Goal: Task Accomplishment & Management: Manage account settings

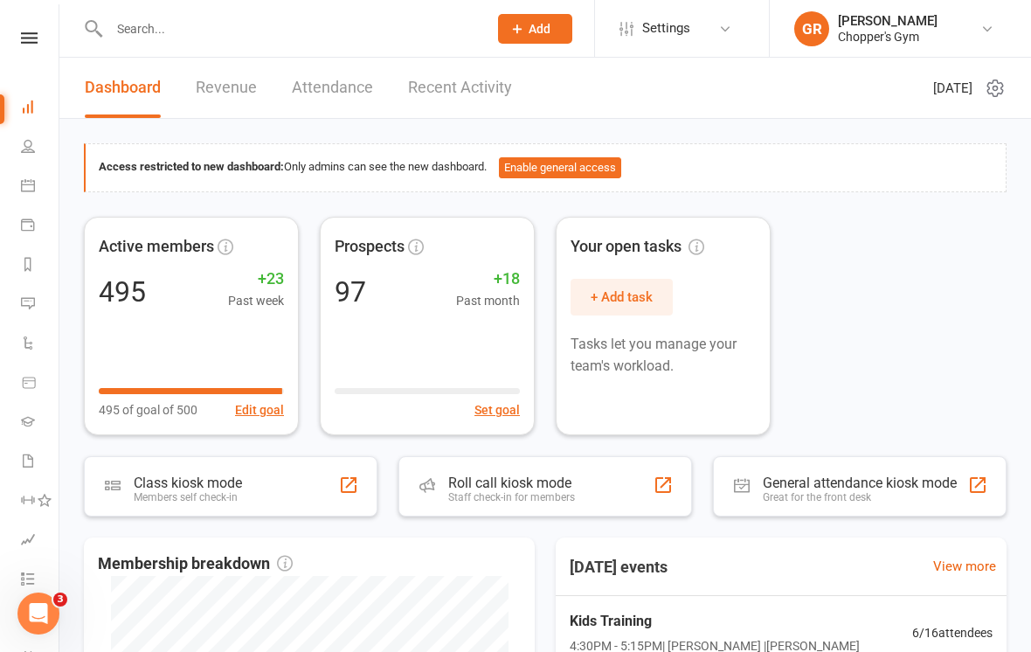
click at [23, 204] on link "Calendar" at bounding box center [40, 187] width 39 height 39
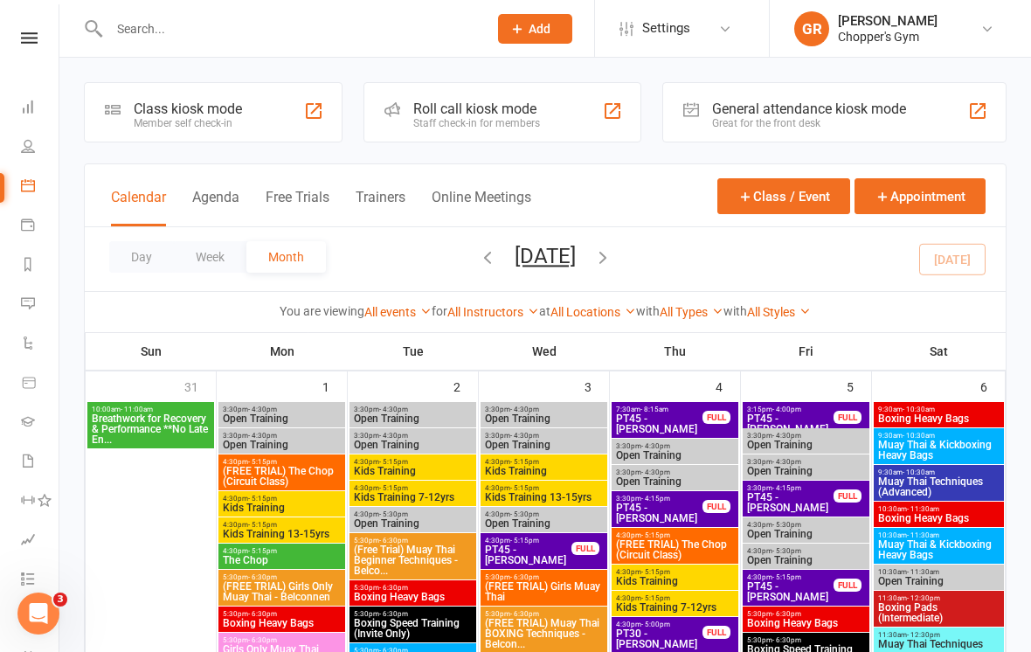
click at [125, 272] on button "Day" at bounding box center [141, 256] width 65 height 31
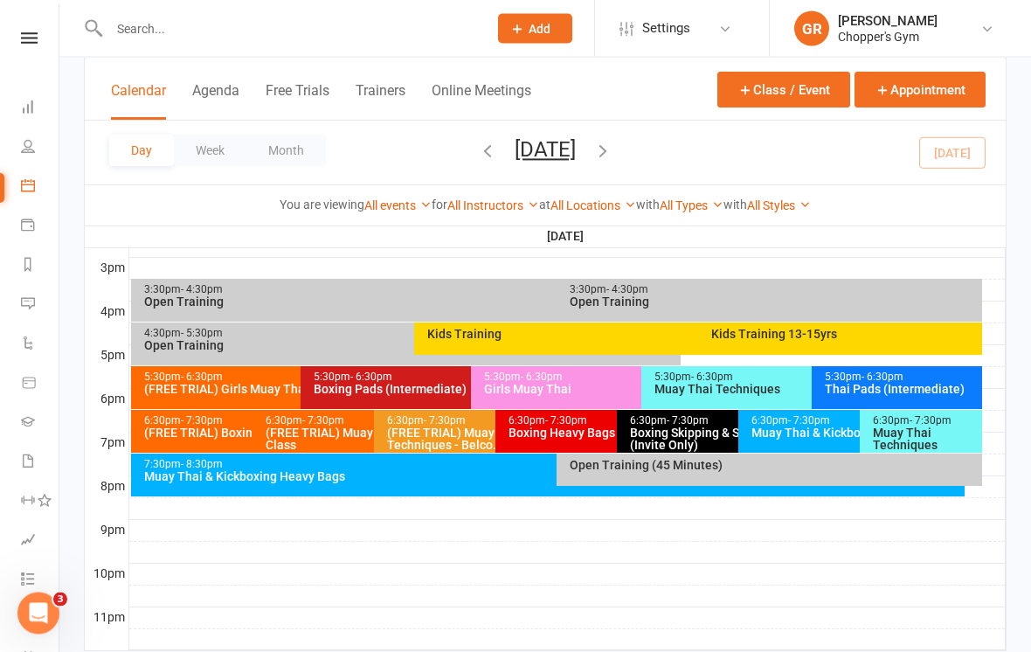
scroll to position [753, 0]
click at [593, 203] on link "All Locations" at bounding box center [594, 205] width 86 height 14
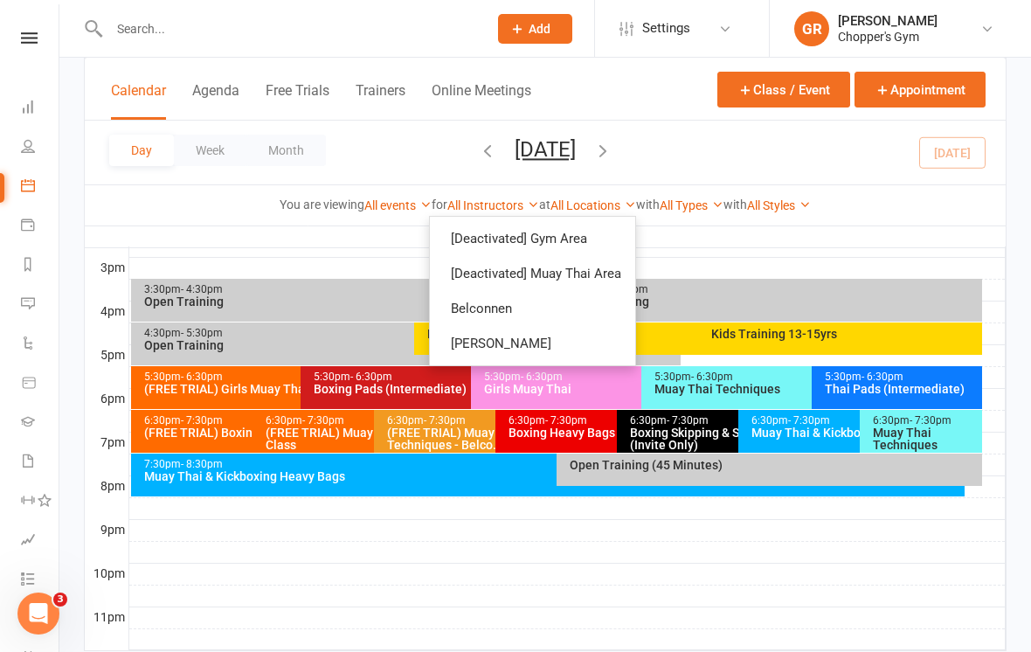
click at [572, 311] on link "Belconnen" at bounding box center [532, 308] width 205 height 35
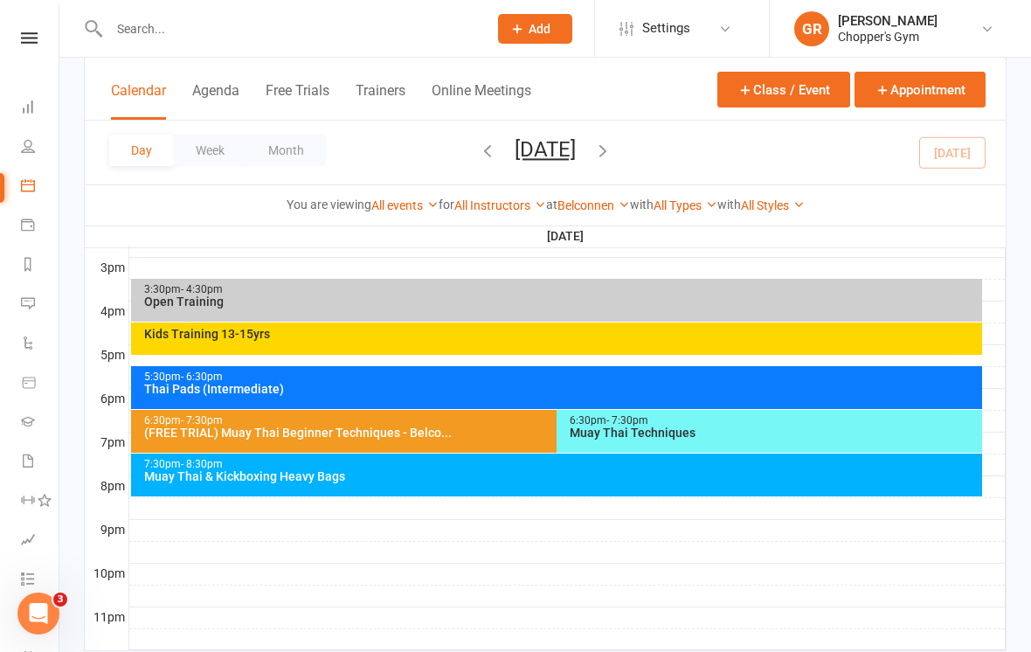
click at [692, 377] on div "5:30pm - 6:30pm" at bounding box center [560, 376] width 835 height 11
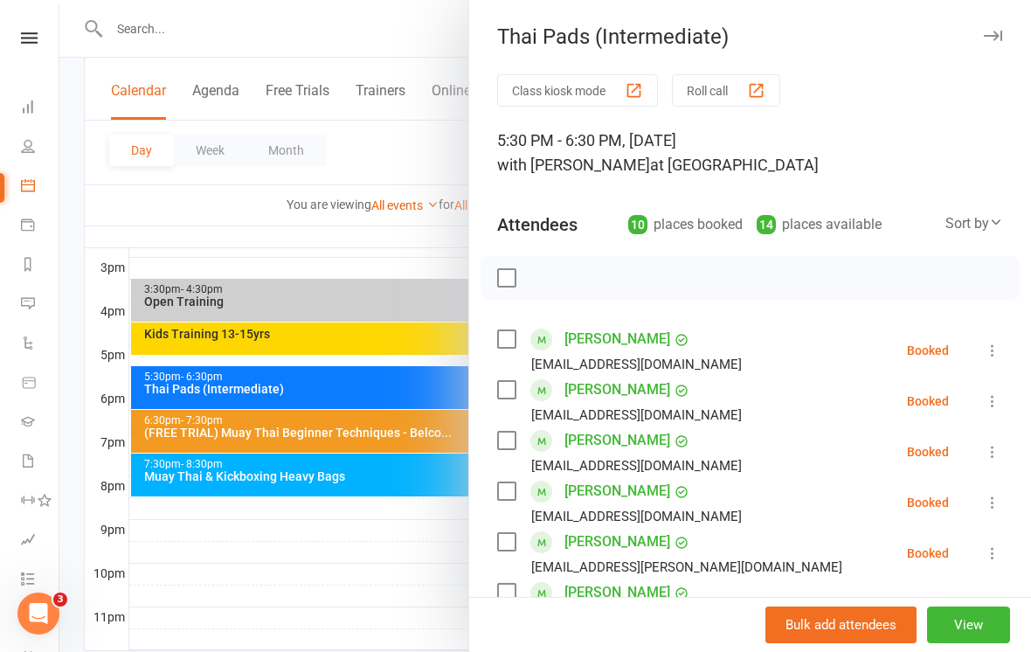
click at [974, 220] on div "Sort by" at bounding box center [975, 223] width 58 height 23
click at [918, 298] on link "First name" at bounding box center [915, 295] width 173 height 35
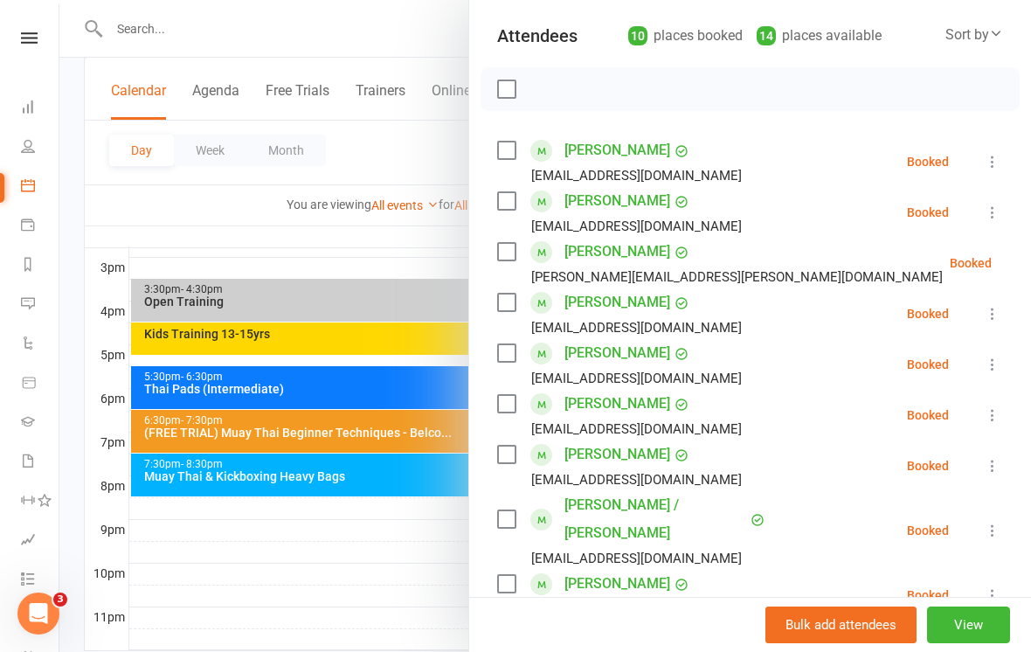
scroll to position [190, 0]
click at [194, 597] on div at bounding box center [545, 326] width 972 height 652
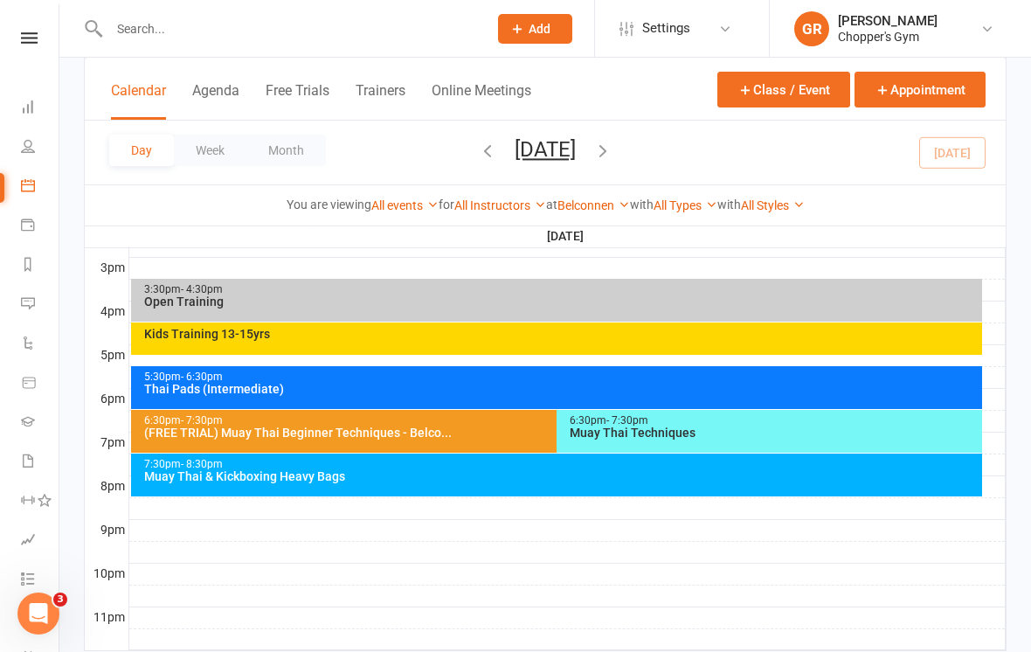
click at [778, 424] on div "6:30pm - 7:30pm" at bounding box center [774, 420] width 410 height 11
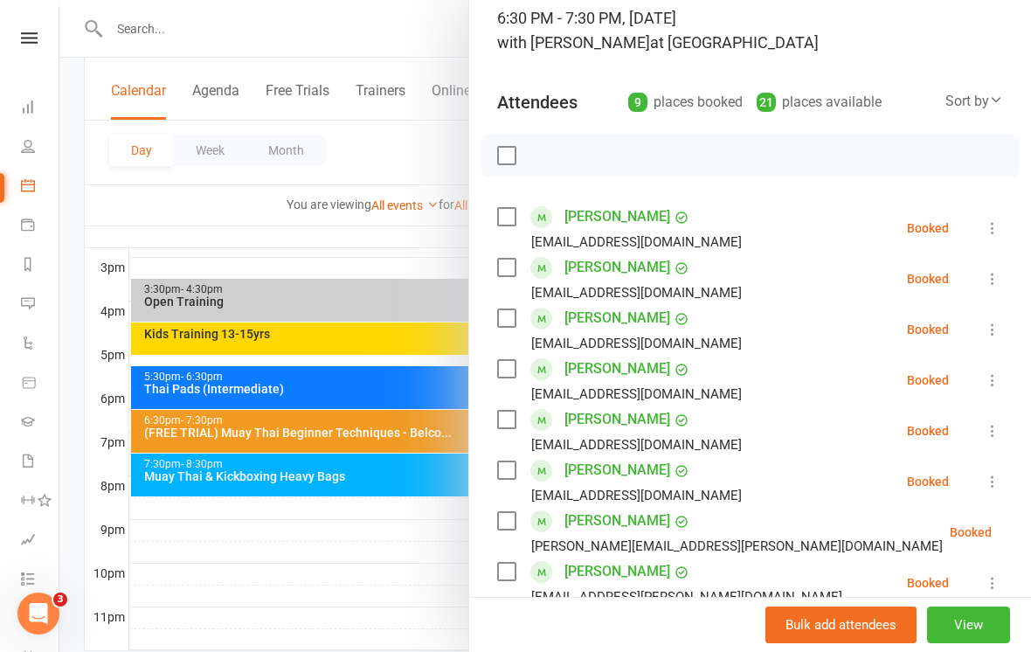
scroll to position [125, 0]
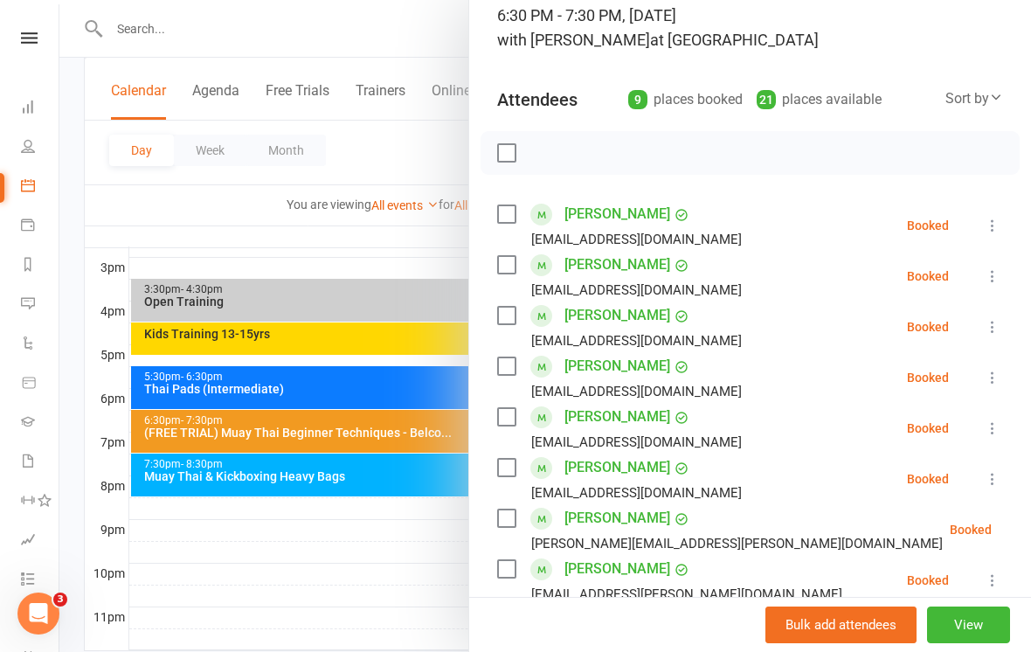
click at [169, 588] on div at bounding box center [545, 326] width 972 height 652
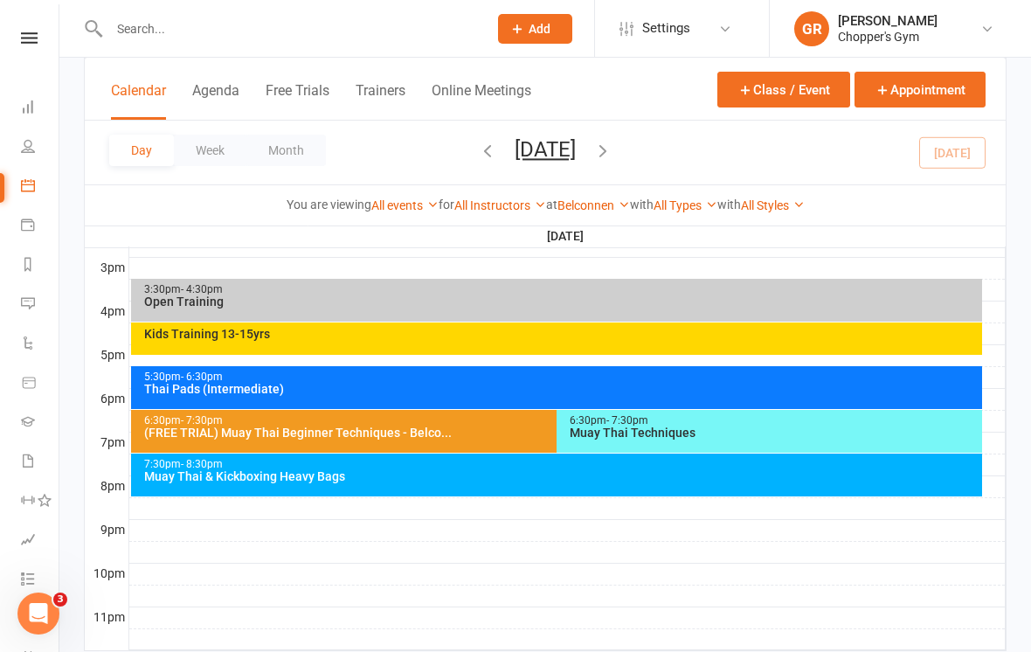
click at [170, 479] on div "Muay Thai & Kickboxing Heavy Bags" at bounding box center [560, 476] width 835 height 12
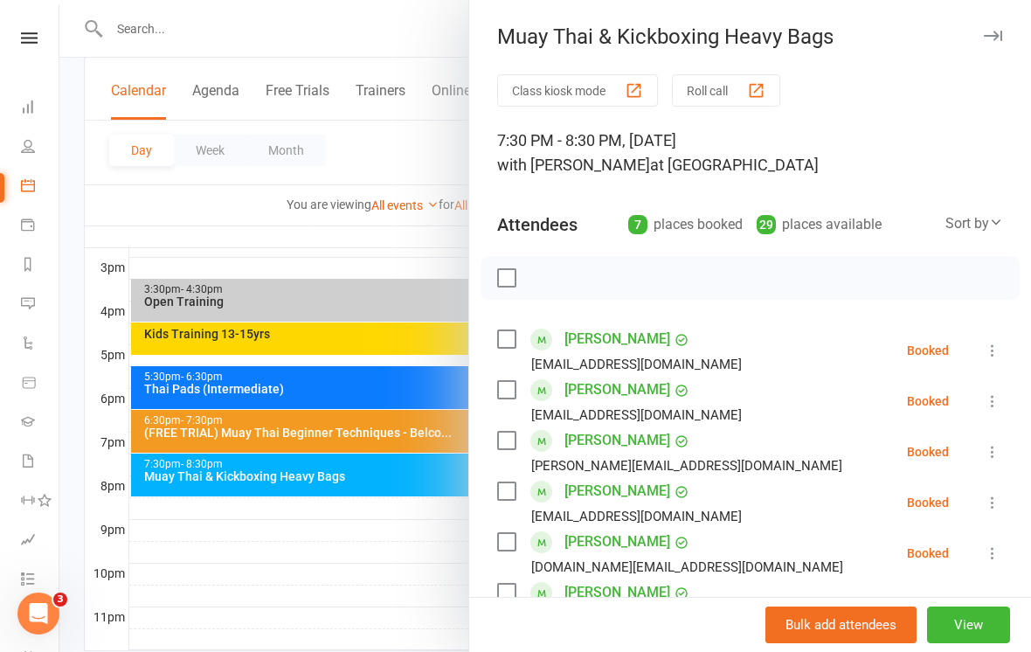
click at [168, 588] on div at bounding box center [545, 326] width 972 height 652
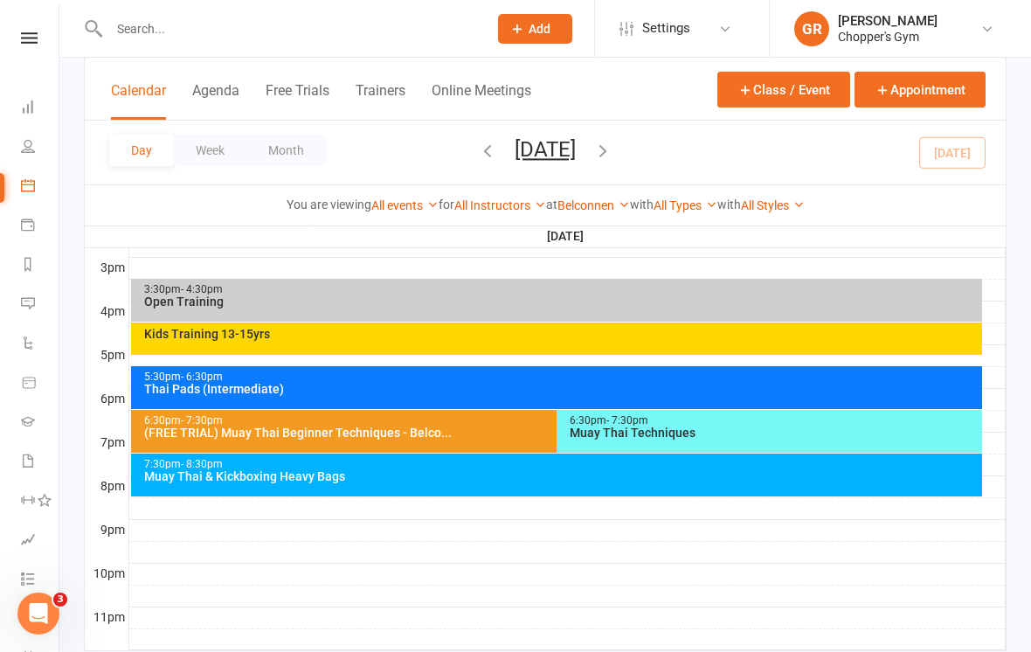
click at [593, 204] on link "Belconnen" at bounding box center [594, 205] width 73 height 14
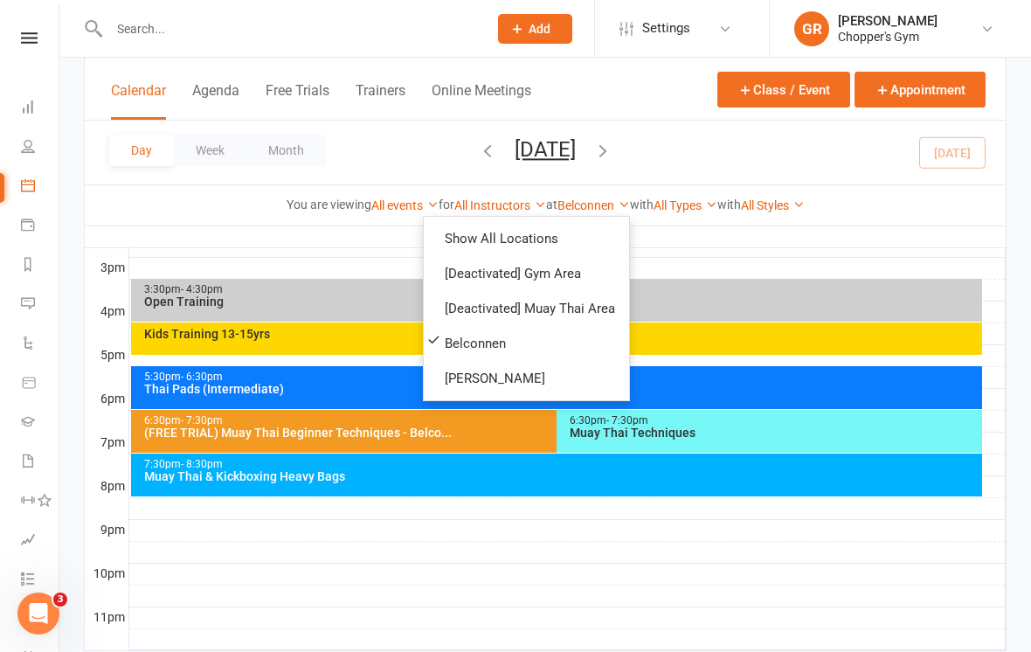
click at [565, 372] on link "[PERSON_NAME]" at bounding box center [526, 378] width 205 height 35
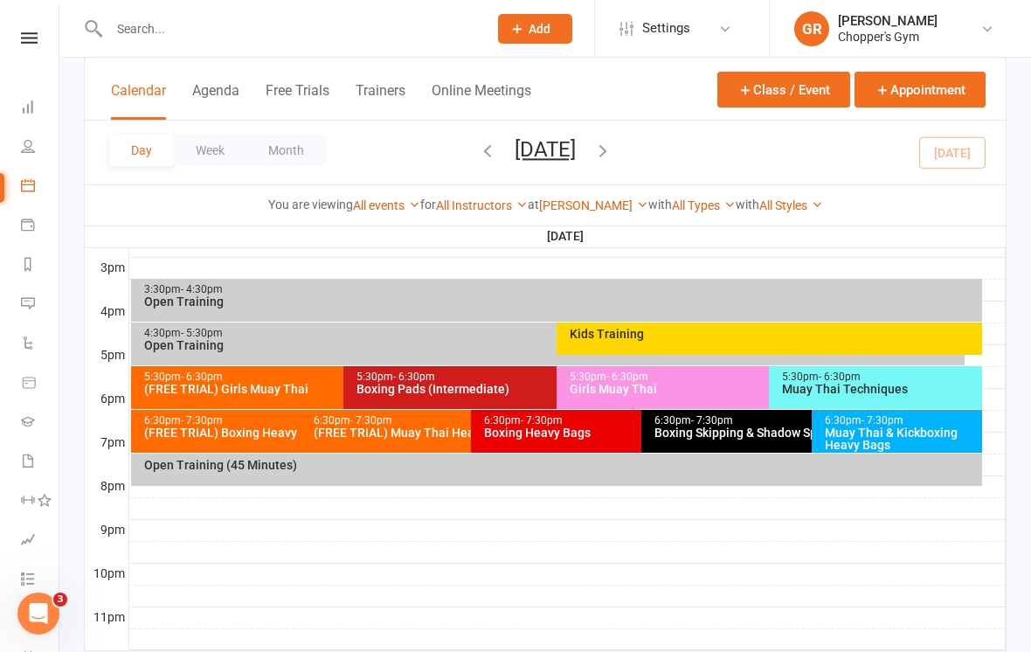
click at [205, 385] on div "(FREE TRIAL) Girls Muay Thai" at bounding box center [339, 389] width 392 height 12
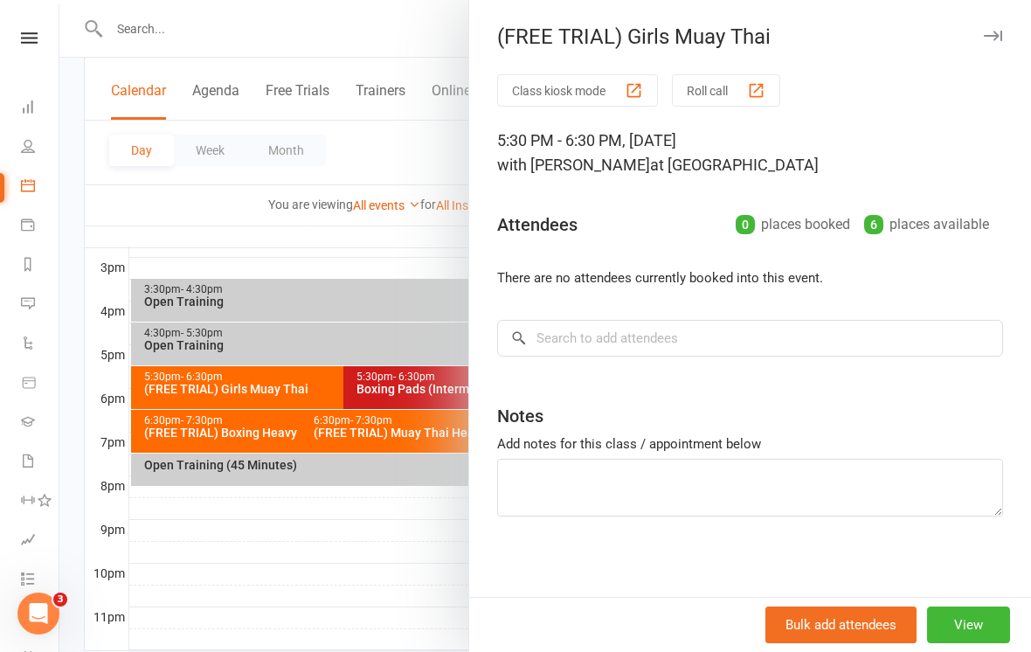
click at [230, 572] on div at bounding box center [545, 326] width 972 height 652
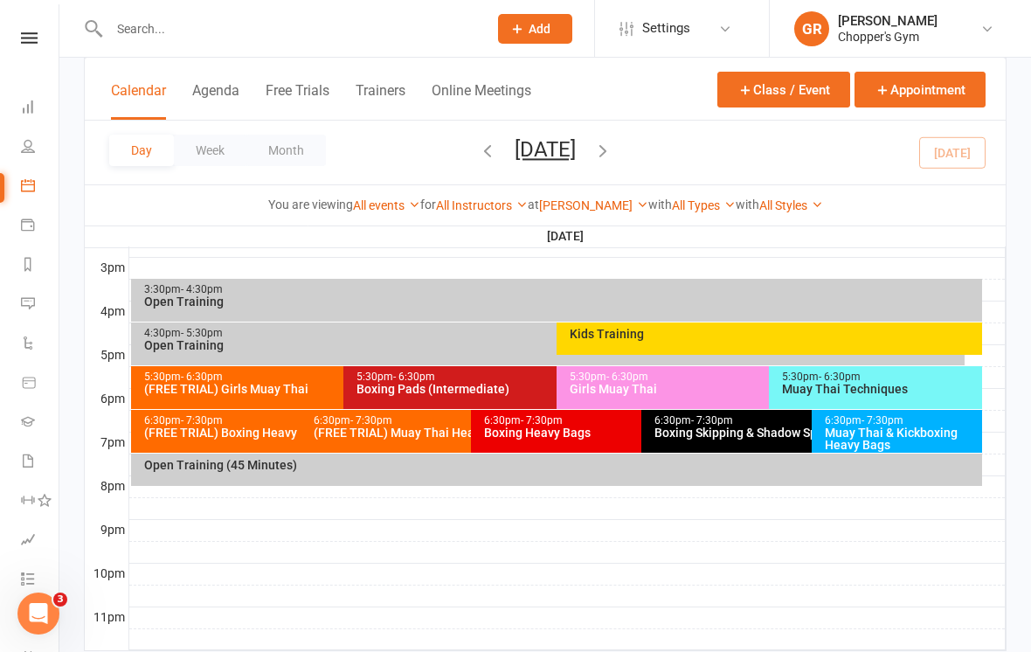
click at [228, 439] on div "(FREE TRIAL) Boxing Heavy Bags" at bounding box center [297, 432] width 308 height 12
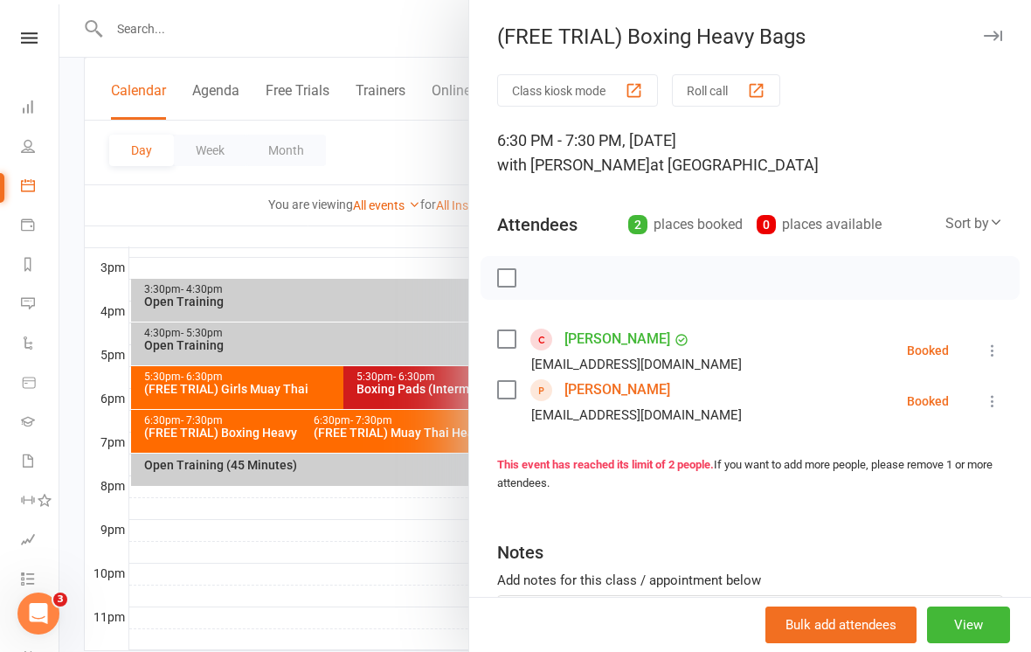
click at [240, 564] on div at bounding box center [545, 326] width 972 height 652
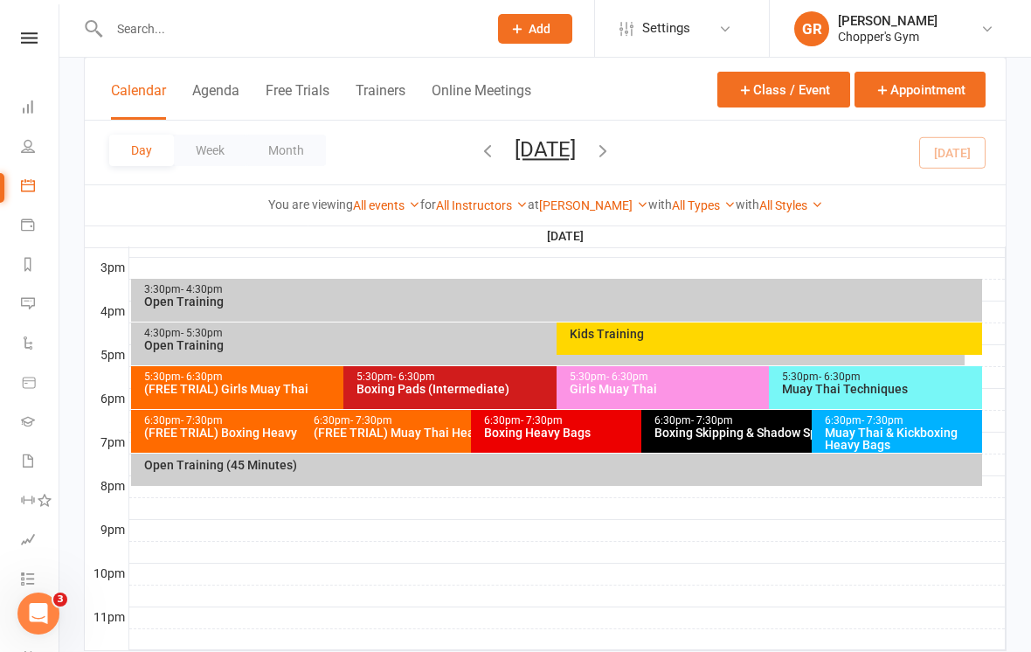
click at [377, 435] on div "(FREE TRIAL) Muay Thai Heavy Bags Class" at bounding box center [467, 432] width 308 height 12
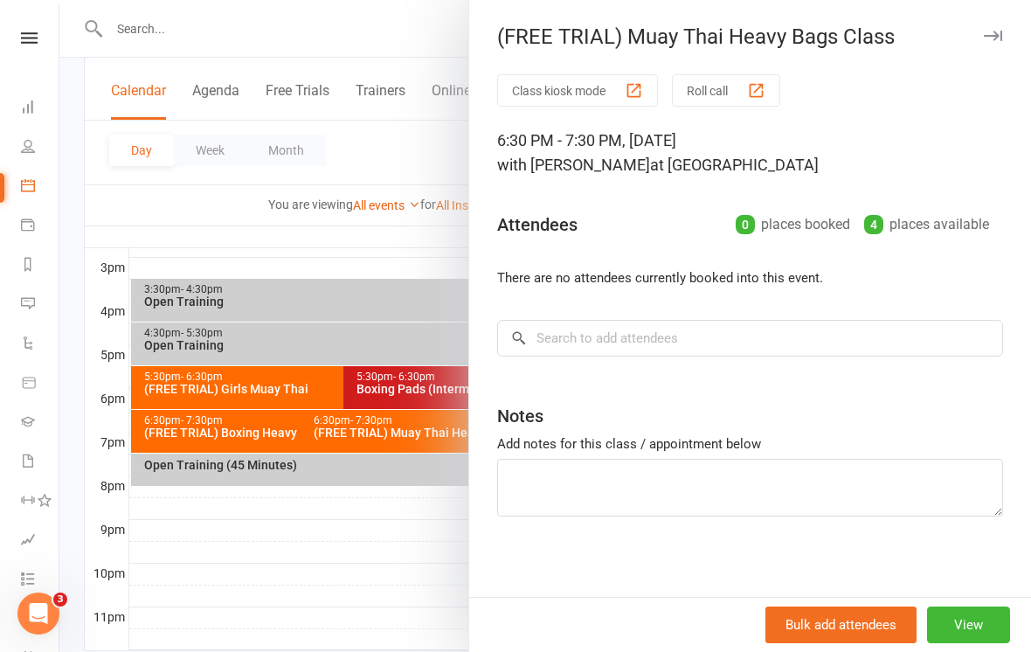
click at [295, 590] on div at bounding box center [545, 326] width 972 height 652
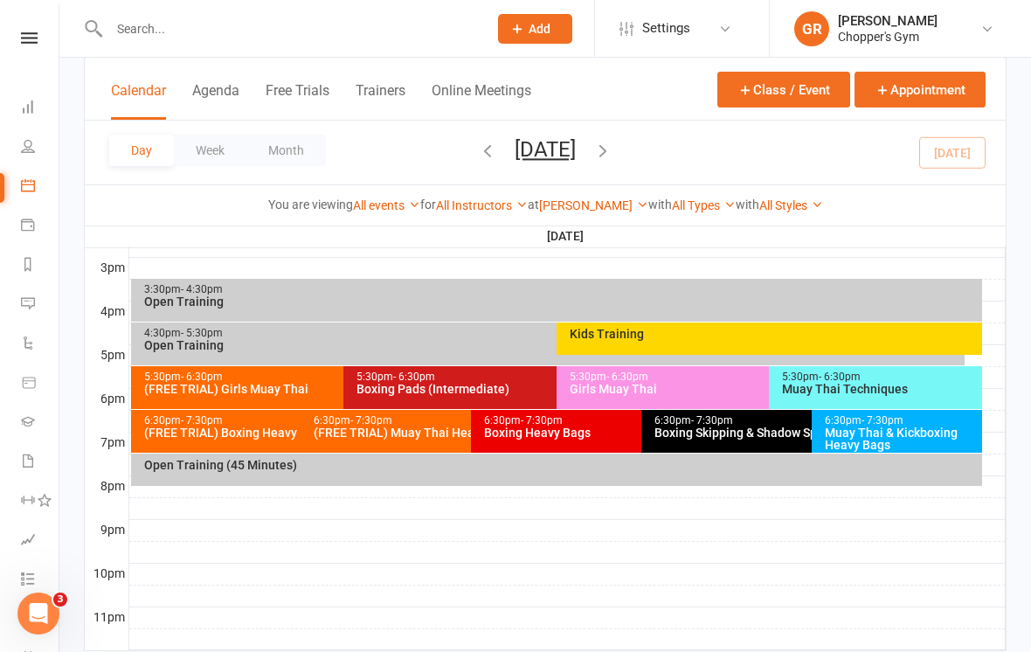
click at [866, 393] on div "Muay Thai Techniques" at bounding box center [880, 389] width 198 height 12
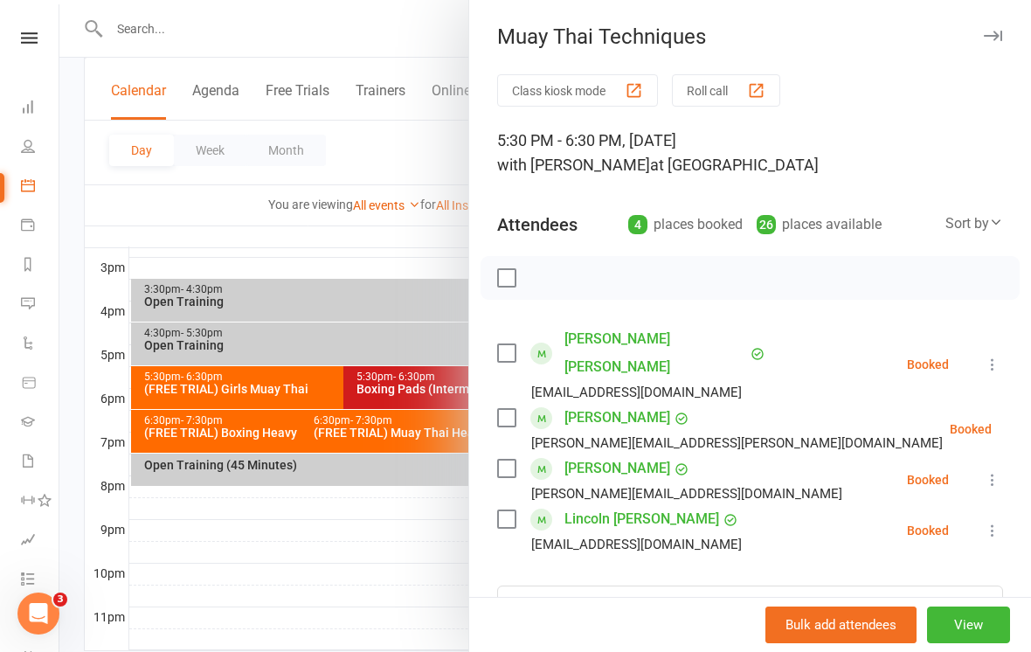
click at [276, 605] on div at bounding box center [545, 326] width 972 height 652
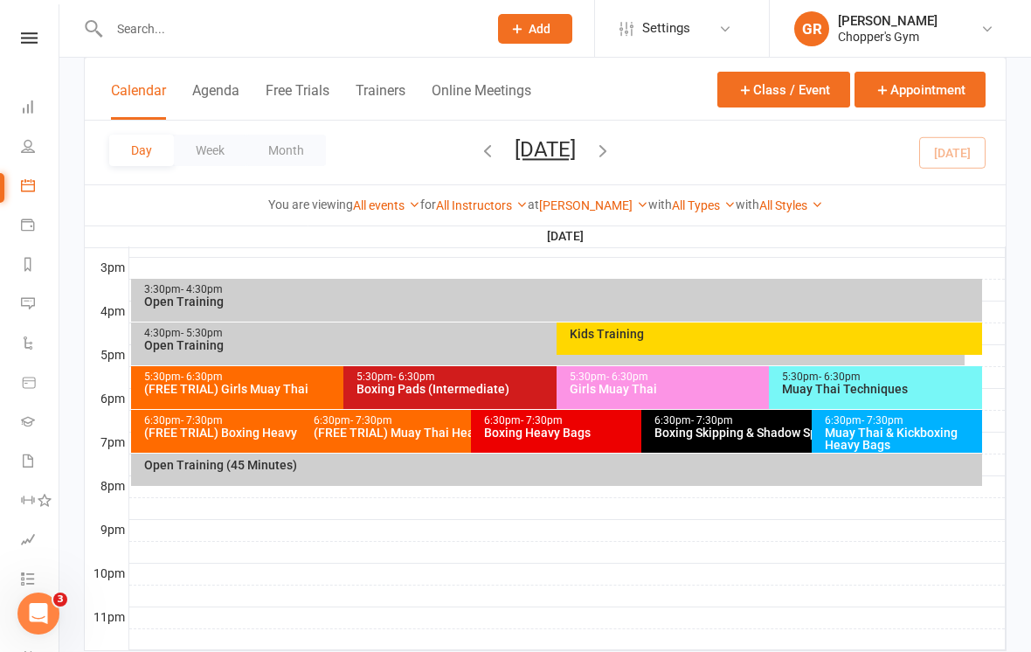
click at [696, 387] on div "Girls Muay Thai" at bounding box center [765, 389] width 392 height 12
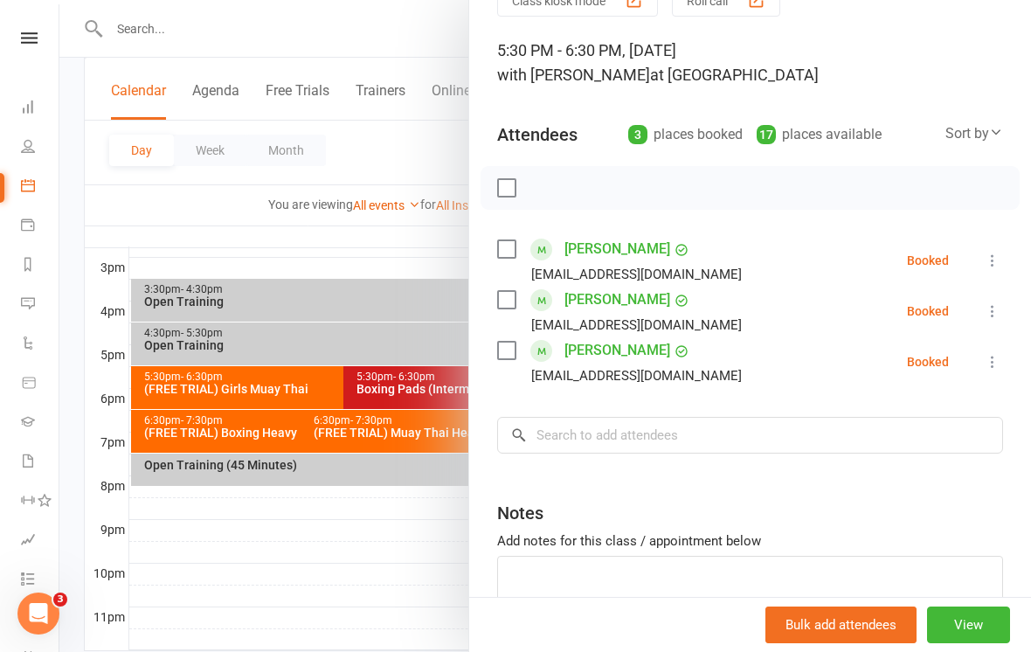
scroll to position [91, 0]
click at [279, 621] on div at bounding box center [545, 326] width 972 height 652
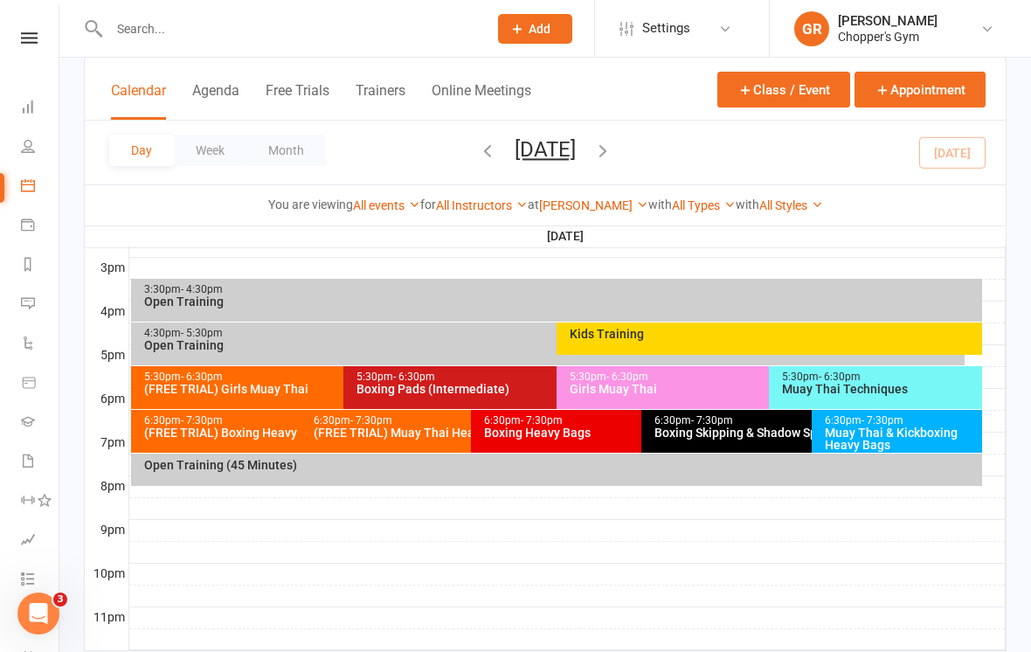
click at [446, 394] on div "Boxing Pads (Intermediate)" at bounding box center [552, 389] width 392 height 12
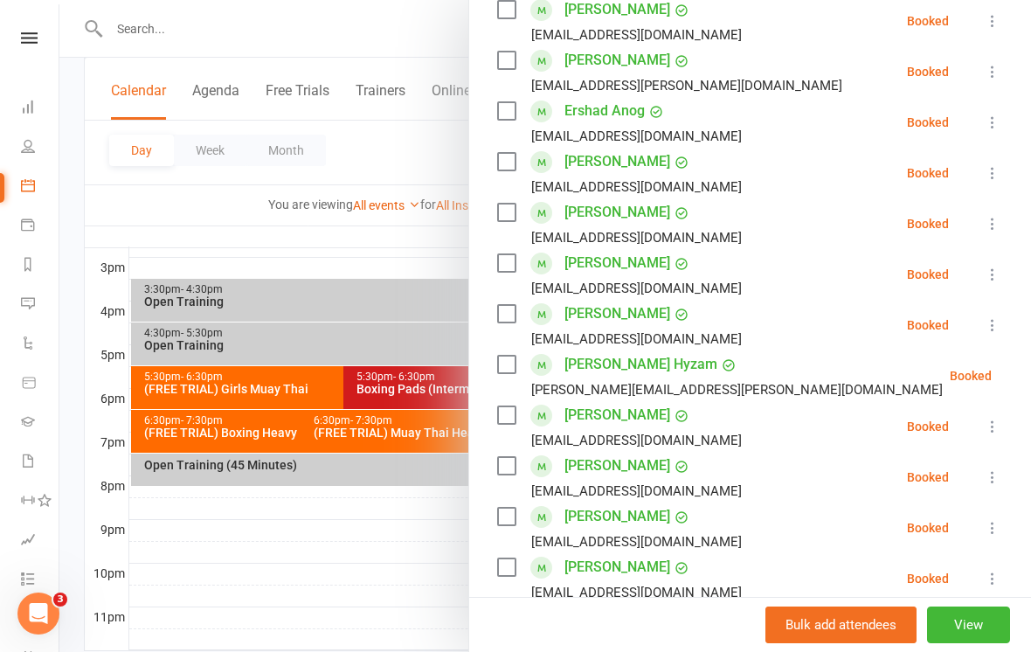
scroll to position [332, 0]
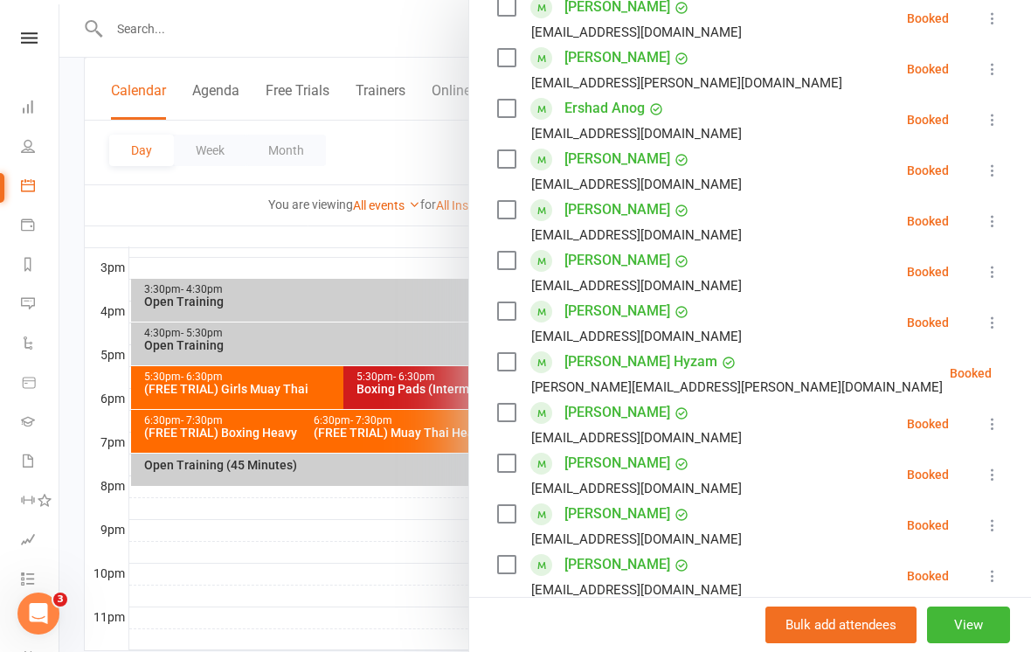
click at [275, 570] on div at bounding box center [545, 326] width 972 height 652
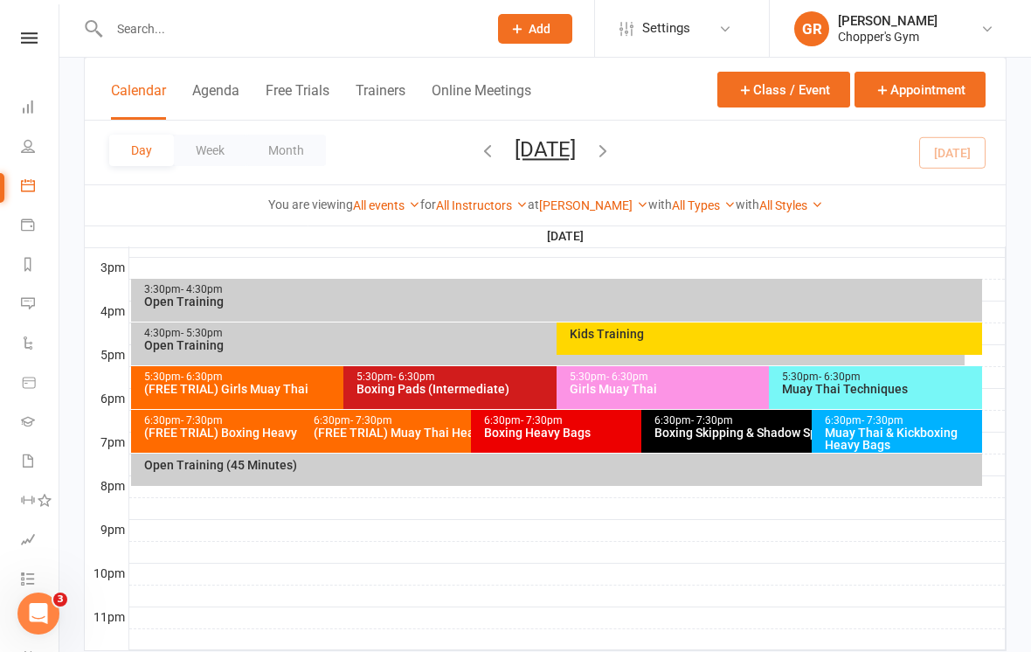
click at [877, 431] on div "Muay Thai & Kickboxing Heavy Bags" at bounding box center [901, 438] width 155 height 24
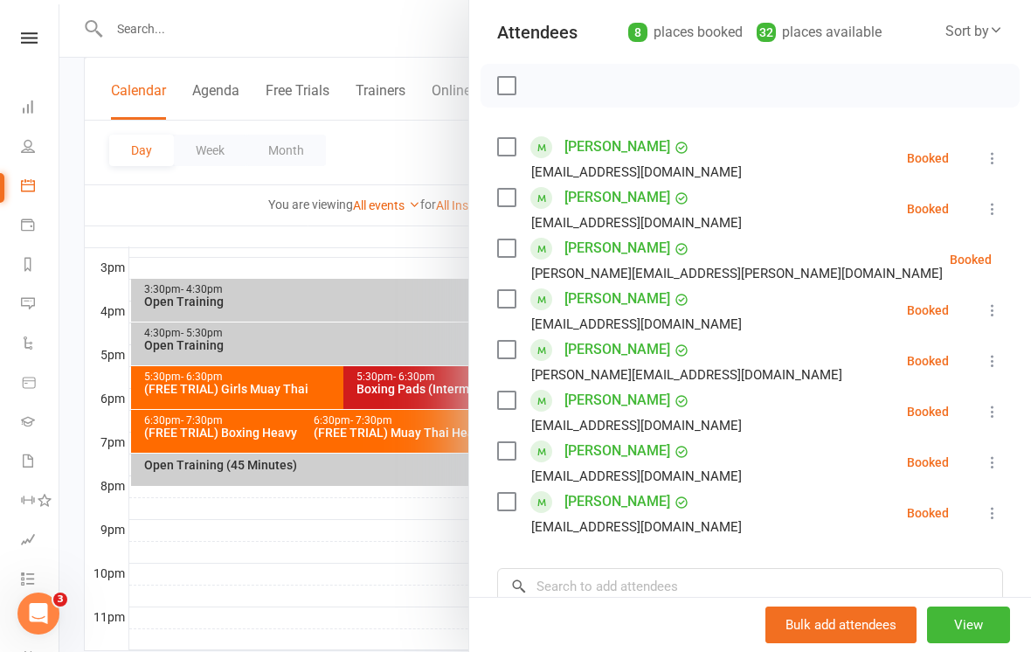
scroll to position [193, 0]
click at [274, 606] on div at bounding box center [545, 326] width 972 height 652
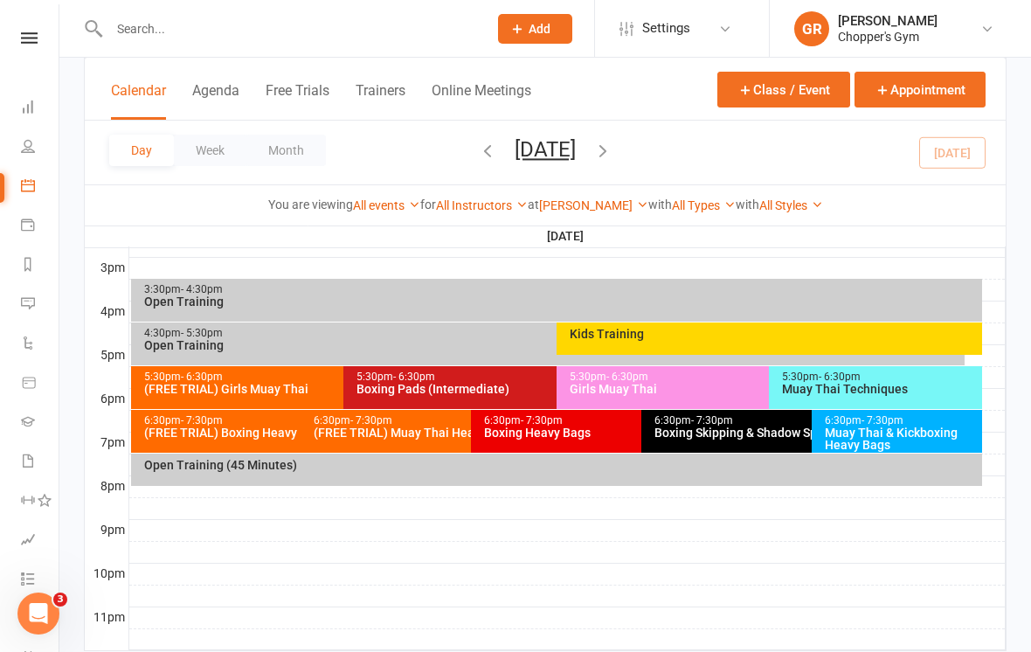
click at [758, 431] on div "Boxing Skipping & Shadow Sparring (Invite Only)" at bounding box center [808, 432] width 308 height 12
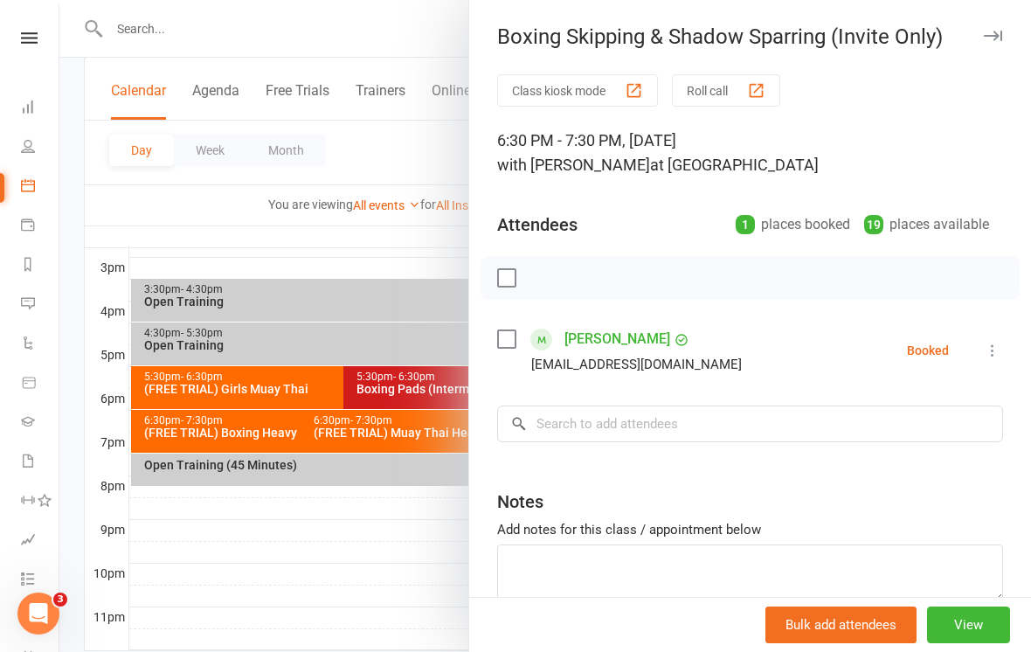
click at [274, 613] on div at bounding box center [545, 326] width 972 height 652
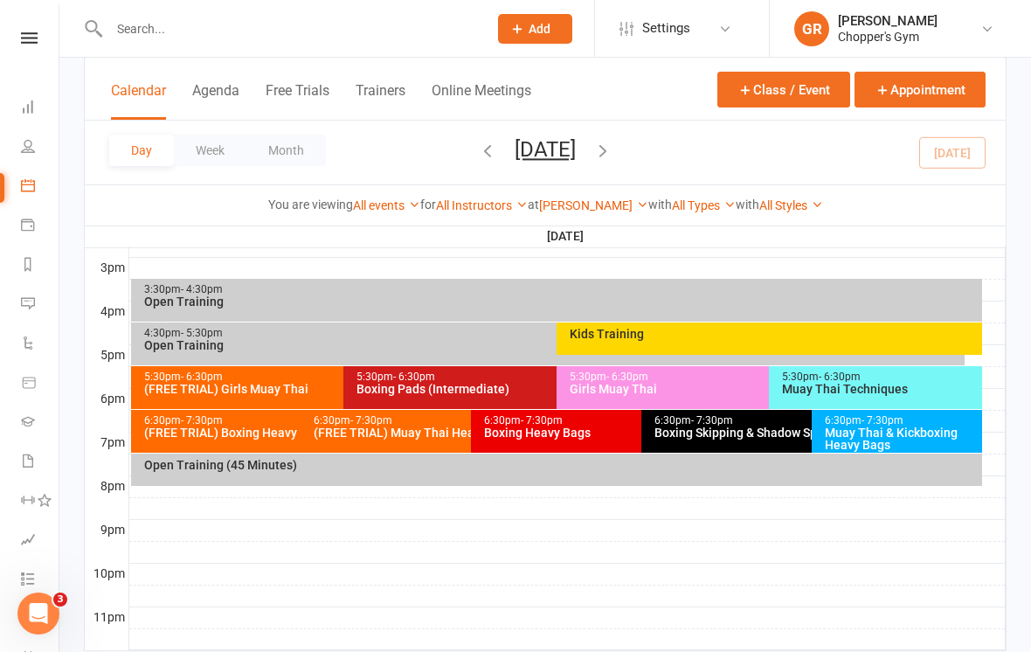
click at [602, 428] on div "Boxing Heavy Bags" at bounding box center [637, 432] width 308 height 12
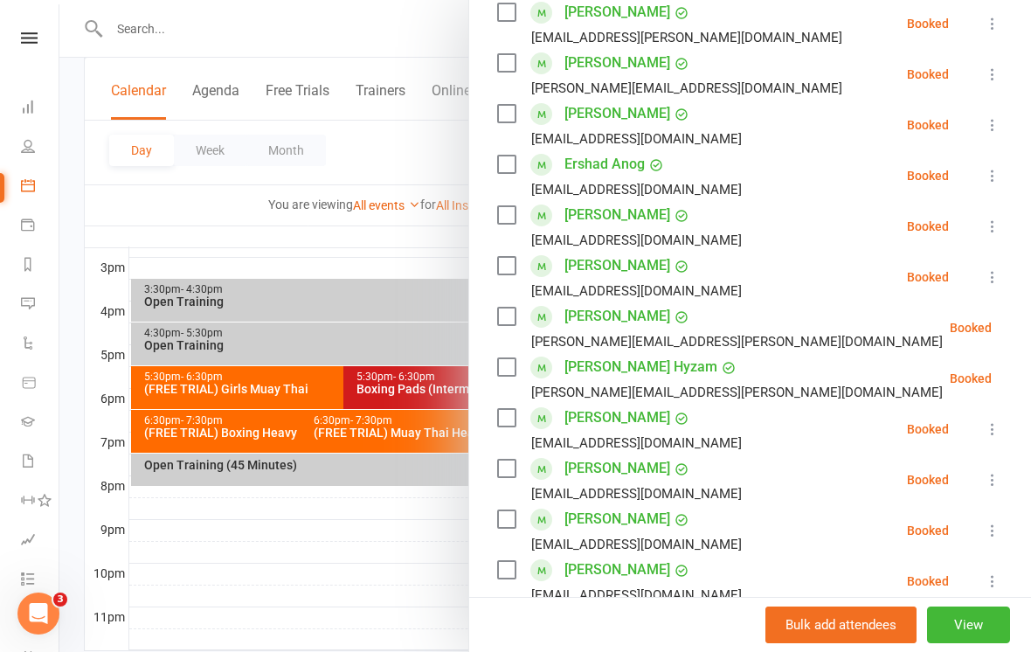
scroll to position [378, 0]
click at [279, 622] on div at bounding box center [545, 326] width 972 height 652
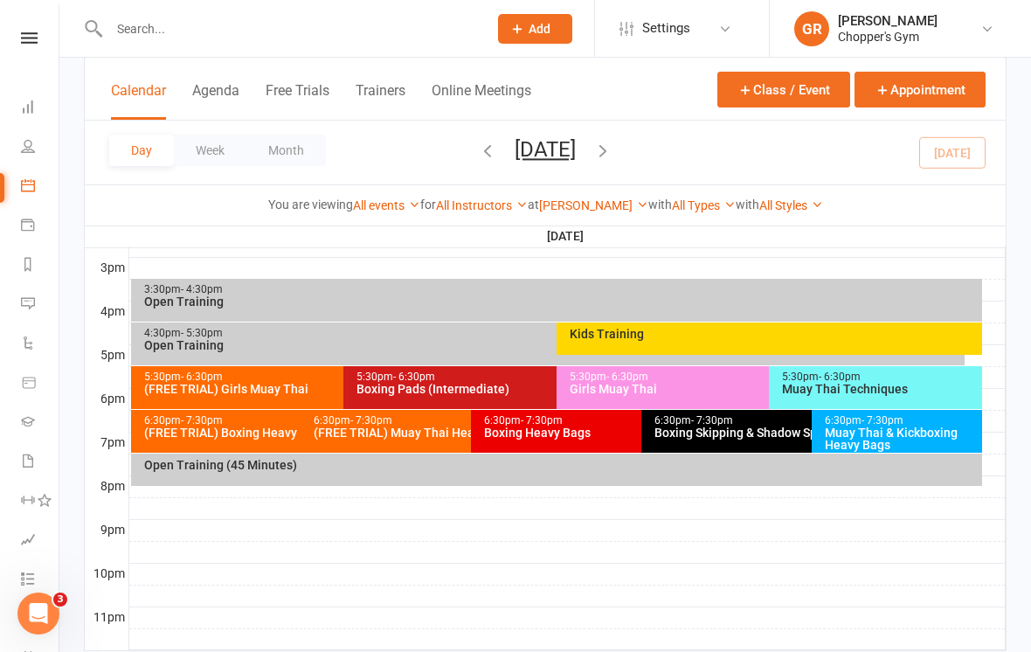
click at [242, 477] on div "Open Training (45 Minutes)" at bounding box center [556, 470] width 851 height 32
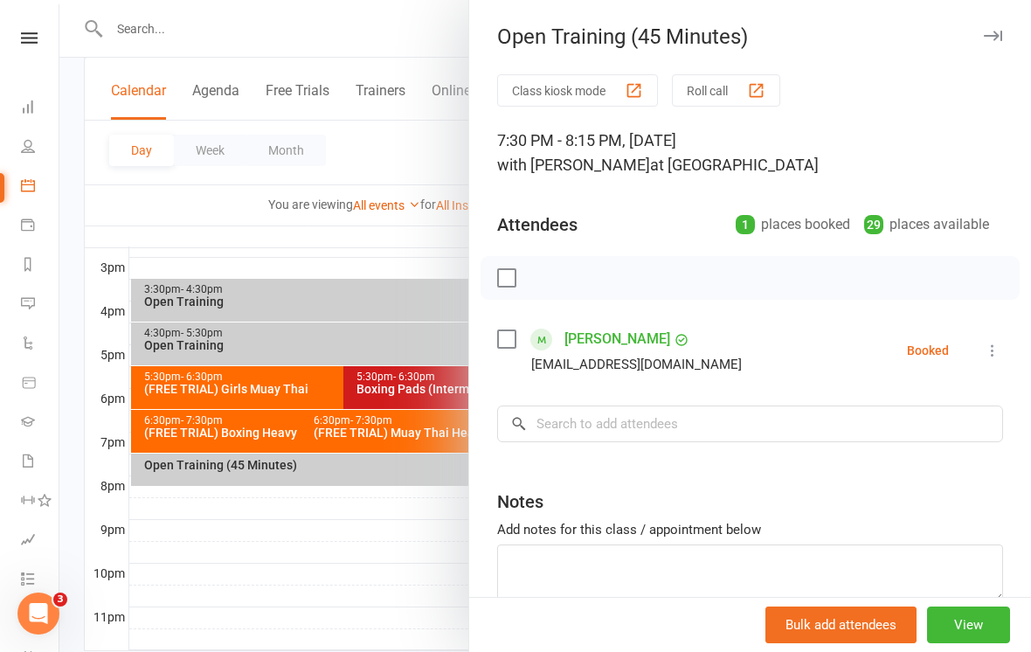
click at [992, 352] on icon at bounding box center [992, 350] width 17 height 17
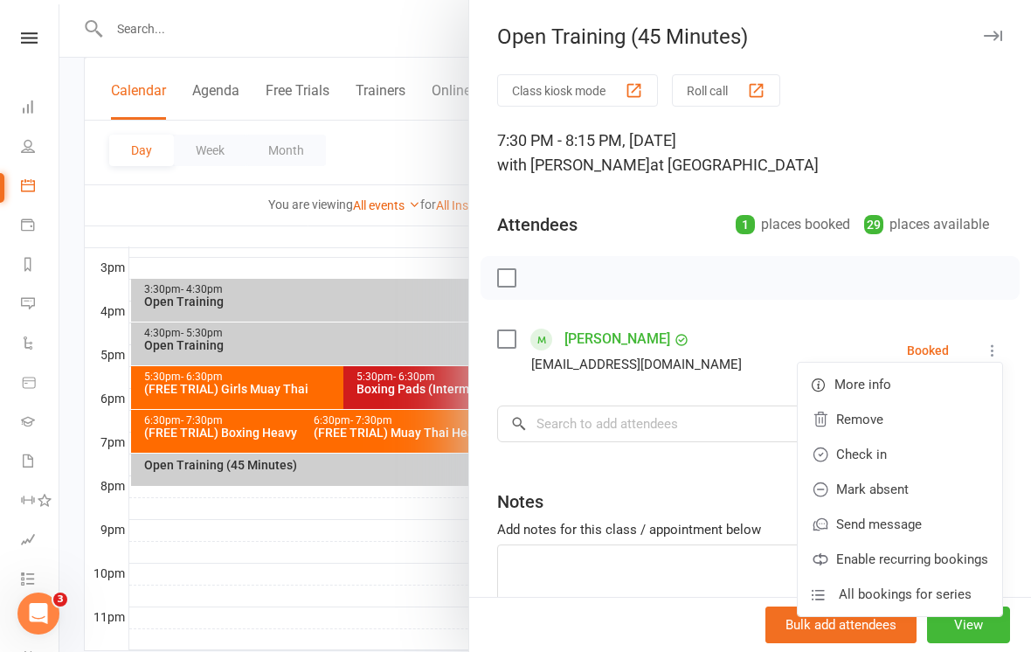
click at [865, 456] on link "Check in" at bounding box center [900, 454] width 204 height 35
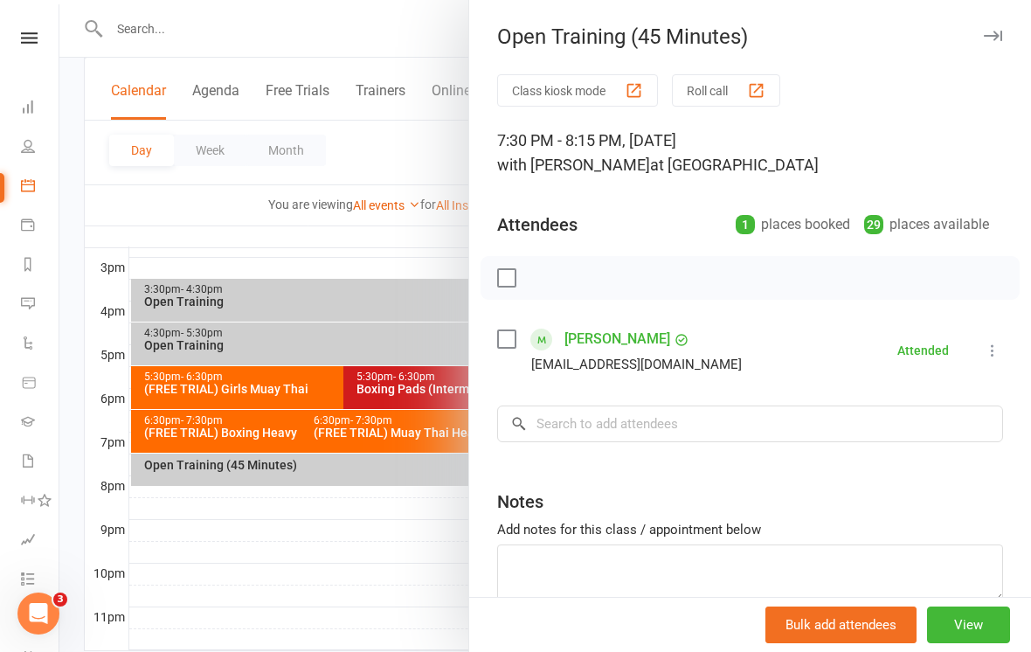
click at [405, 612] on div at bounding box center [545, 326] width 972 height 652
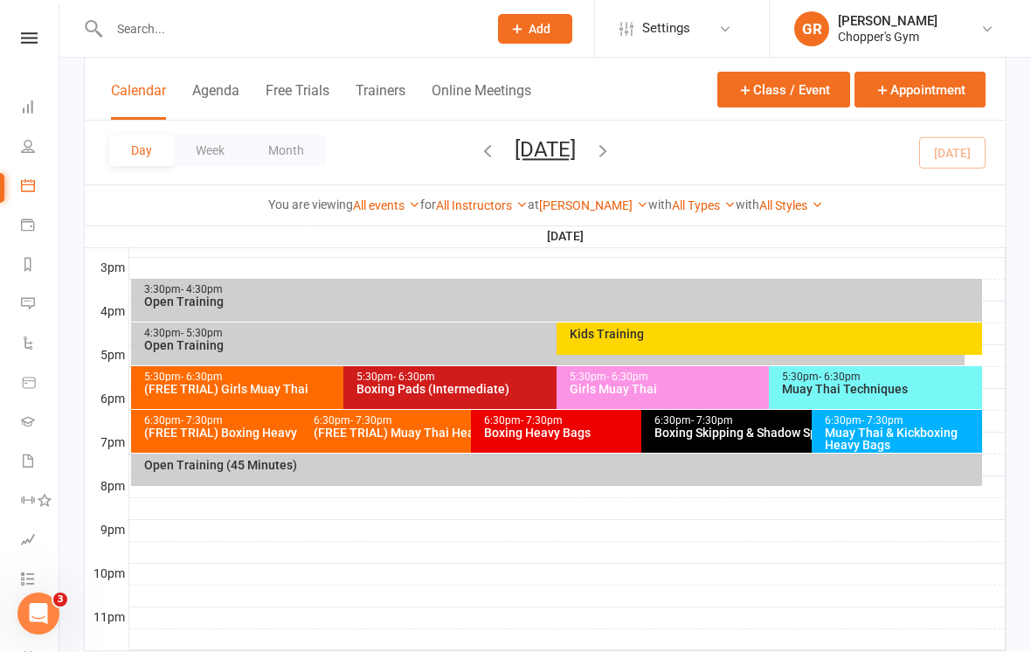
click at [863, 384] on div "Muay Thai Techniques" at bounding box center [880, 389] width 198 height 12
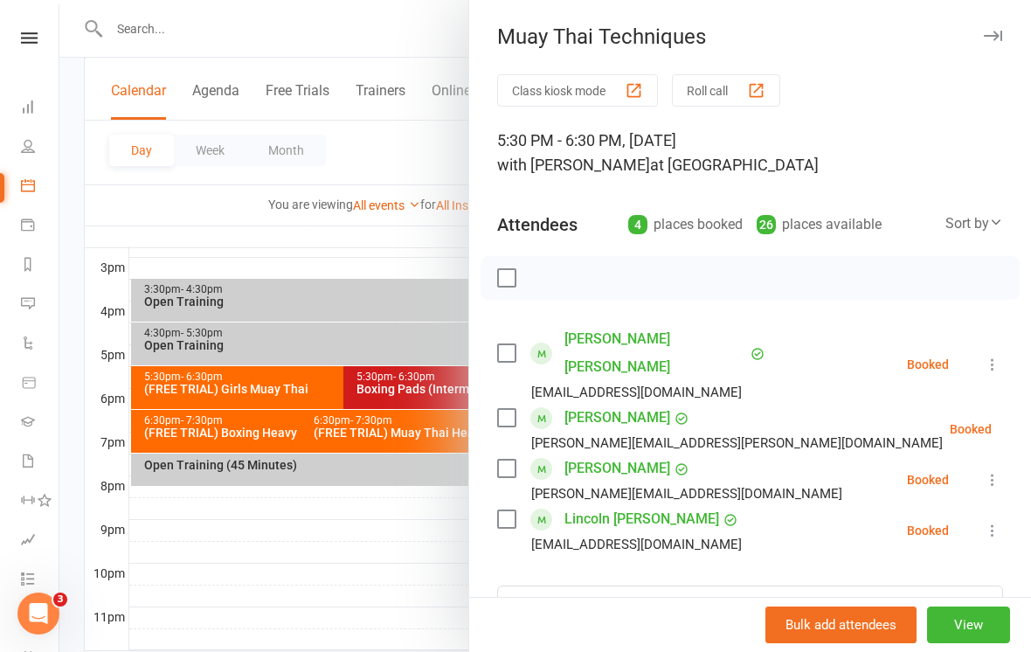
click at [323, 531] on div at bounding box center [545, 326] width 972 height 652
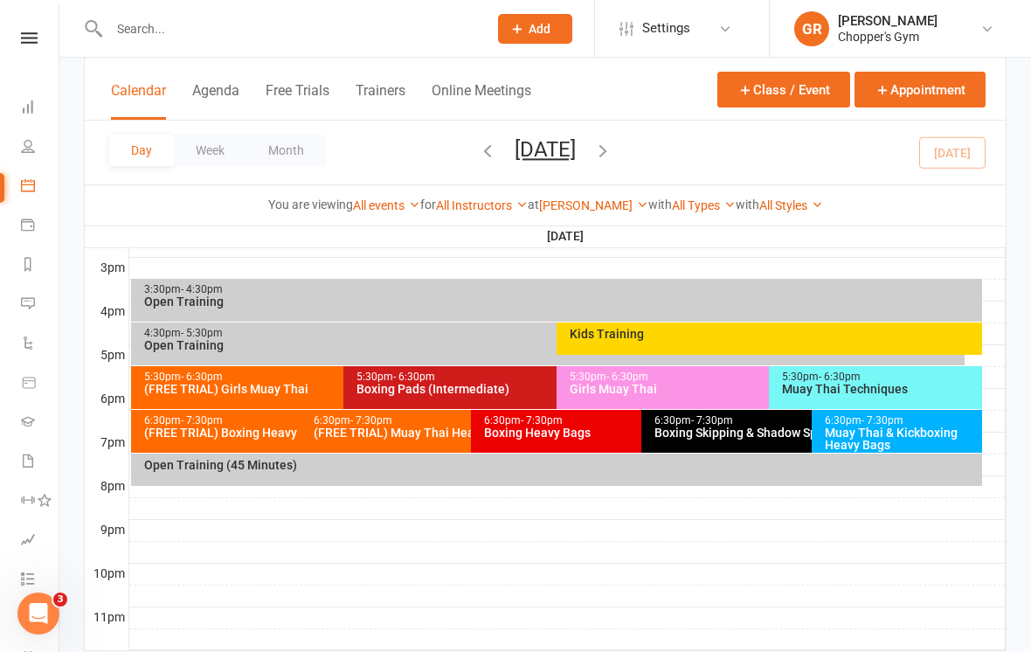
click at [379, 383] on div "Boxing Pads (Intermediate)" at bounding box center [552, 389] width 392 height 12
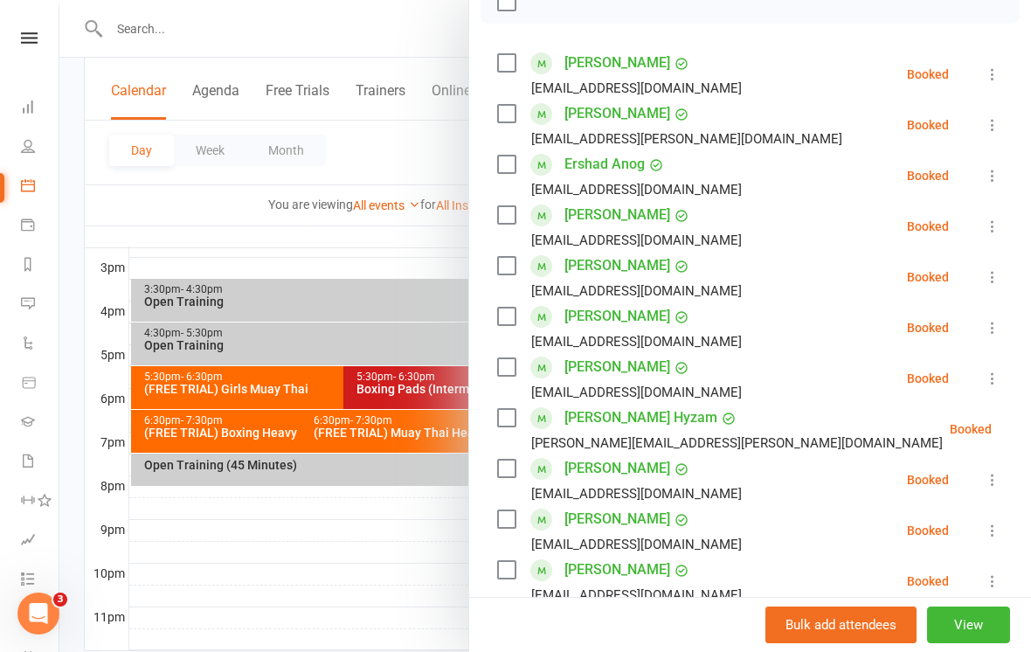
scroll to position [278, 0]
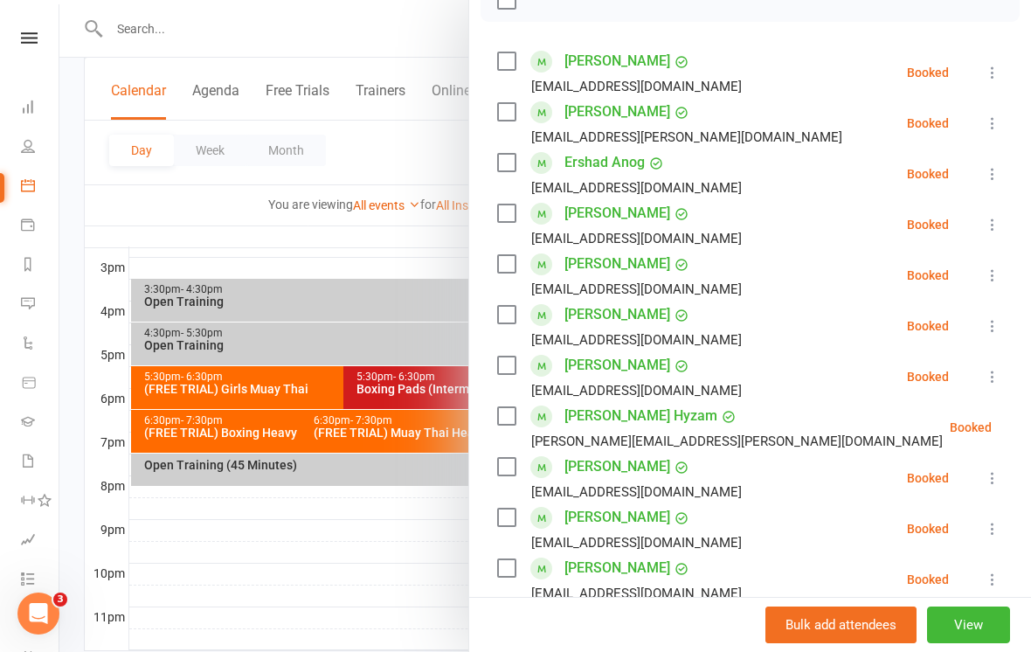
click at [991, 176] on icon at bounding box center [992, 173] width 17 height 17
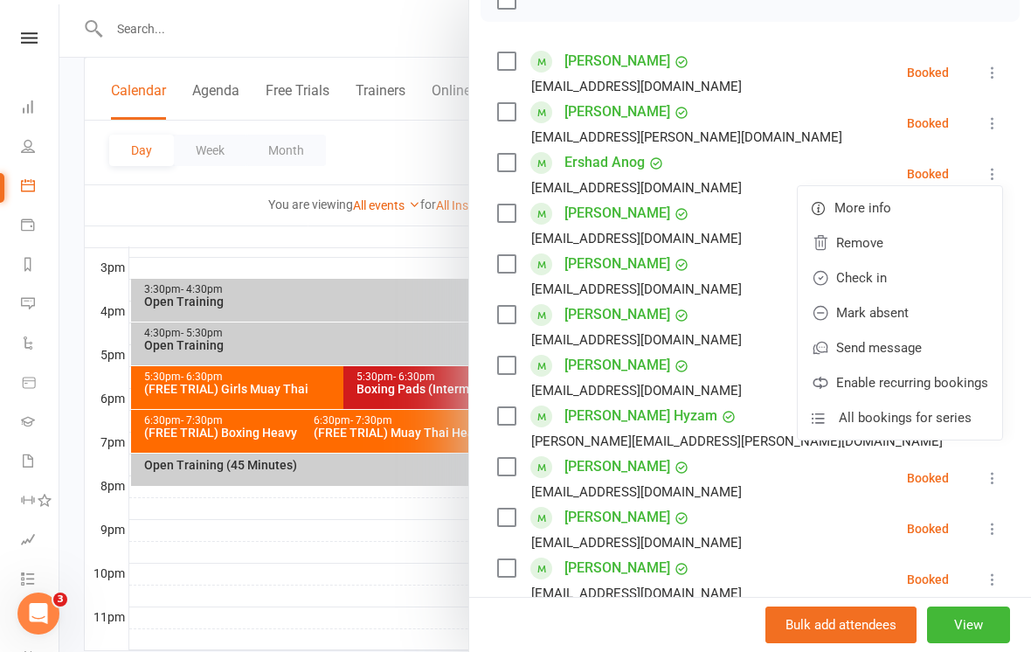
click at [900, 283] on link "Check in" at bounding box center [900, 277] width 204 height 35
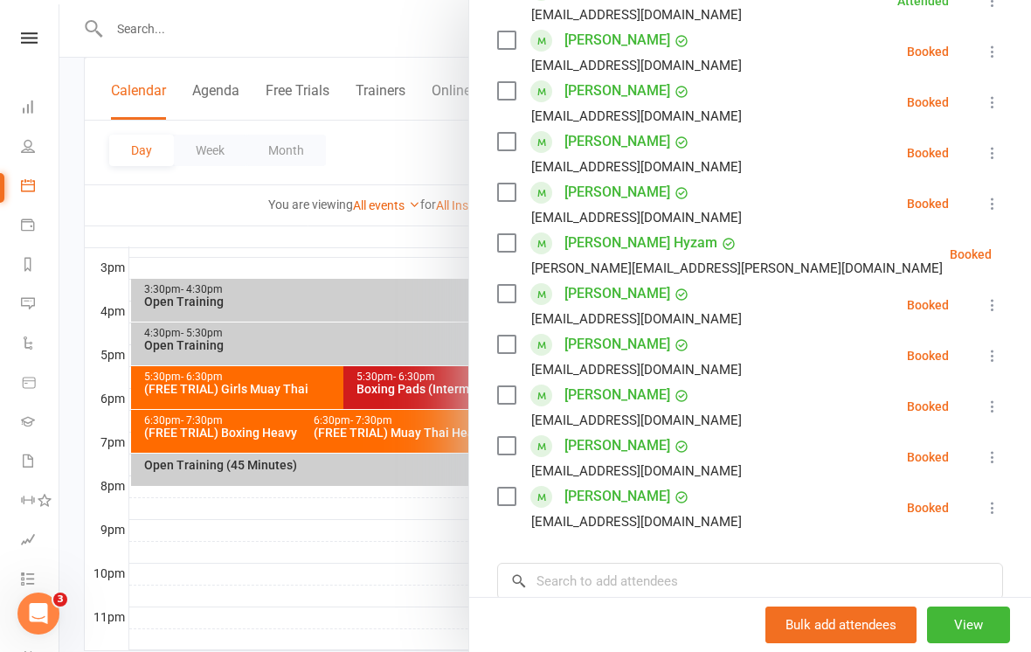
scroll to position [452, 0]
click at [983, 507] on button at bounding box center [992, 506] width 21 height 21
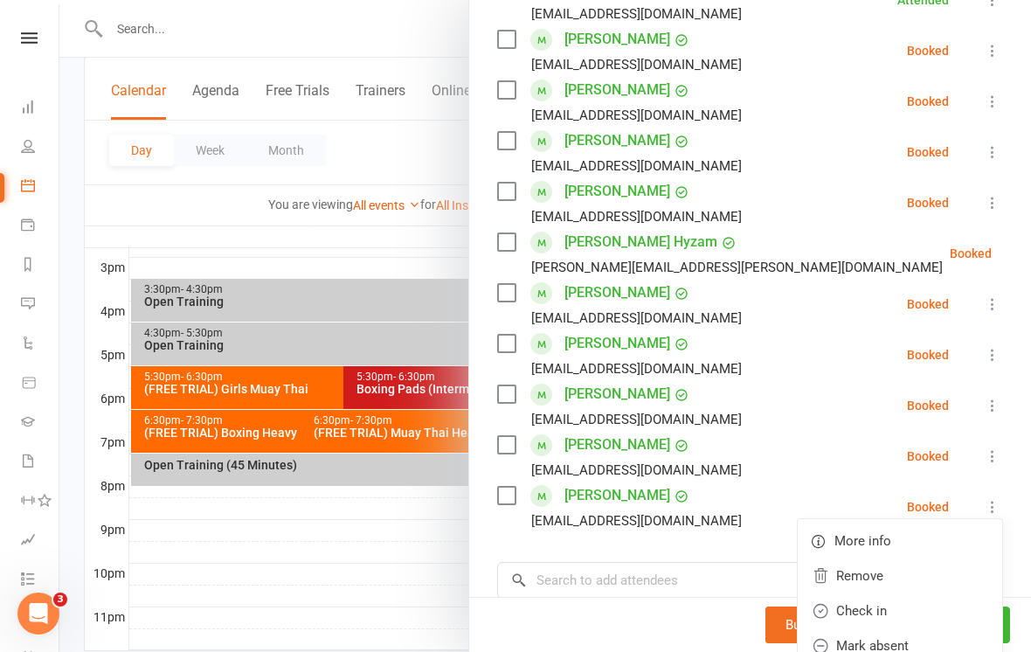
click at [889, 607] on link "Check in" at bounding box center [900, 610] width 204 height 35
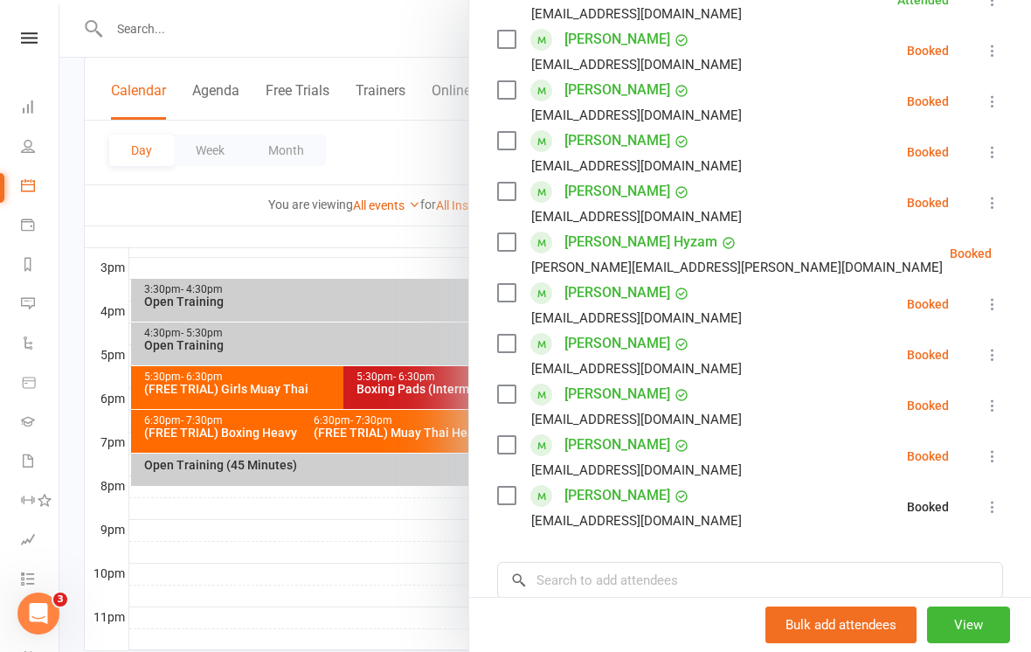
click at [355, 587] on div at bounding box center [545, 326] width 972 height 652
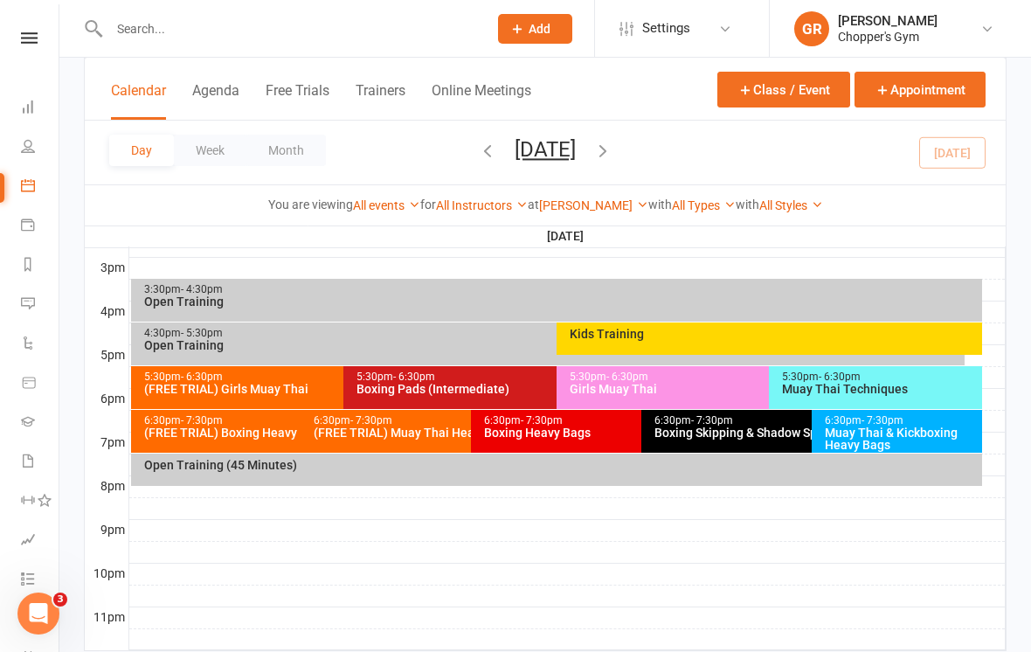
click at [728, 389] on div "Girls Muay Thai" at bounding box center [765, 389] width 392 height 12
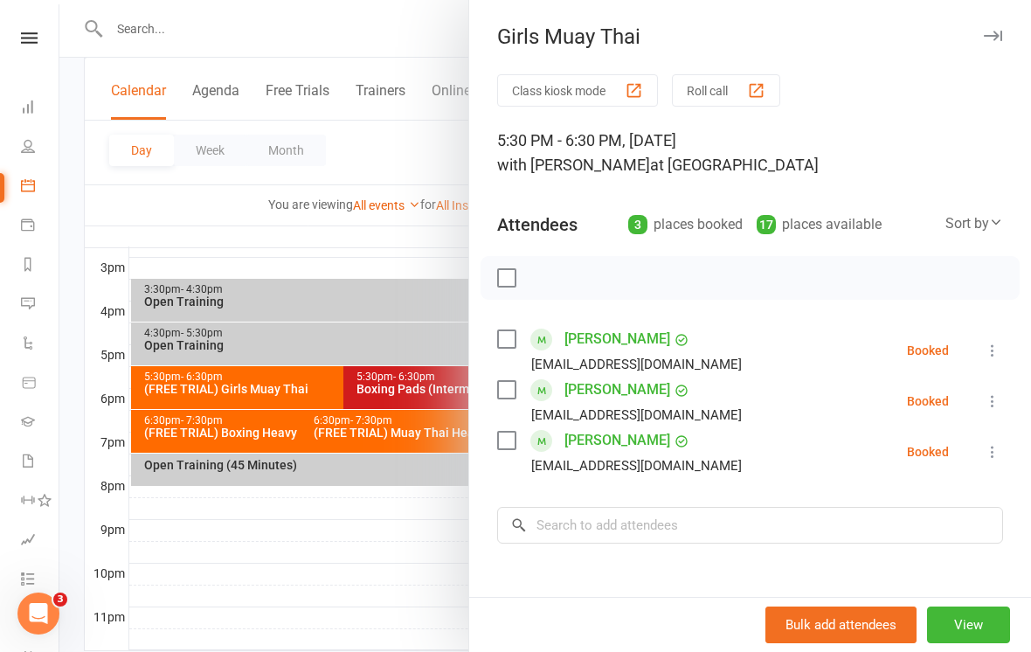
click at [355, 584] on div at bounding box center [545, 326] width 972 height 652
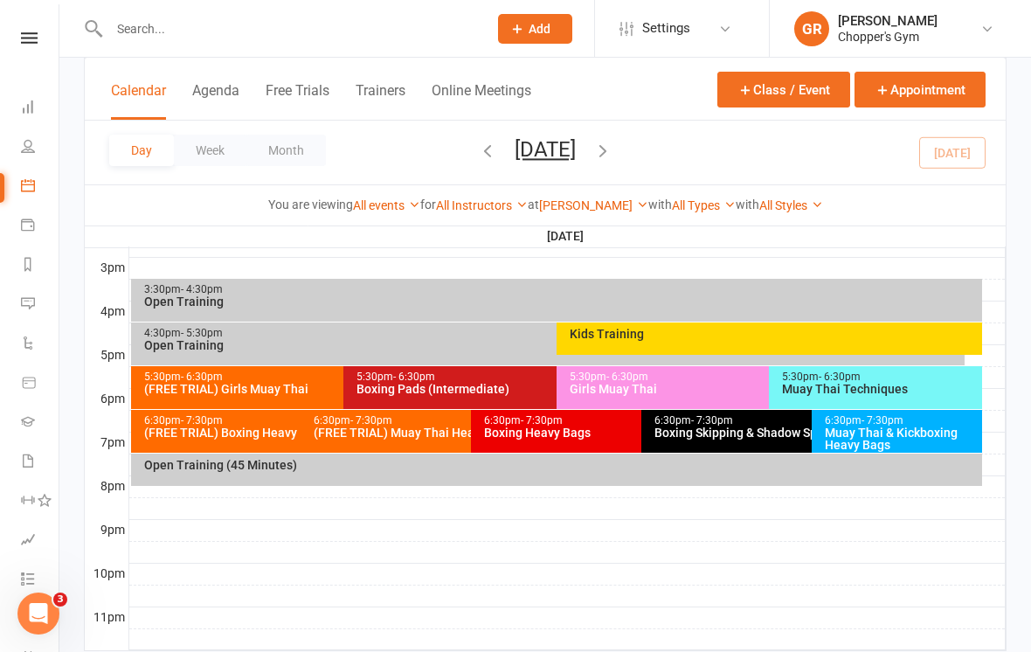
click at [352, 438] on div "(FREE TRIAL) Muay Thai Heavy Bags Class" at bounding box center [467, 432] width 308 height 12
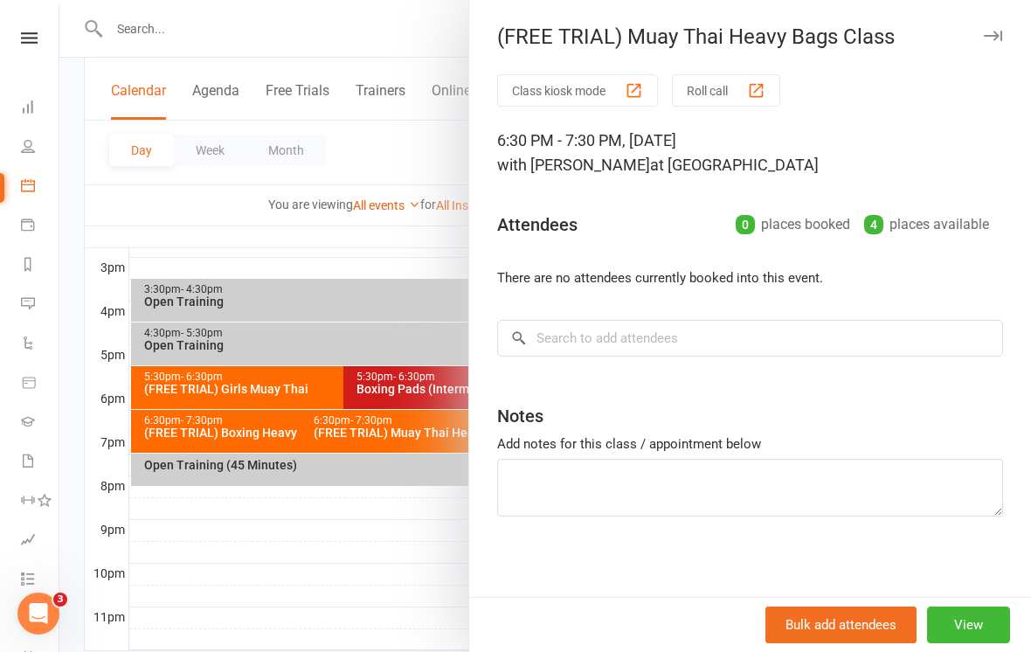
click at [356, 569] on div at bounding box center [545, 326] width 972 height 652
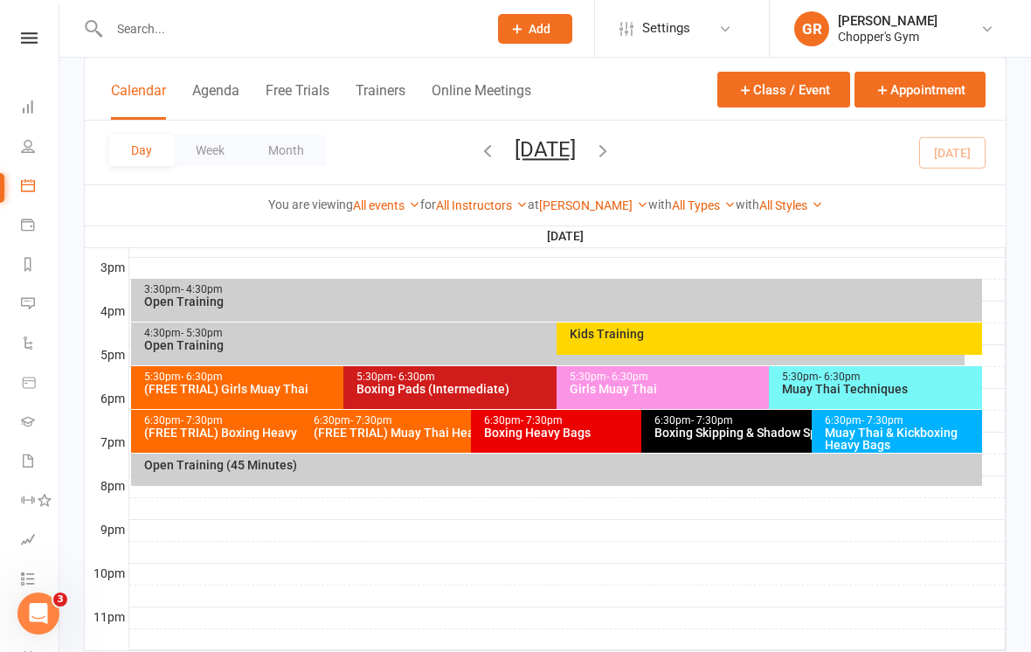
click at [242, 443] on div "6:30pm - 7:30pm (FREE TRIAL) Boxing Heavy Bags FULL" at bounding box center [292, 431] width 323 height 43
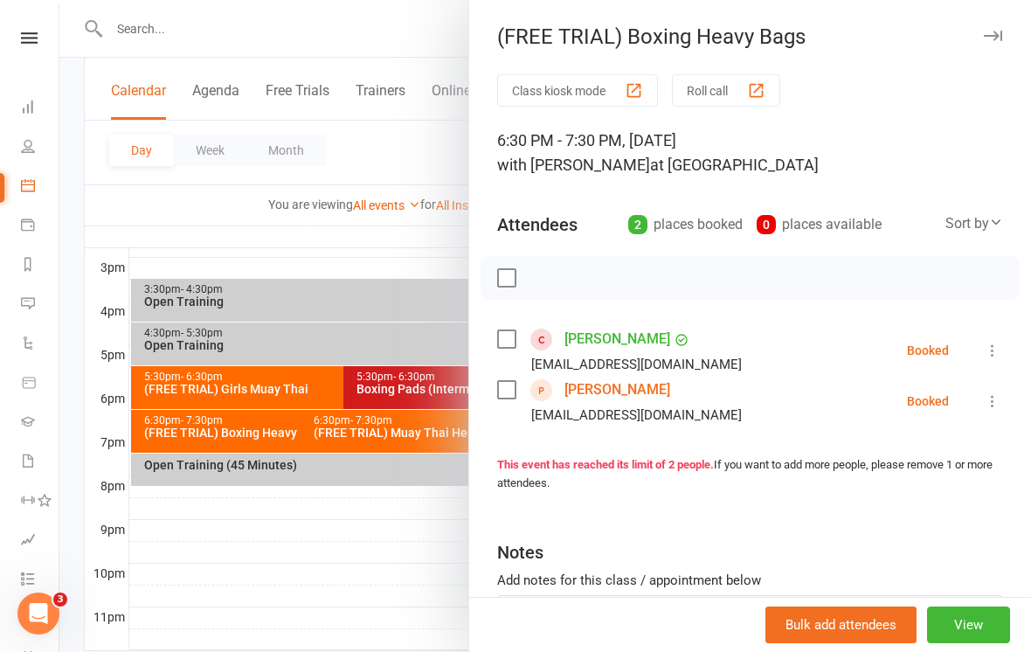
click at [339, 586] on div at bounding box center [545, 326] width 972 height 652
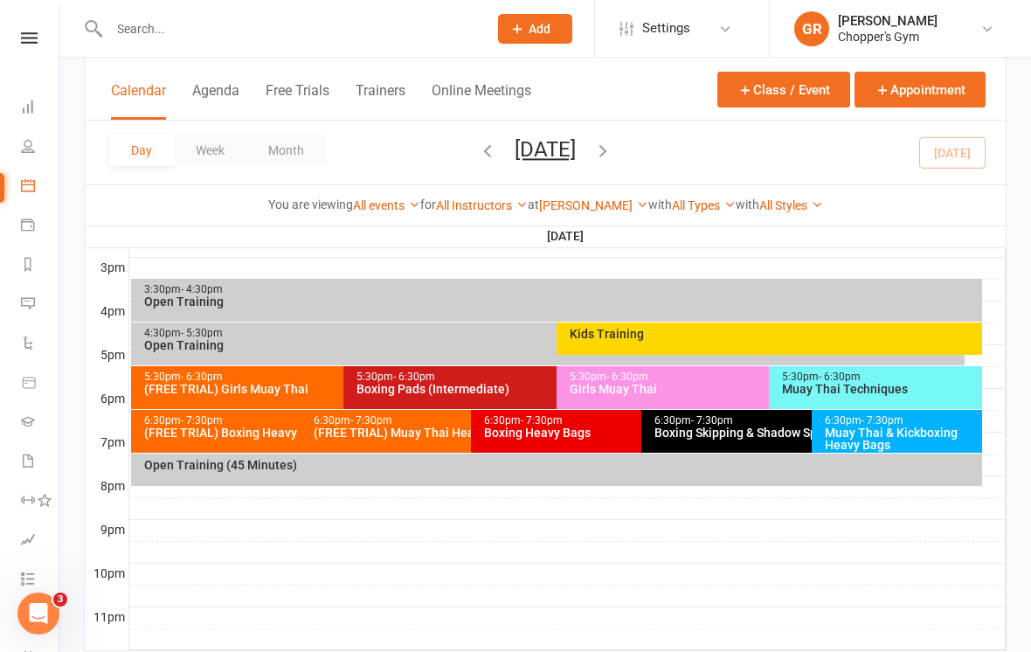
click at [260, 383] on div "(FREE TRIAL) Girls Muay Thai" at bounding box center [339, 389] width 392 height 12
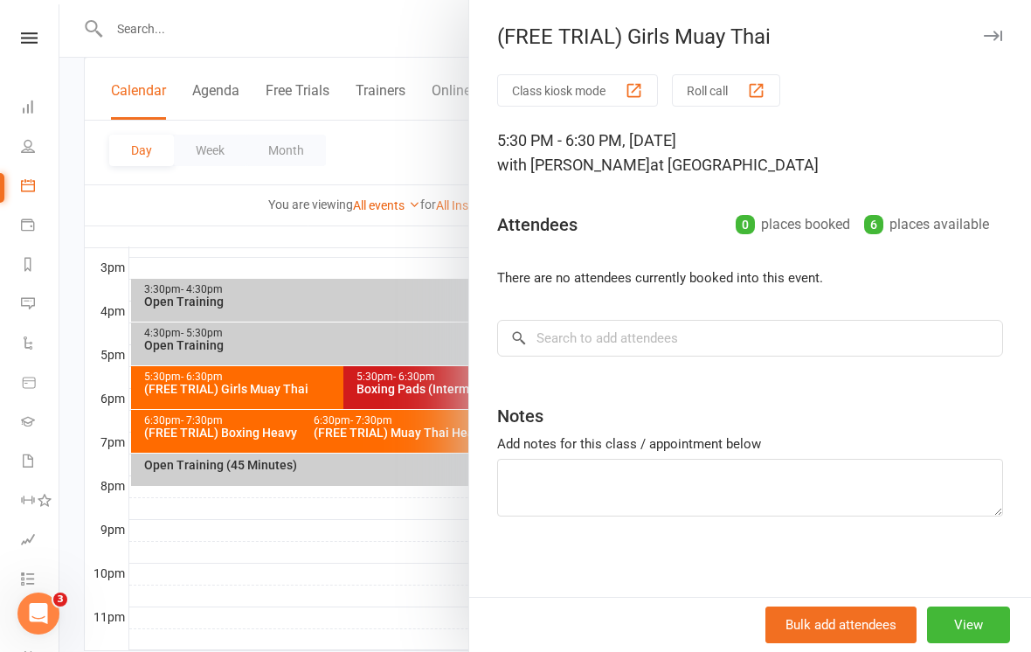
click at [284, 591] on div at bounding box center [545, 326] width 972 height 652
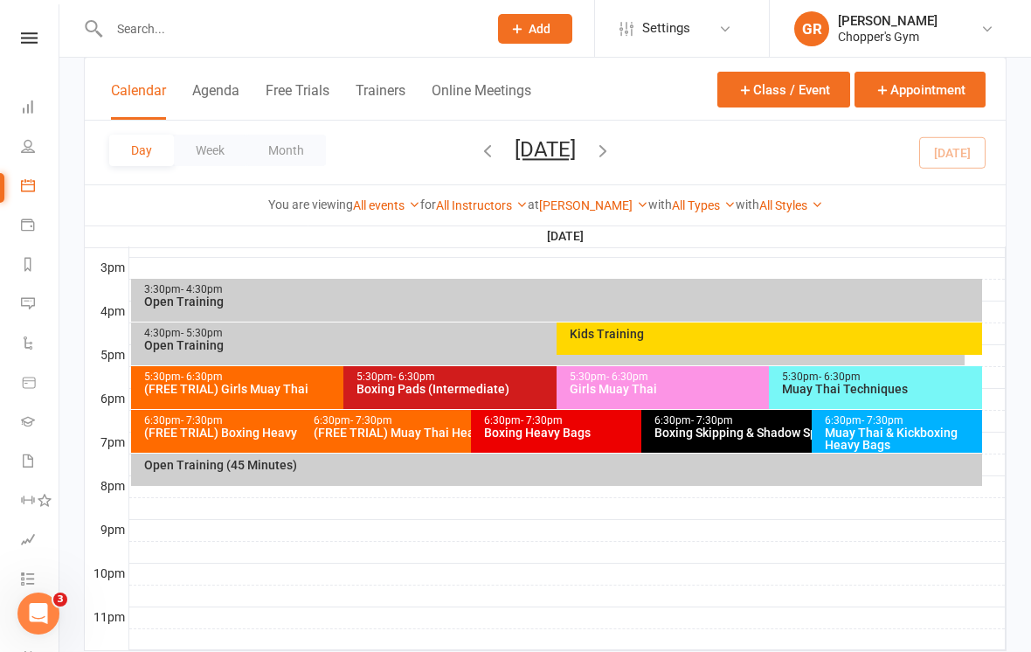
click at [695, 378] on div "5:30pm - 6:30pm" at bounding box center [765, 376] width 392 height 11
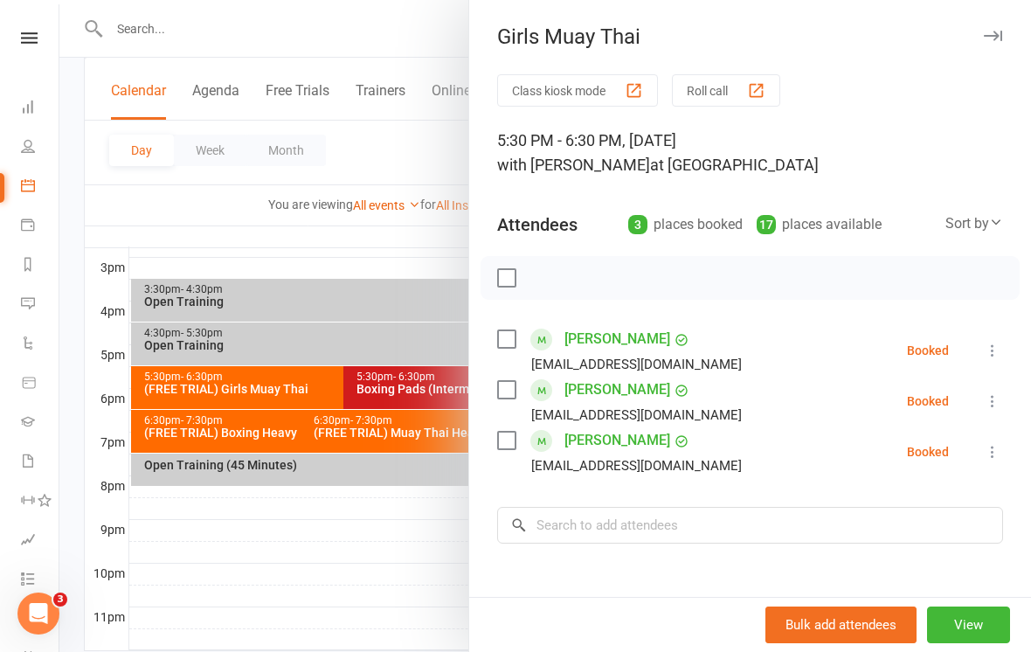
click at [242, 569] on div at bounding box center [545, 326] width 972 height 652
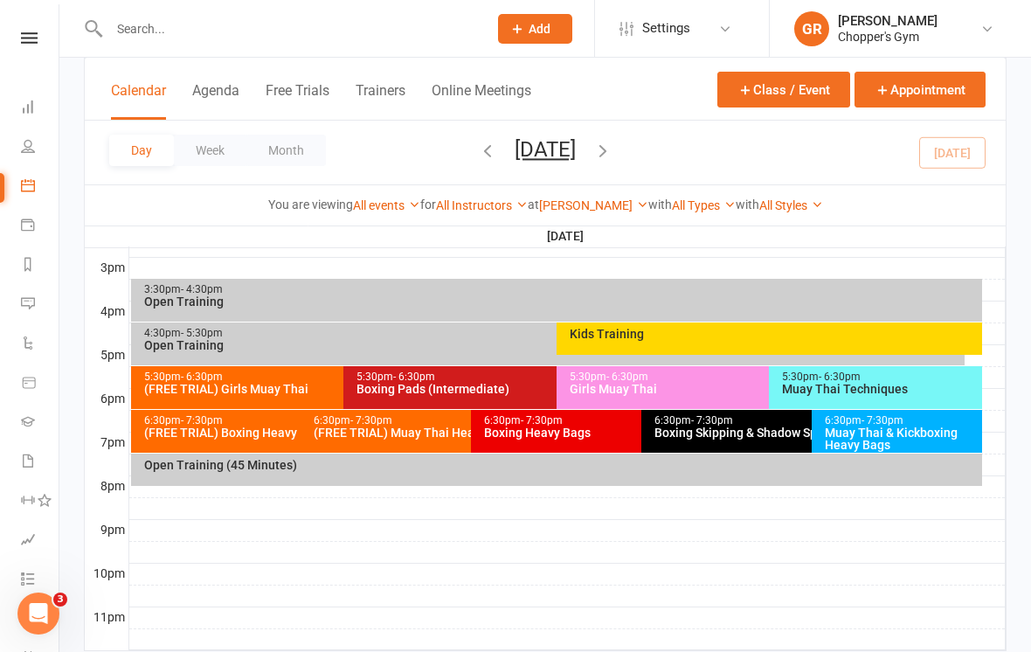
click at [191, 384] on div "(FREE TRIAL) Girls Muay Thai" at bounding box center [339, 389] width 392 height 12
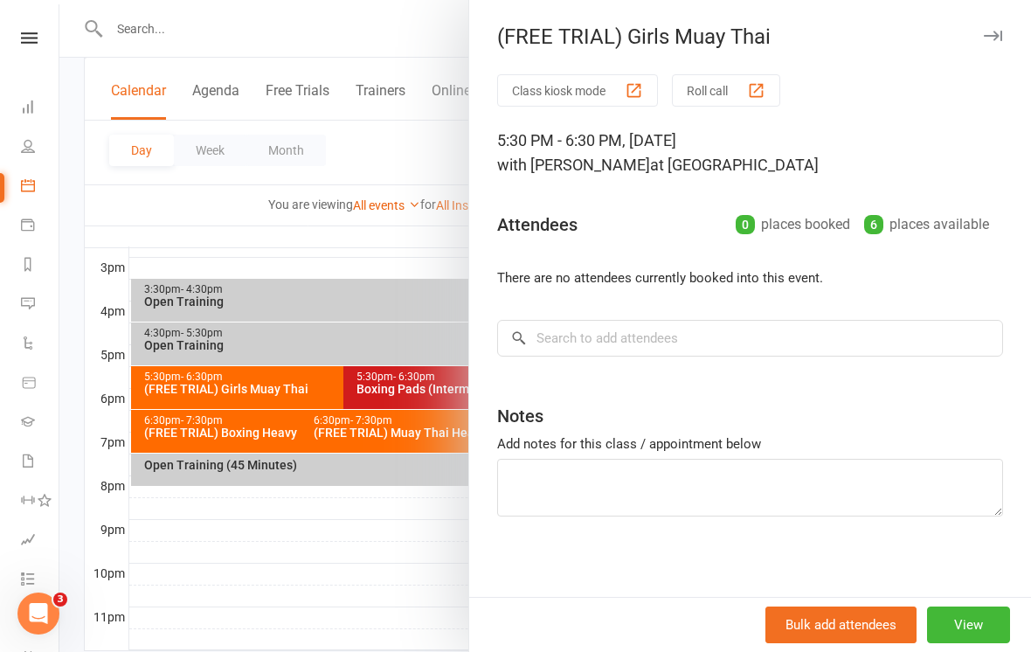
click at [342, 578] on div at bounding box center [545, 326] width 972 height 652
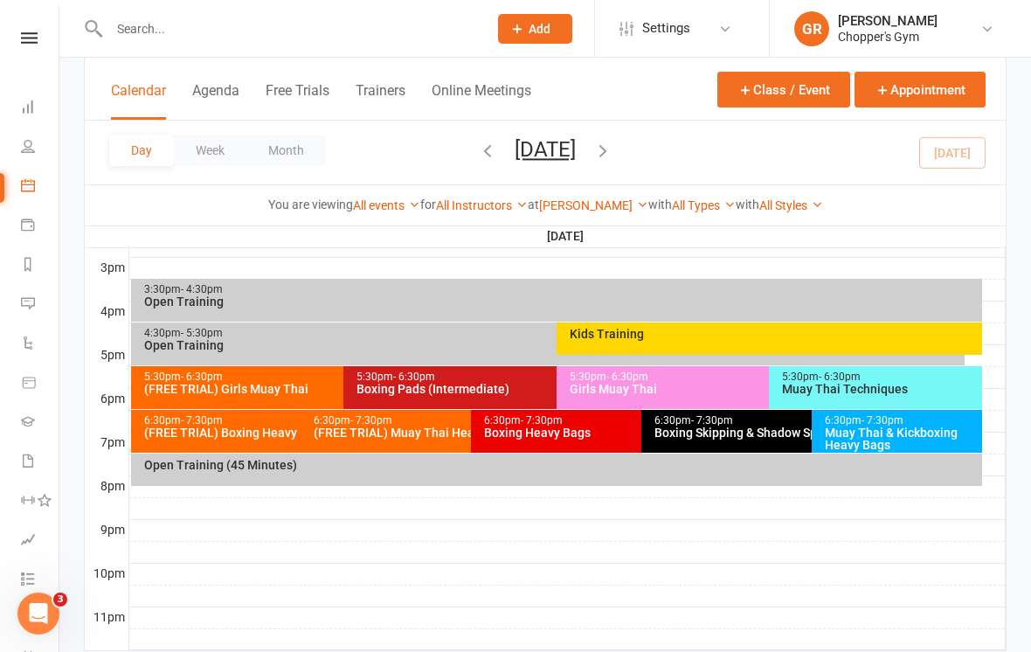
click at [869, 433] on div "Muay Thai & Kickboxing Heavy Bags" at bounding box center [901, 438] width 155 height 24
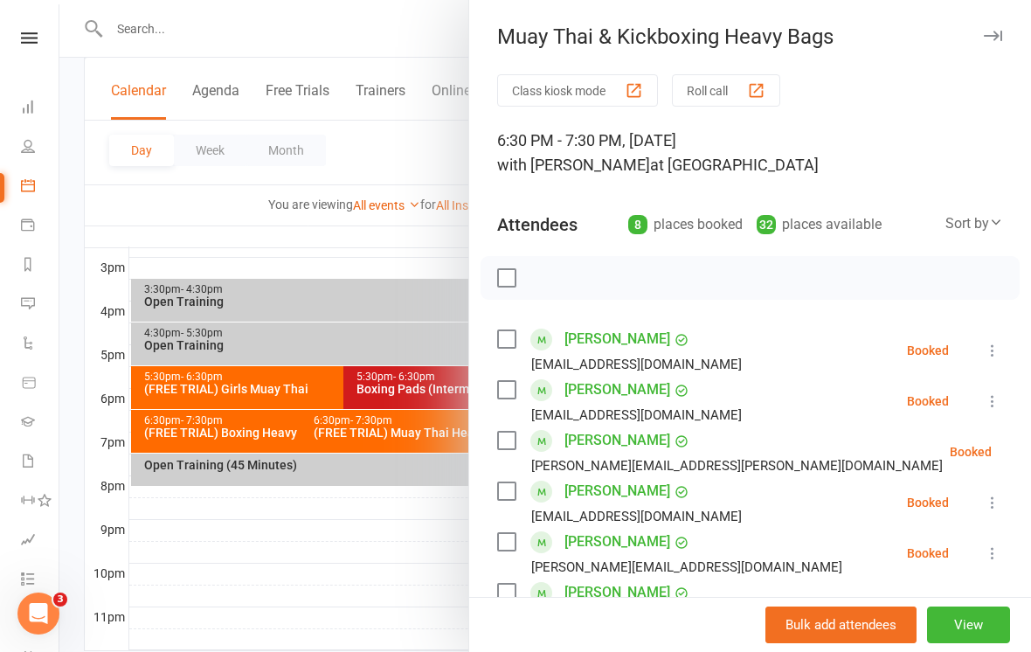
click at [997, 340] on button at bounding box center [992, 350] width 21 height 21
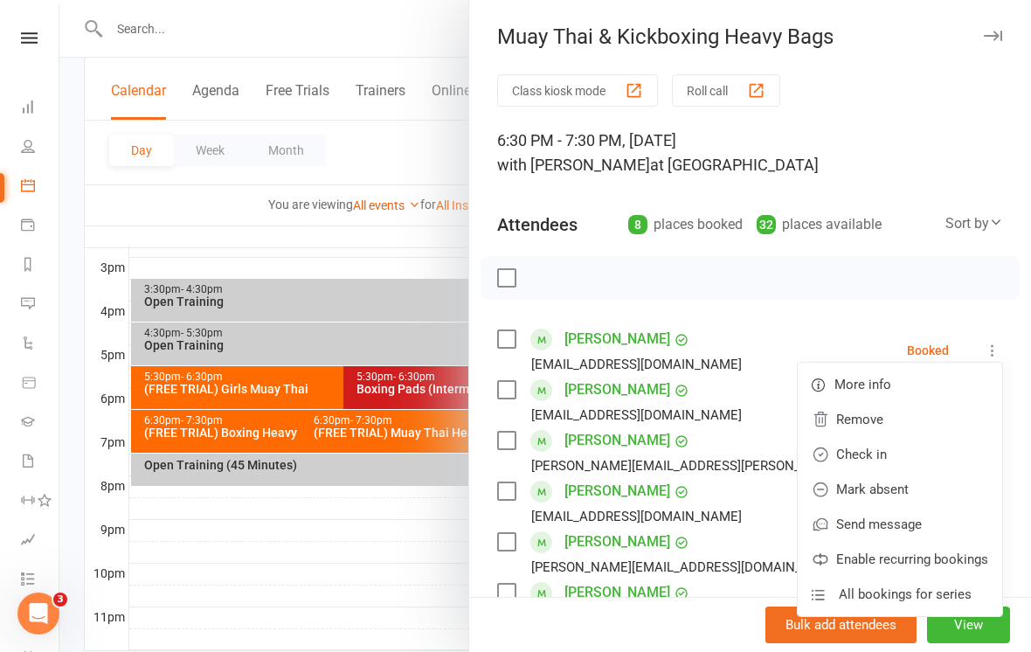
click at [893, 454] on link "Check in" at bounding box center [900, 454] width 204 height 35
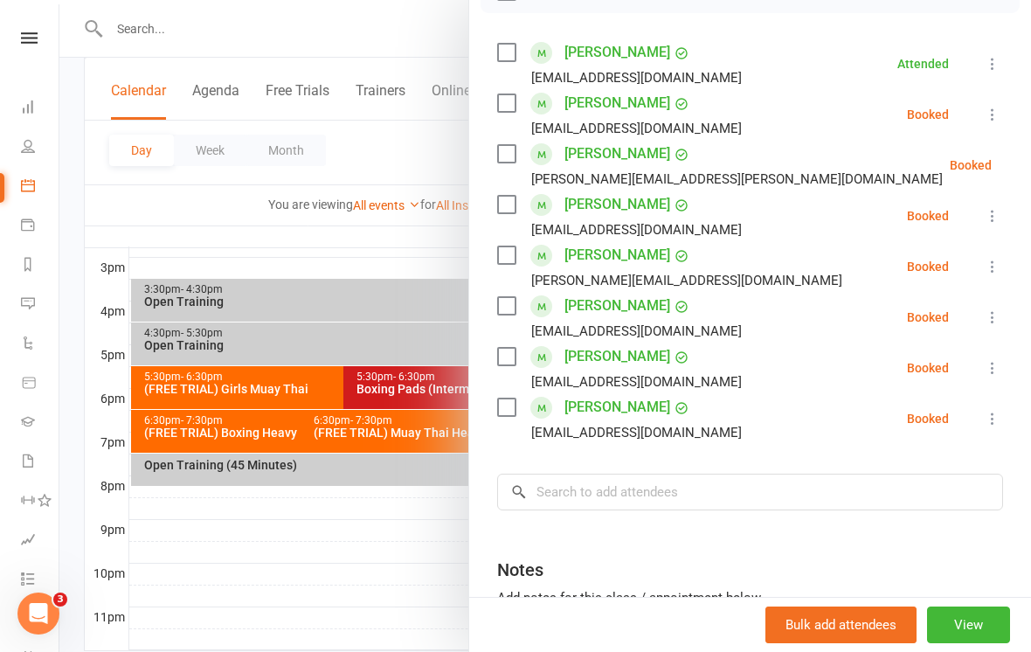
scroll to position [288, 0]
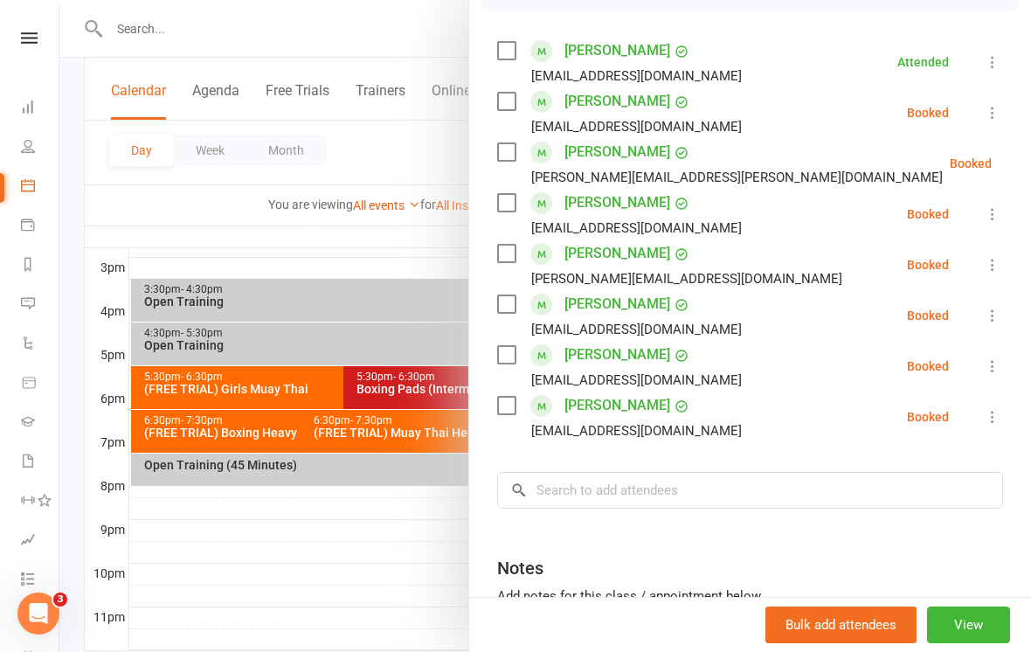
click at [995, 417] on icon at bounding box center [992, 416] width 17 height 17
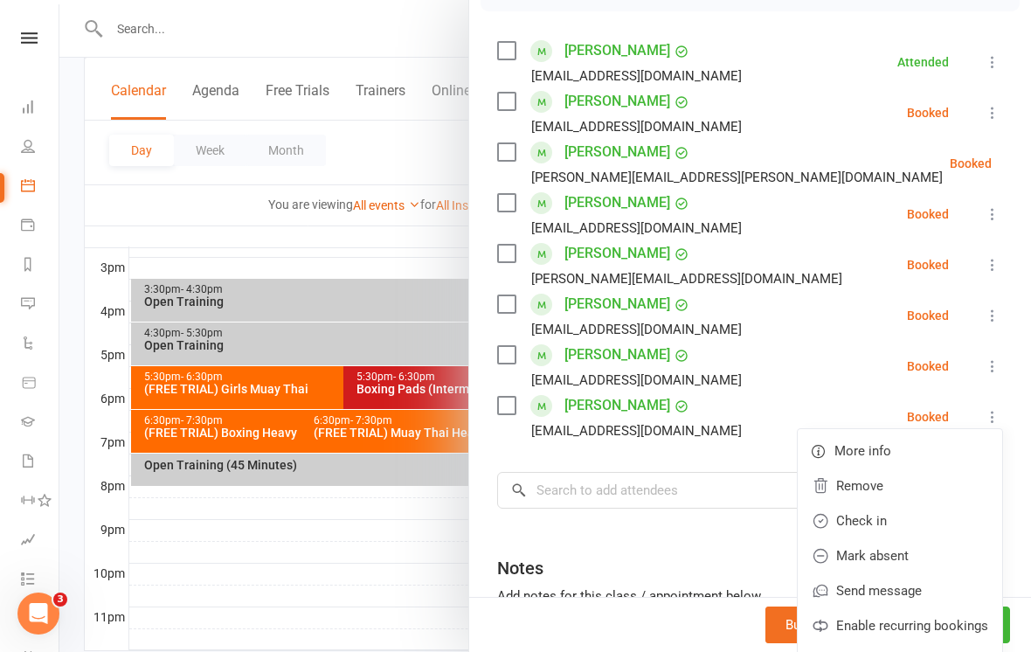
click at [875, 523] on link "Check in" at bounding box center [900, 520] width 204 height 35
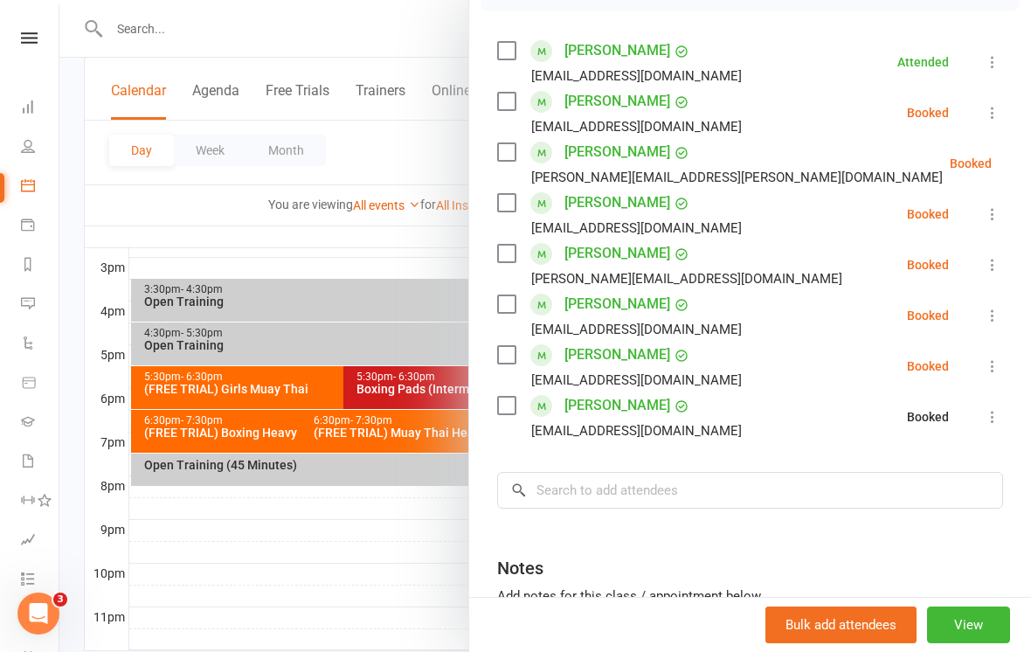
click at [351, 562] on div at bounding box center [545, 326] width 972 height 652
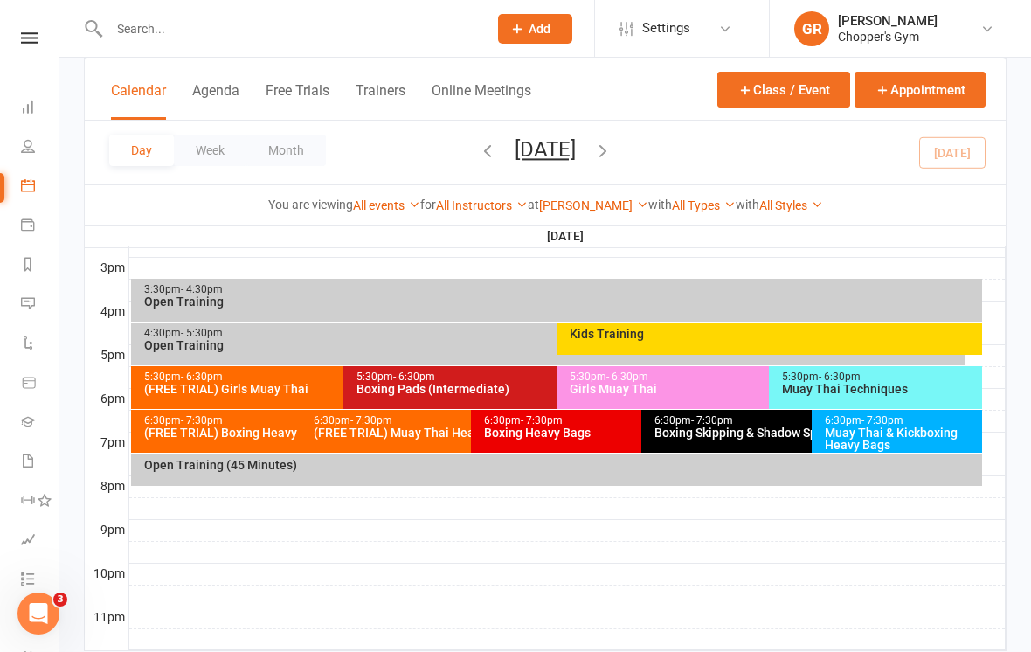
click at [736, 427] on div "Boxing Skipping & Shadow Sparring (Invite Only)" at bounding box center [808, 432] width 308 height 12
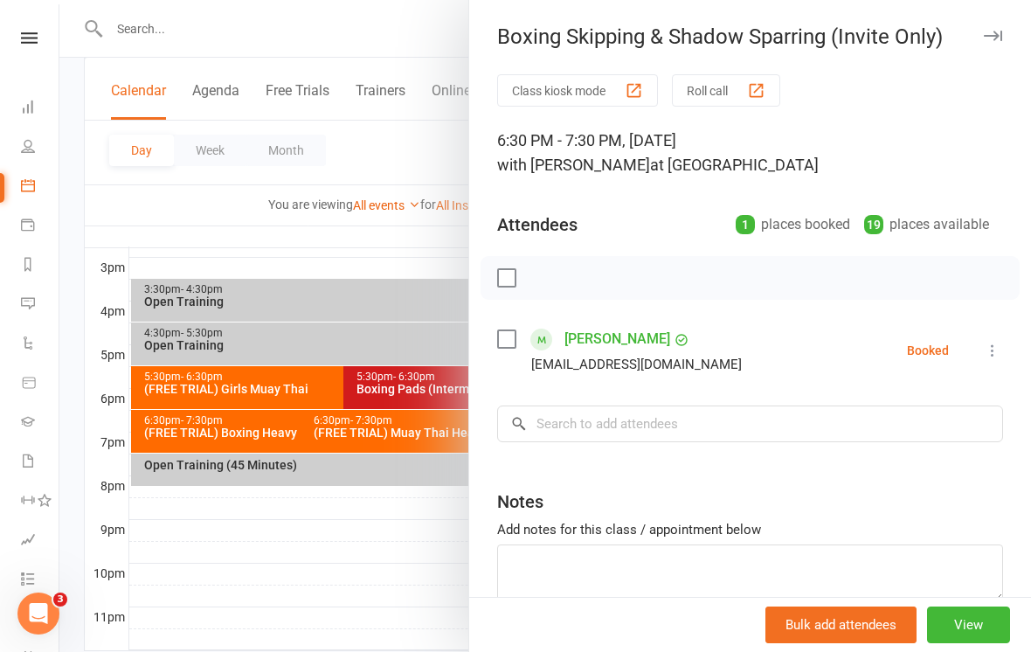
click at [414, 622] on div at bounding box center [545, 326] width 972 height 652
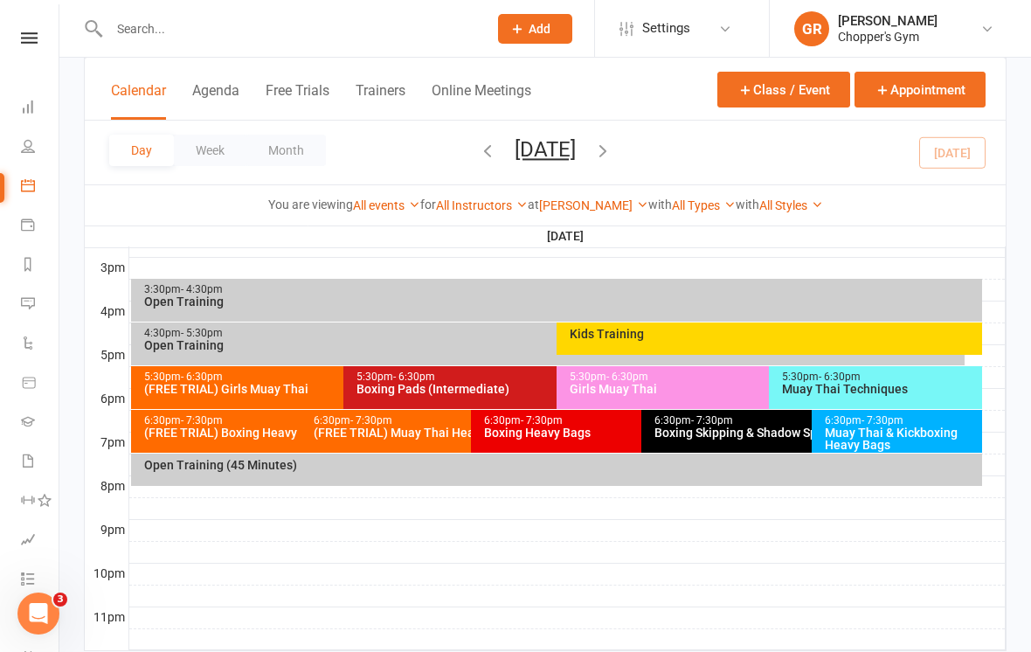
click at [558, 430] on div "Boxing Heavy Bags" at bounding box center [637, 432] width 308 height 12
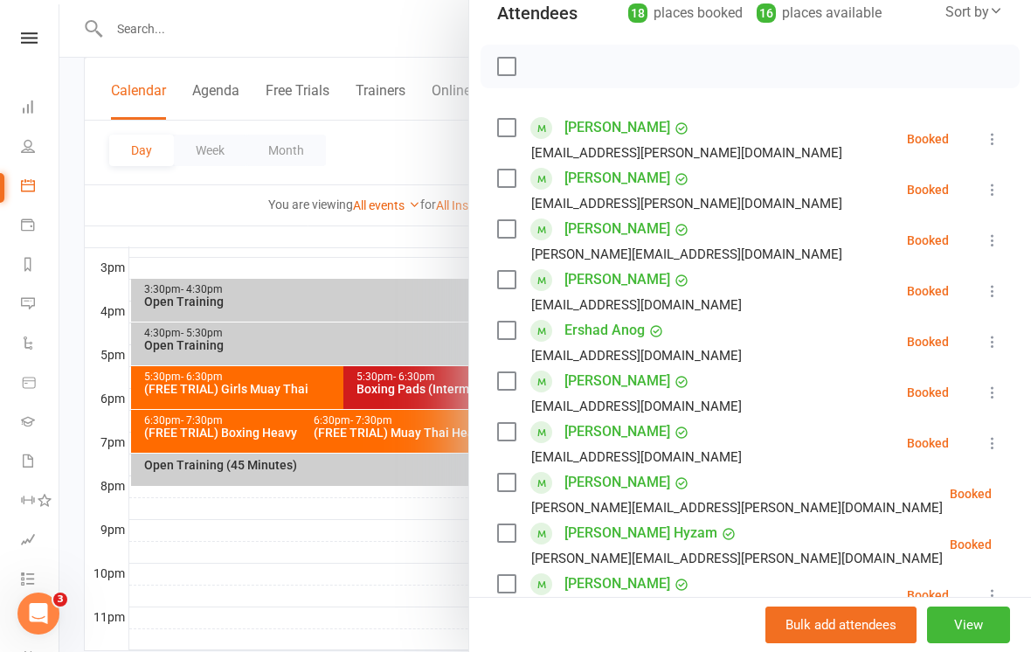
scroll to position [213, 0]
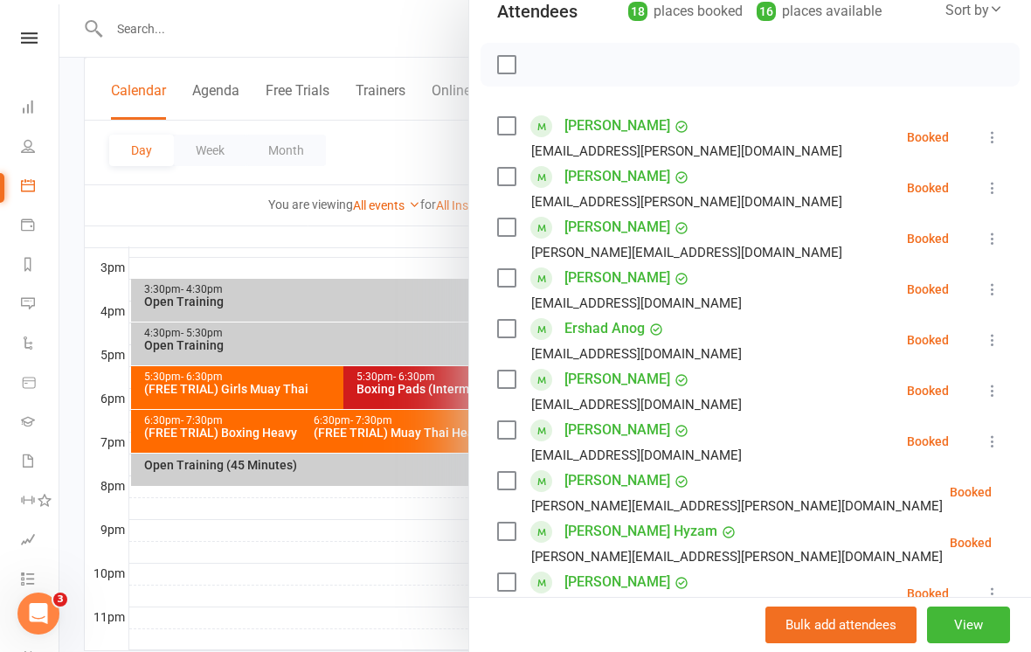
click at [992, 342] on icon at bounding box center [992, 339] width 17 height 17
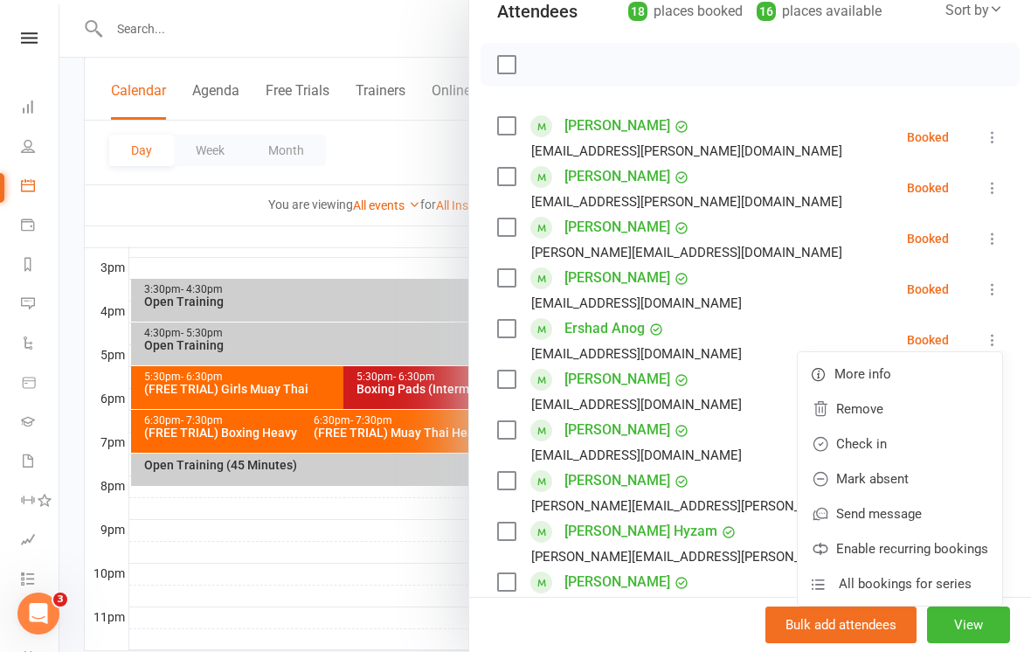
click at [882, 448] on link "Check in" at bounding box center [900, 443] width 204 height 35
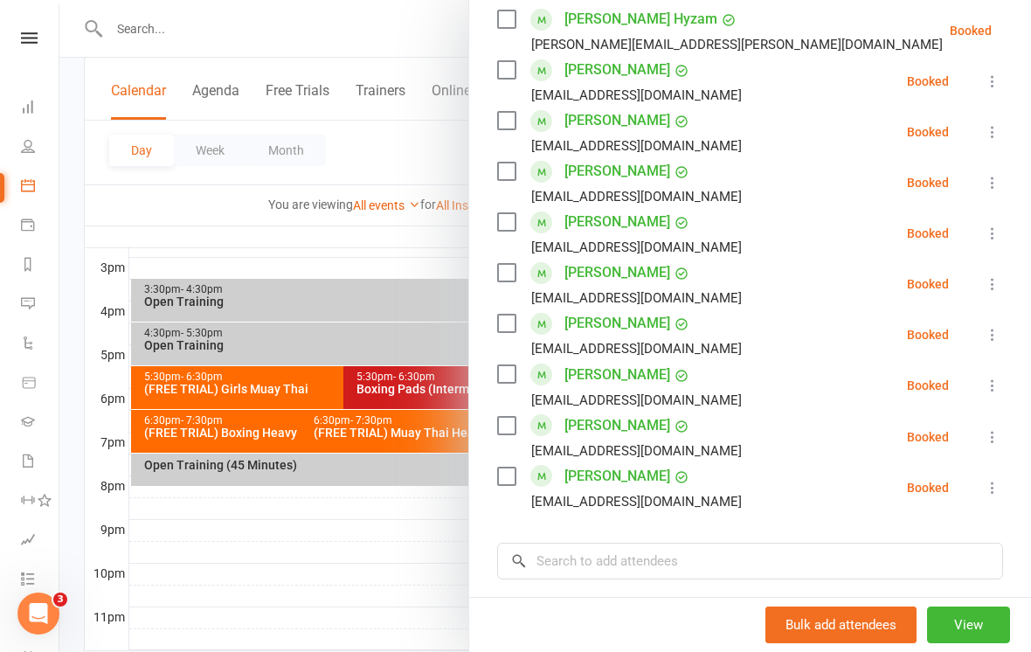
scroll to position [727, 0]
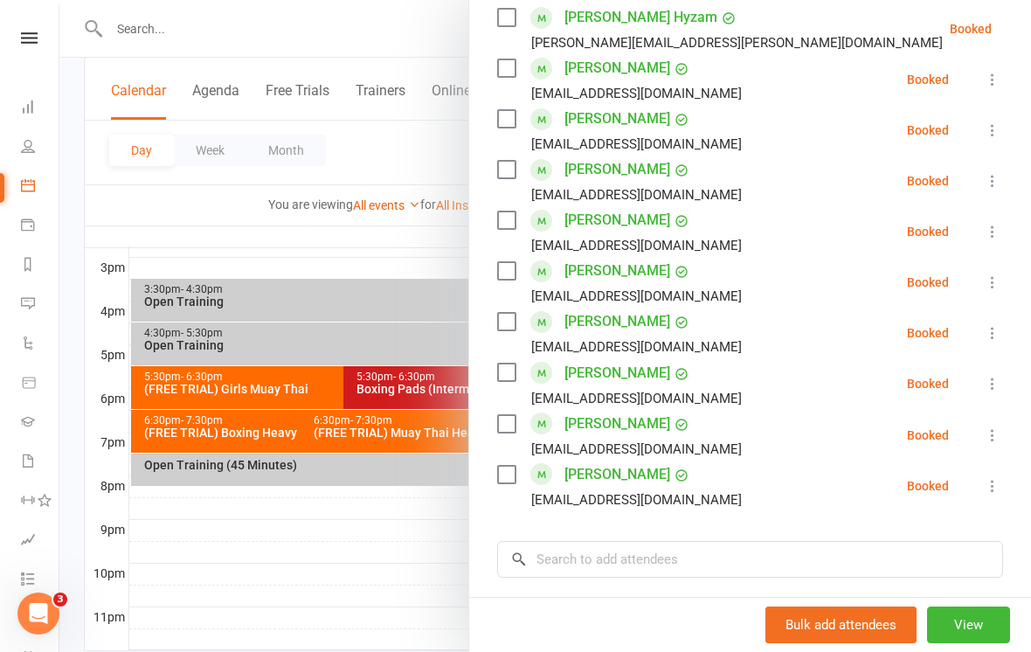
click at [412, 556] on div at bounding box center [545, 326] width 972 height 652
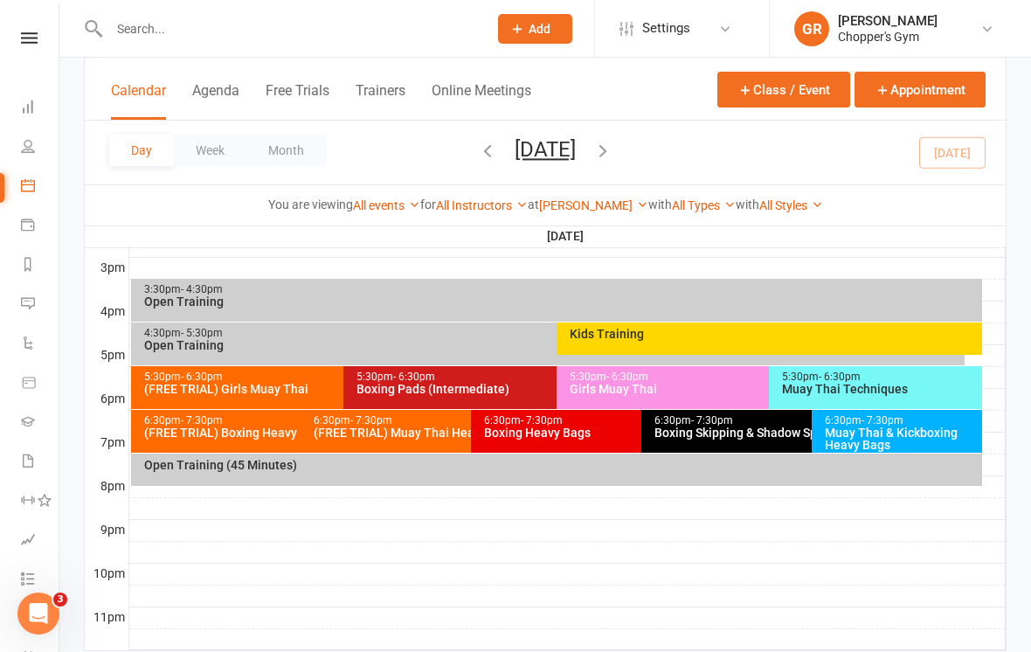
click at [429, 431] on div "(FREE TRIAL) Muay Thai Heavy Bags Class" at bounding box center [467, 432] width 308 height 12
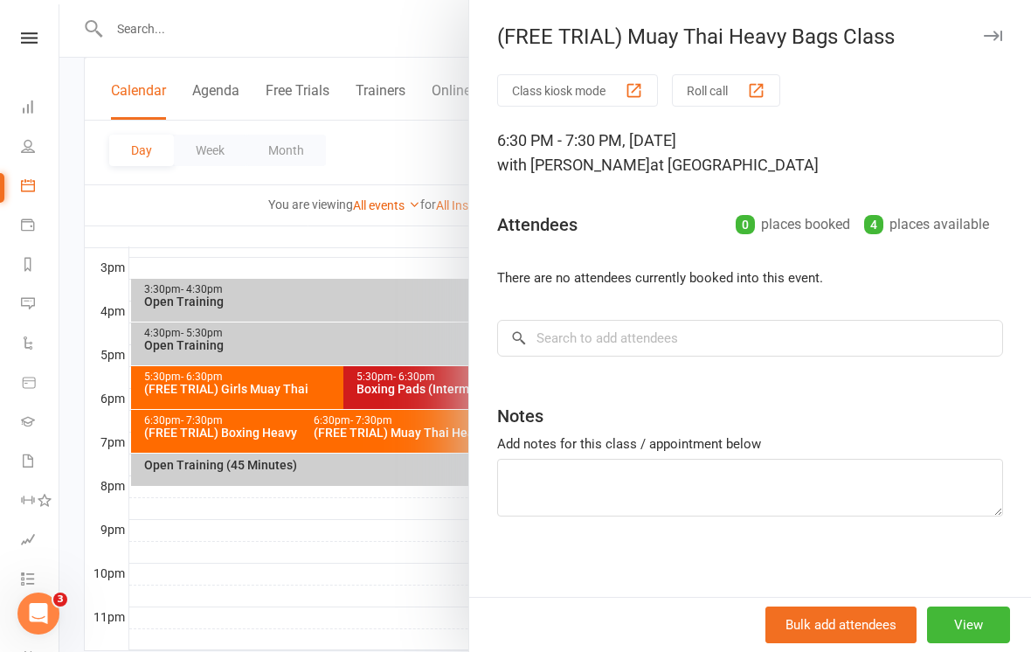
click at [439, 584] on div at bounding box center [545, 326] width 972 height 652
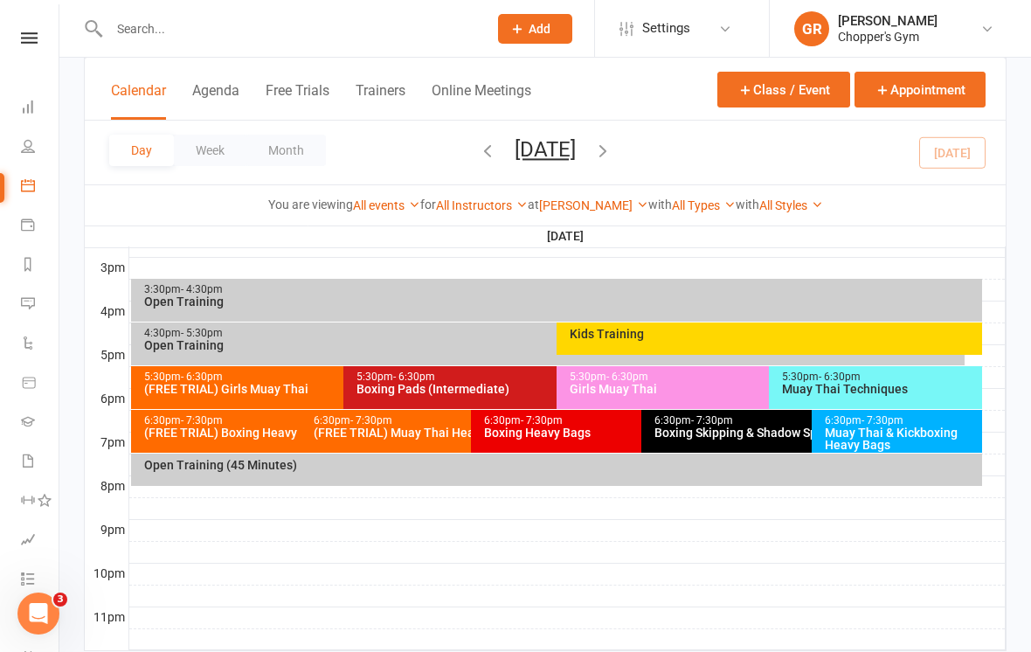
click at [517, 395] on div "5:30pm - 6:30pm Boxing Pads (Intermediate)" at bounding box center [547, 387] width 408 height 43
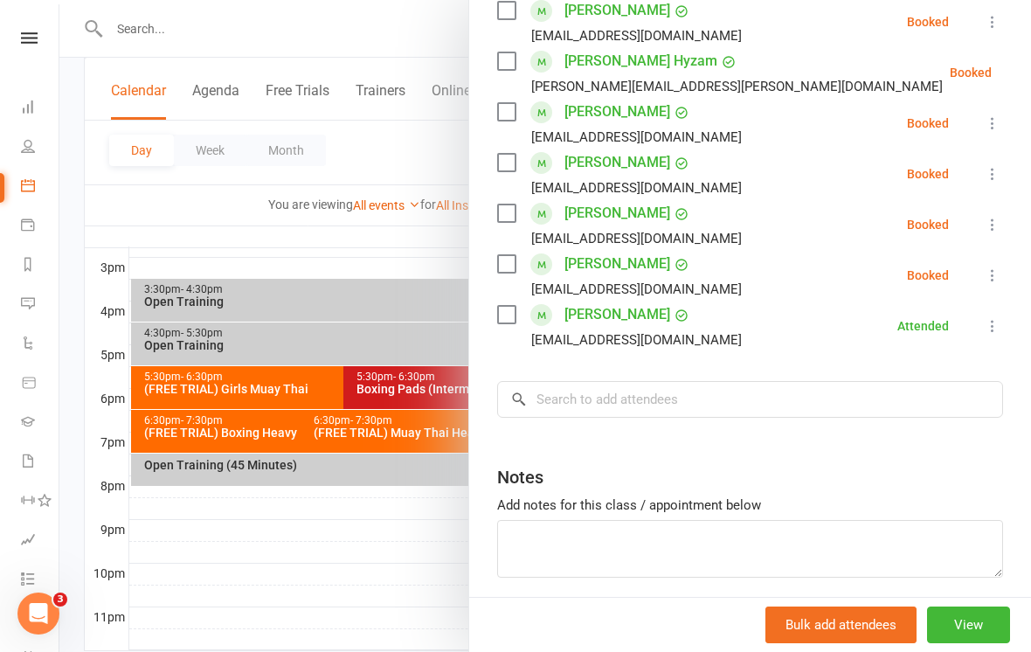
scroll to position [683, 0]
click at [406, 523] on div at bounding box center [545, 326] width 972 height 652
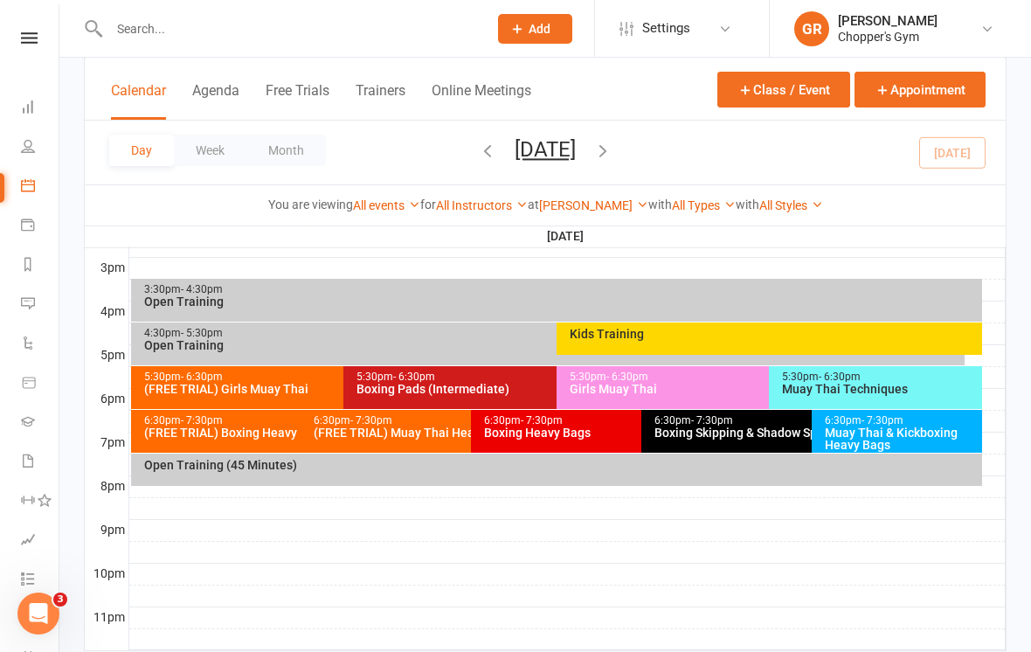
click at [728, 376] on div "5:30pm - 6:30pm" at bounding box center [765, 376] width 392 height 11
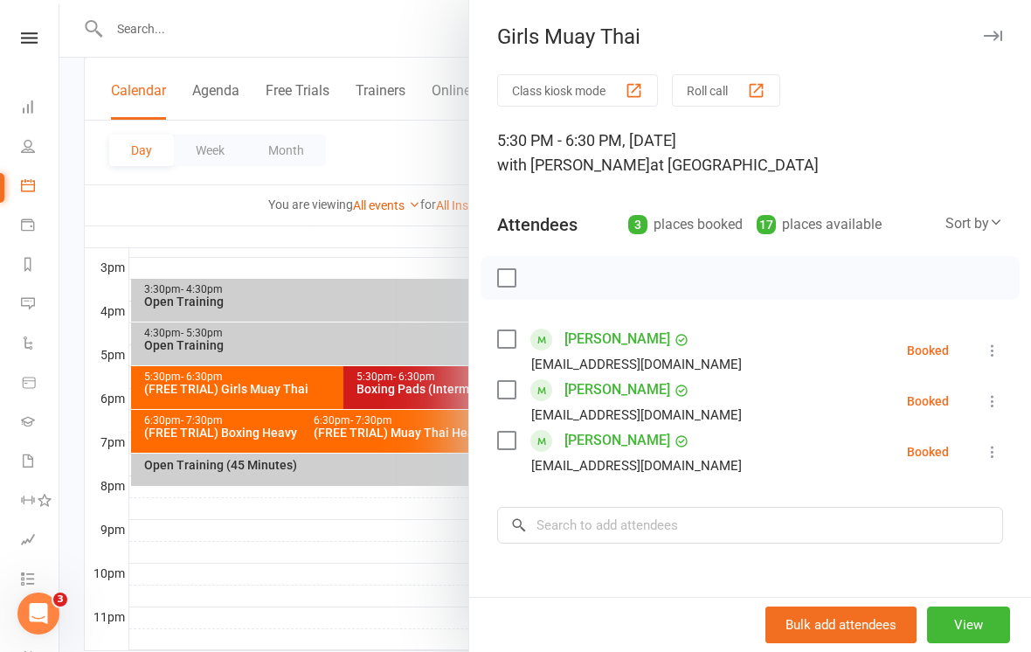
click at [421, 595] on div at bounding box center [545, 326] width 972 height 652
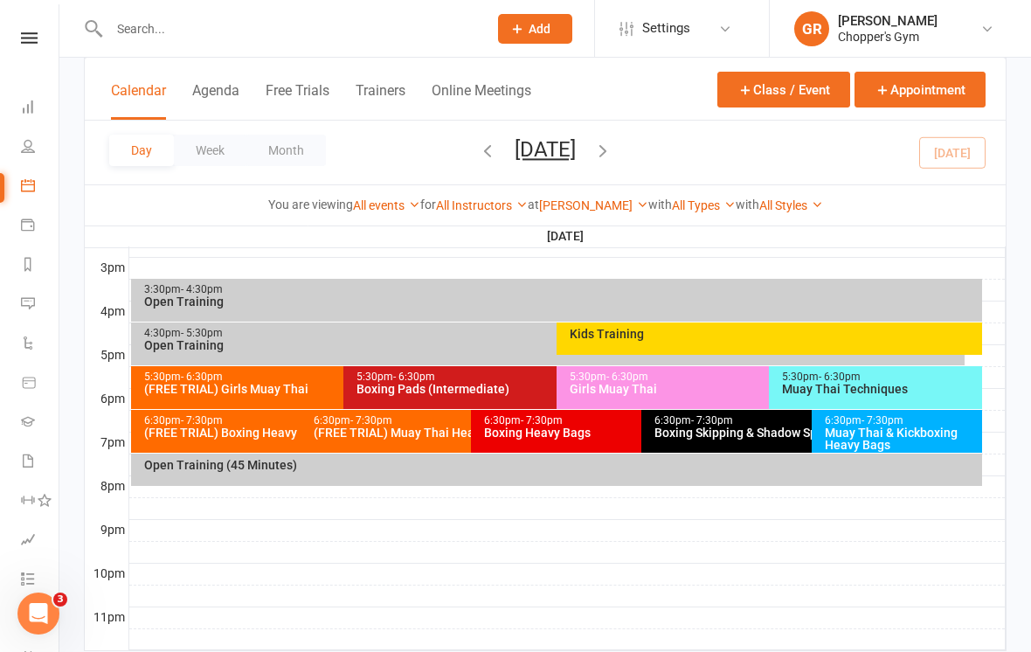
click at [877, 385] on div "Muay Thai Techniques" at bounding box center [880, 389] width 198 height 12
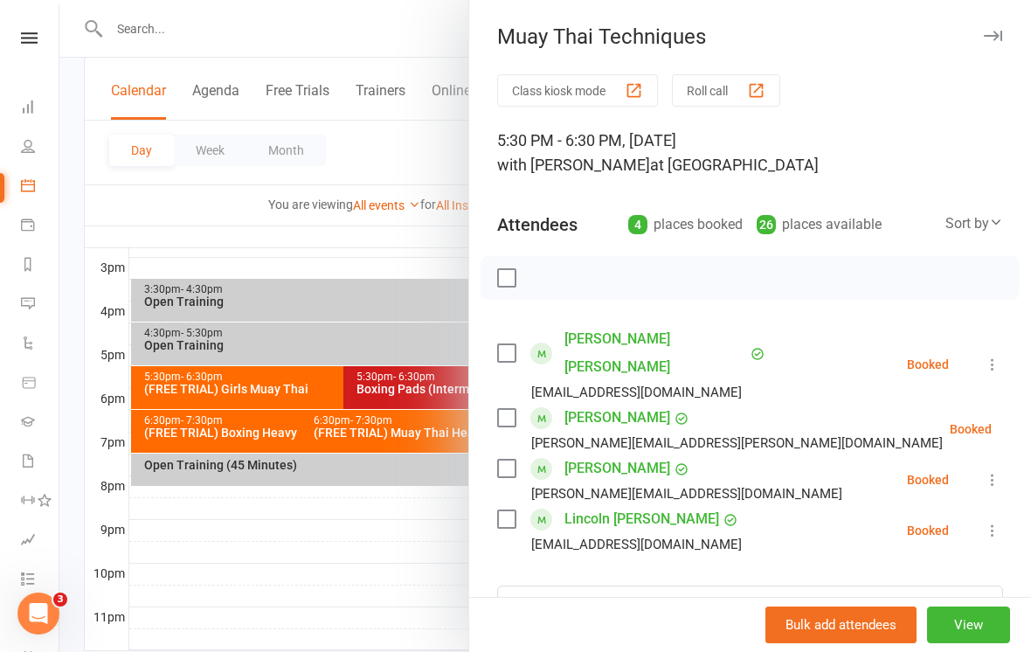
click at [430, 608] on div at bounding box center [545, 326] width 972 height 652
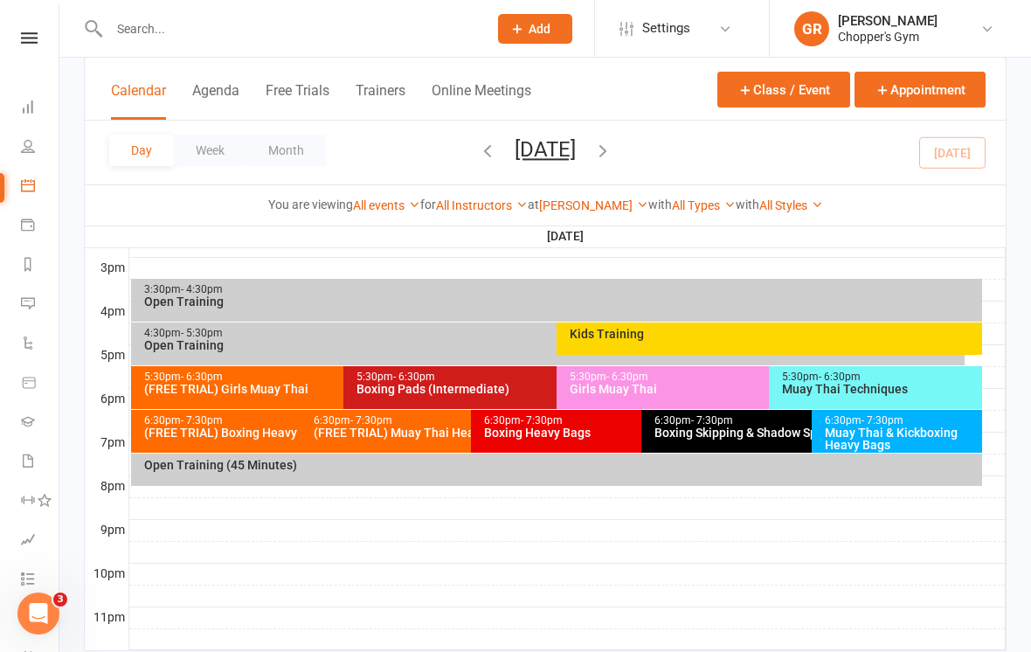
click at [865, 430] on div "Muay Thai & Kickboxing Heavy Bags" at bounding box center [901, 438] width 155 height 24
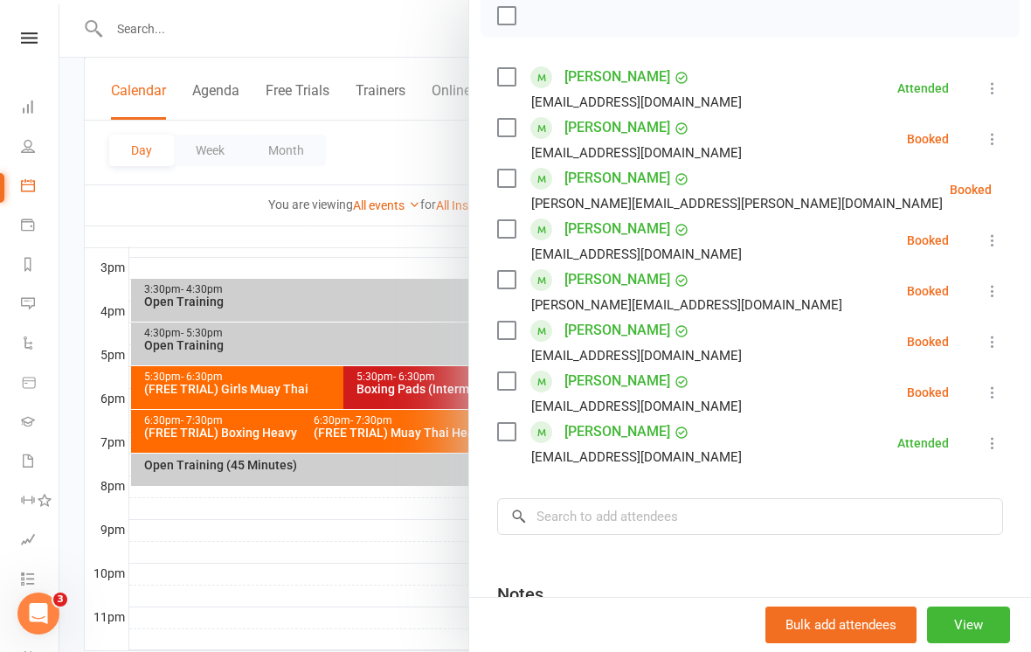
scroll to position [274, 0]
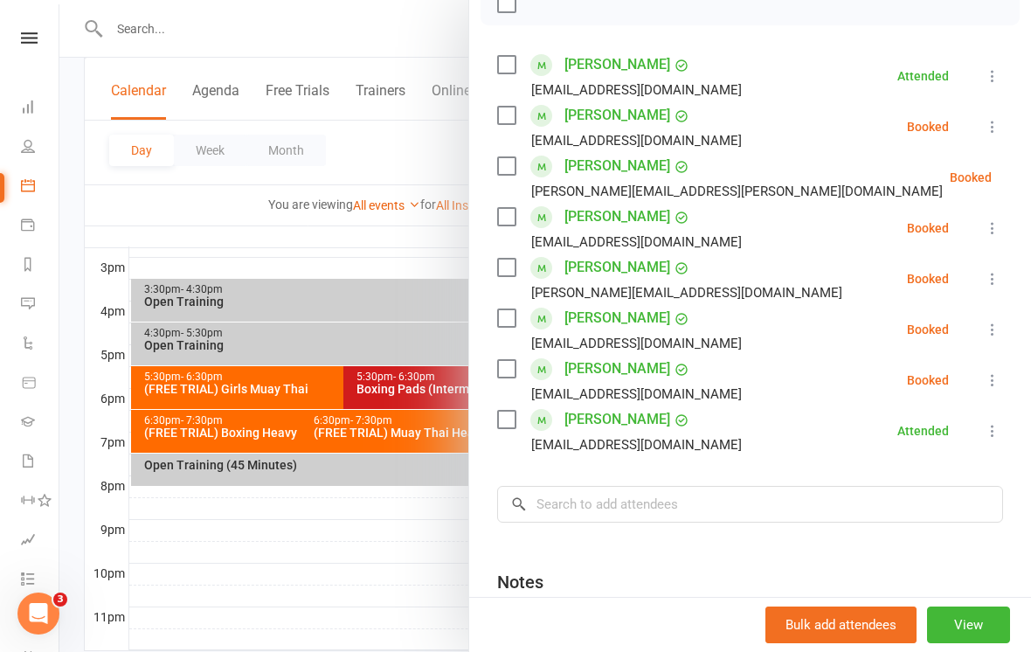
click at [410, 601] on div at bounding box center [545, 326] width 972 height 652
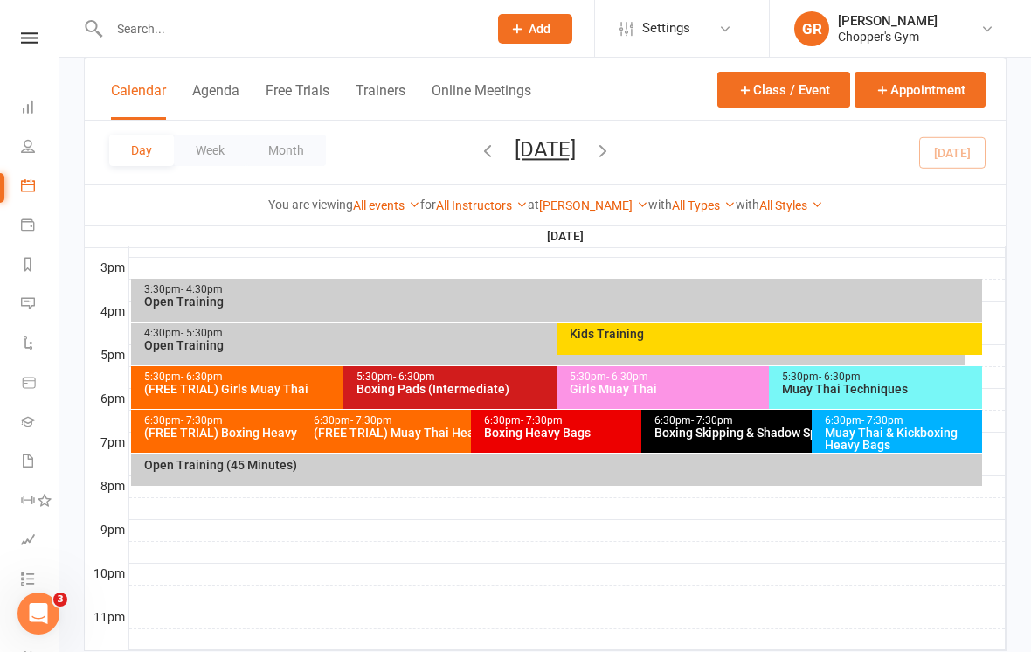
click at [722, 444] on div "6:30pm - 7:30pm Boxing Skipping & Shadow Sparring (Invite Only)" at bounding box center [802, 431] width 323 height 43
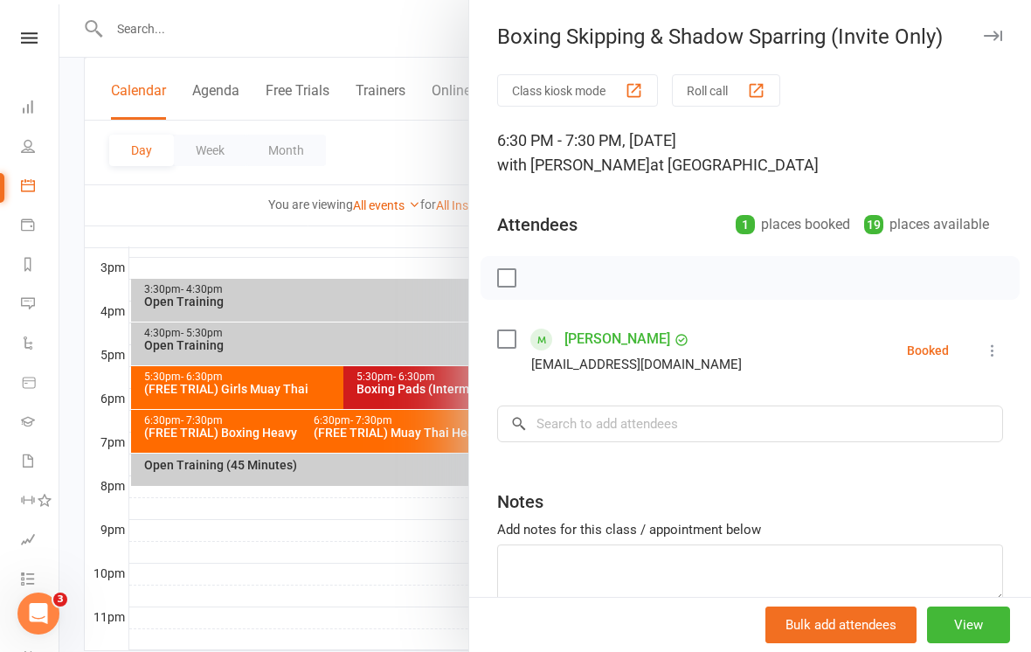
click at [439, 588] on div at bounding box center [545, 326] width 972 height 652
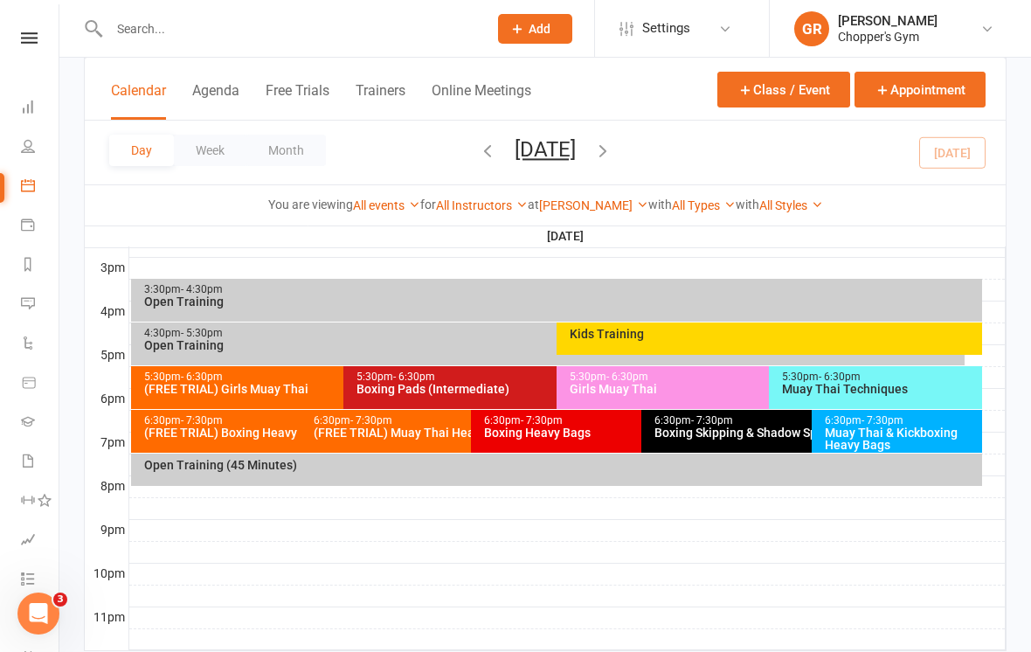
click at [546, 433] on div "Boxing Heavy Bags" at bounding box center [637, 432] width 308 height 12
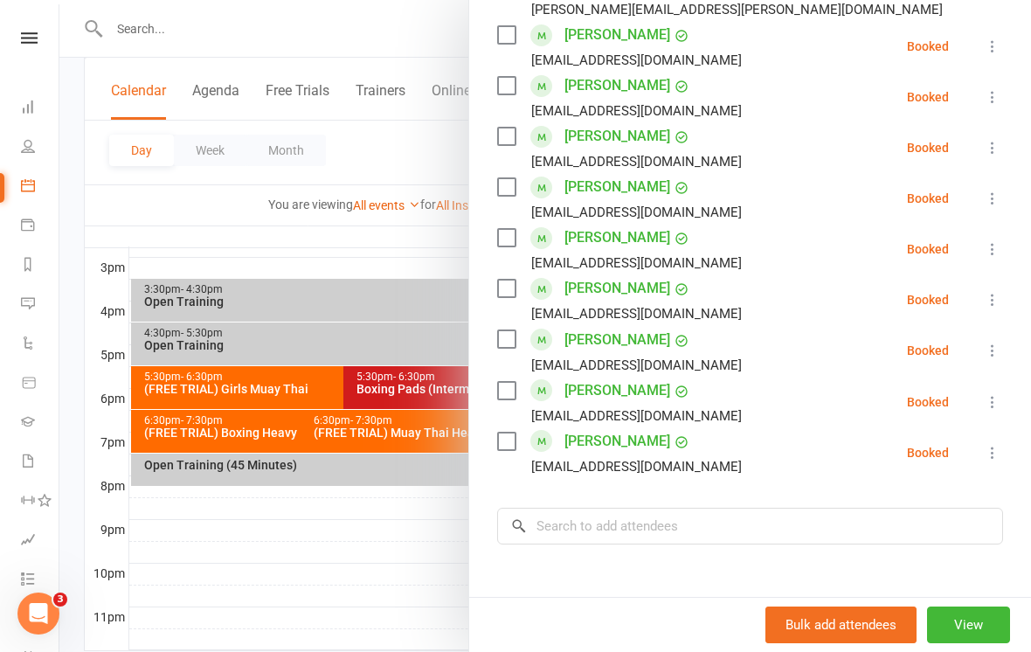
scroll to position [772, 0]
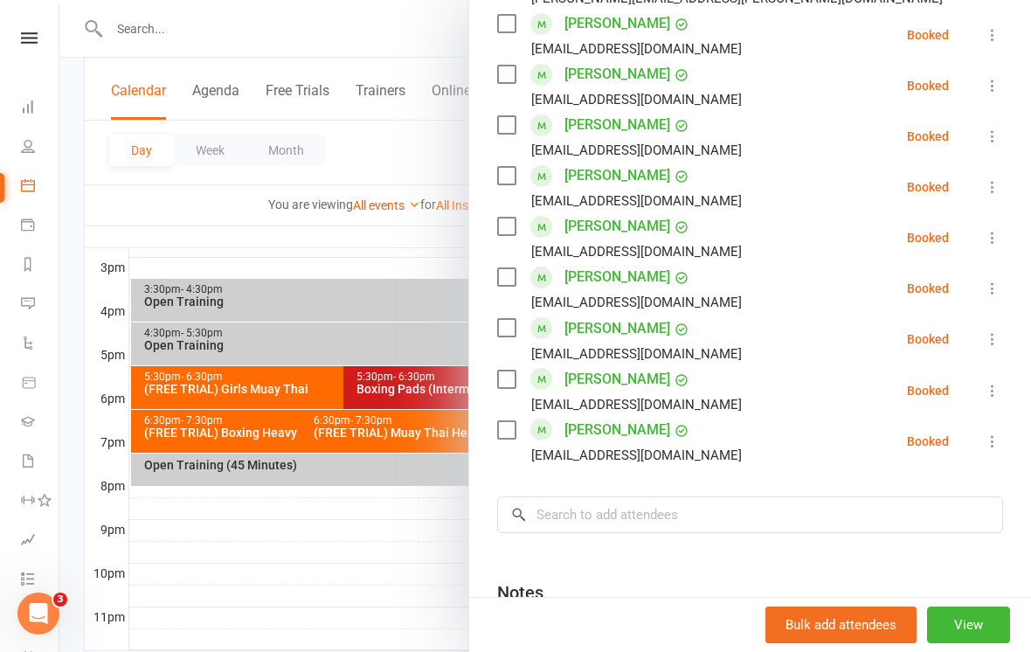
click at [331, 593] on div at bounding box center [545, 326] width 972 height 652
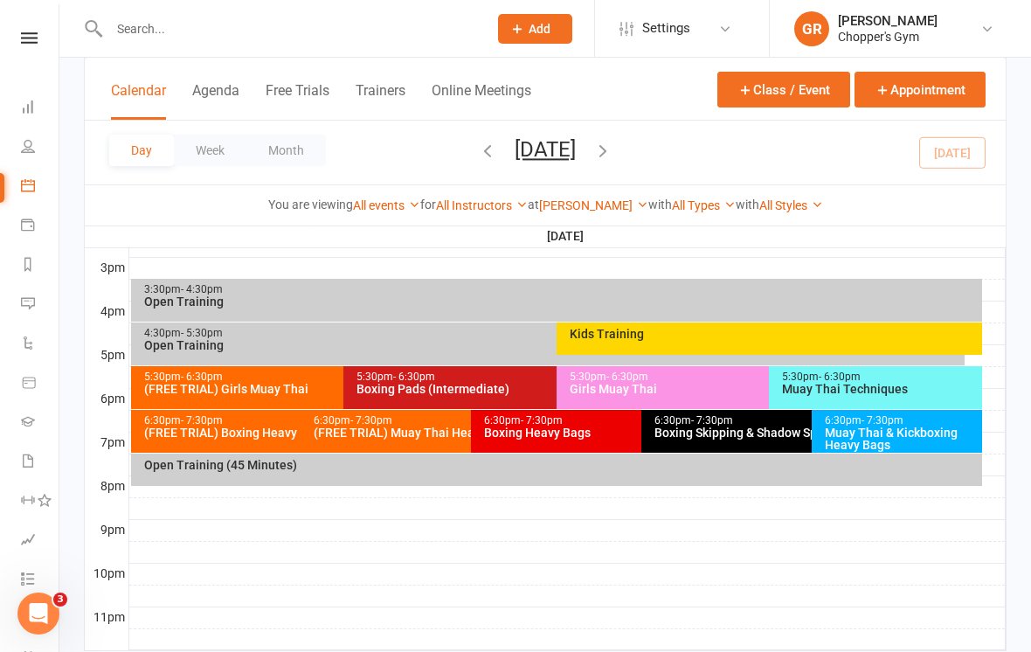
click at [399, 384] on div "Boxing Pads (Intermediate)" at bounding box center [552, 389] width 392 height 12
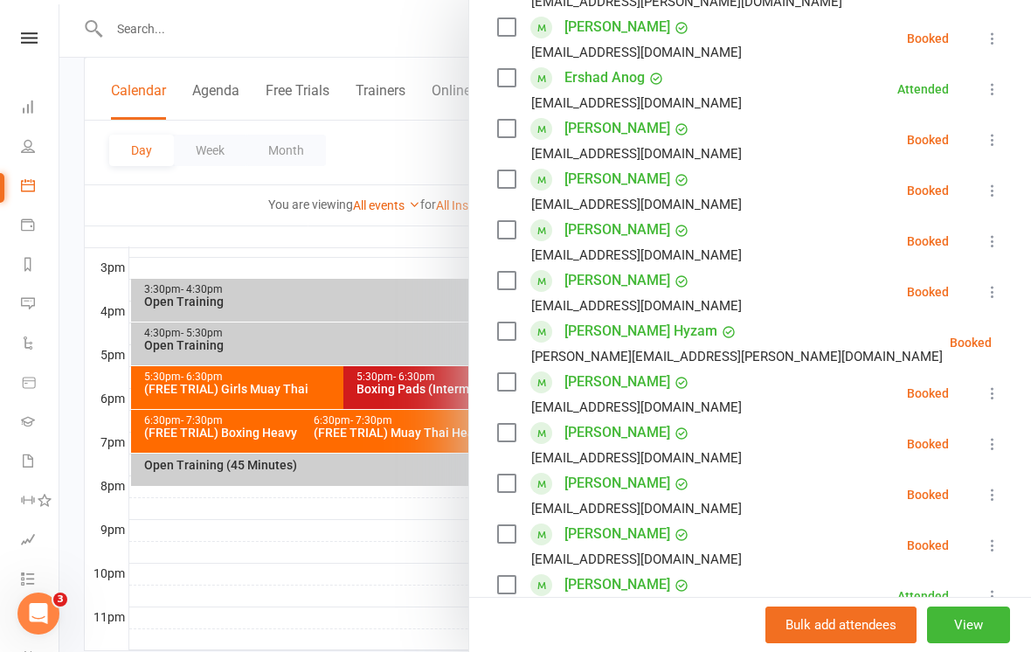
scroll to position [414, 0]
click at [392, 226] on div at bounding box center [545, 326] width 972 height 652
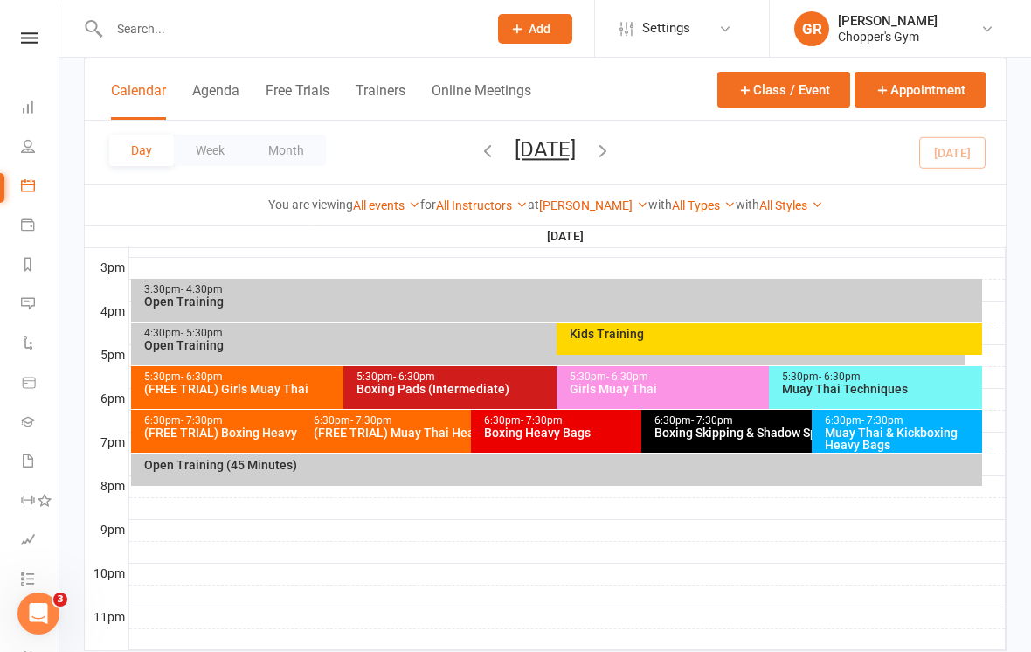
click at [512, 387] on div "Boxing Pads (Intermediate)" at bounding box center [552, 389] width 392 height 12
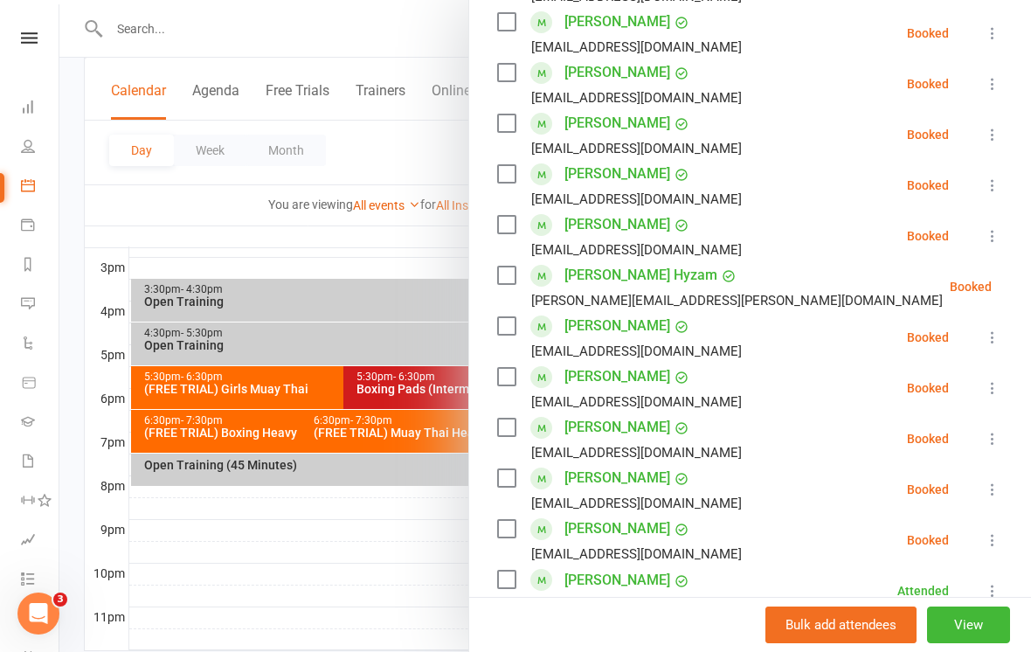
scroll to position [523, 0]
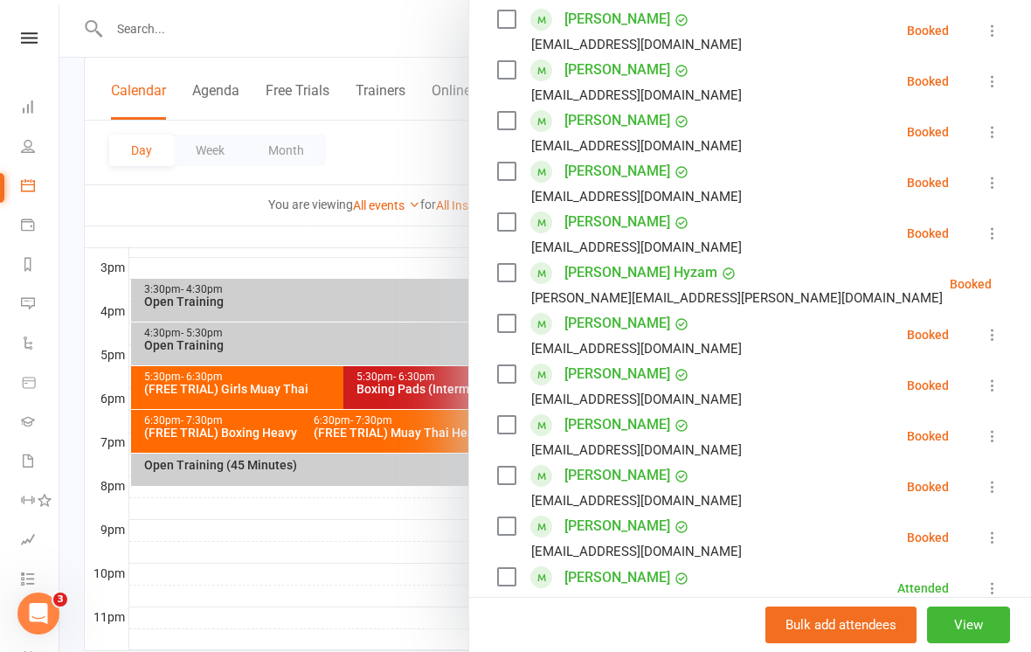
click at [995, 229] on icon at bounding box center [992, 233] width 17 height 17
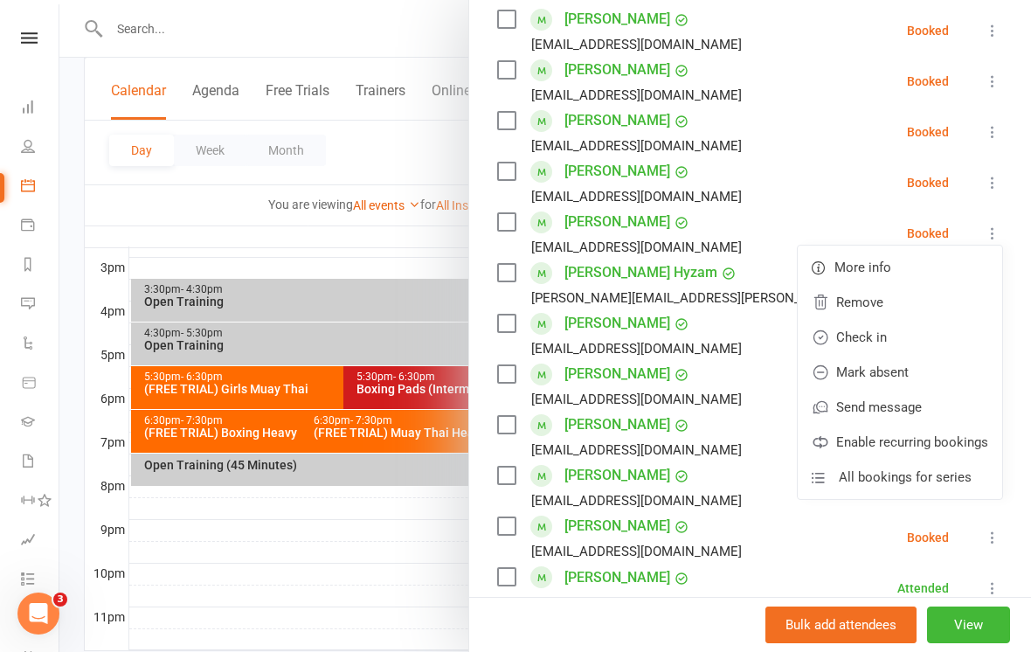
click at [905, 335] on link "Check in" at bounding box center [900, 337] width 204 height 35
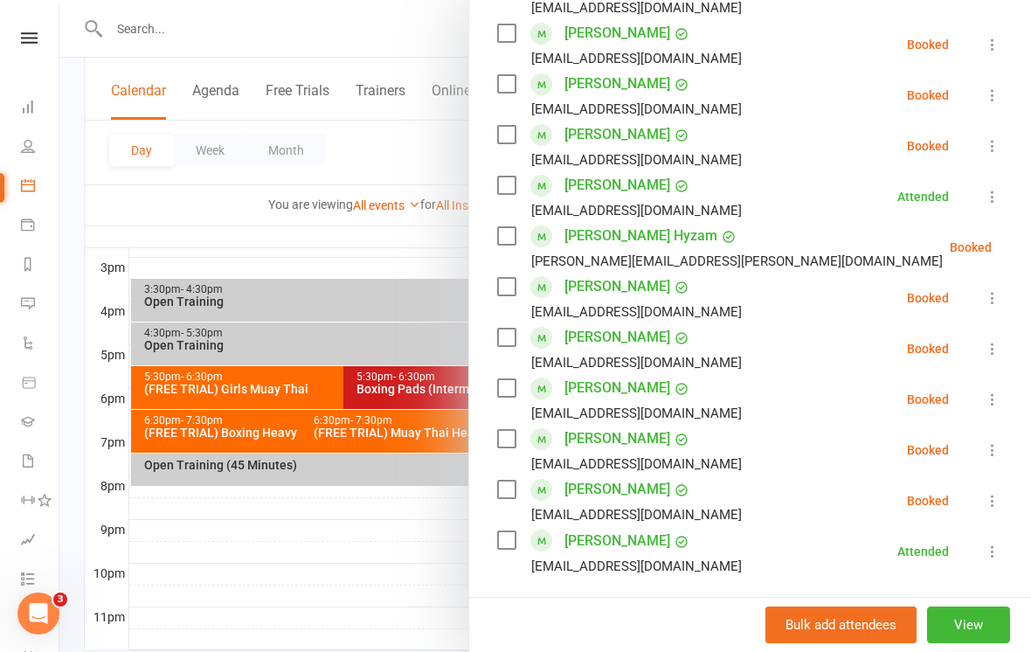
scroll to position [560, 0]
click at [985, 351] on icon at bounding box center [992, 347] width 17 height 17
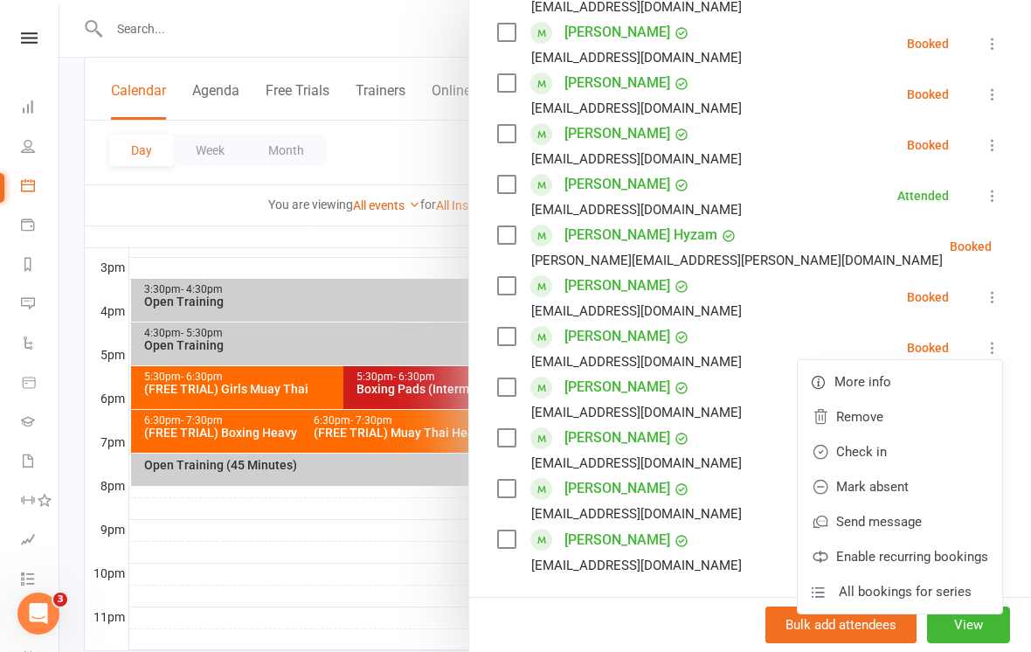
click at [886, 452] on link "Check in" at bounding box center [900, 451] width 204 height 35
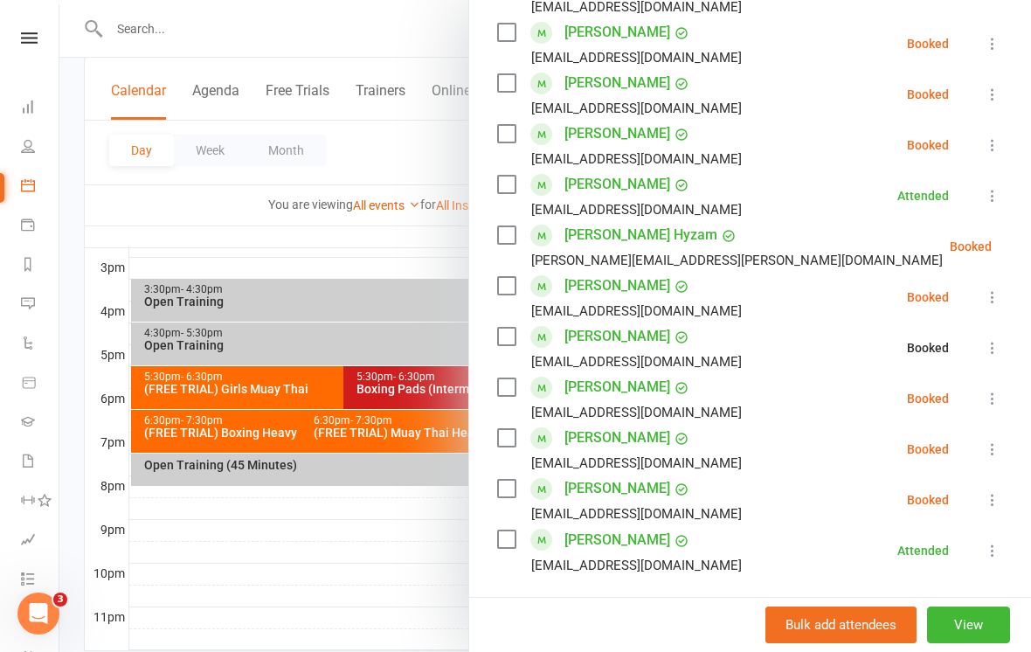
click at [274, 541] on div at bounding box center [545, 326] width 972 height 652
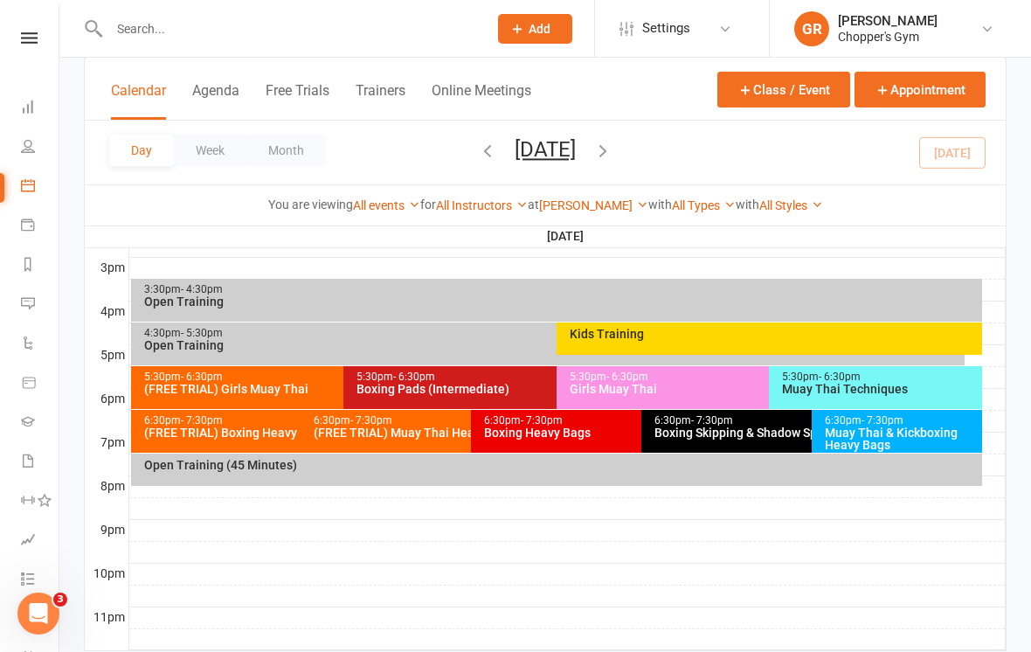
click at [589, 433] on div "Boxing Heavy Bags" at bounding box center [637, 432] width 308 height 12
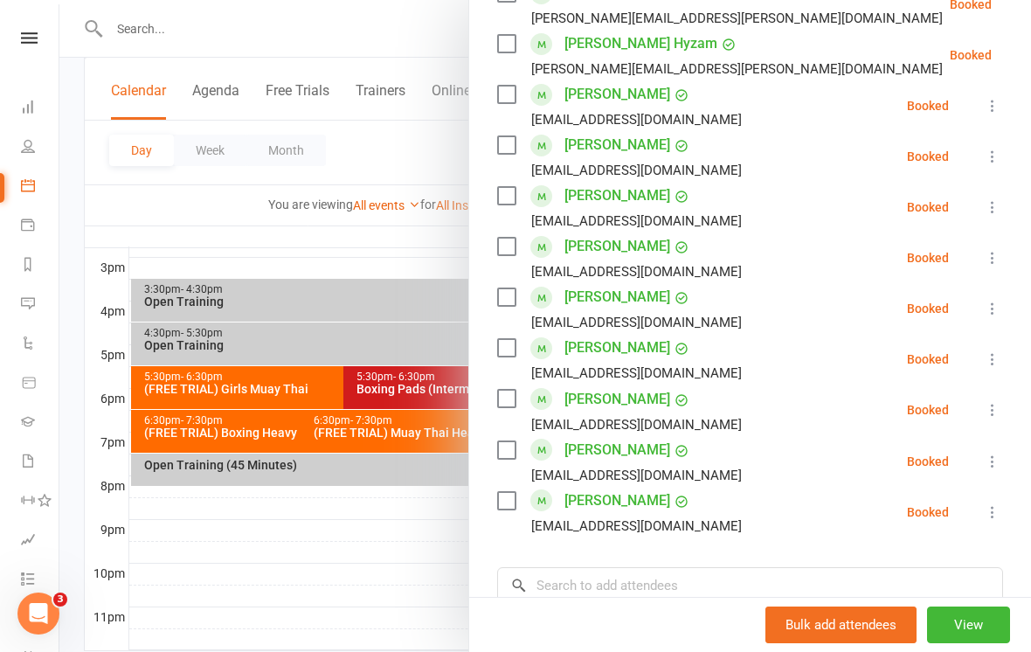
scroll to position [739, 0]
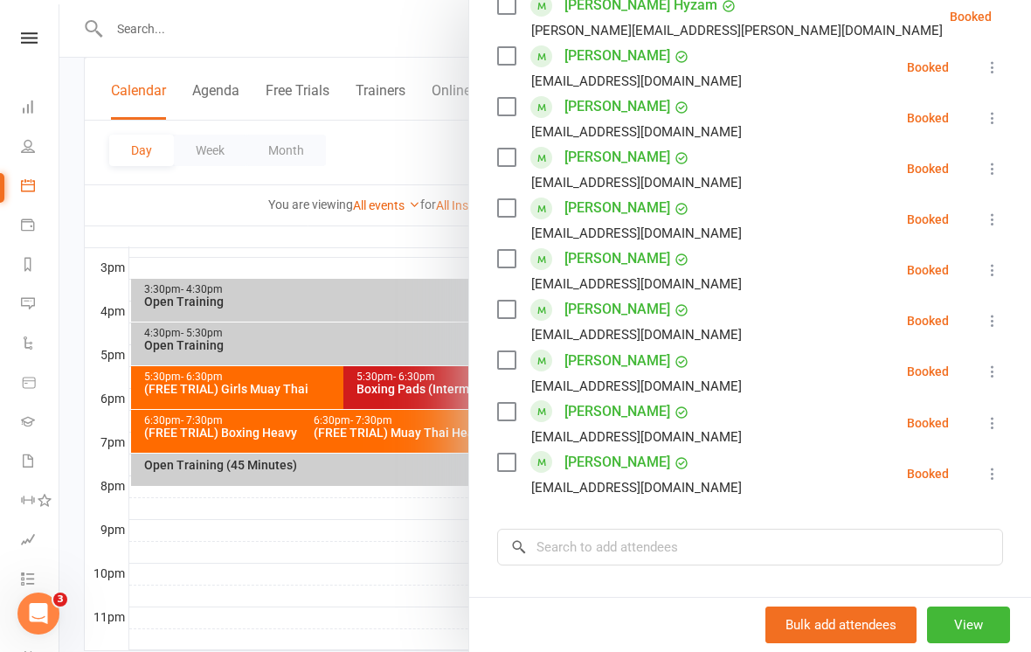
click at [272, 533] on div at bounding box center [545, 326] width 972 height 652
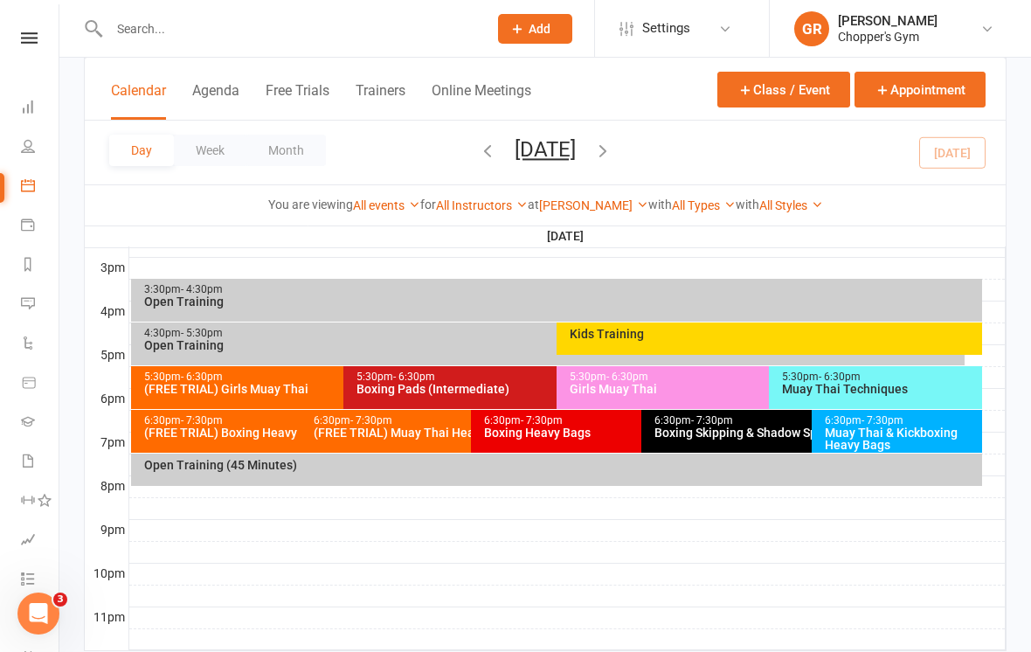
click at [748, 438] on div "Boxing Skipping & Shadow Sparring (Invite Only)" at bounding box center [808, 432] width 308 height 12
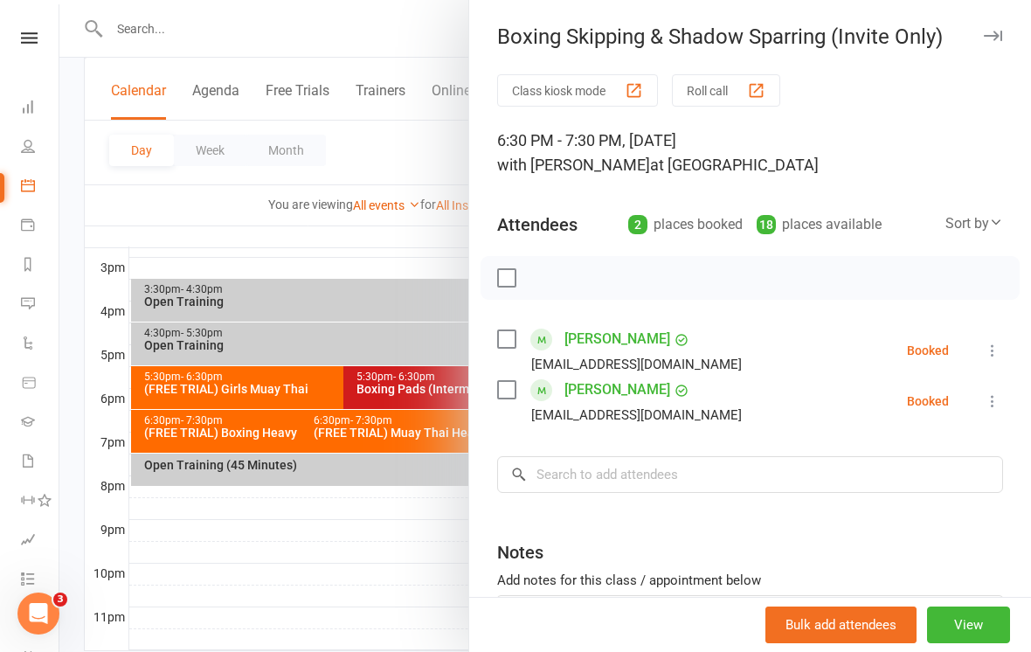
click at [994, 344] on icon at bounding box center [992, 350] width 17 height 17
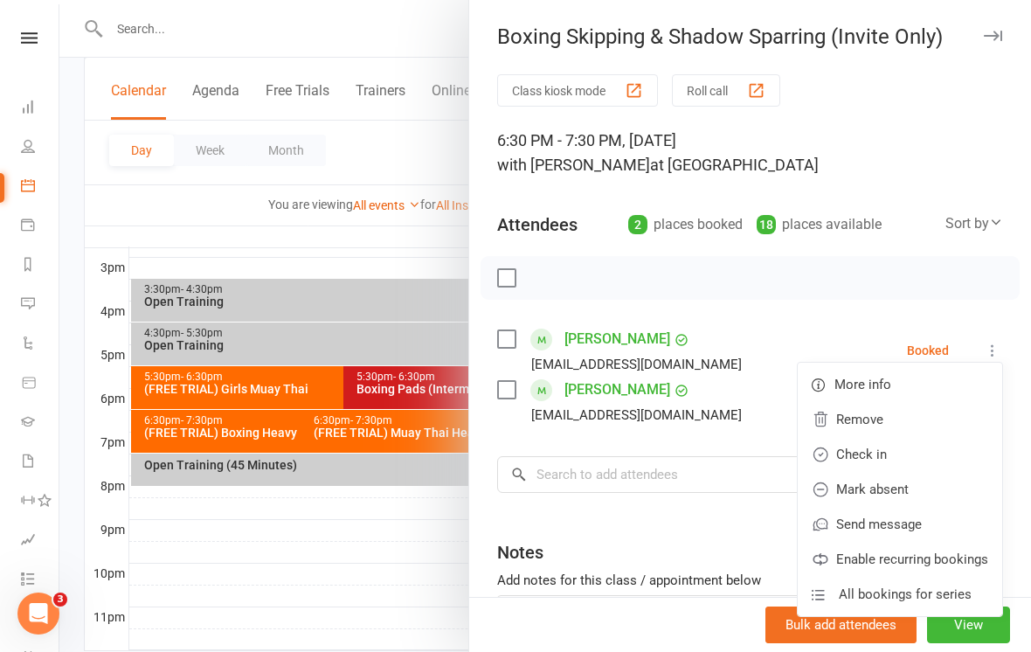
click at [902, 451] on link "Check in" at bounding box center [900, 454] width 204 height 35
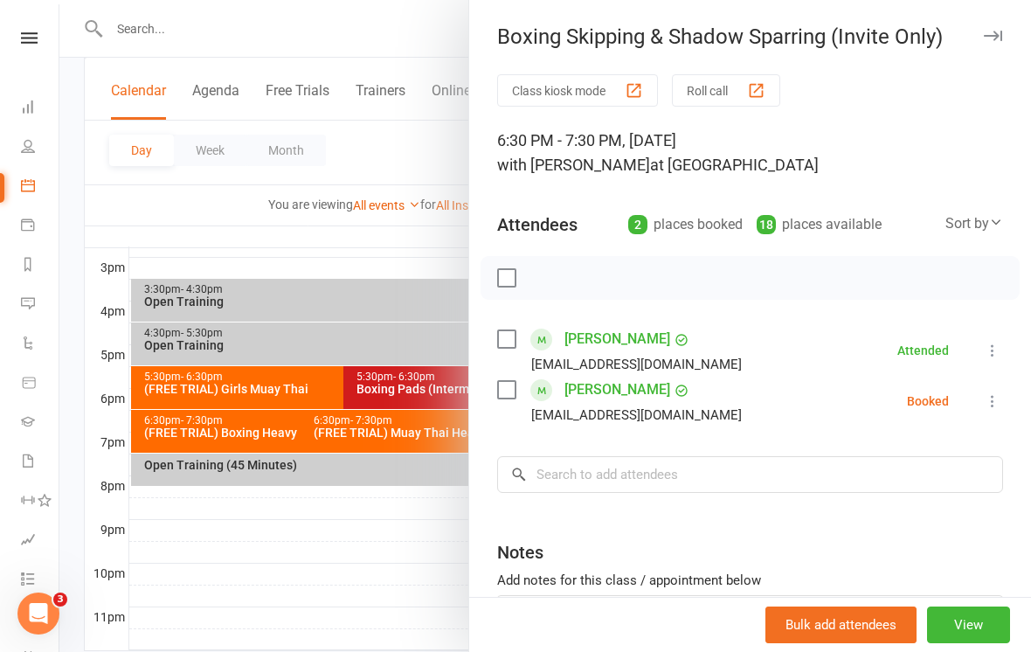
click at [270, 533] on div at bounding box center [545, 326] width 972 height 652
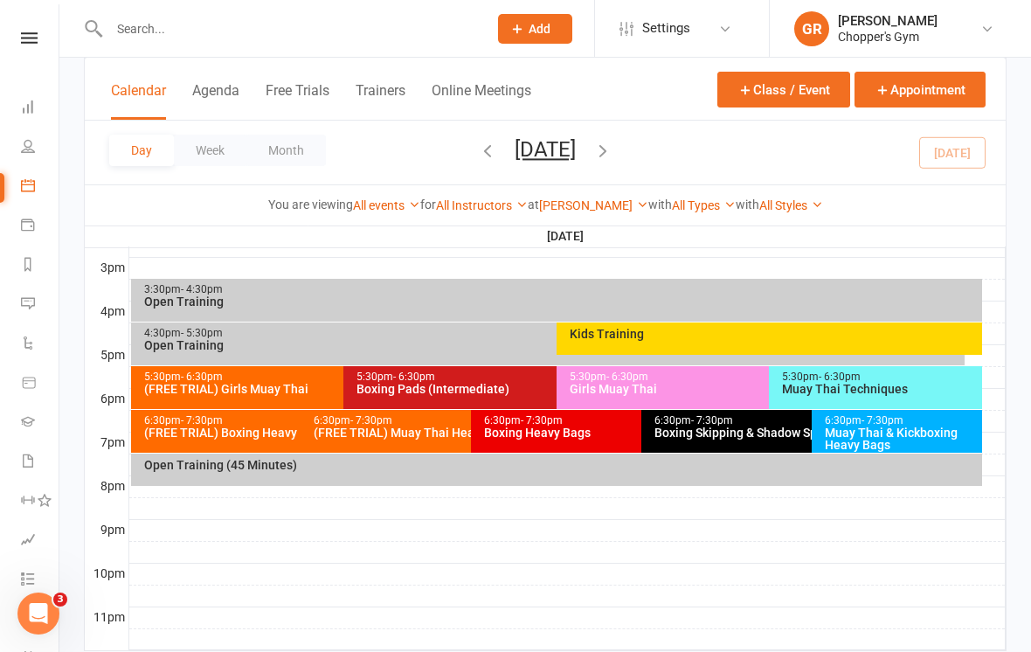
click at [513, 389] on div "Boxing Pads (Intermediate)" at bounding box center [552, 389] width 392 height 12
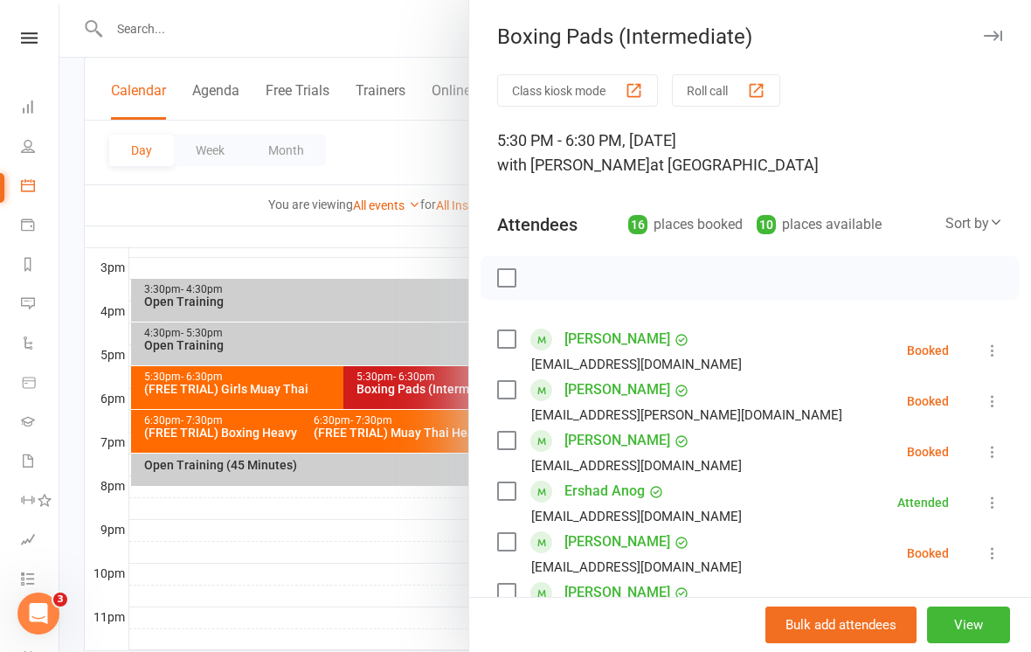
click at [272, 539] on div at bounding box center [545, 326] width 972 height 652
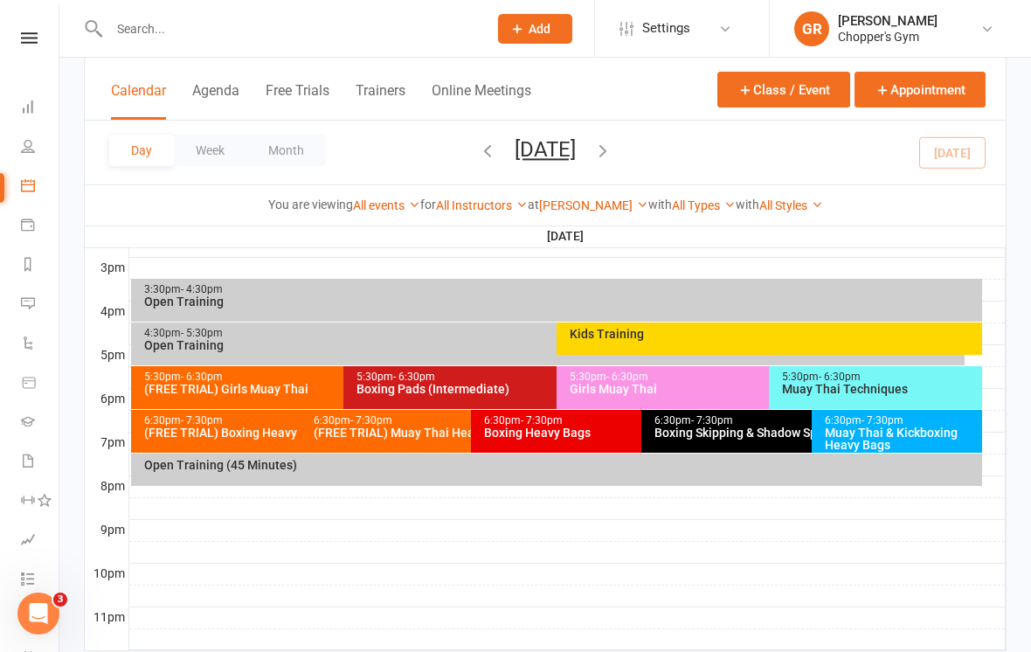
click at [591, 431] on div "Boxing Heavy Bags" at bounding box center [637, 432] width 308 height 12
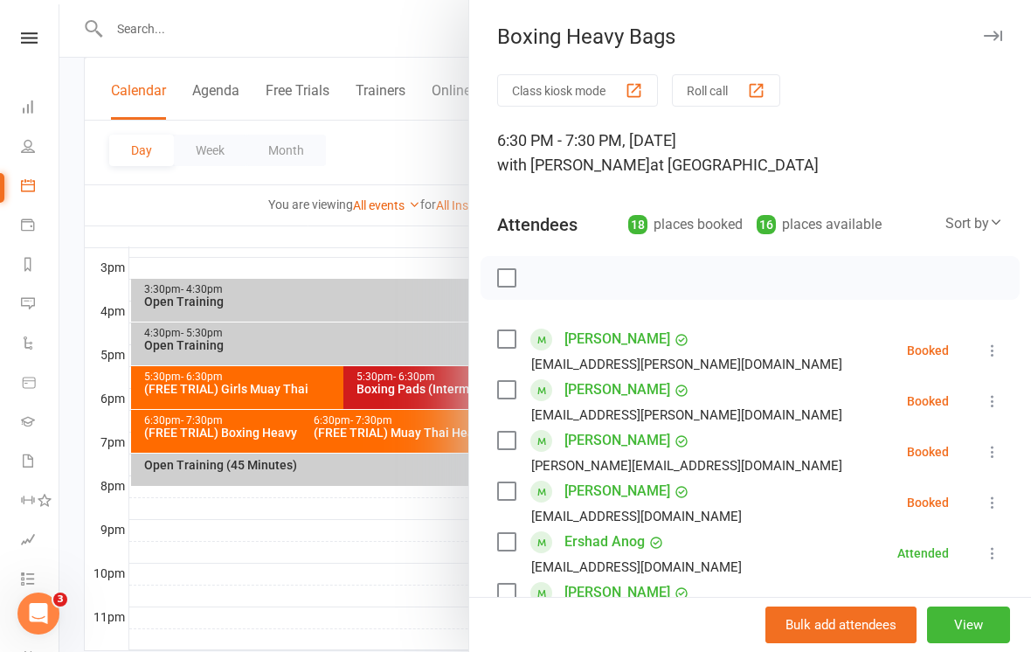
click at [225, 585] on div at bounding box center [545, 326] width 972 height 652
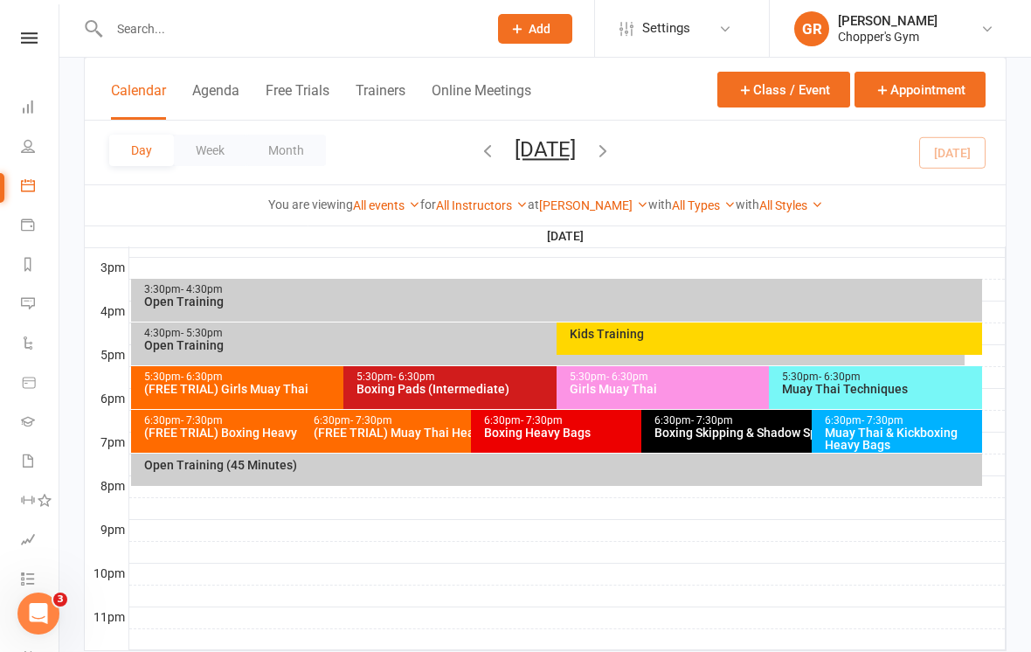
click at [371, 389] on div "Boxing Pads (Intermediate)" at bounding box center [552, 389] width 392 height 12
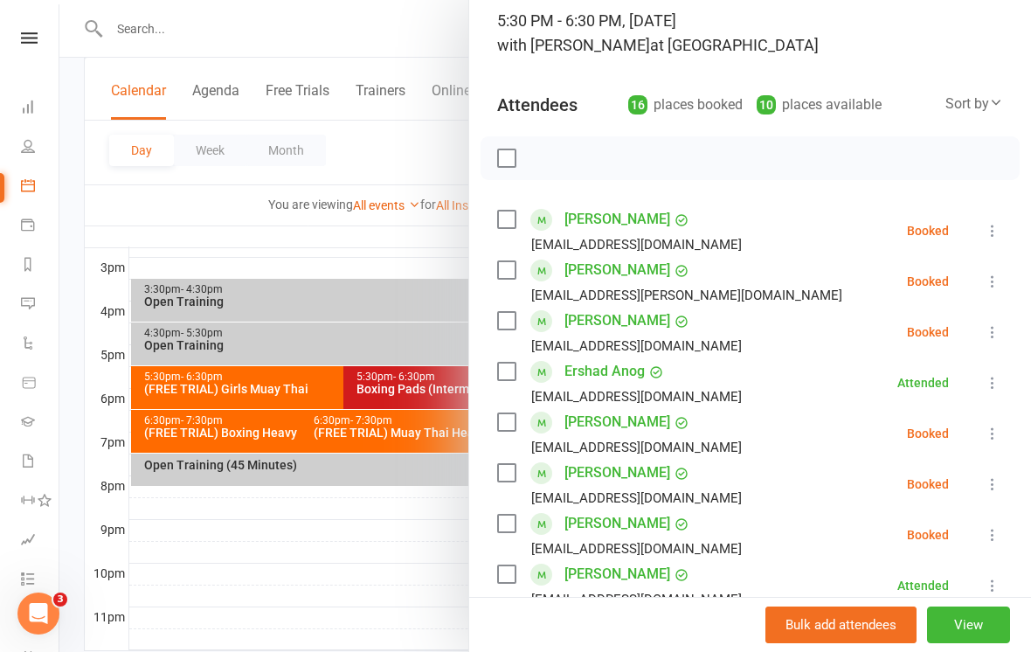
scroll to position [121, 0]
click at [1001, 274] on icon at bounding box center [992, 280] width 17 height 17
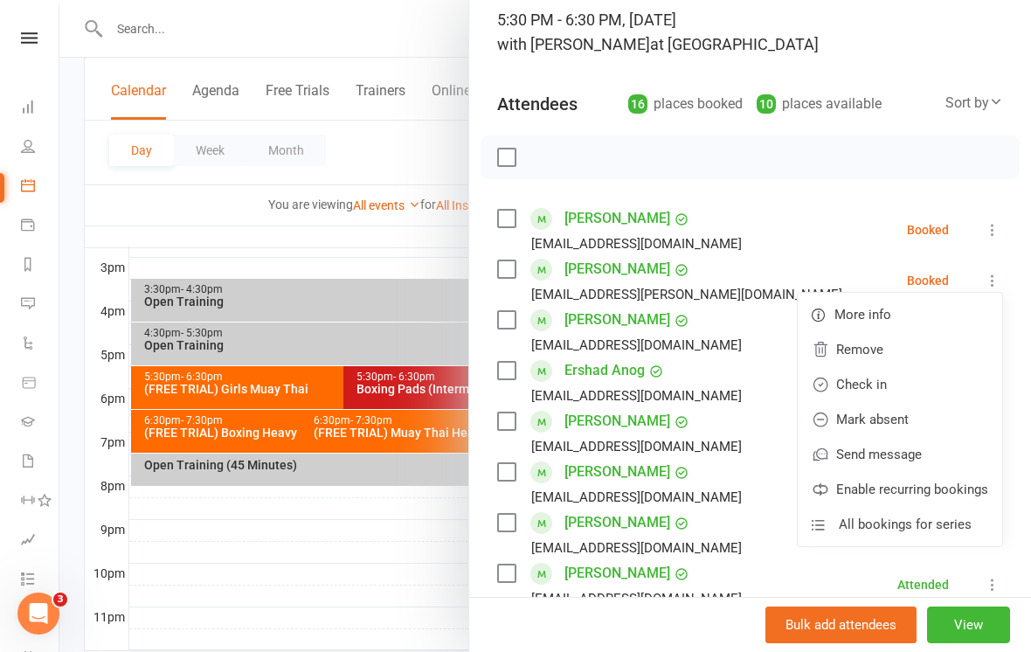
click at [934, 380] on link "Check in" at bounding box center [900, 384] width 204 height 35
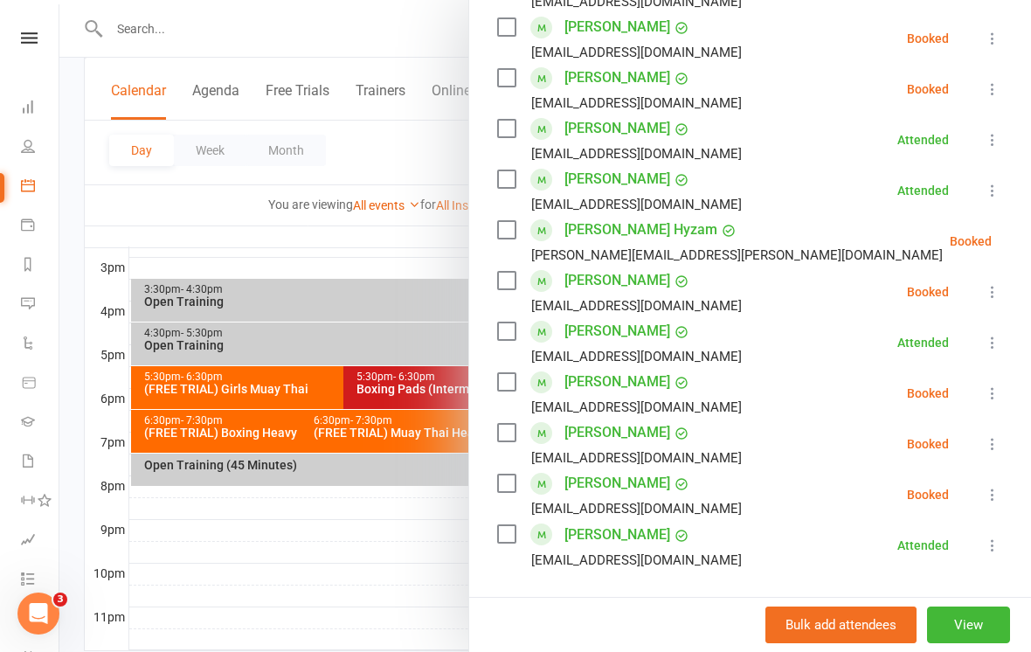
scroll to position [567, 0]
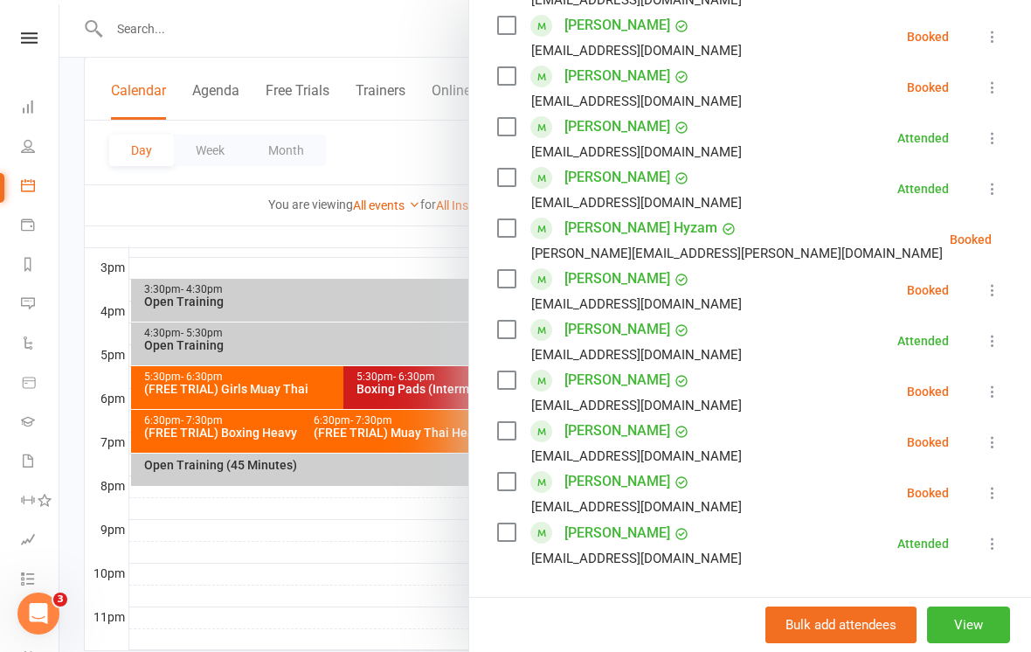
click at [996, 294] on icon at bounding box center [992, 289] width 17 height 17
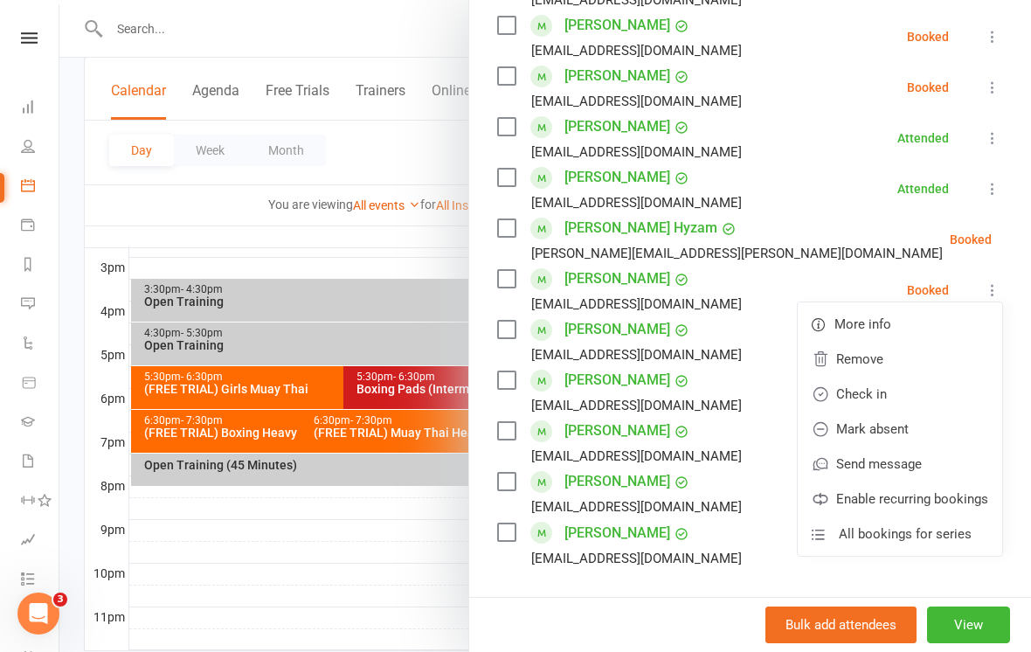
click at [891, 397] on link "Check in" at bounding box center [900, 394] width 204 height 35
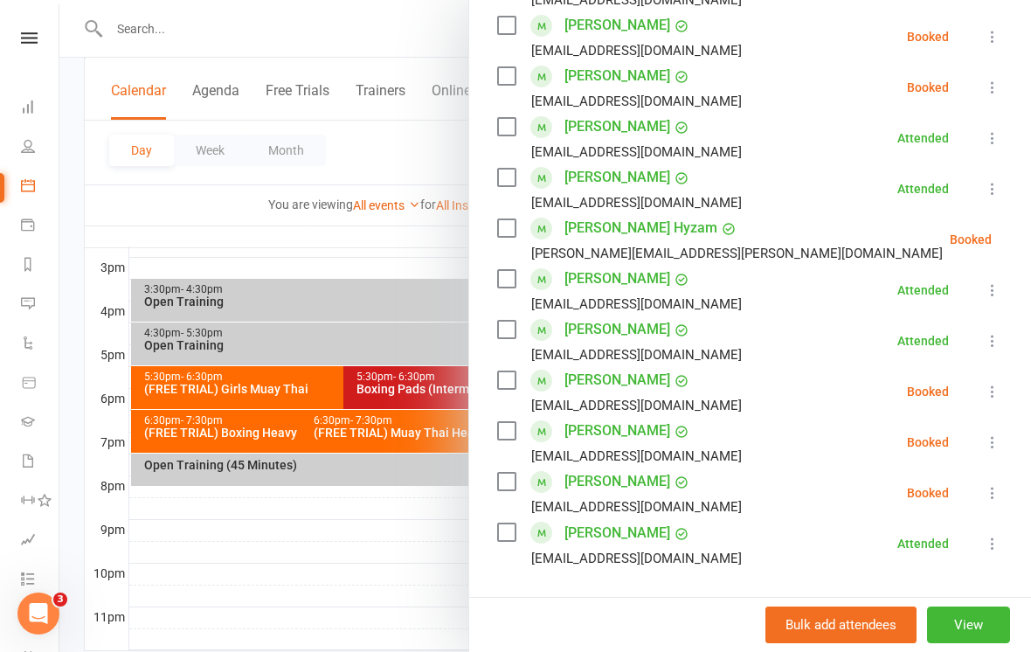
click at [992, 91] on icon at bounding box center [992, 87] width 17 height 17
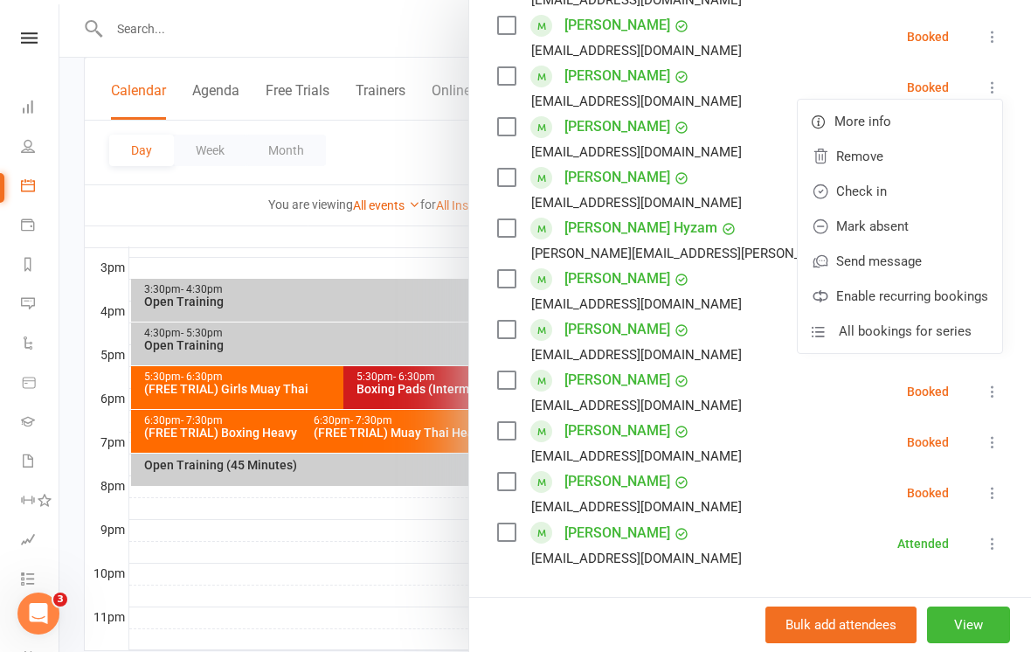
click at [897, 190] on link "Check in" at bounding box center [900, 191] width 204 height 35
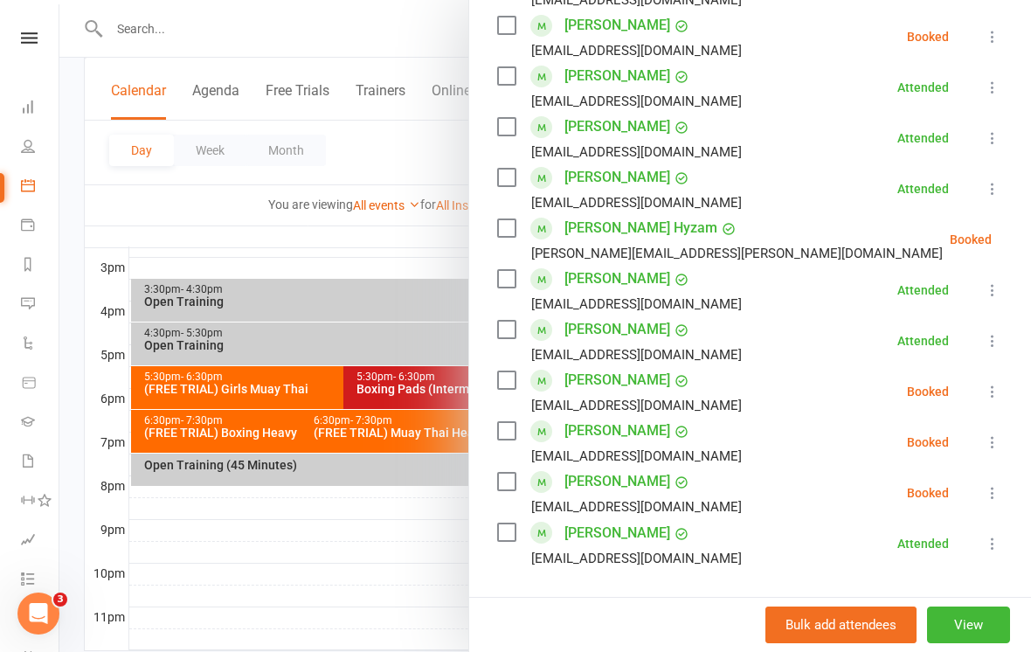
click at [996, 394] on icon at bounding box center [992, 391] width 17 height 17
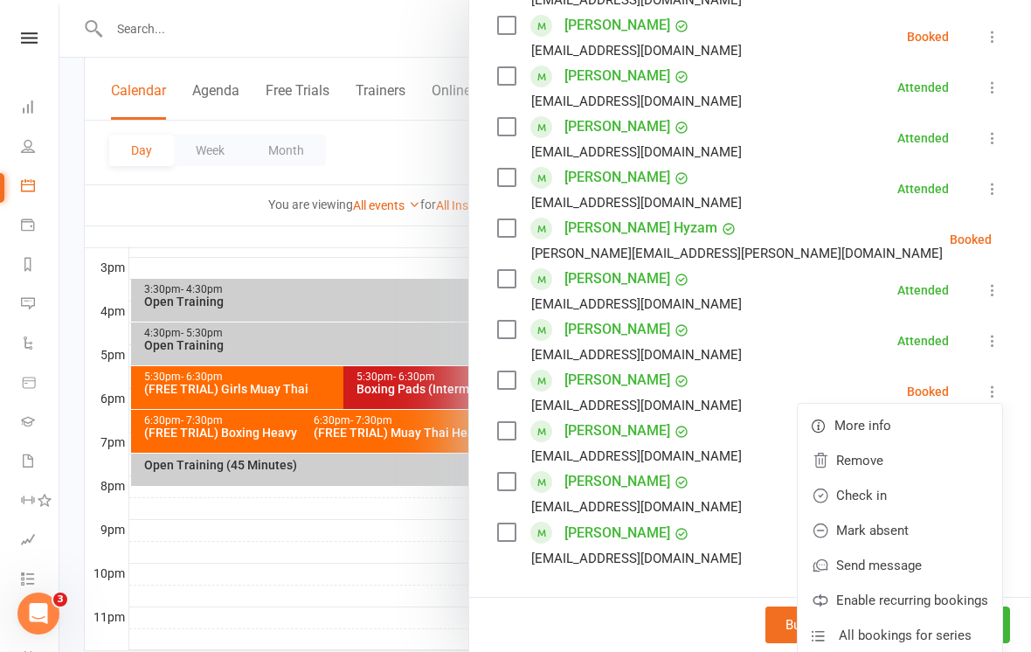
click at [898, 496] on link "Check in" at bounding box center [900, 495] width 204 height 35
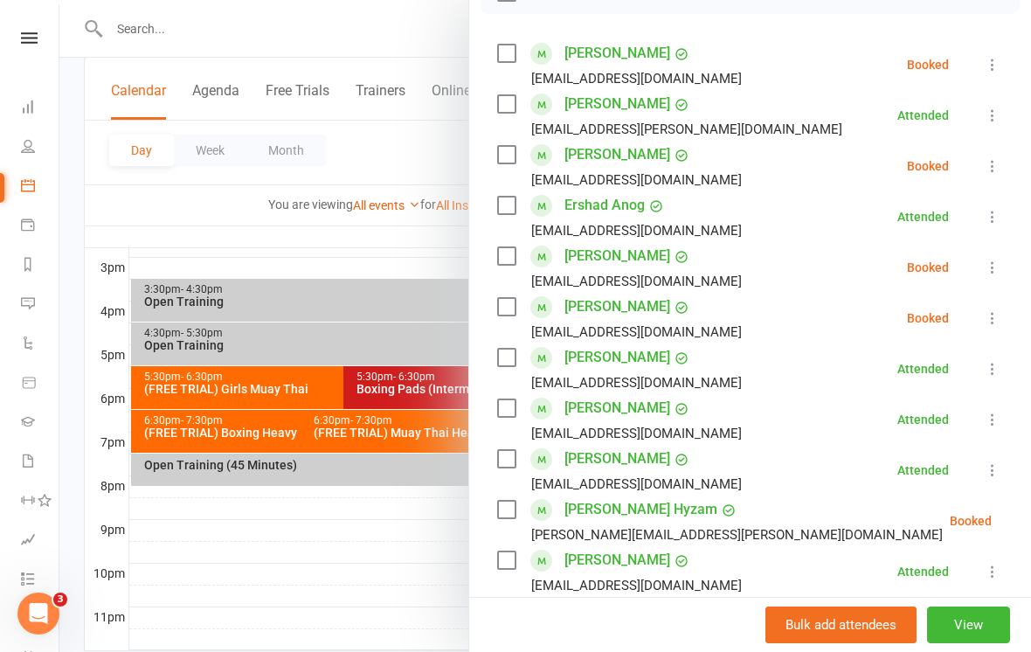
scroll to position [280, 0]
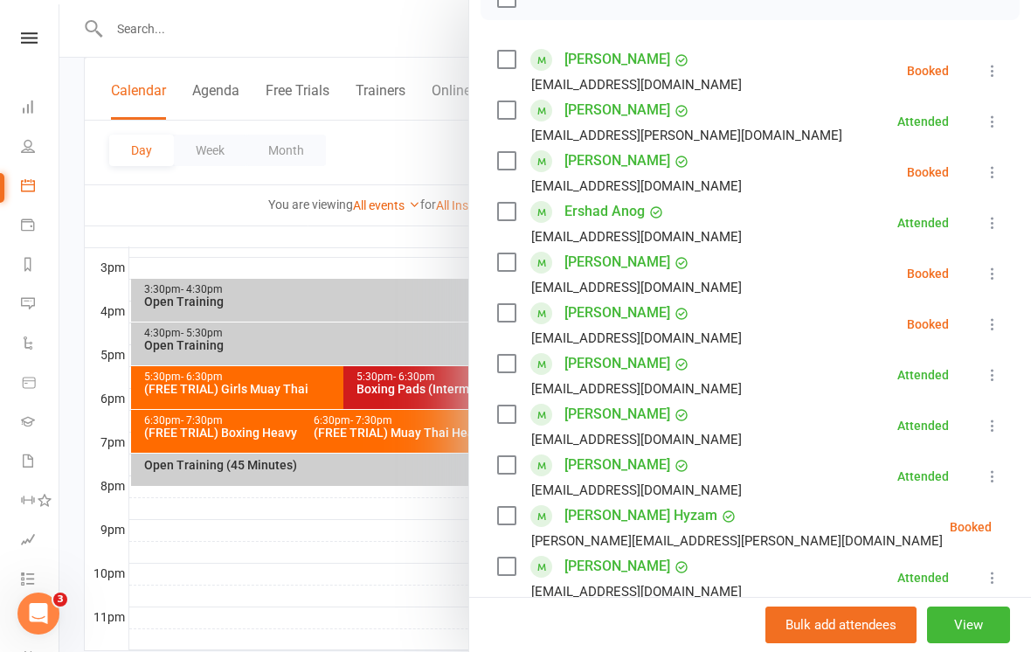
click at [372, 525] on div at bounding box center [545, 326] width 972 height 652
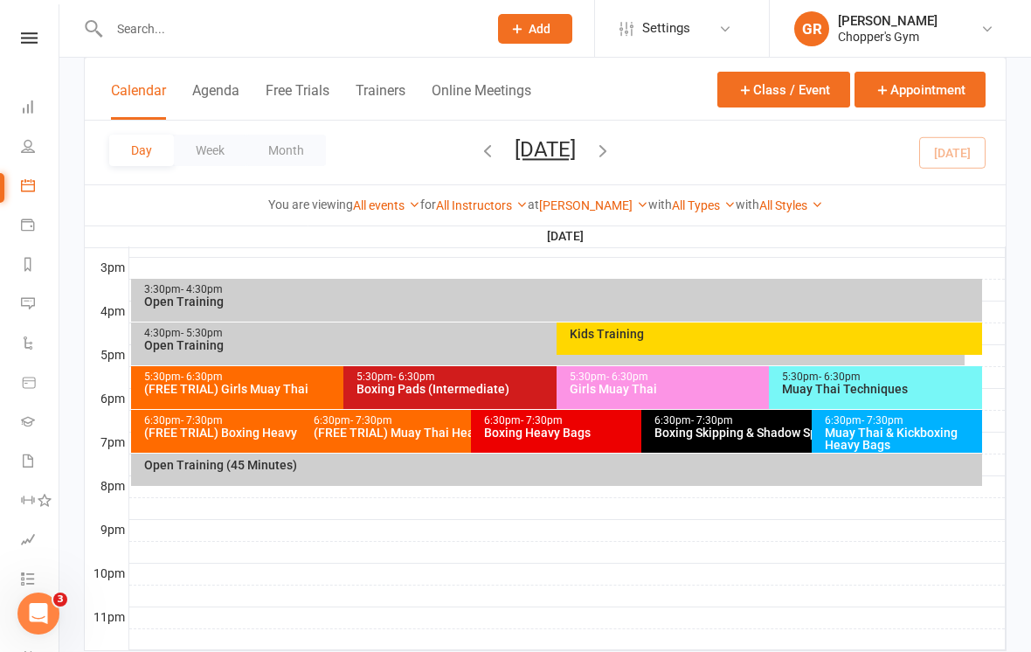
click at [861, 387] on div "Muay Thai Techniques" at bounding box center [880, 389] width 198 height 12
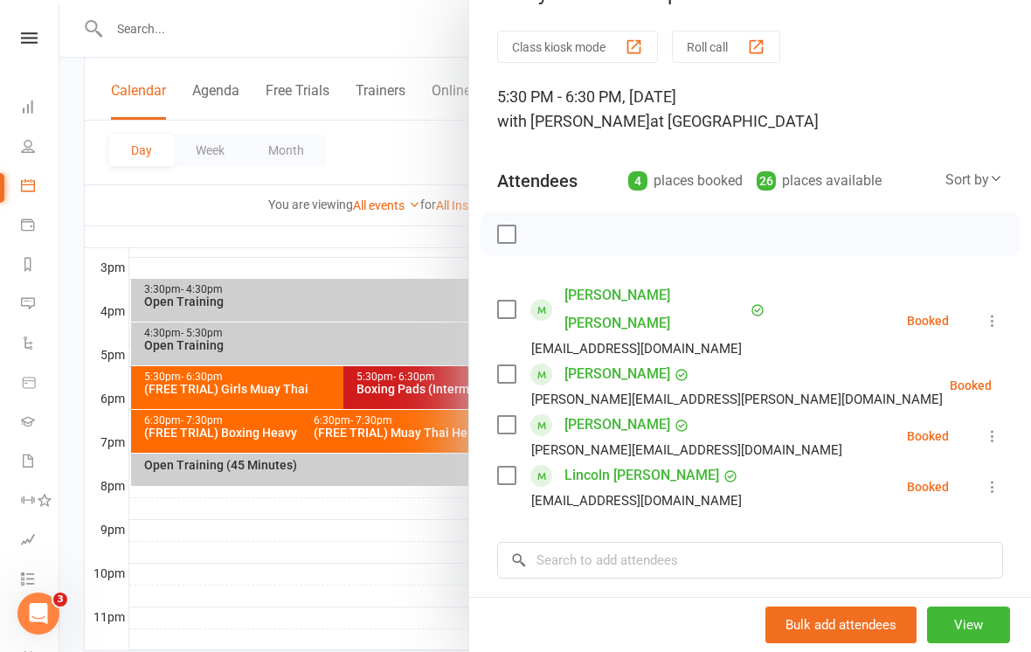
scroll to position [66, 0]
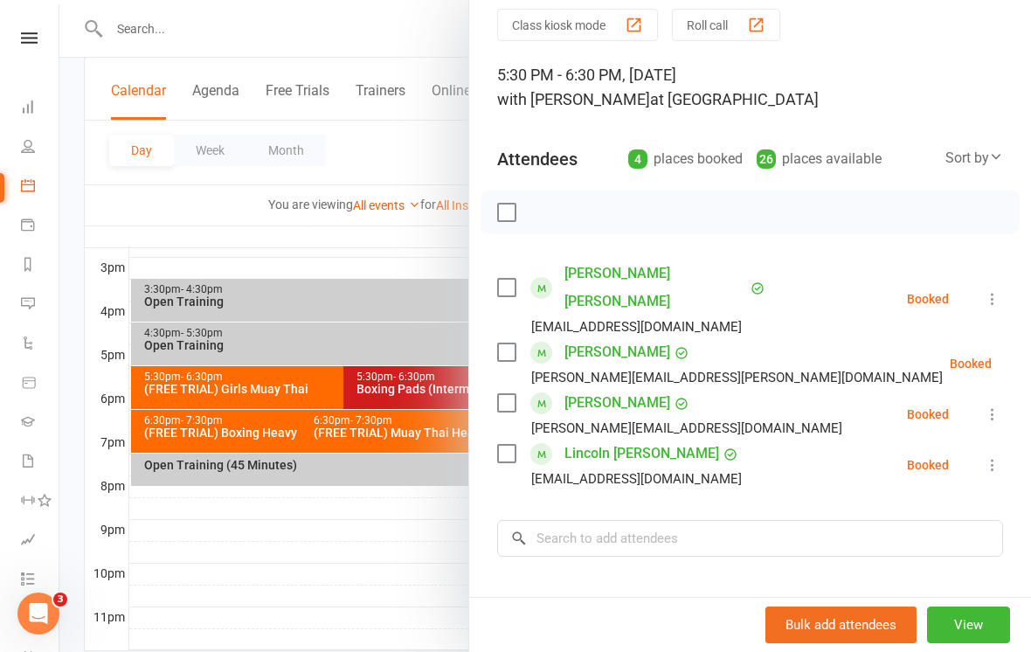
click at [1027, 355] on icon at bounding box center [1035, 363] width 17 height 17
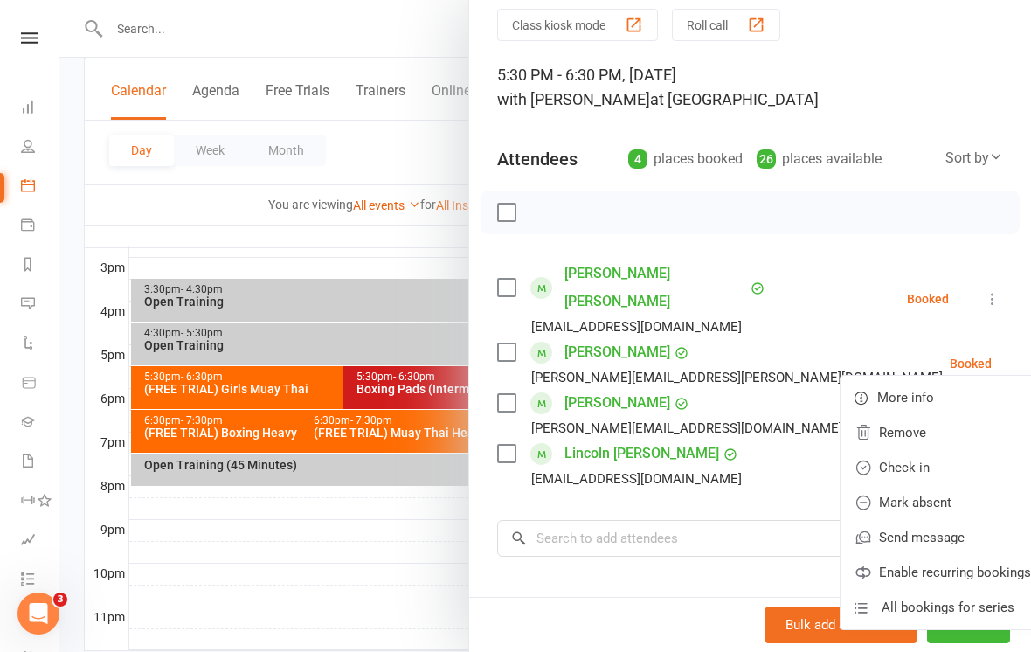
click at [896, 450] on link "Check in" at bounding box center [943, 467] width 204 height 35
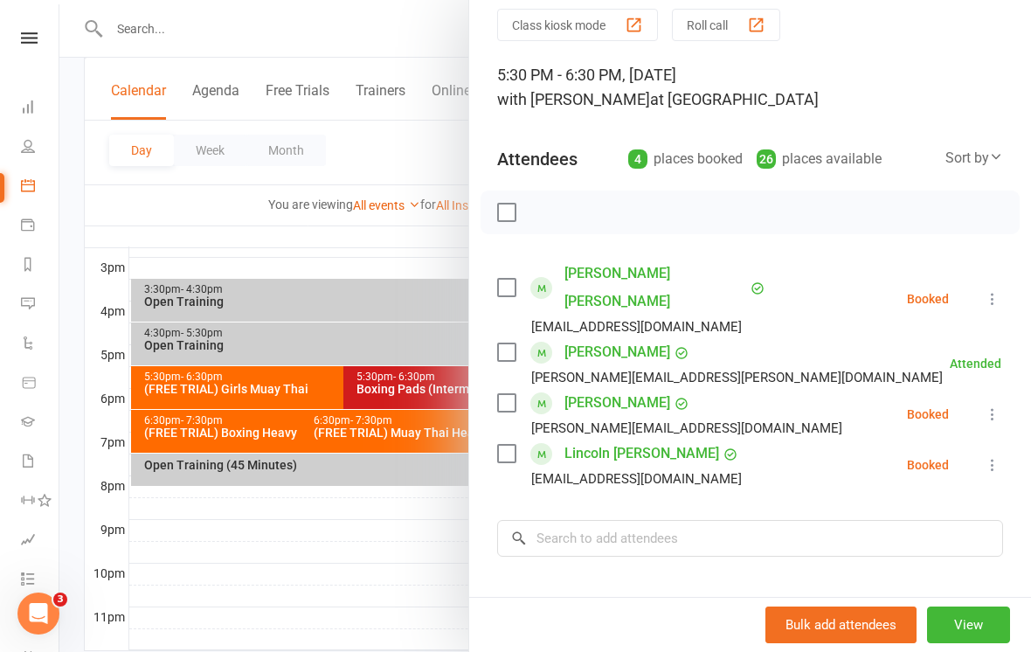
click at [440, 496] on div at bounding box center [545, 326] width 972 height 652
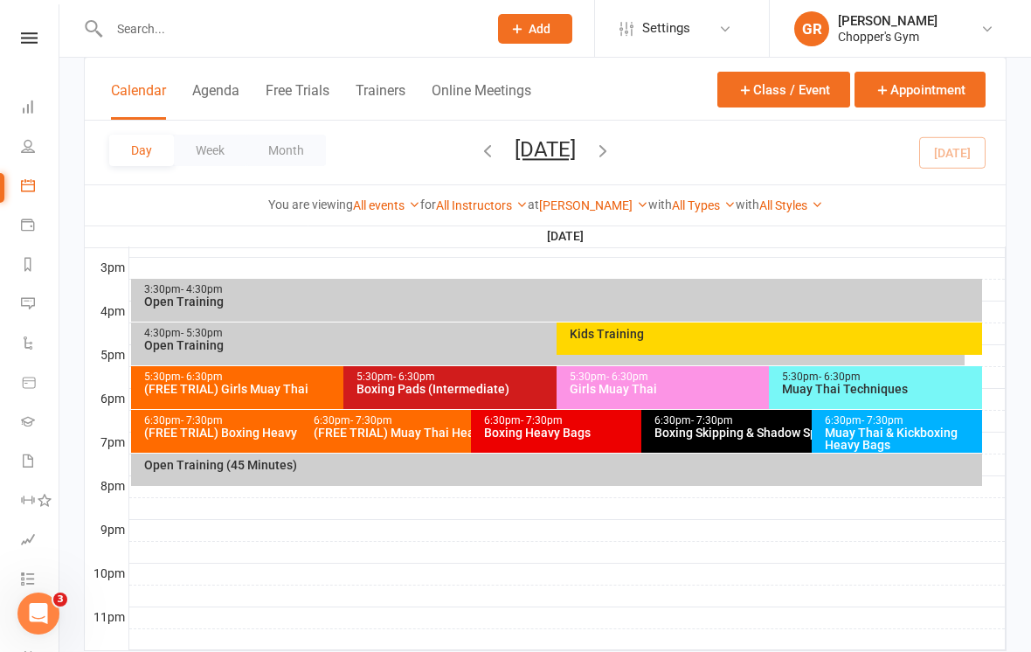
click at [703, 393] on div "Girls Muay Thai" at bounding box center [765, 389] width 392 height 12
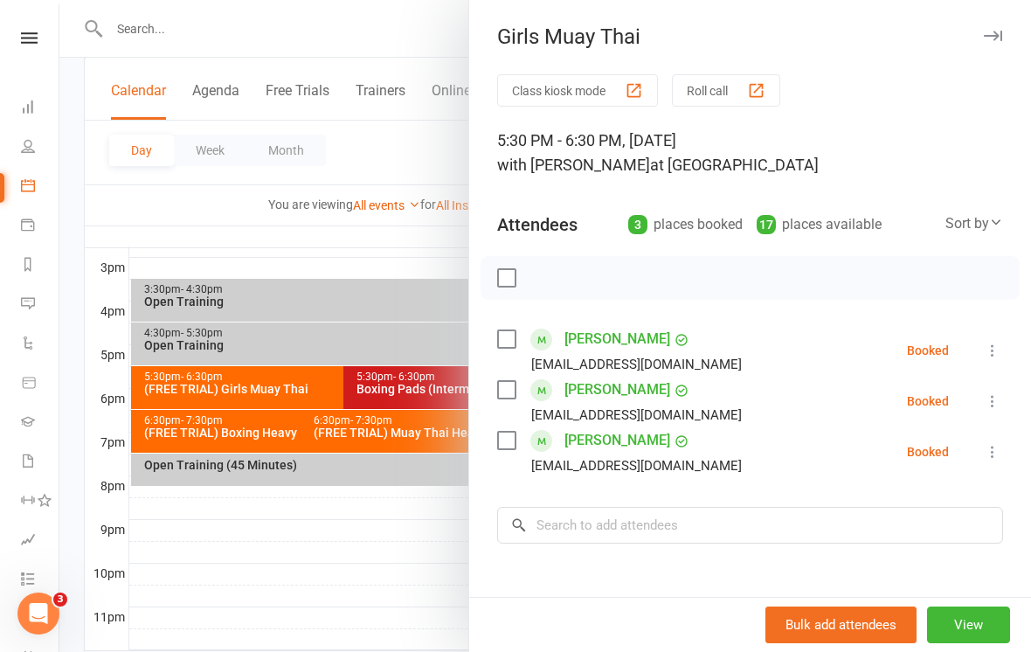
click at [999, 344] on icon at bounding box center [992, 350] width 17 height 17
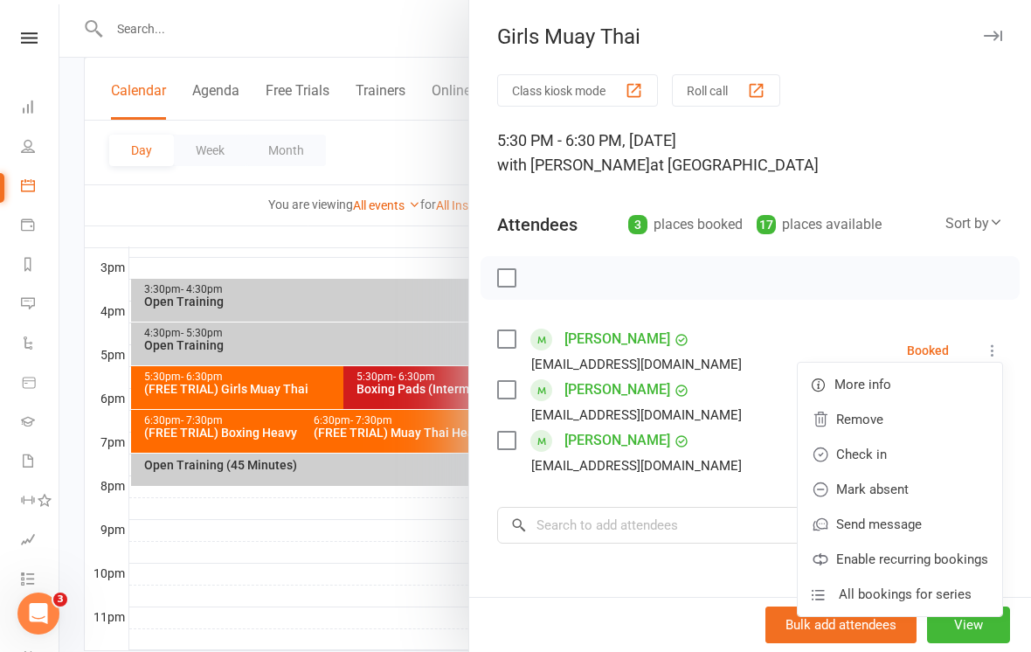
click at [906, 460] on link "Check in" at bounding box center [900, 454] width 204 height 35
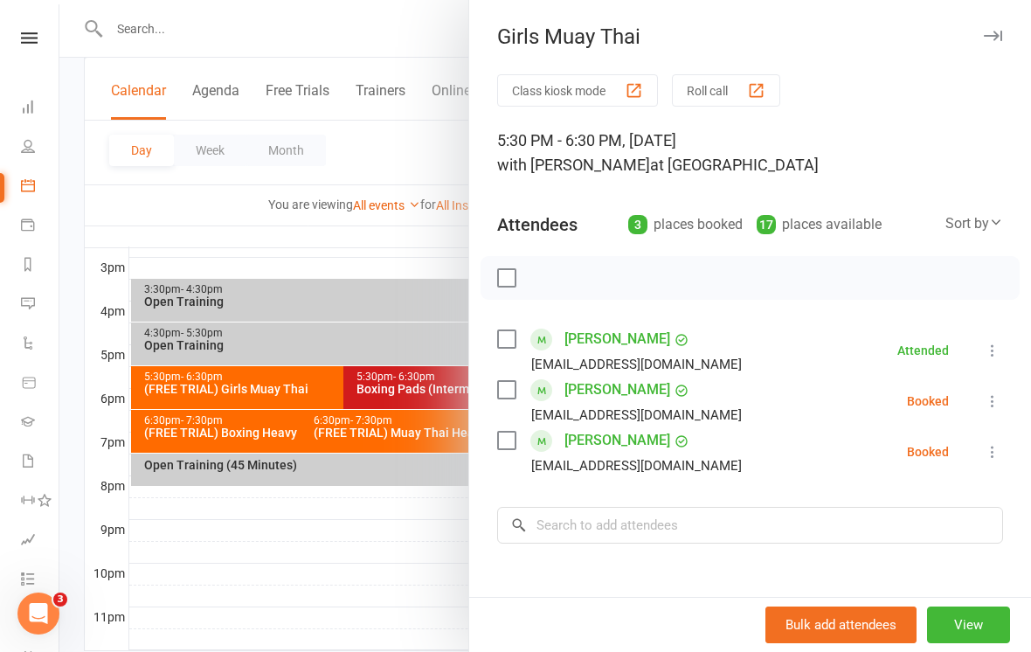
click at [421, 585] on div at bounding box center [545, 326] width 972 height 652
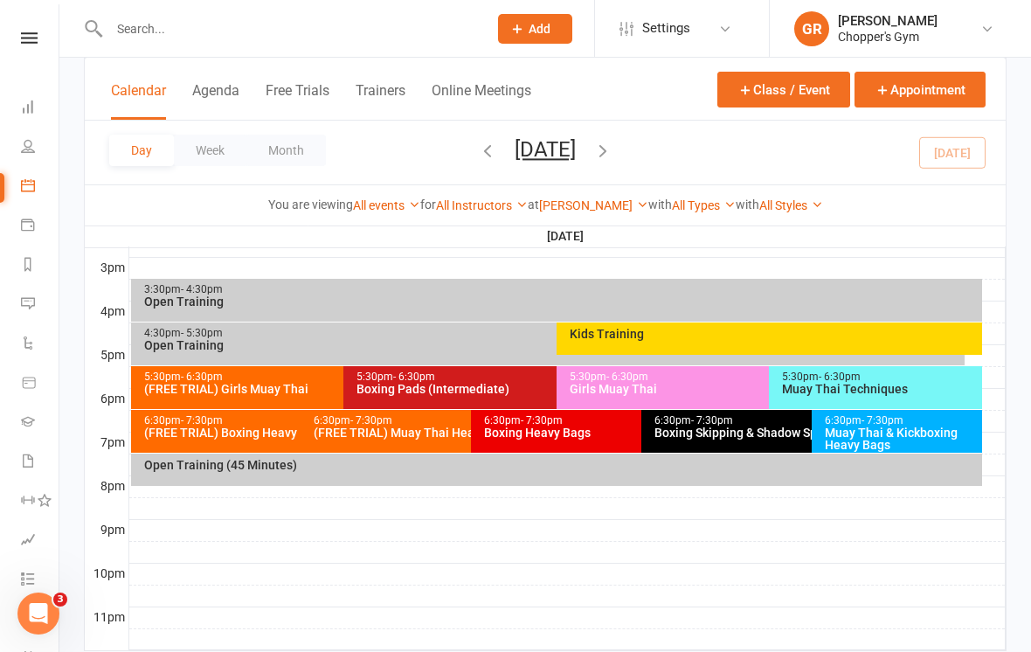
click at [869, 392] on div "Muay Thai Techniques" at bounding box center [880, 389] width 198 height 12
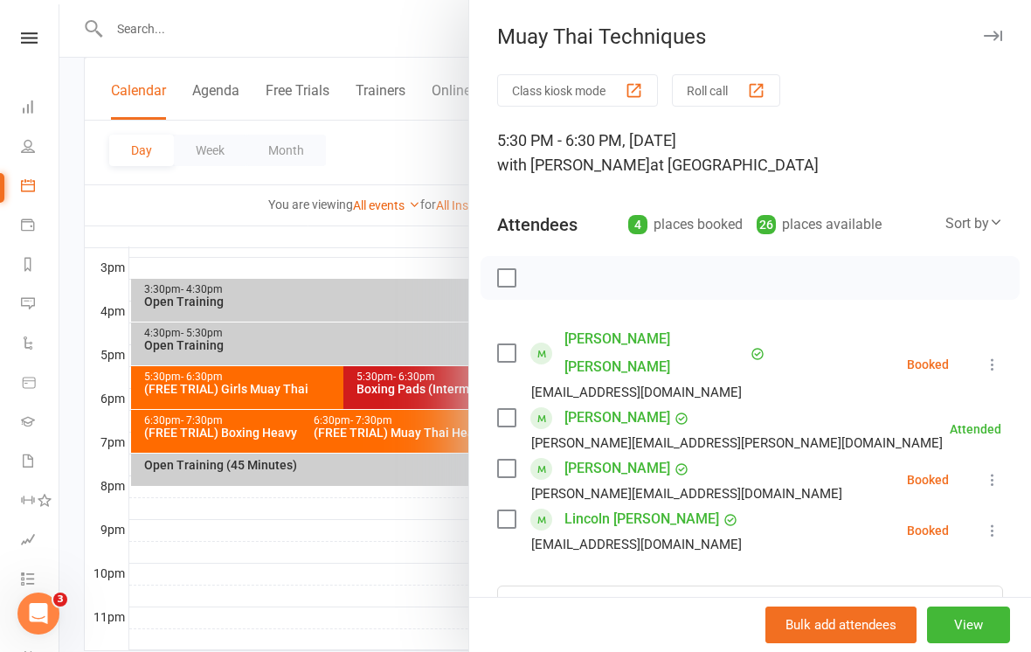
click at [349, 555] on div at bounding box center [545, 326] width 972 height 652
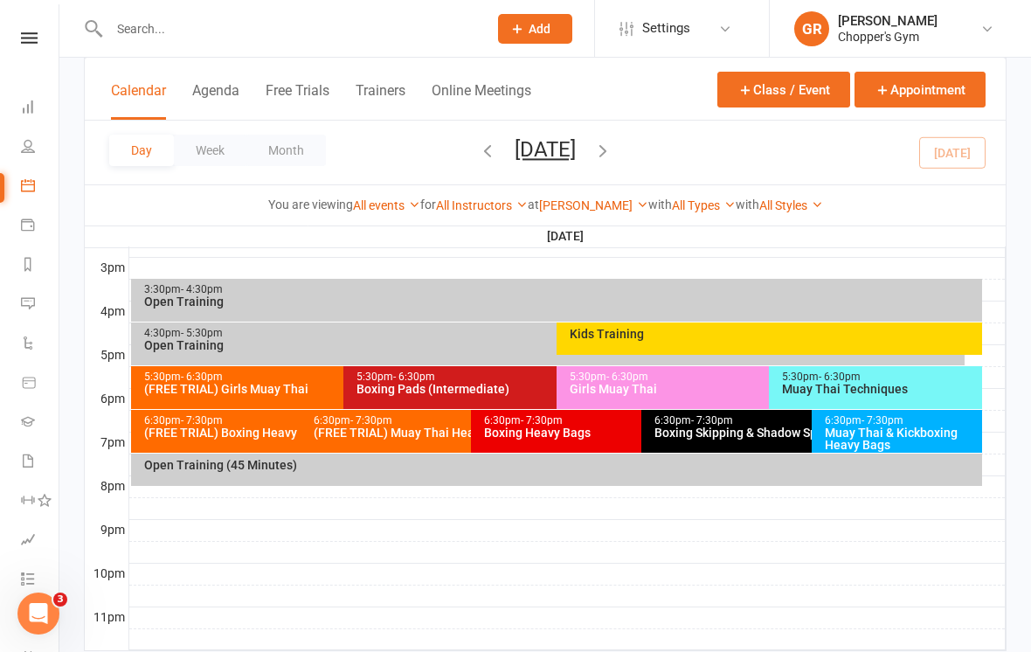
click at [509, 393] on div "Boxing Pads (Intermediate)" at bounding box center [552, 389] width 392 height 12
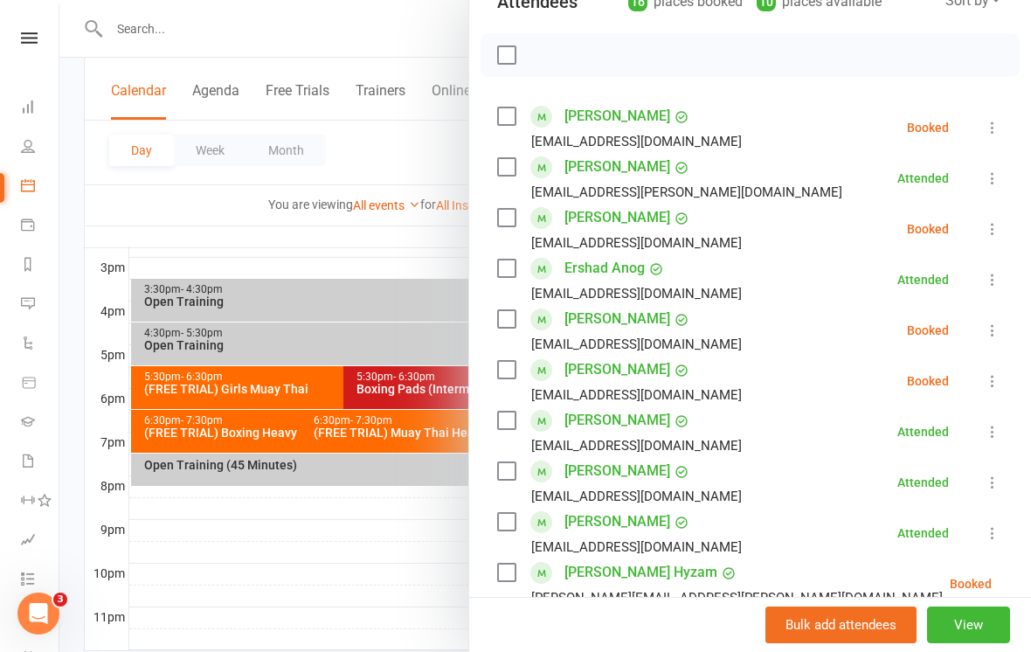
scroll to position [225, 0]
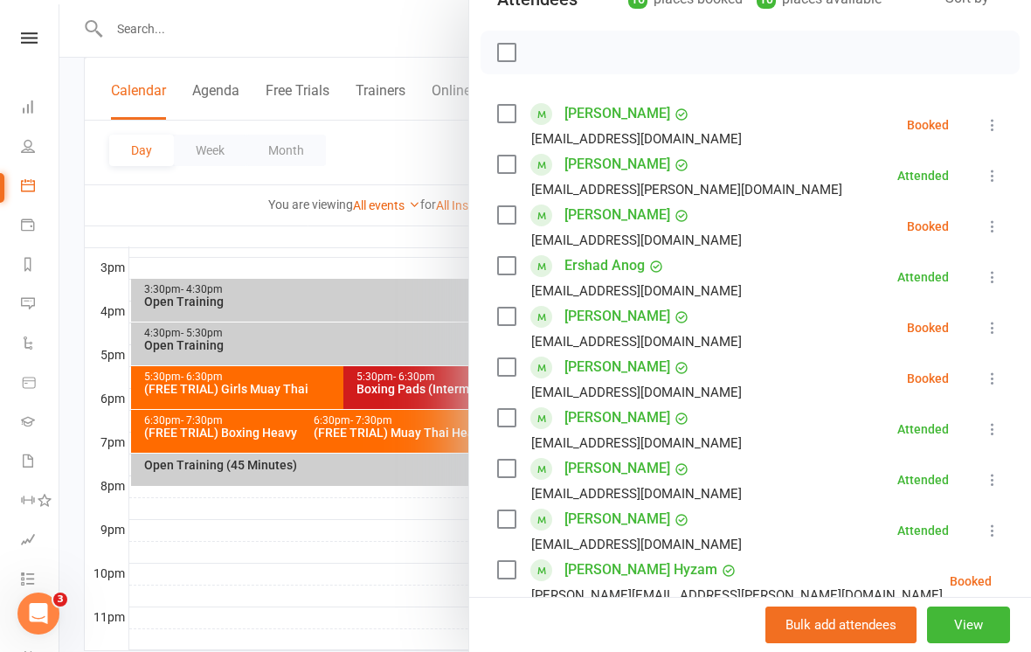
click at [997, 223] on icon at bounding box center [992, 226] width 17 height 17
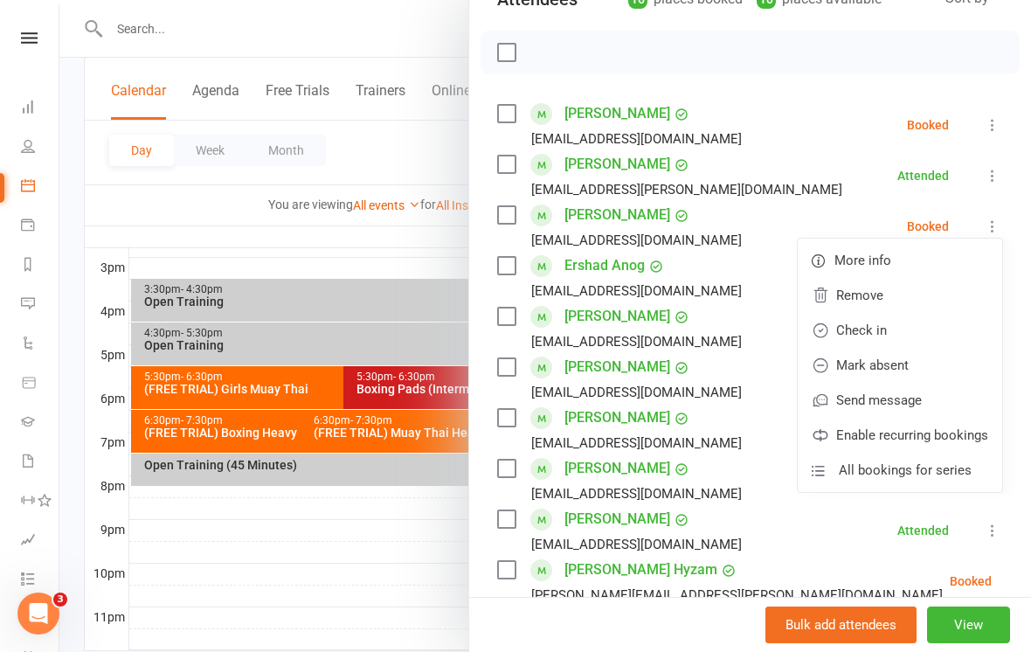
click at [901, 330] on link "Check in" at bounding box center [900, 330] width 204 height 35
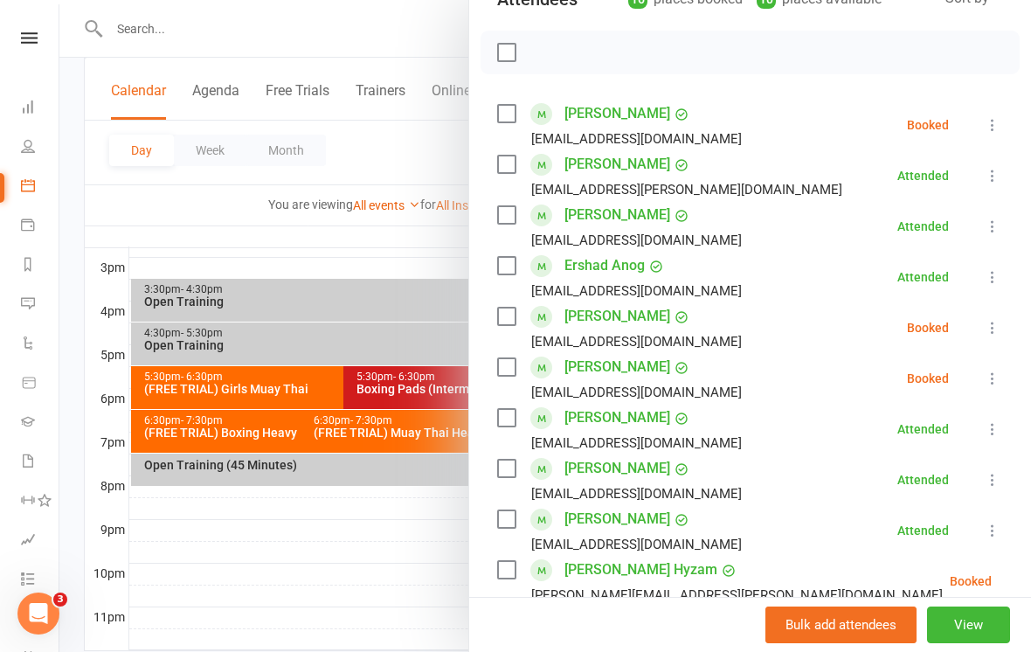
click at [399, 576] on div at bounding box center [545, 326] width 972 height 652
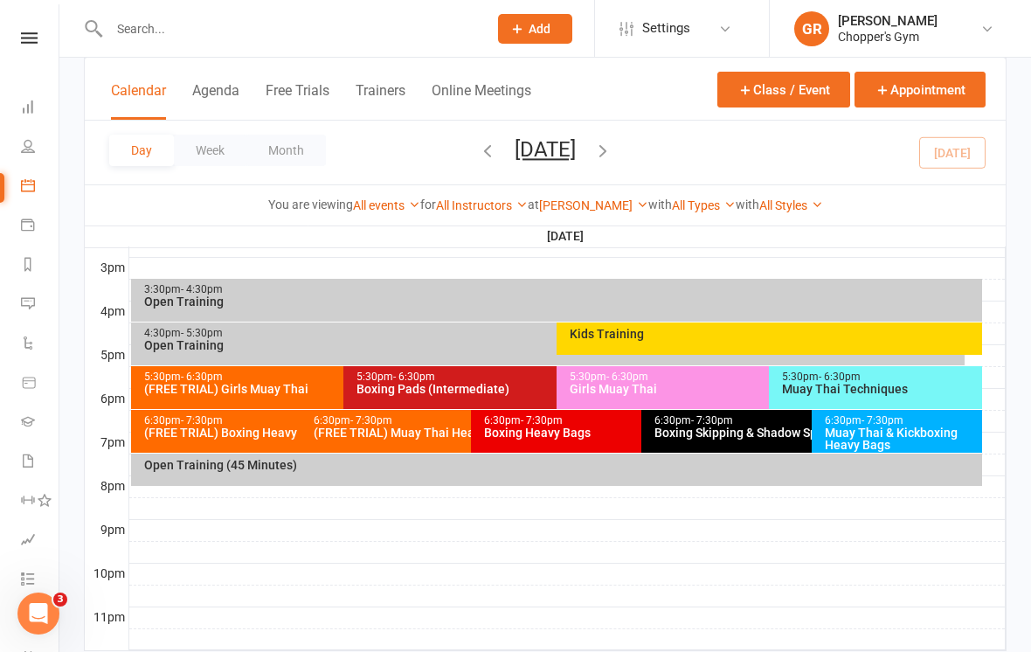
click at [672, 386] on div "Girls Muay Thai" at bounding box center [765, 389] width 392 height 12
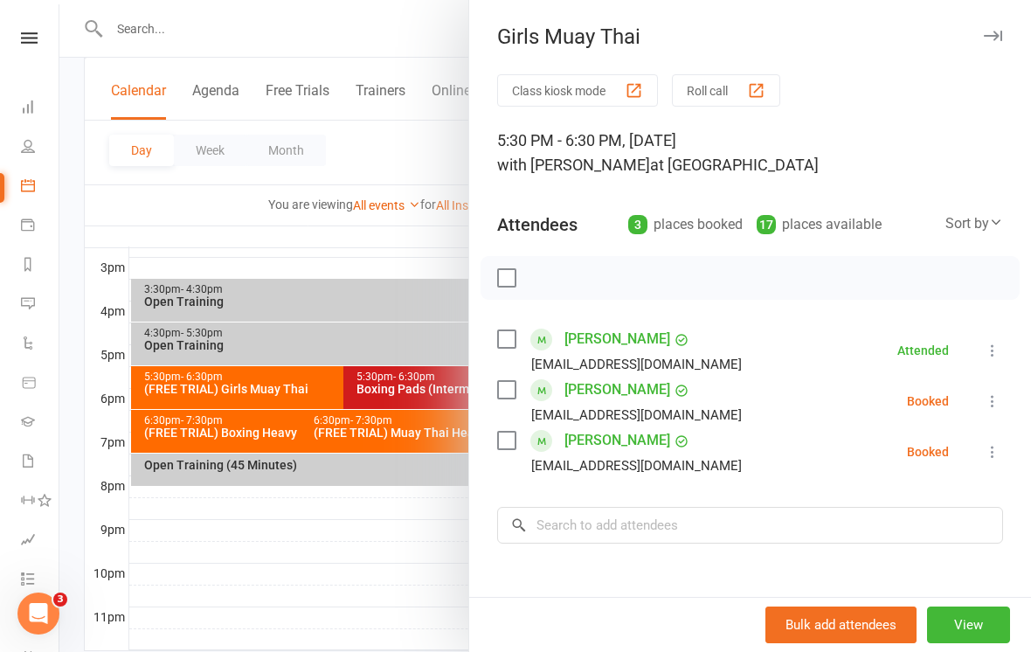
click at [994, 459] on icon at bounding box center [992, 451] width 17 height 17
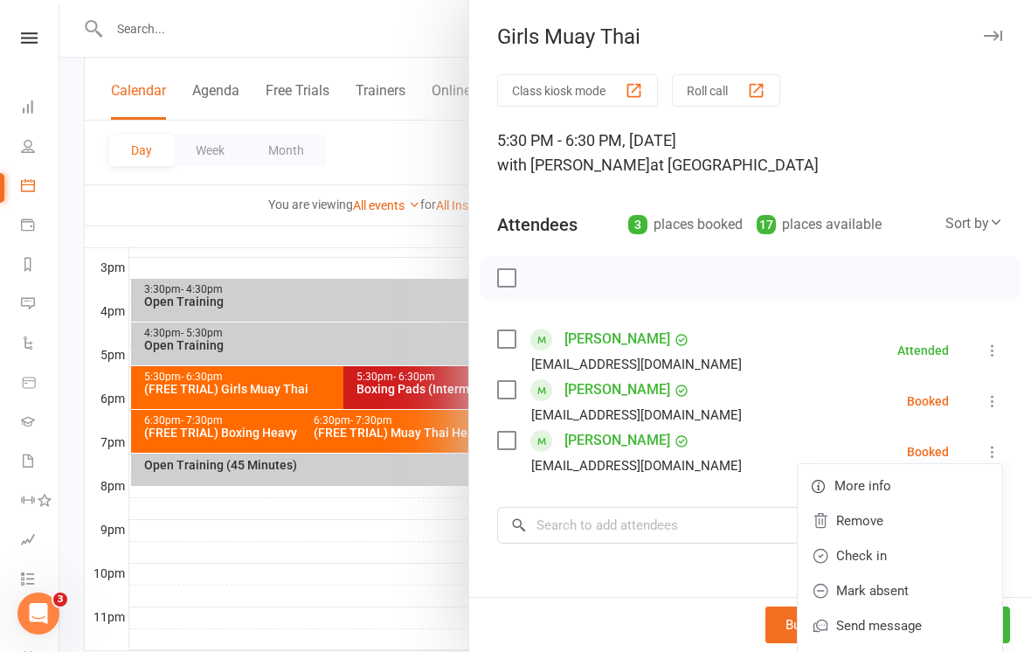
click at [904, 556] on link "Check in" at bounding box center [900, 555] width 204 height 35
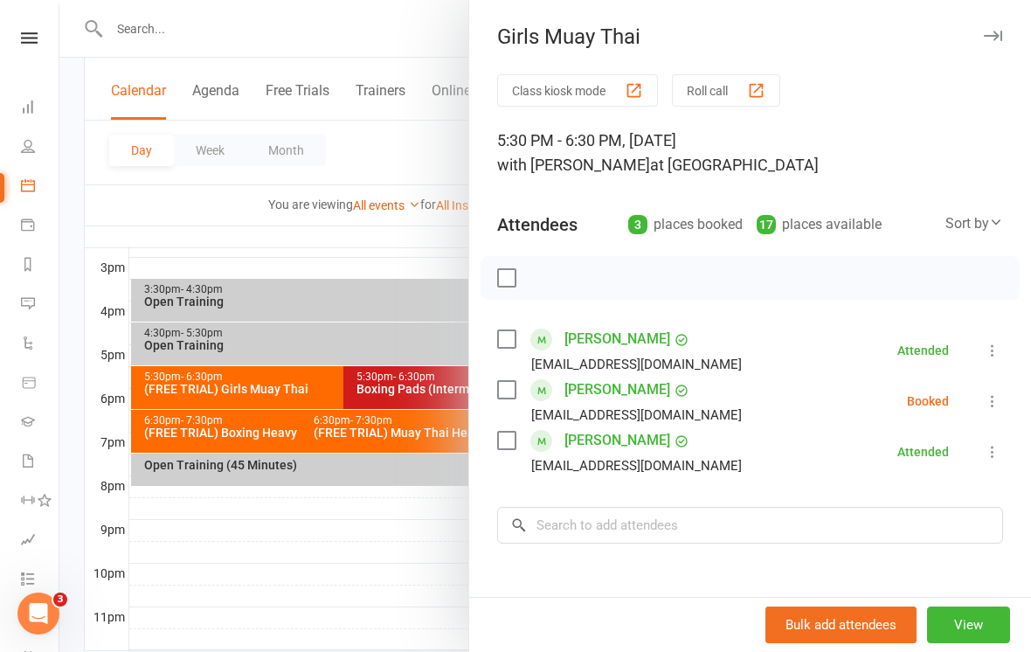
click at [385, 621] on div at bounding box center [545, 326] width 972 height 652
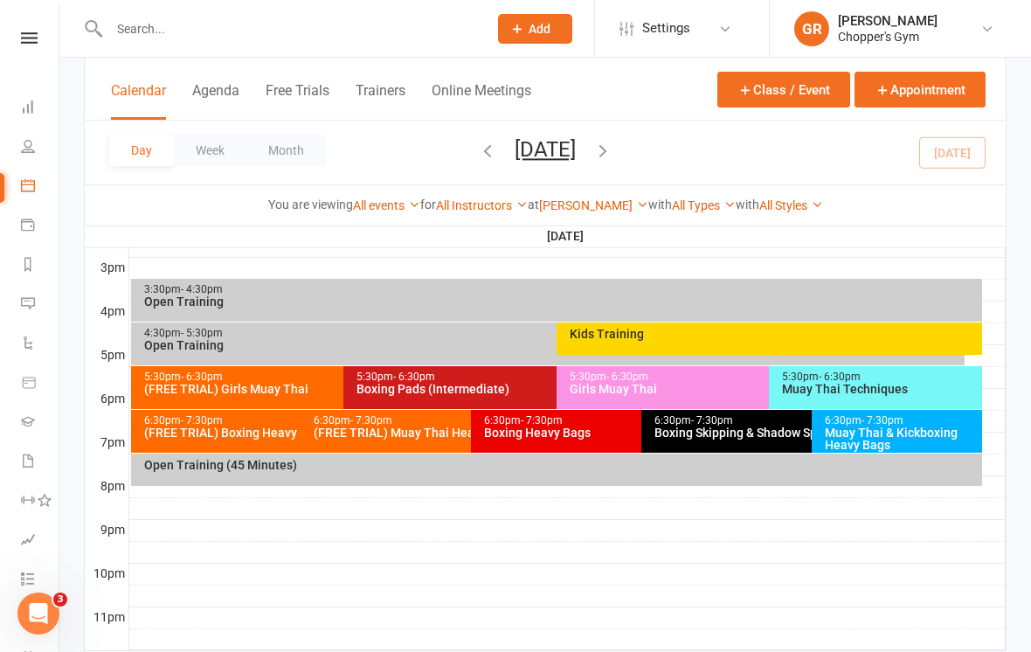
click at [513, 380] on div "5:30pm - 6:30pm" at bounding box center [552, 376] width 392 height 11
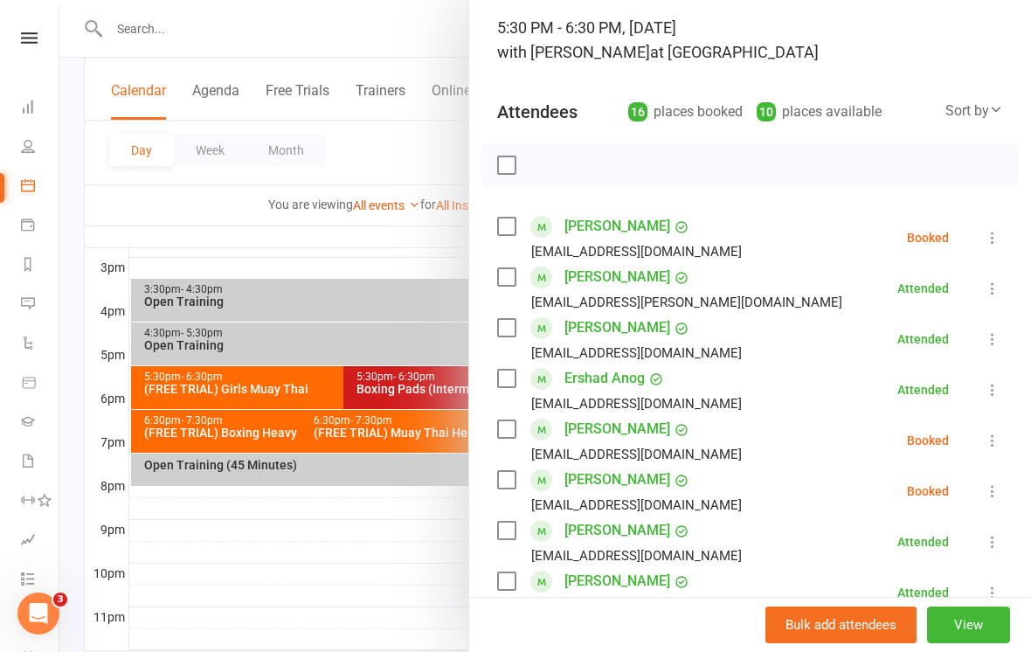
scroll to position [119, 0]
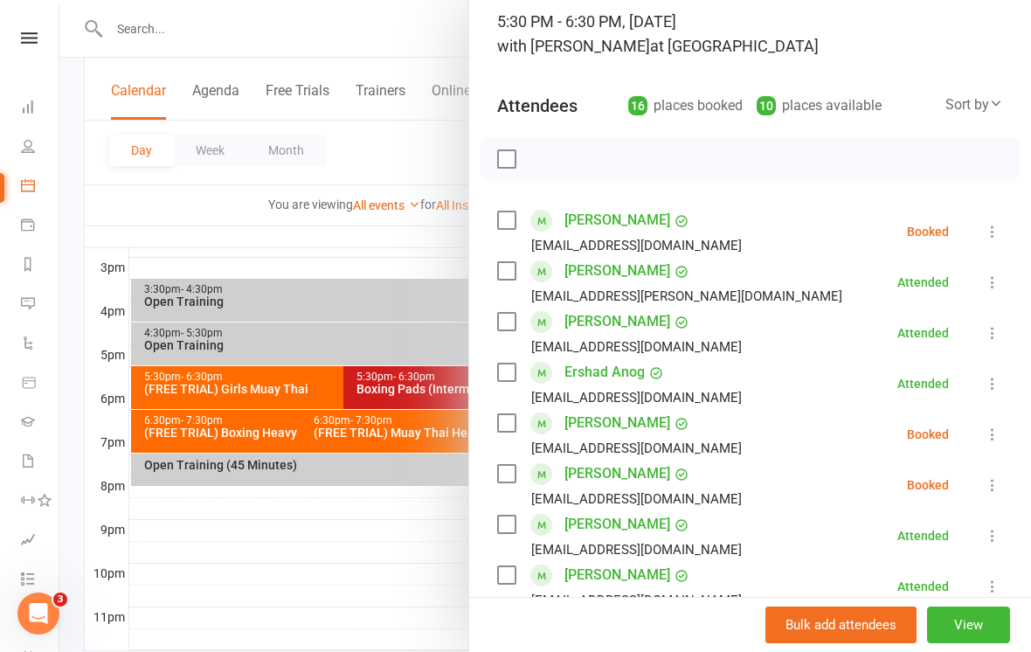
click at [993, 433] on icon at bounding box center [992, 434] width 17 height 17
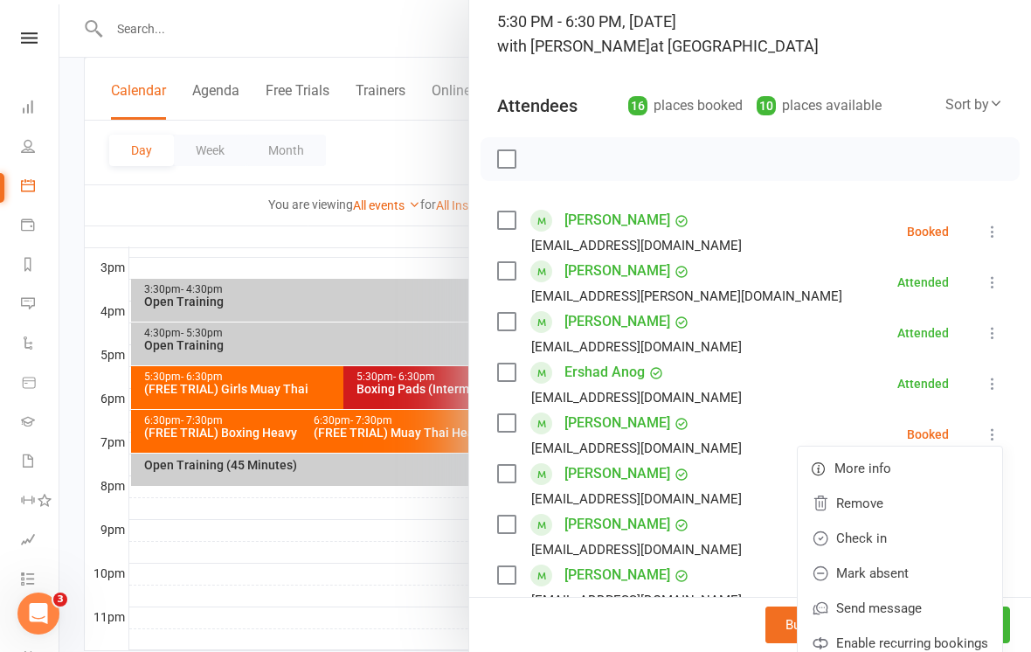
click at [901, 539] on link "Check in" at bounding box center [900, 538] width 204 height 35
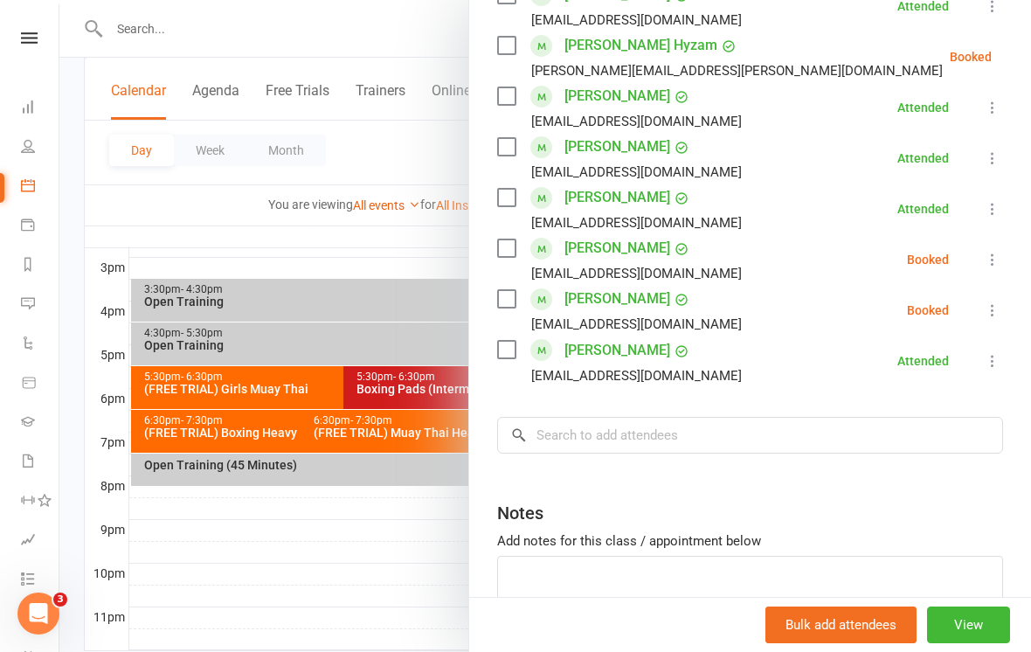
scroll to position [750, 0]
click at [995, 267] on icon at bounding box center [992, 259] width 17 height 17
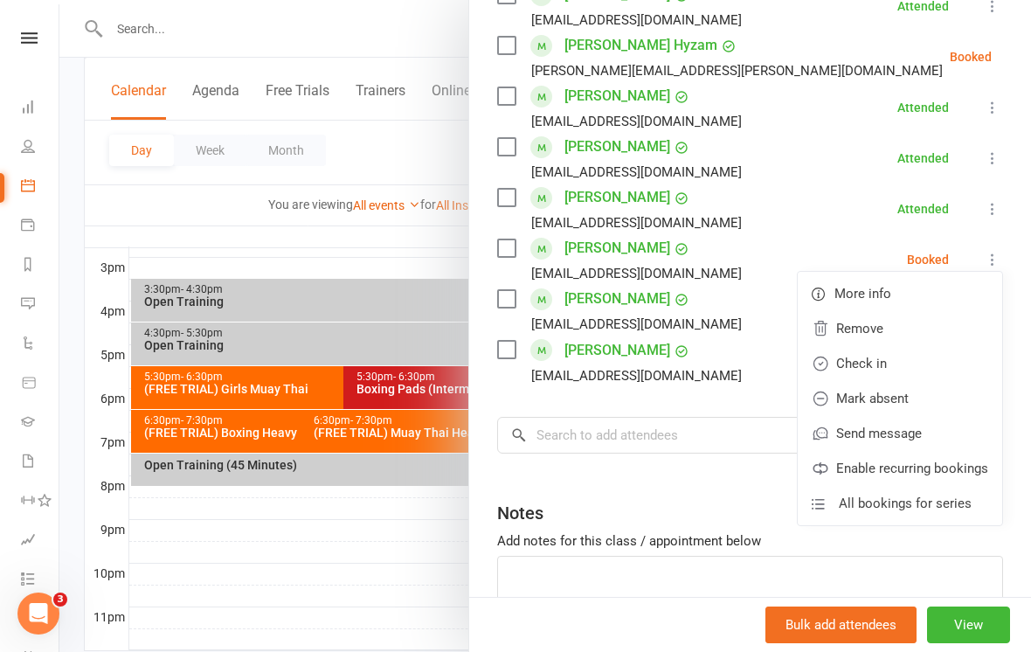
click at [893, 366] on link "Check in" at bounding box center [900, 363] width 204 height 35
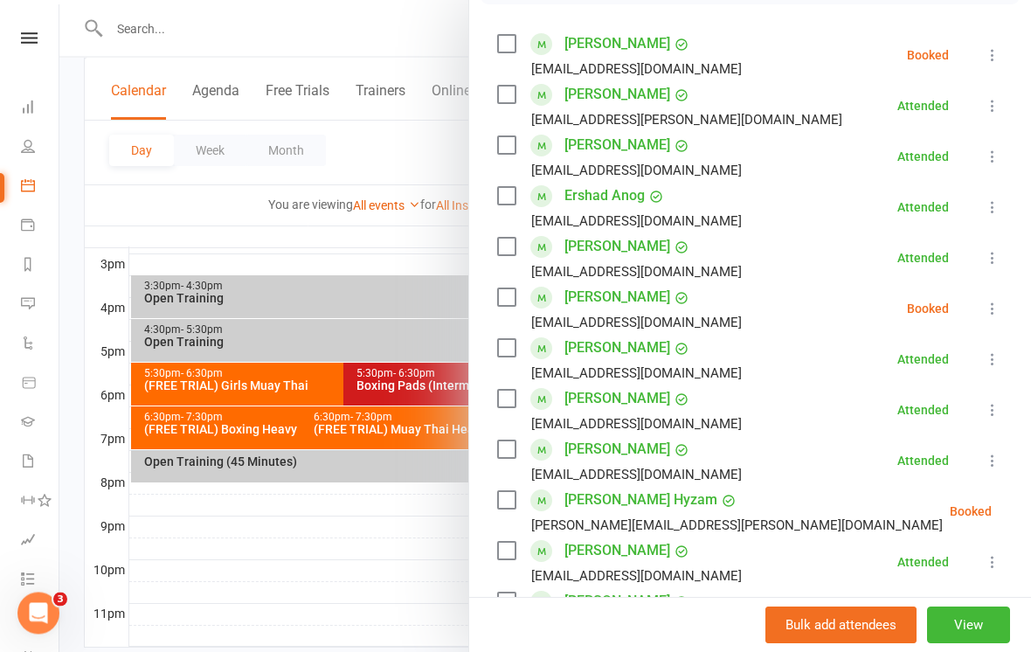
scroll to position [790, 0]
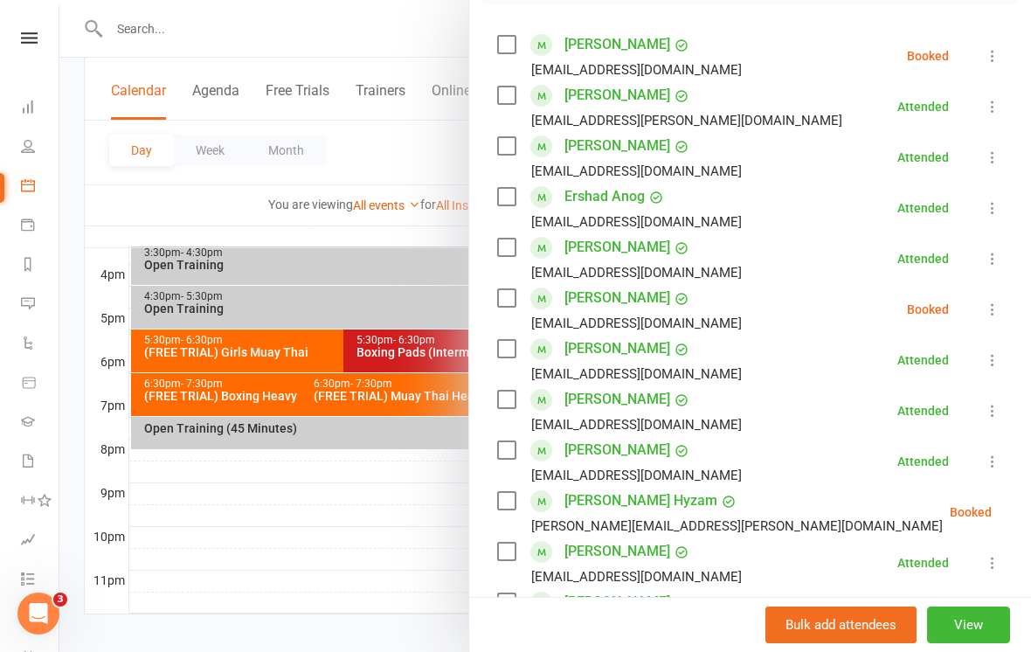
click at [378, 535] on div at bounding box center [545, 326] width 972 height 652
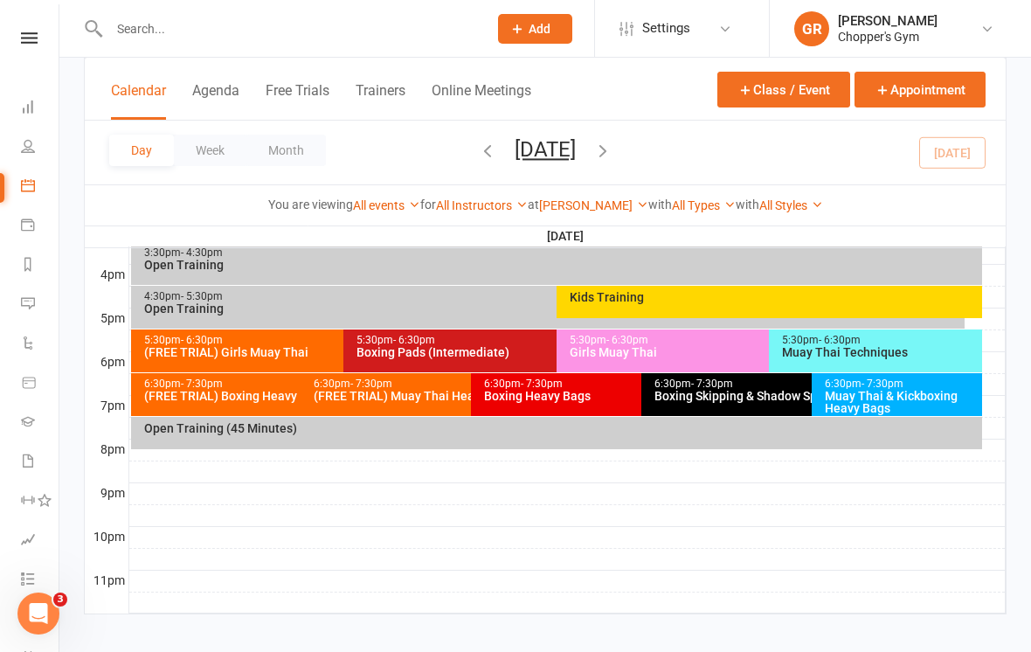
click at [907, 343] on div "5:30pm - 6:30pm" at bounding box center [880, 340] width 198 height 11
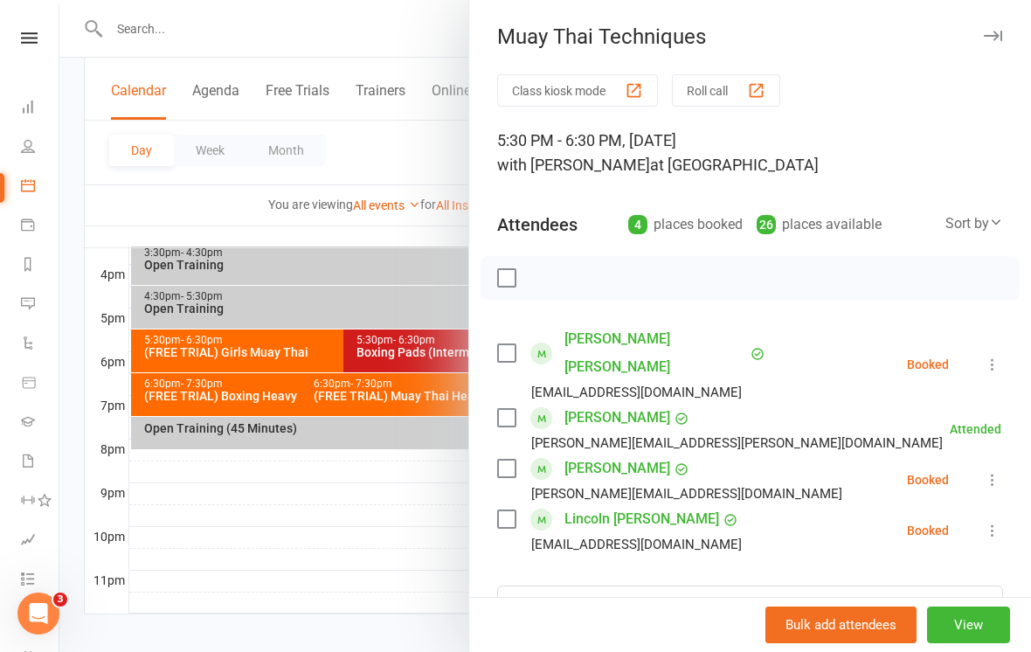
click at [408, 605] on div at bounding box center [545, 326] width 972 height 652
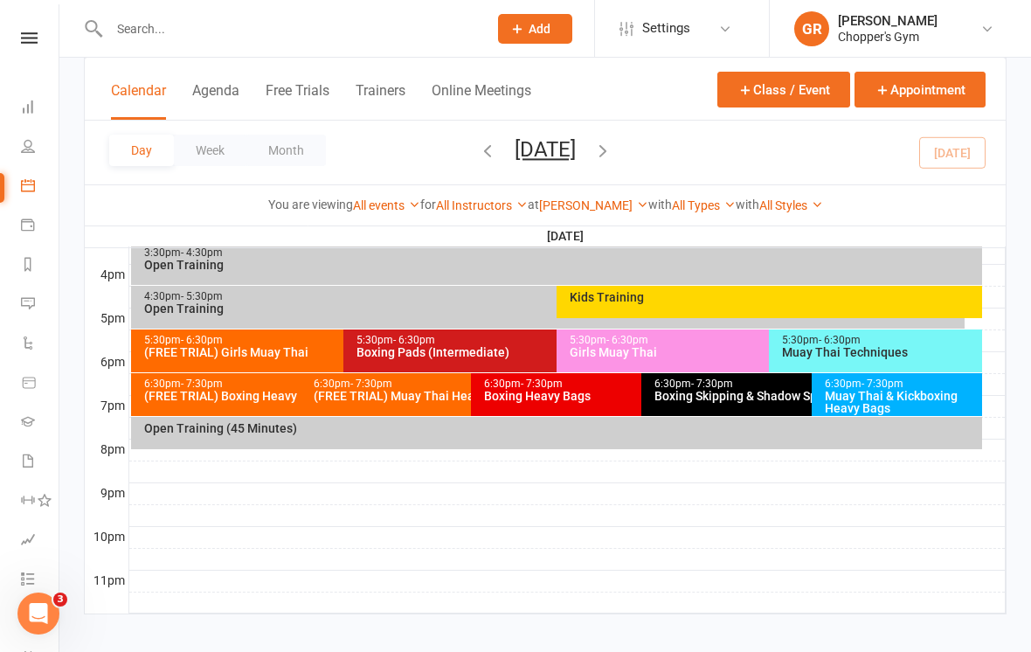
click at [614, 349] on div "Girls Muay Thai" at bounding box center [765, 352] width 392 height 12
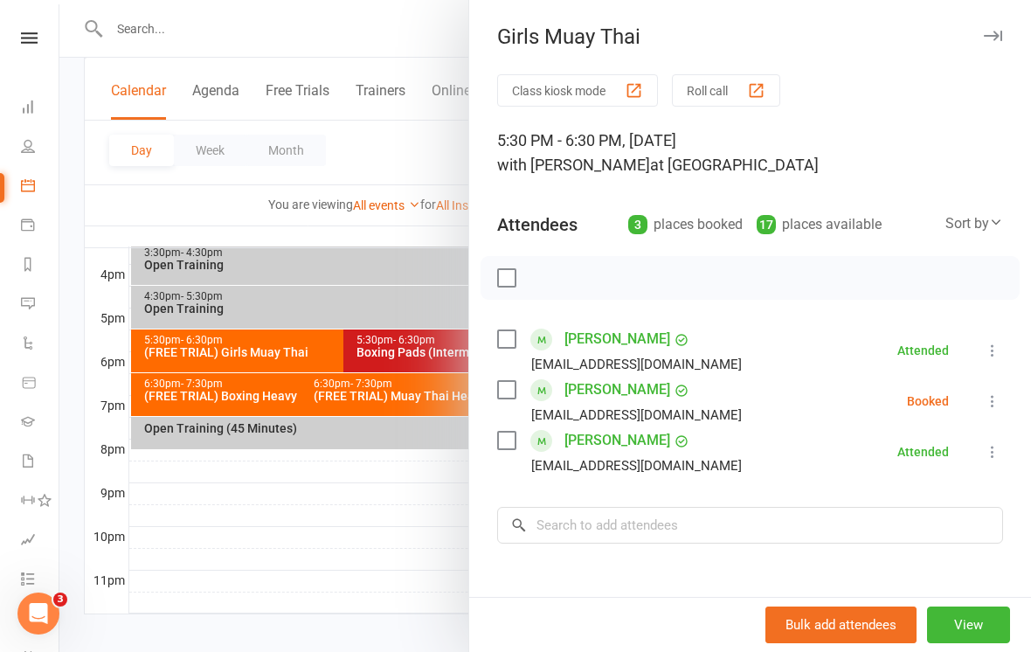
click at [991, 412] on button at bounding box center [992, 401] width 21 height 21
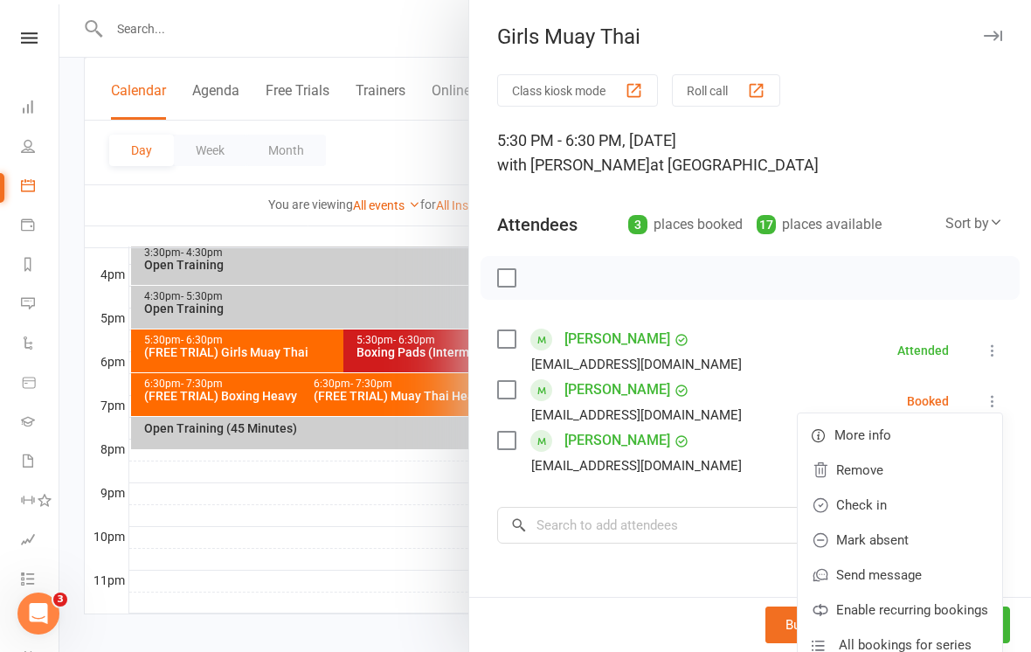
click at [877, 513] on link "Check in" at bounding box center [900, 505] width 204 height 35
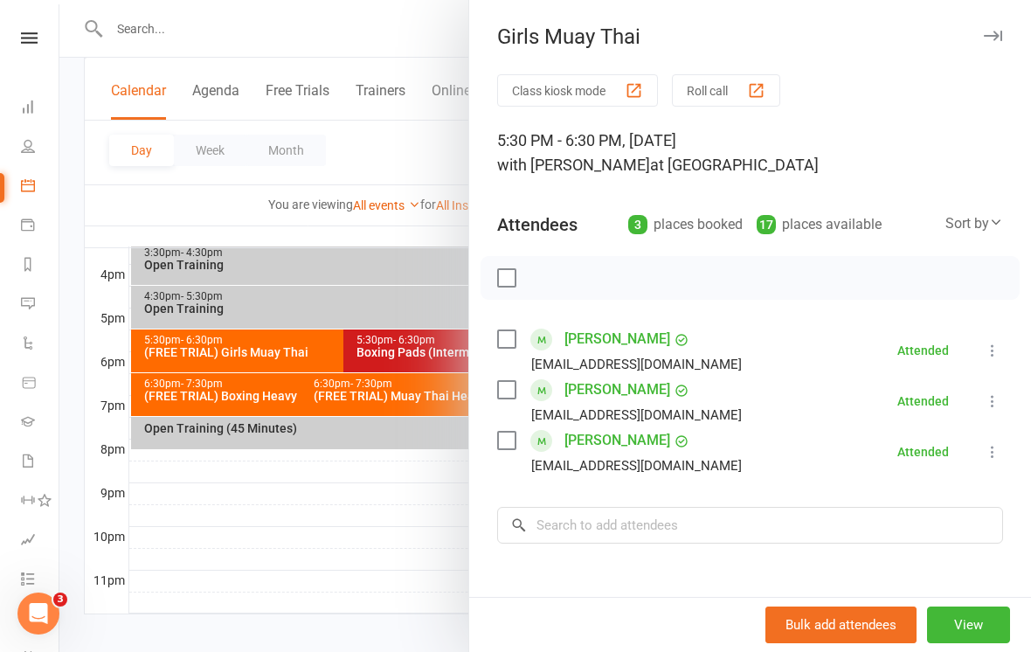
click at [406, 550] on div at bounding box center [545, 326] width 972 height 652
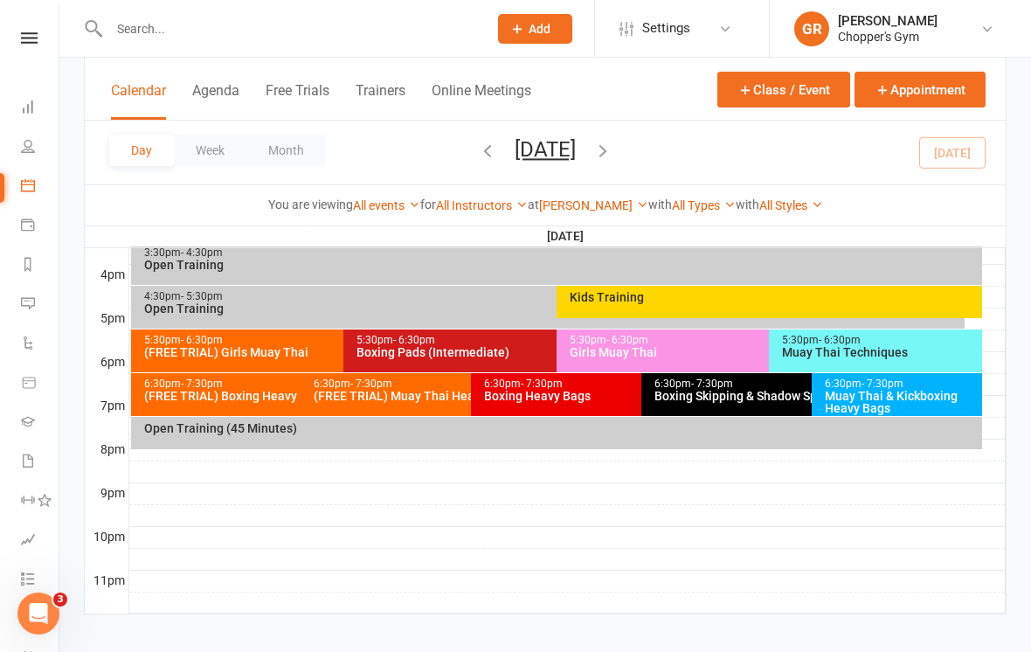
click at [909, 357] on div "Muay Thai Techniques" at bounding box center [880, 352] width 198 height 12
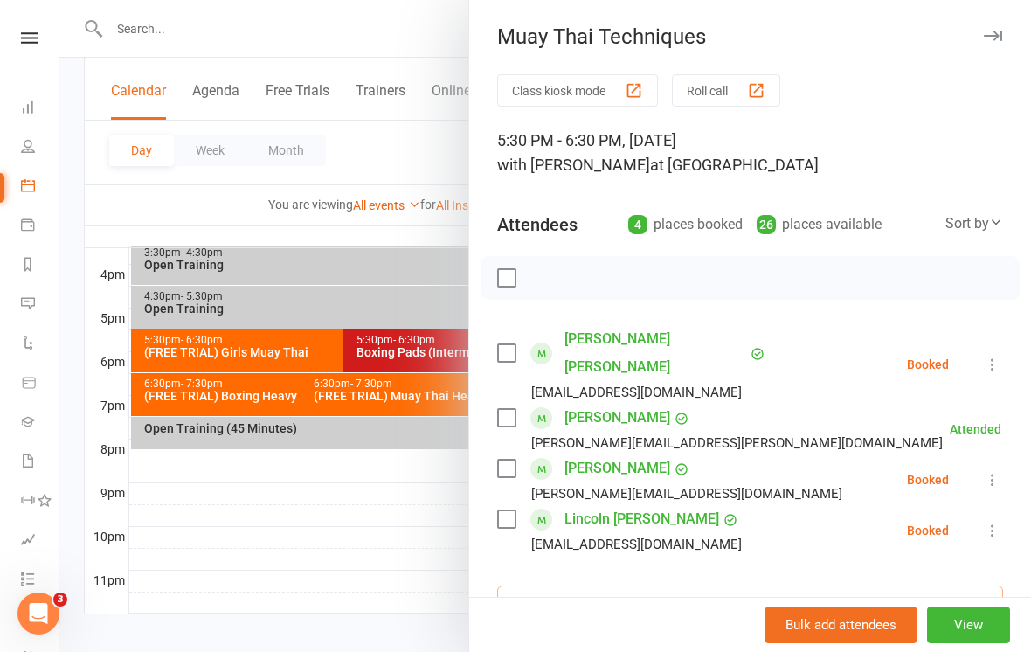
click at [606, 586] on input "search" at bounding box center [750, 604] width 506 height 37
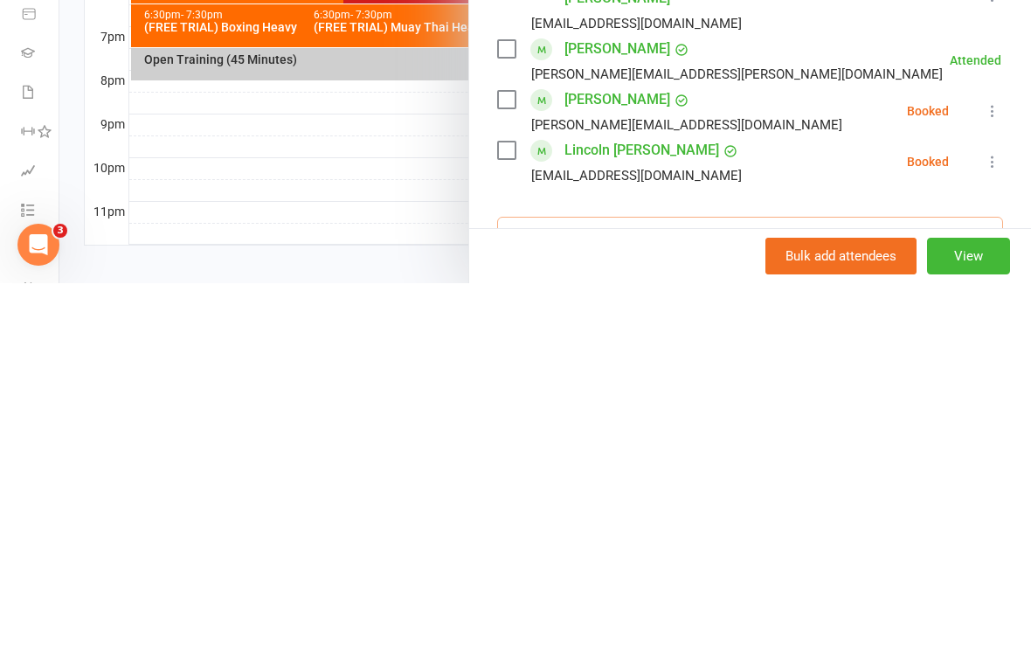
scroll to position [817, 0]
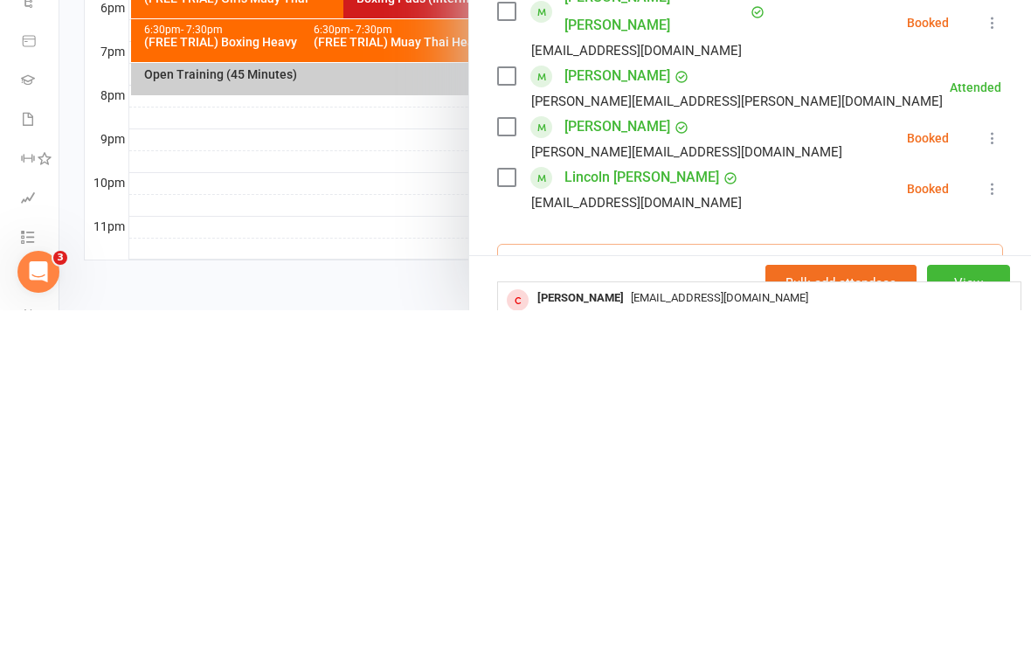
type input "Sol"
click at [388, 279] on div at bounding box center [545, 326] width 972 height 652
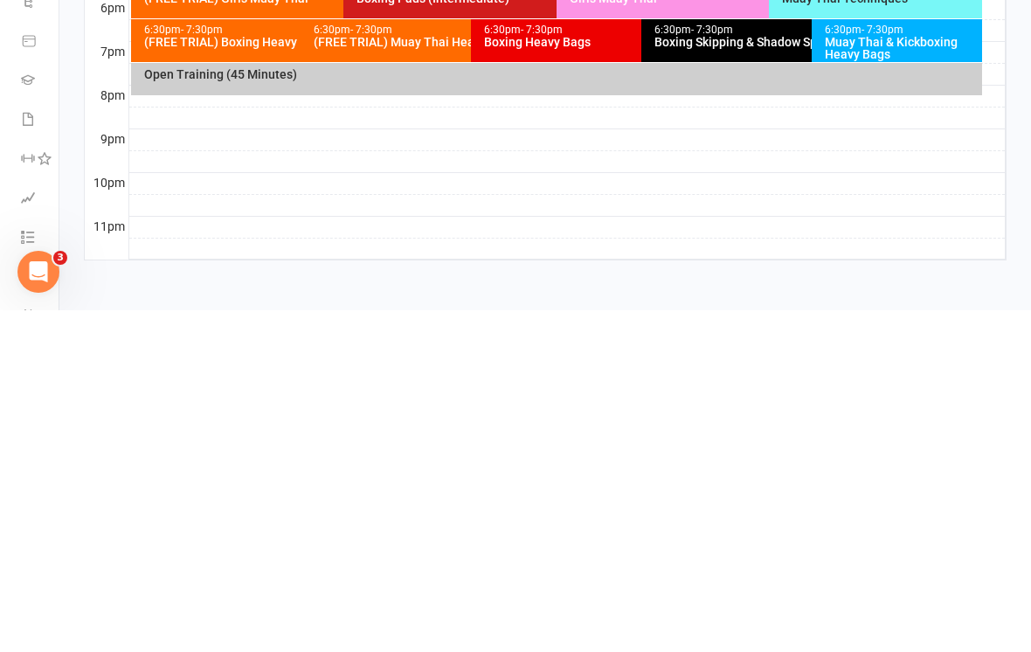
scroll to position [790, 0]
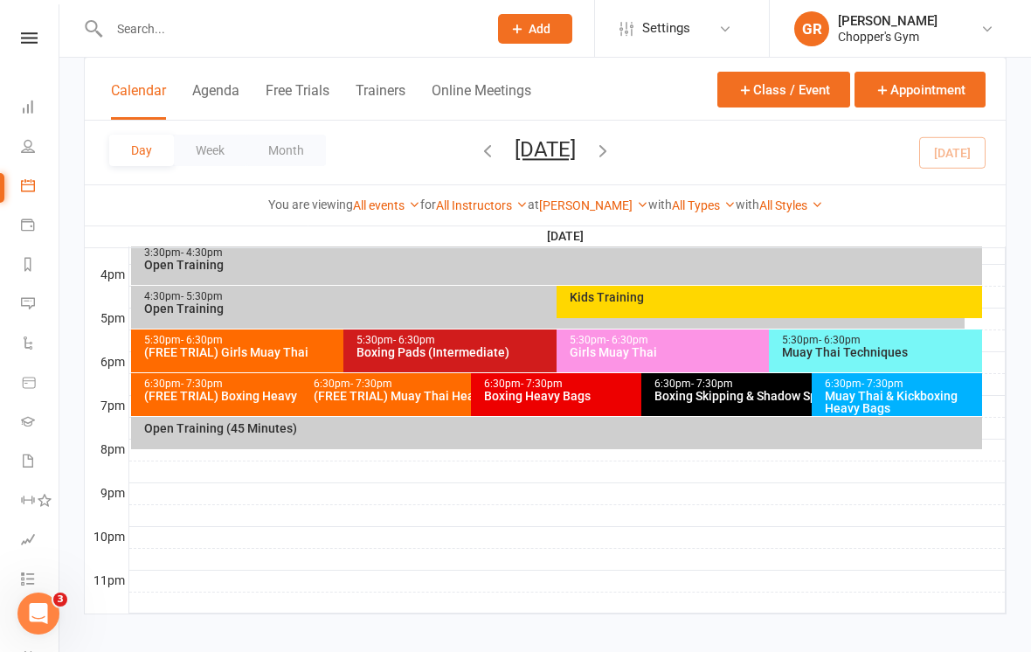
click at [905, 350] on div "Muay Thai Techniques" at bounding box center [880, 352] width 198 height 12
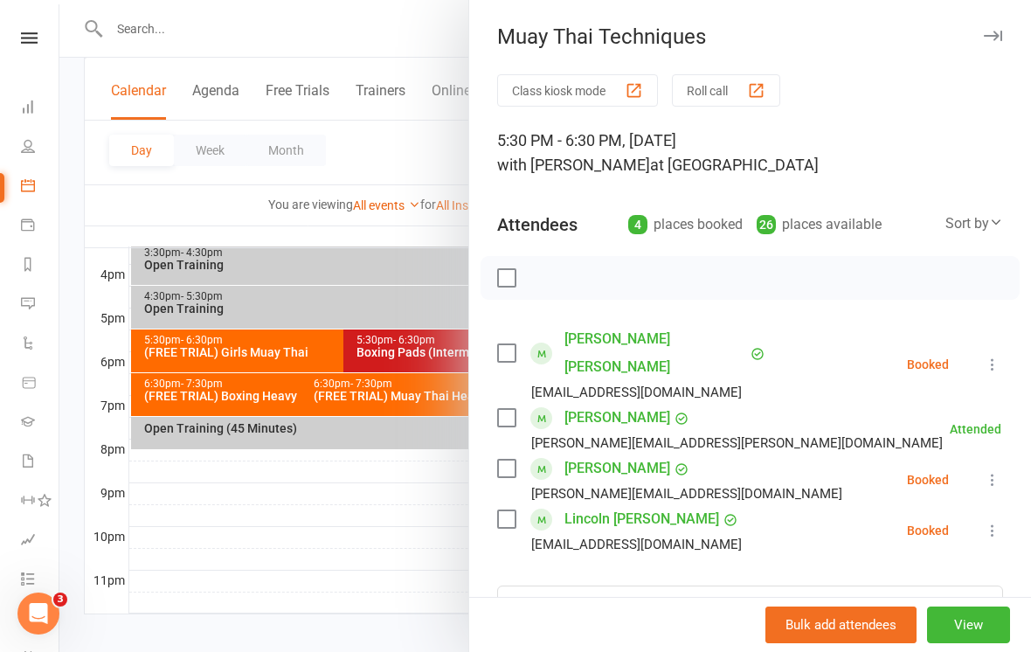
click at [982, 357] on button at bounding box center [992, 364] width 21 height 21
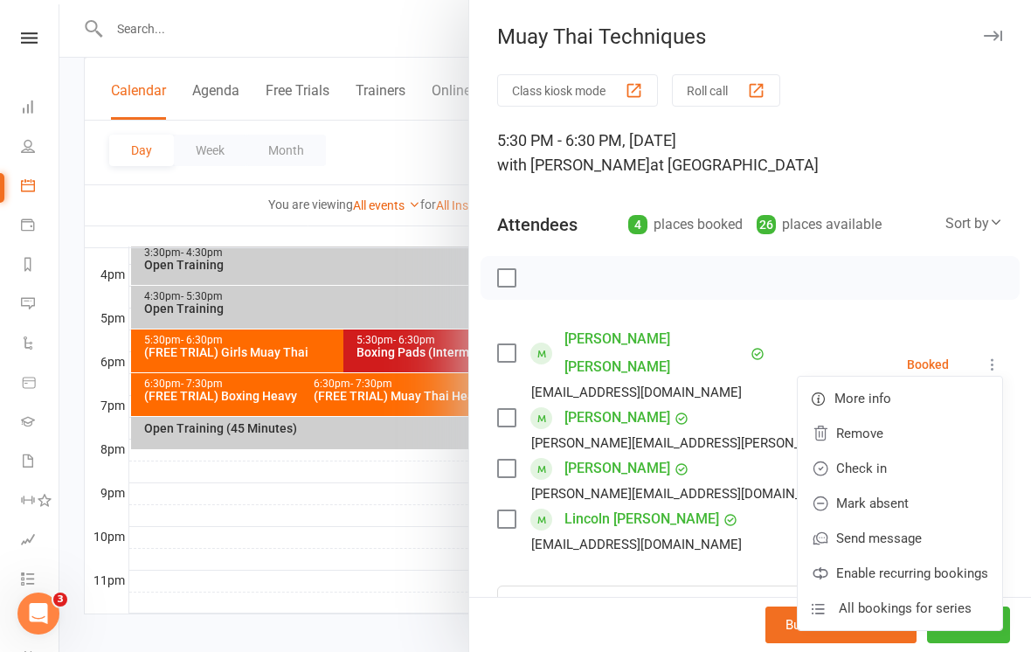
click at [921, 461] on link "Check in" at bounding box center [900, 468] width 204 height 35
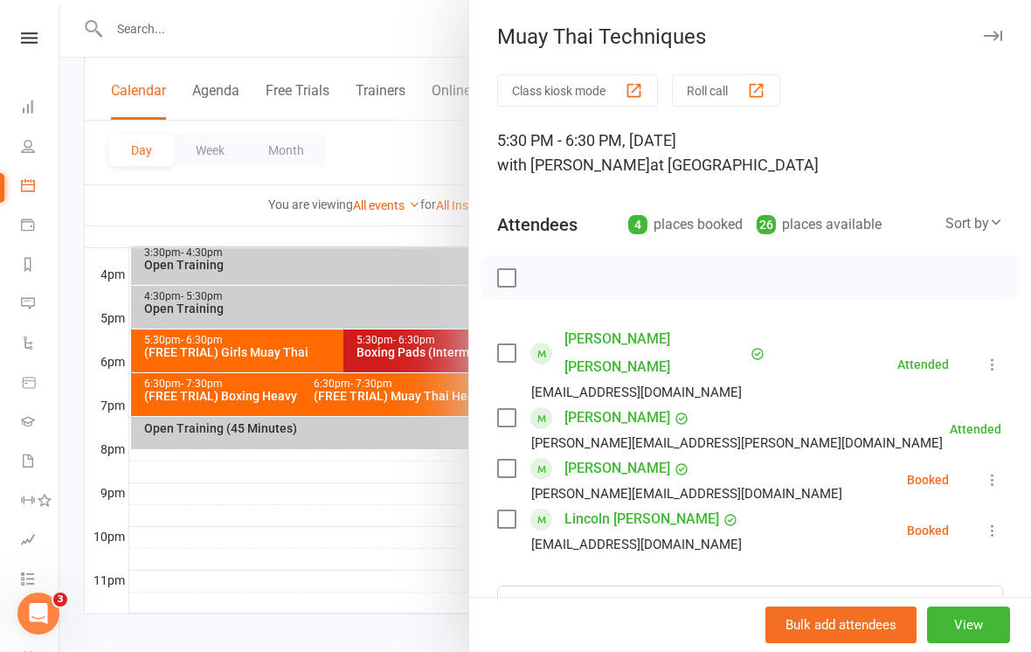
click at [405, 518] on div at bounding box center [545, 326] width 972 height 652
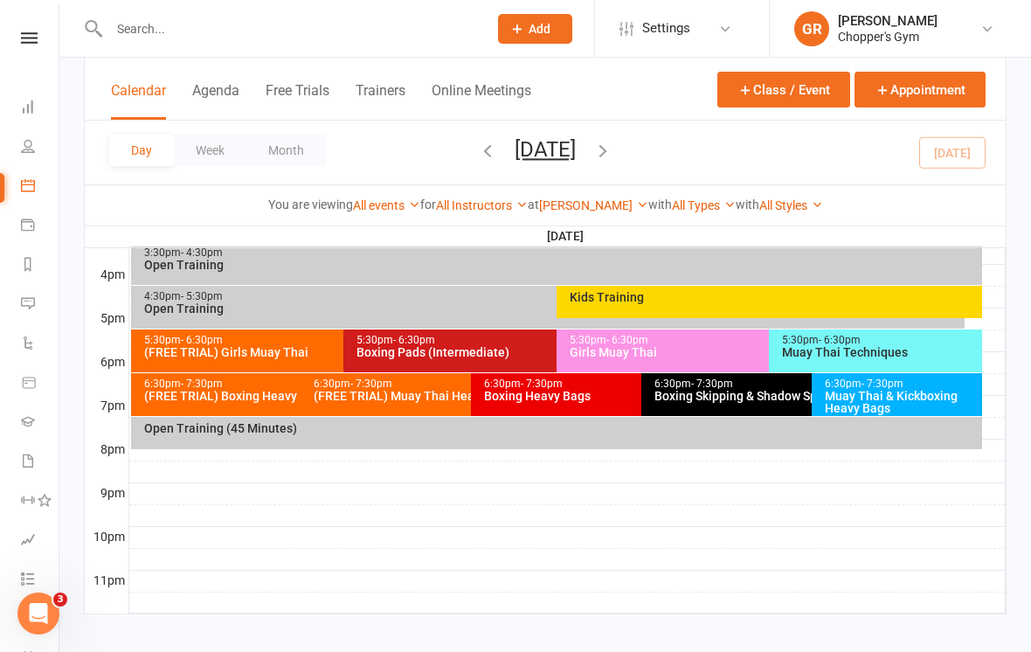
click at [653, 347] on div "Girls Muay Thai" at bounding box center [765, 352] width 392 height 12
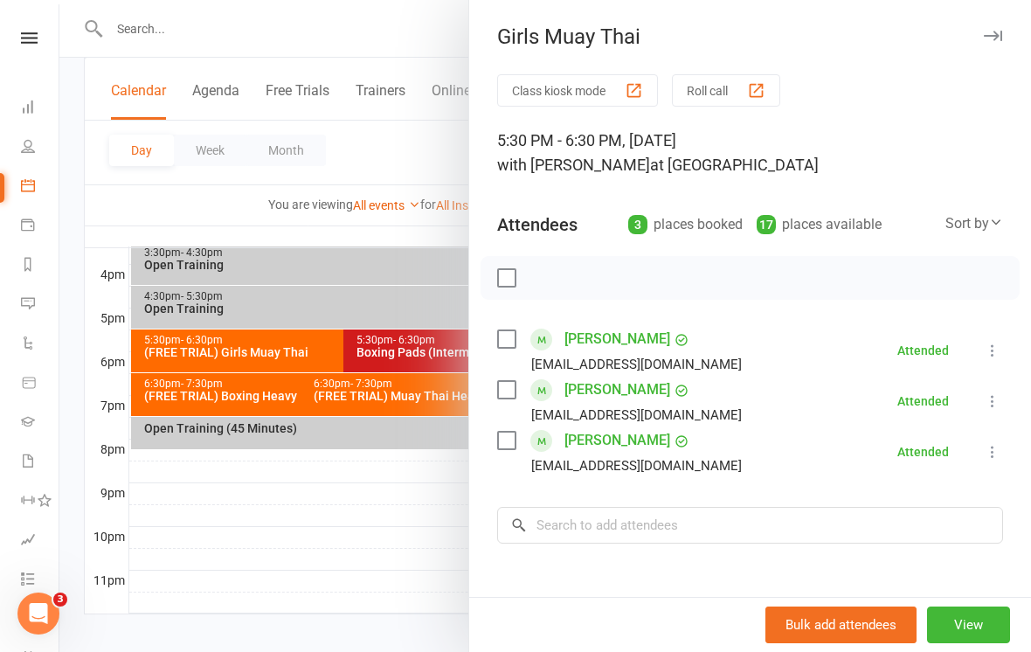
click at [226, 219] on div at bounding box center [545, 326] width 972 height 652
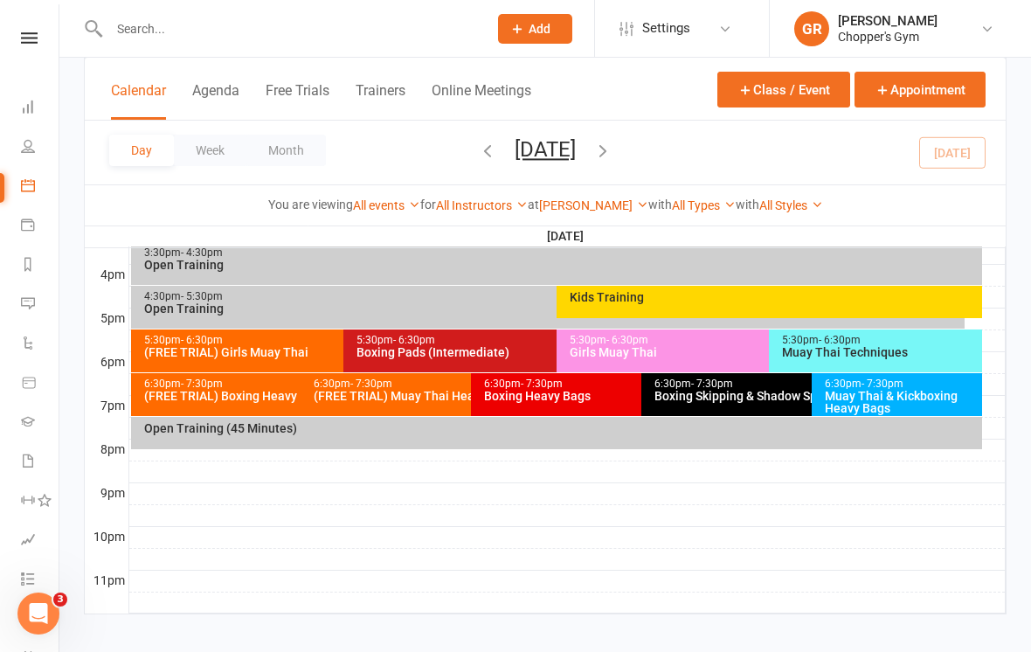
click at [164, 34] on input "text" at bounding box center [289, 29] width 371 height 24
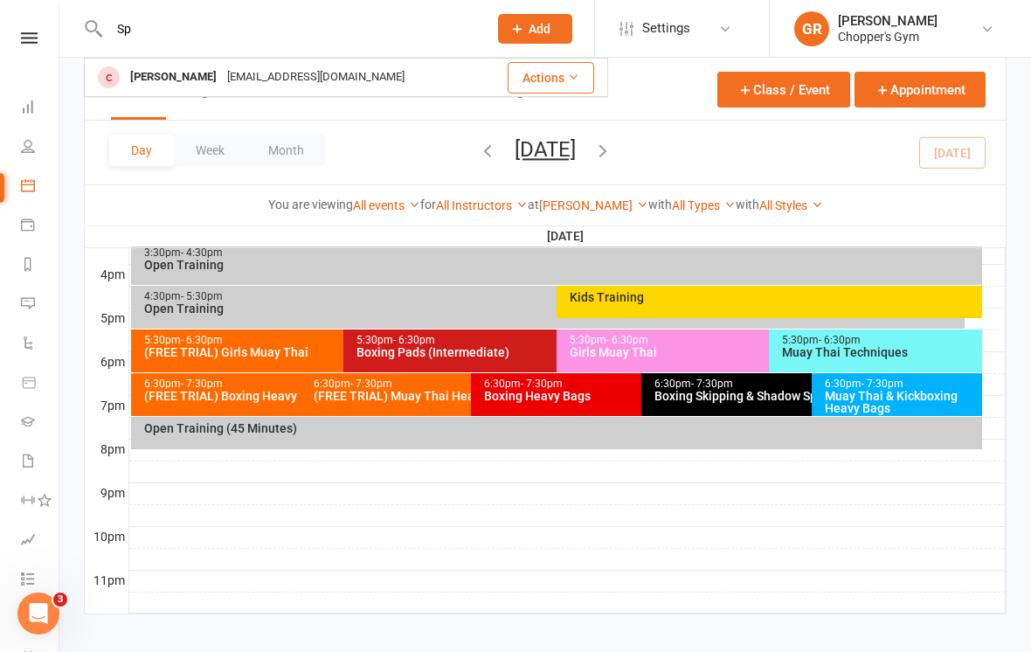
type input "S"
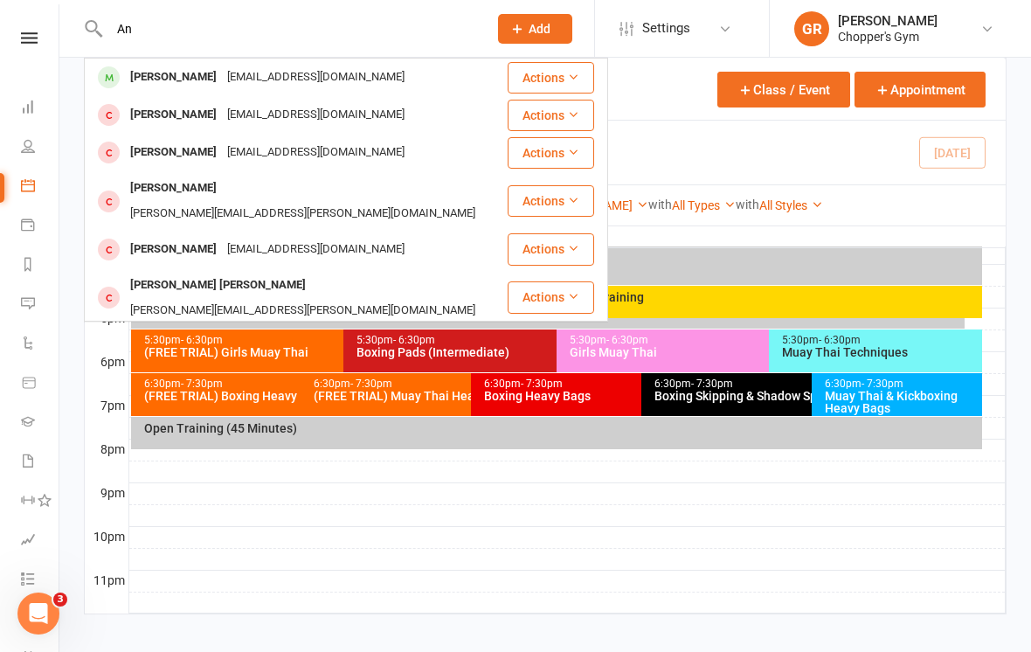
type input "A"
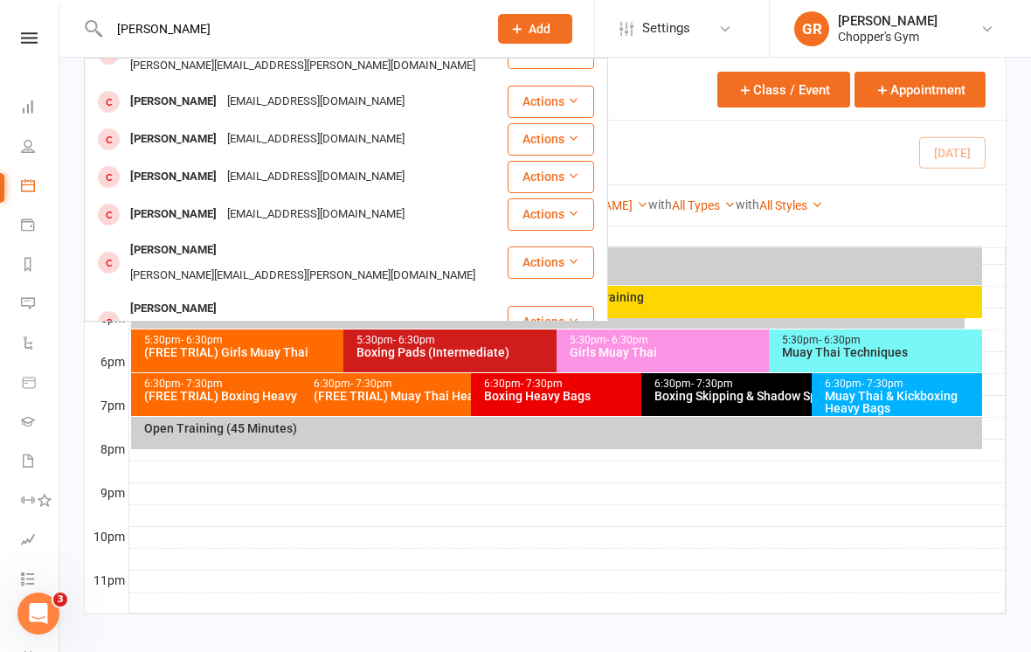
scroll to position [56, 0]
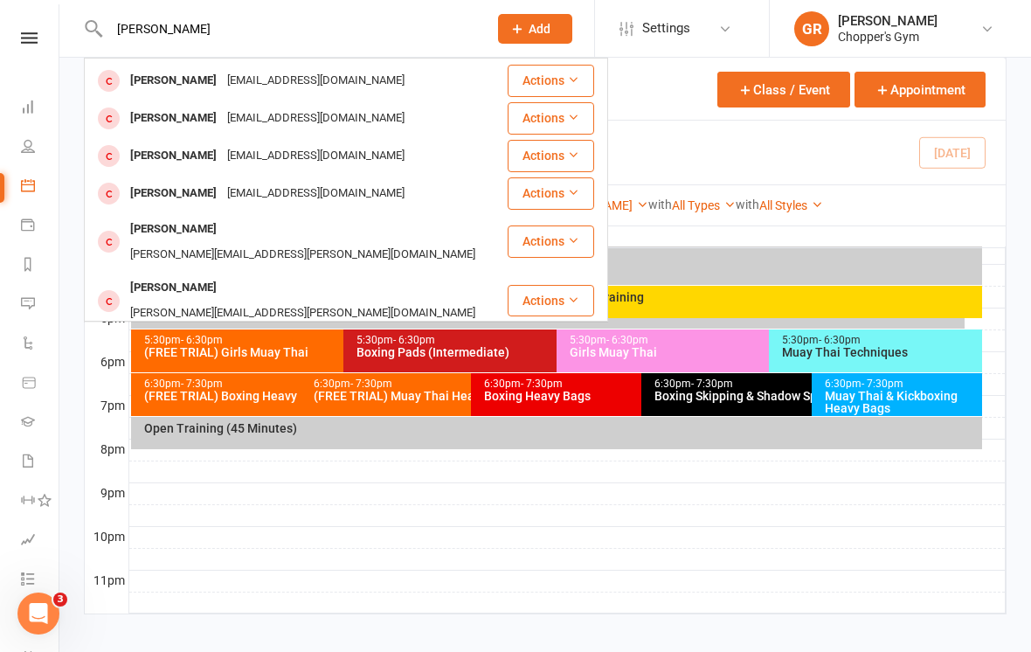
type input "[PERSON_NAME]"
click at [149, 275] on div "[PERSON_NAME]" at bounding box center [173, 287] width 97 height 25
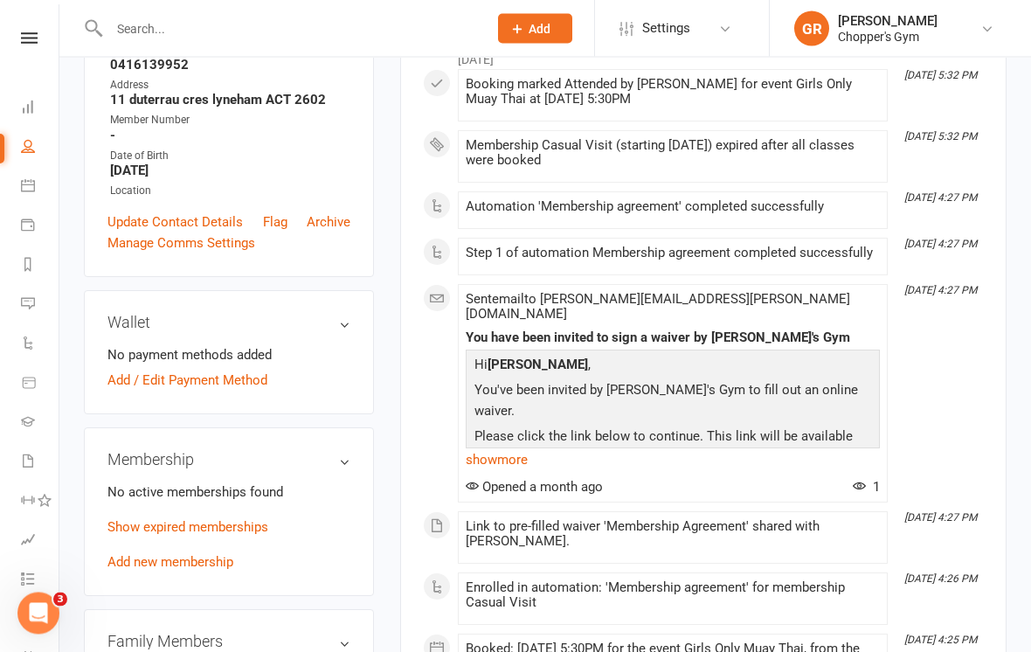
click at [212, 555] on link "Add new membership" at bounding box center [170, 563] width 126 height 16
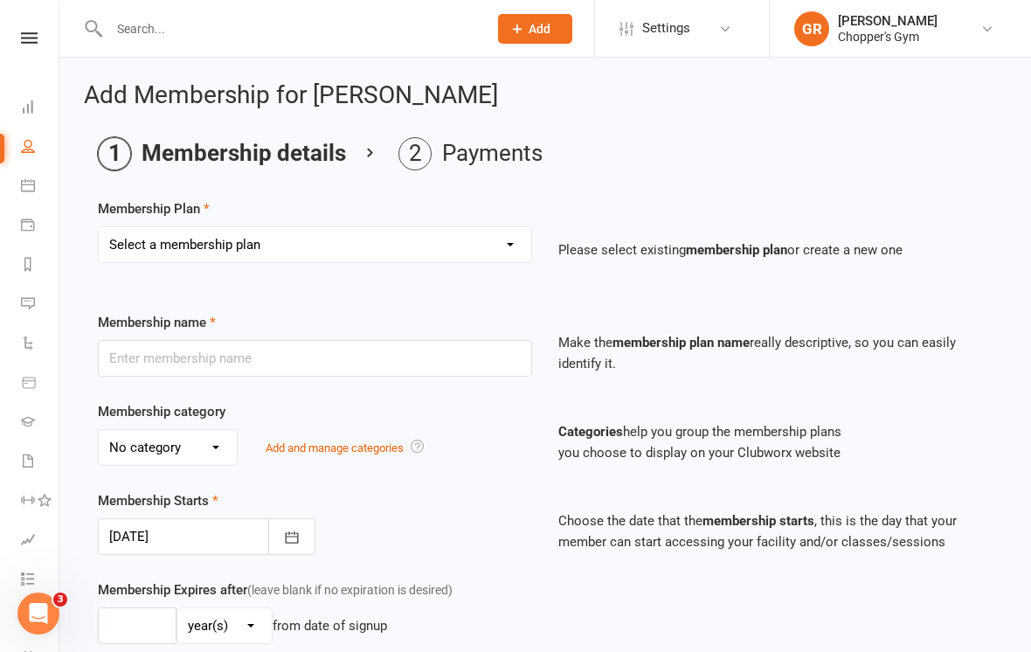
click at [494, 242] on select "Select a membership plan Create new Membership Plan Staff Membership Ongoing Un…" at bounding box center [315, 244] width 433 height 35
select select "6"
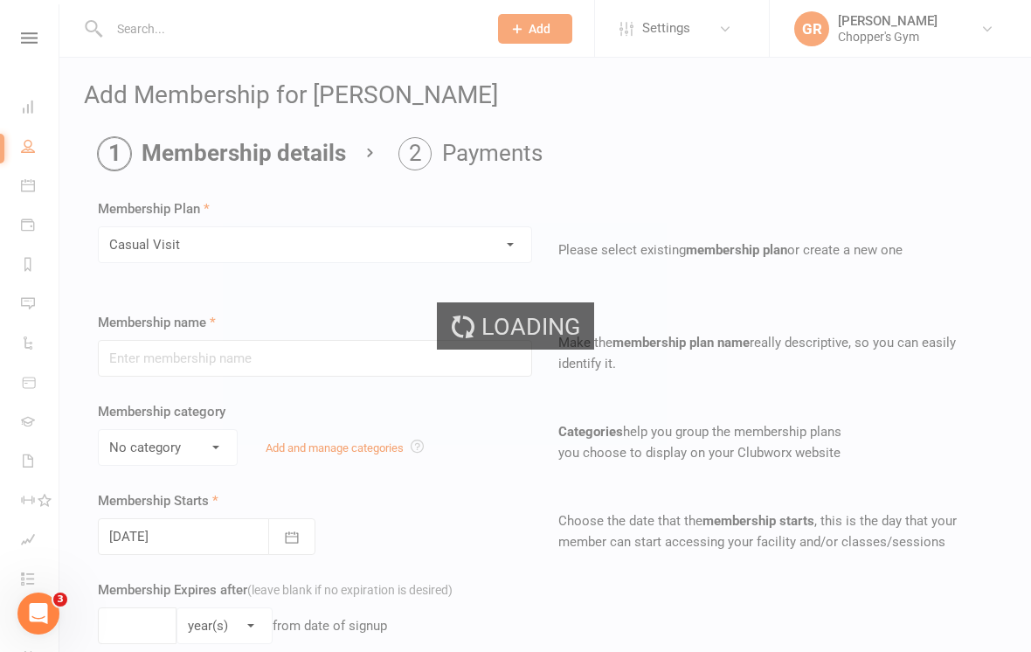
type input "Casual Visit"
type input "0"
type input "1"
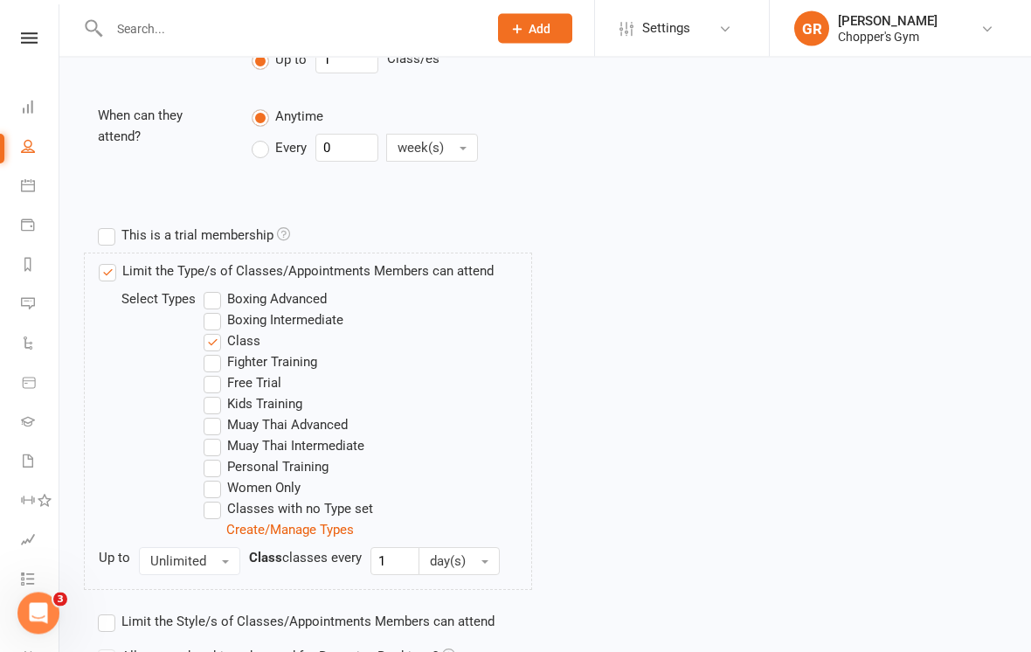
scroll to position [843, 0]
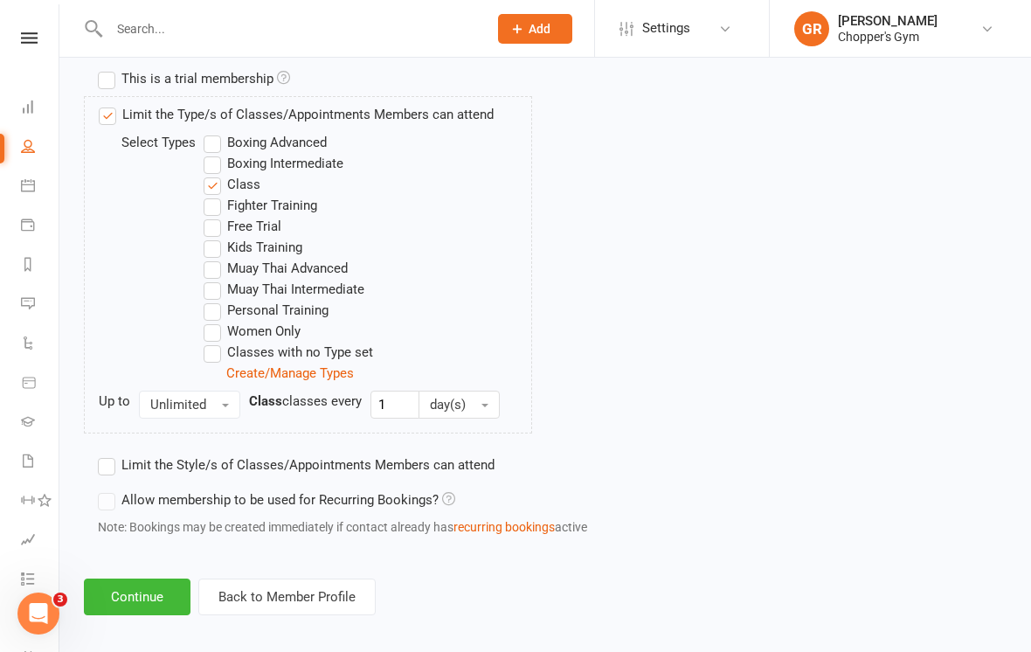
click at [148, 606] on button "Continue" at bounding box center [137, 597] width 107 height 37
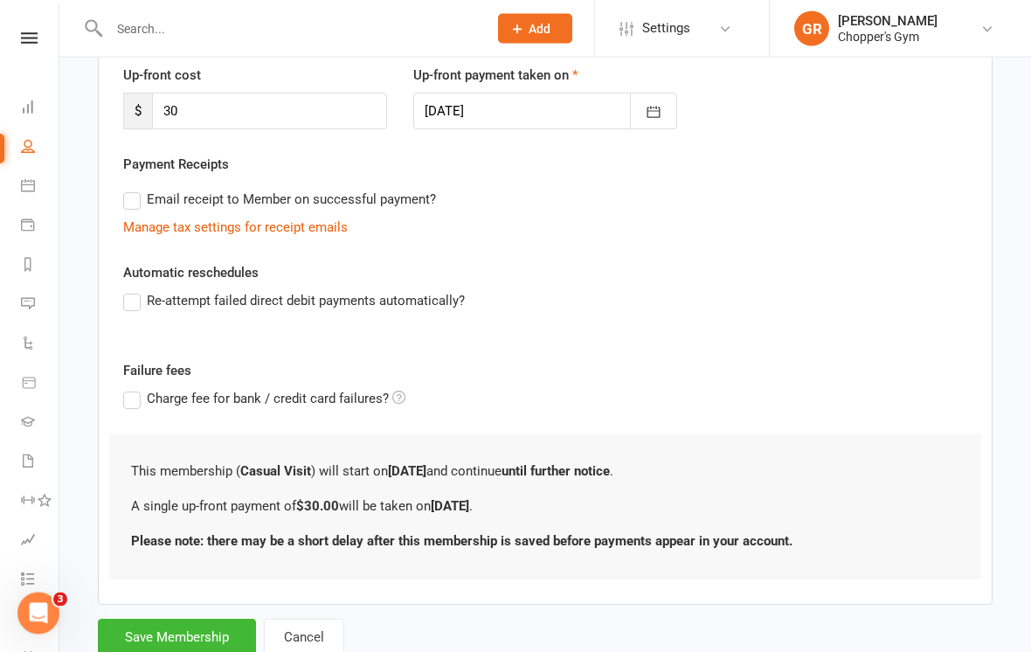
scroll to position [287, 0]
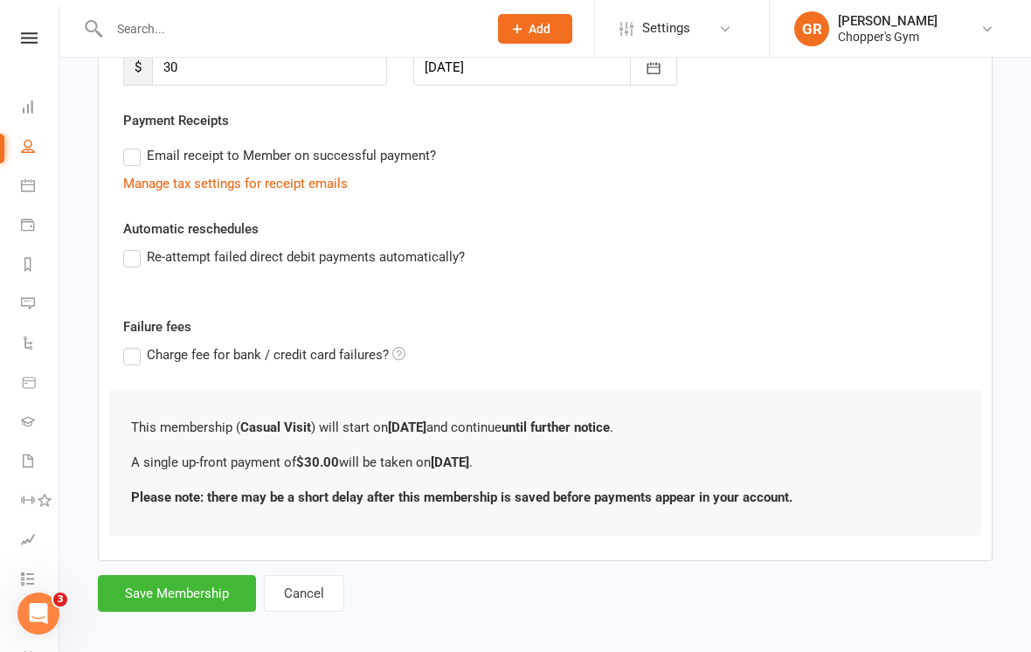
click at [204, 599] on button "Save Membership" at bounding box center [177, 593] width 158 height 37
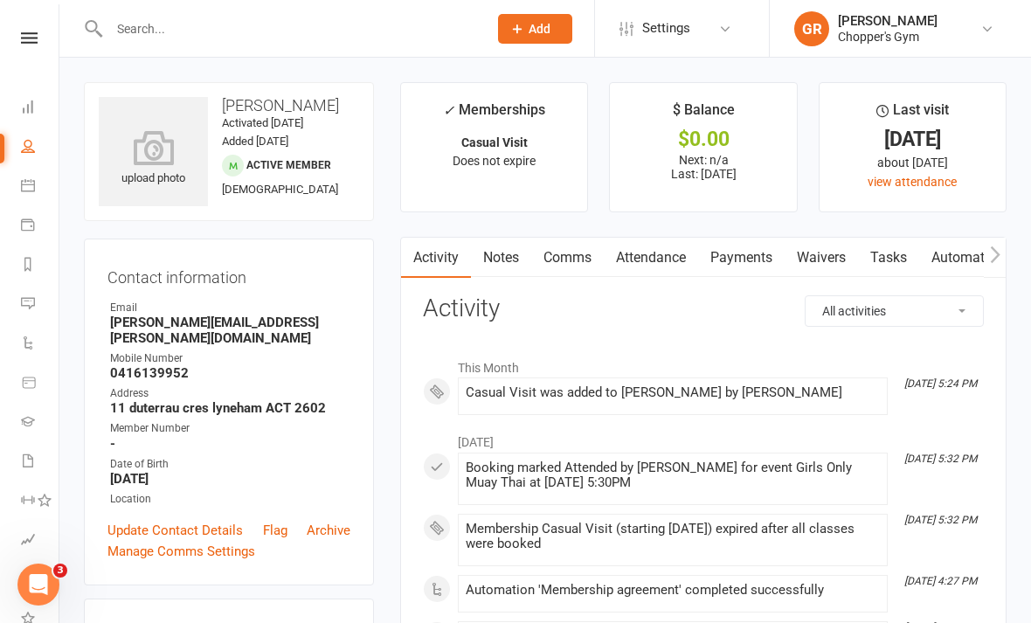
click at [745, 250] on link "Payments" at bounding box center [741, 258] width 87 height 40
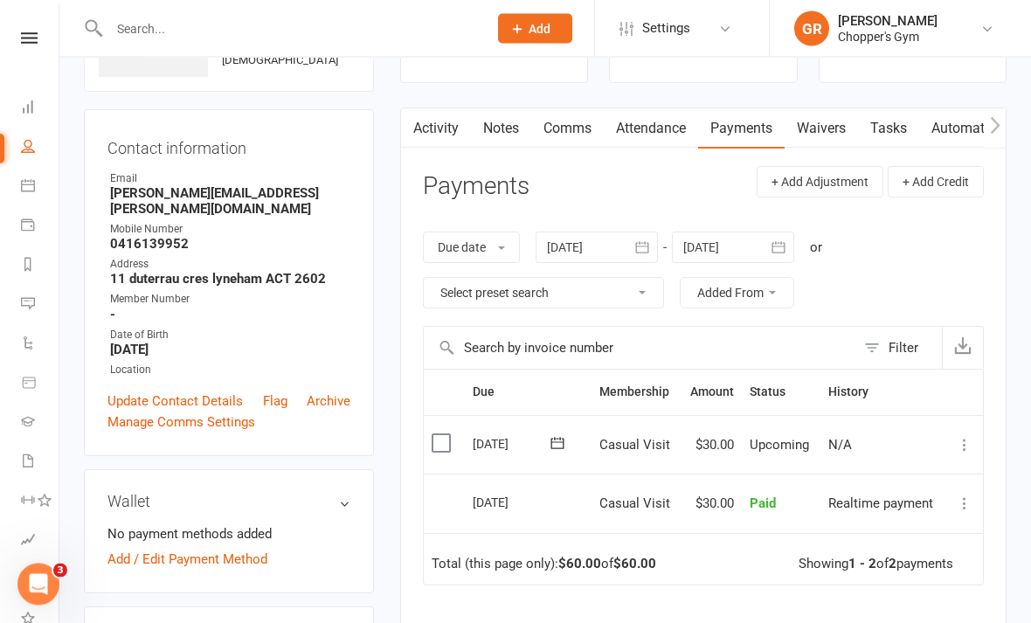
scroll to position [130, 0]
click at [432, 446] on label at bounding box center [444, 441] width 24 height 17
click at [432, 433] on input "checkbox" at bounding box center [437, 433] width 11 height 0
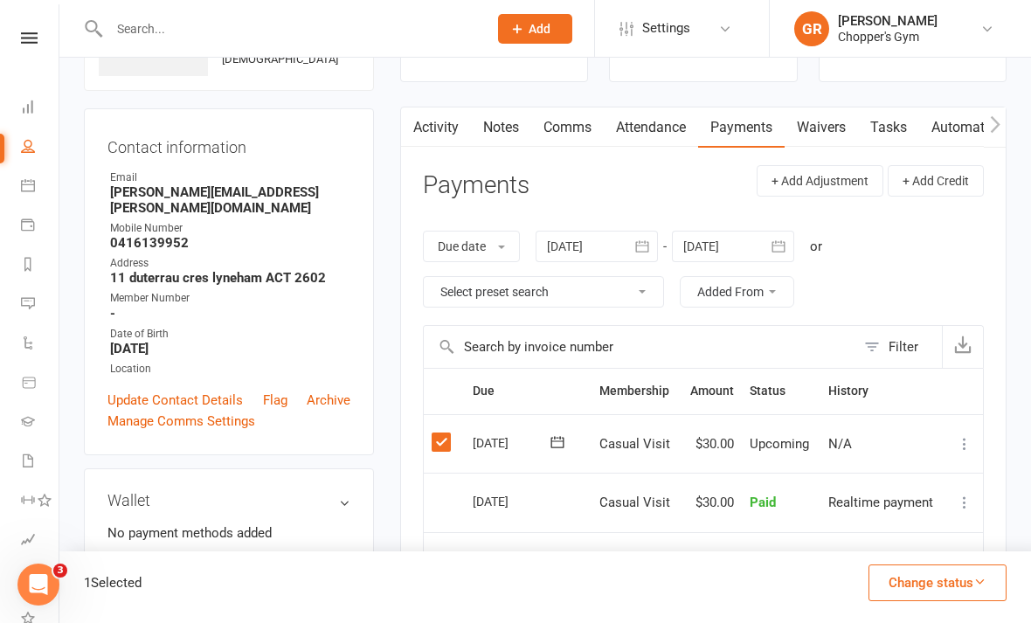
click at [940, 601] on button "Change status" at bounding box center [938, 583] width 138 height 37
click at [922, 483] on link "Paid (POS)" at bounding box center [919, 465] width 173 height 35
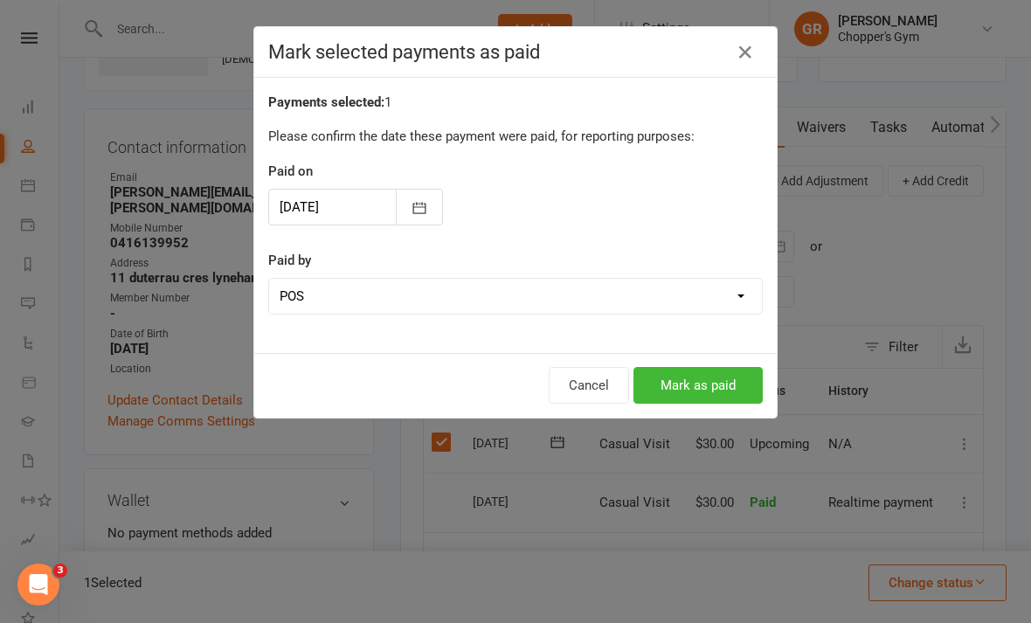
click at [731, 382] on button "Mark as paid" at bounding box center [698, 385] width 129 height 37
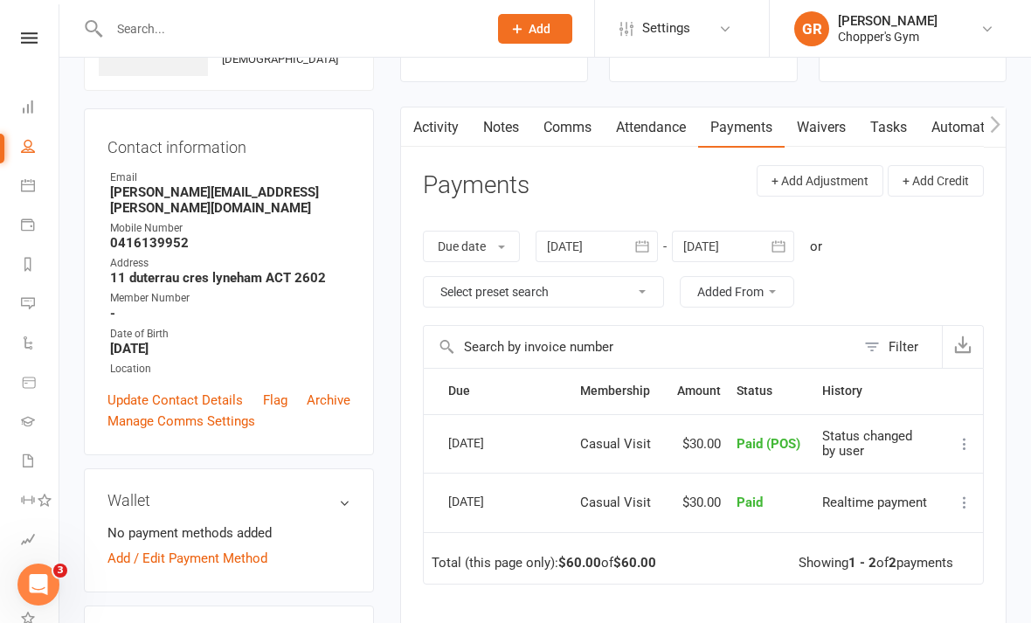
click at [27, 190] on icon at bounding box center [28, 185] width 14 height 14
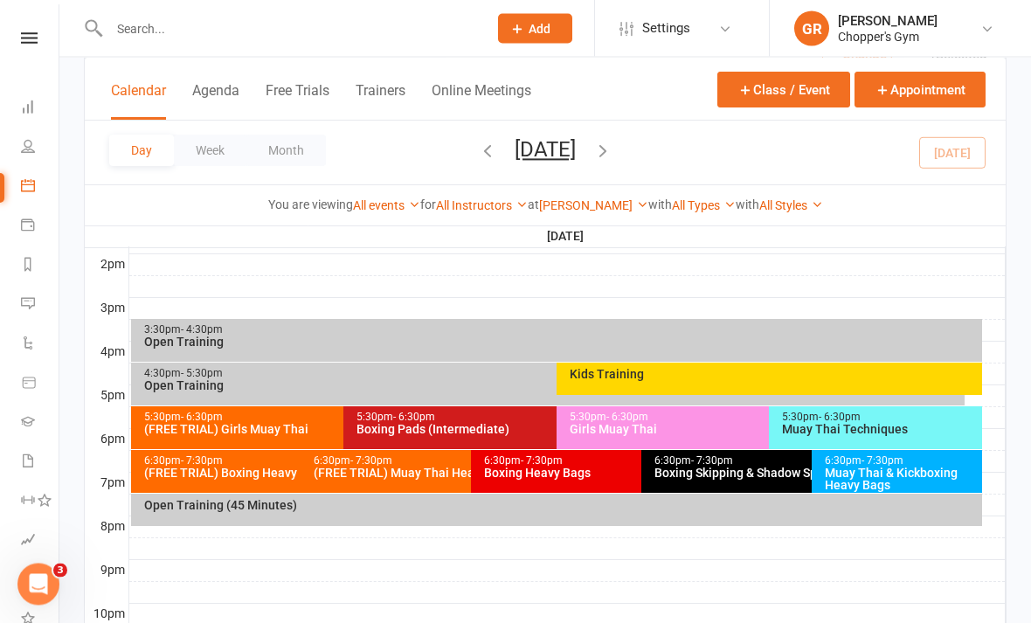
scroll to position [790, 0]
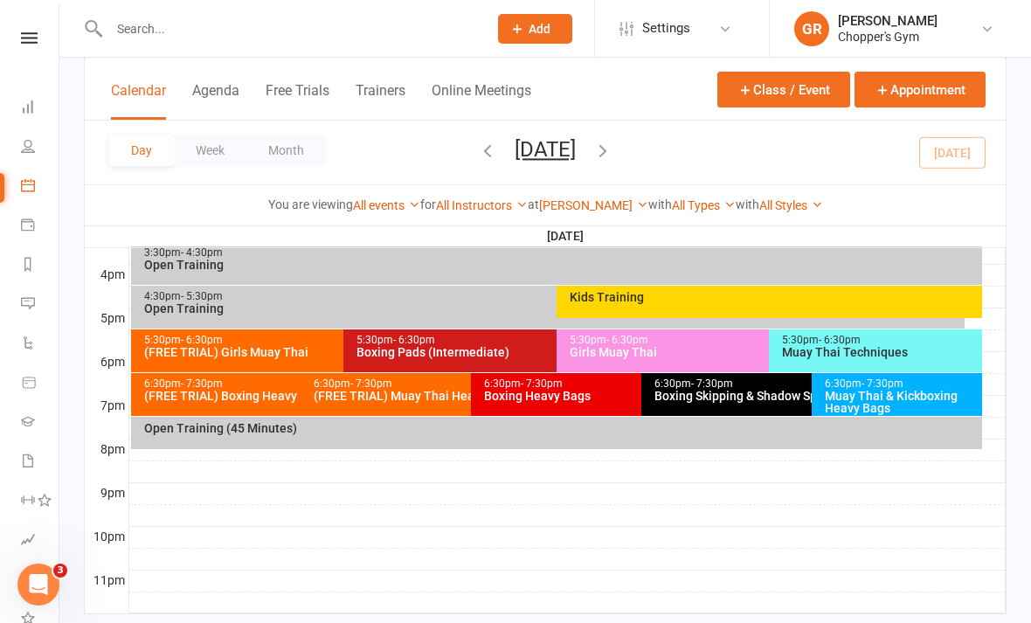
click at [509, 350] on div "Boxing Pads (Intermediate)" at bounding box center [552, 352] width 392 height 12
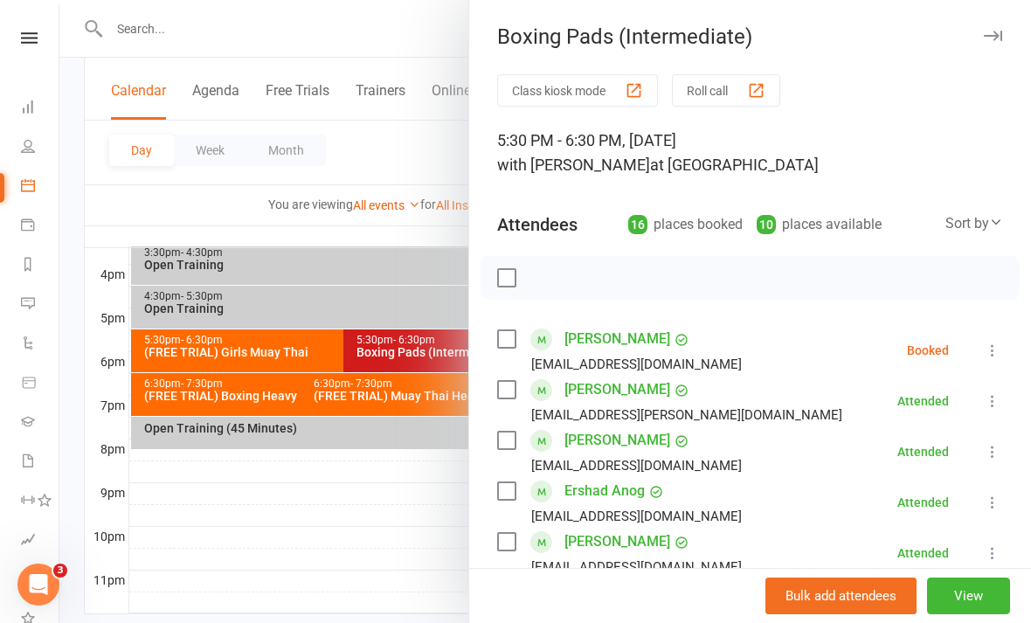
click at [981, 359] on li "Aidan Cleary aidancleary1997@live.com Booked More info Remove Check in Mark abs…" at bounding box center [750, 350] width 506 height 51
click at [998, 350] on icon at bounding box center [992, 350] width 17 height 17
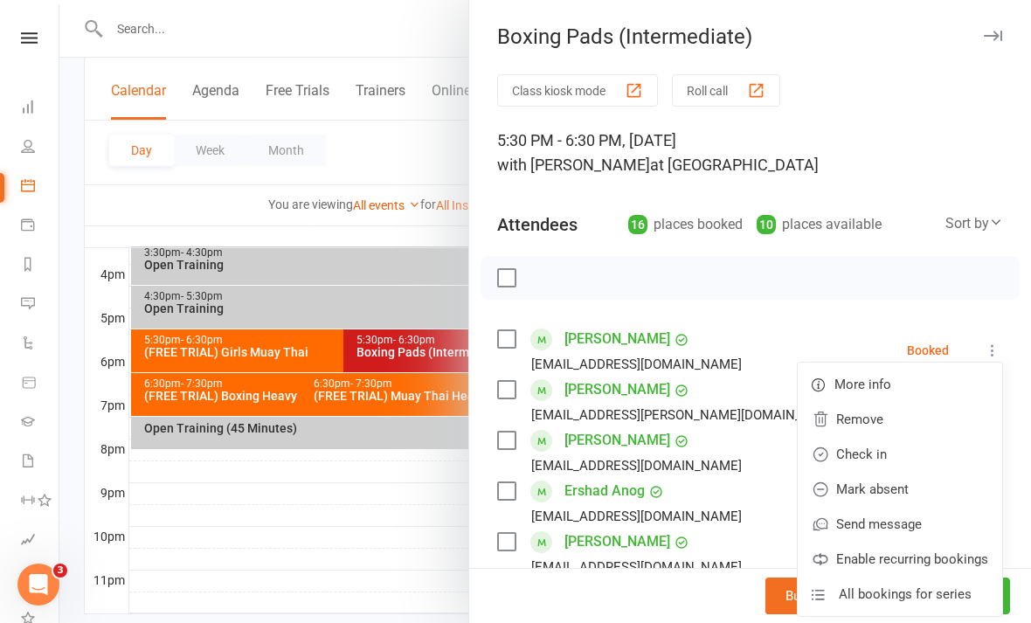
click at [897, 454] on link "Check in" at bounding box center [900, 454] width 204 height 35
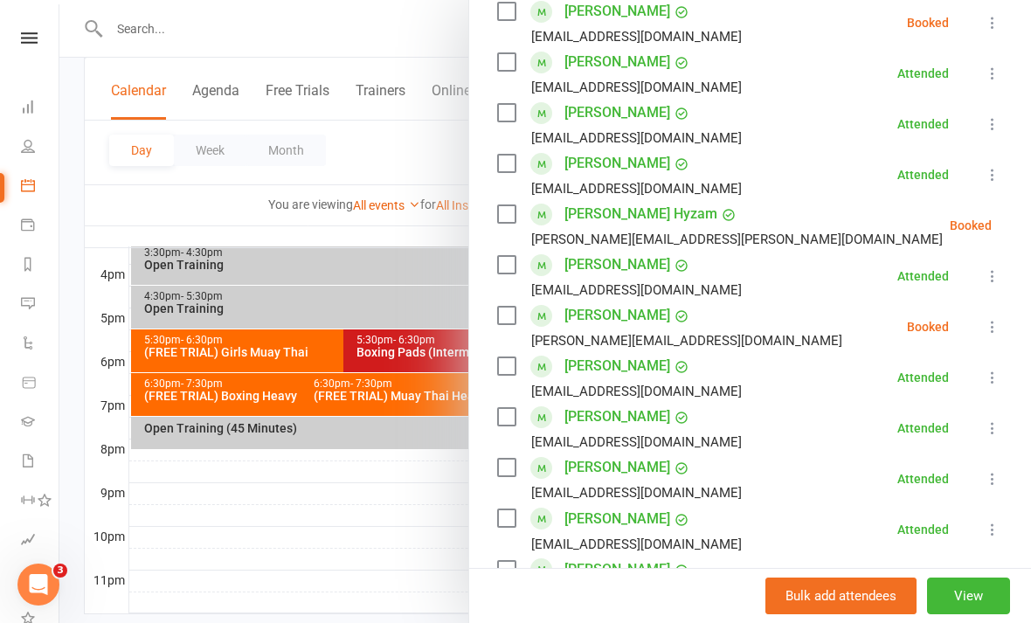
scroll to position [583, 0]
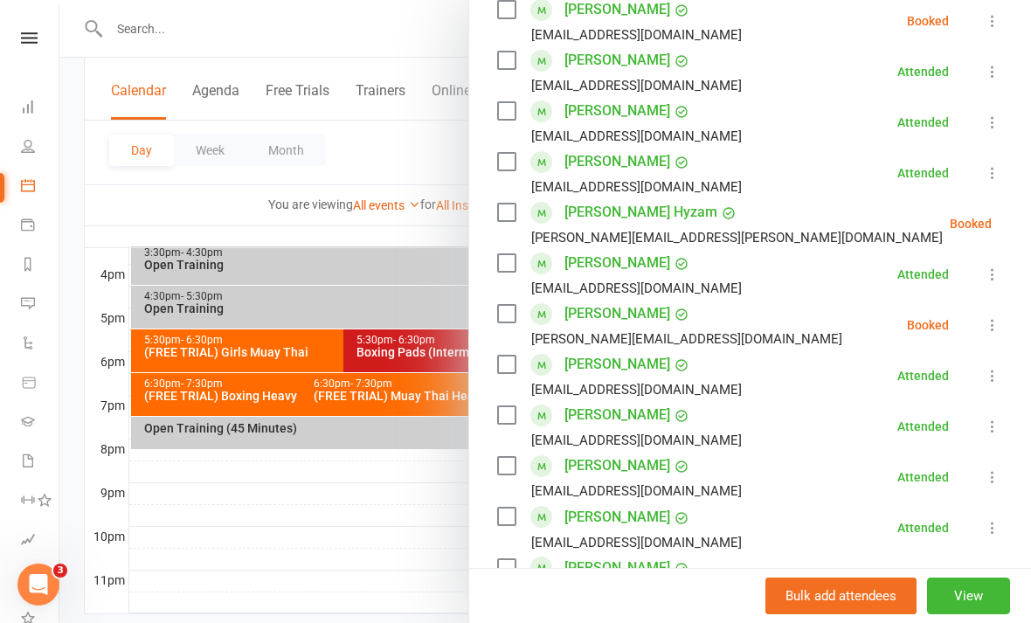
click at [989, 332] on icon at bounding box center [992, 324] width 17 height 17
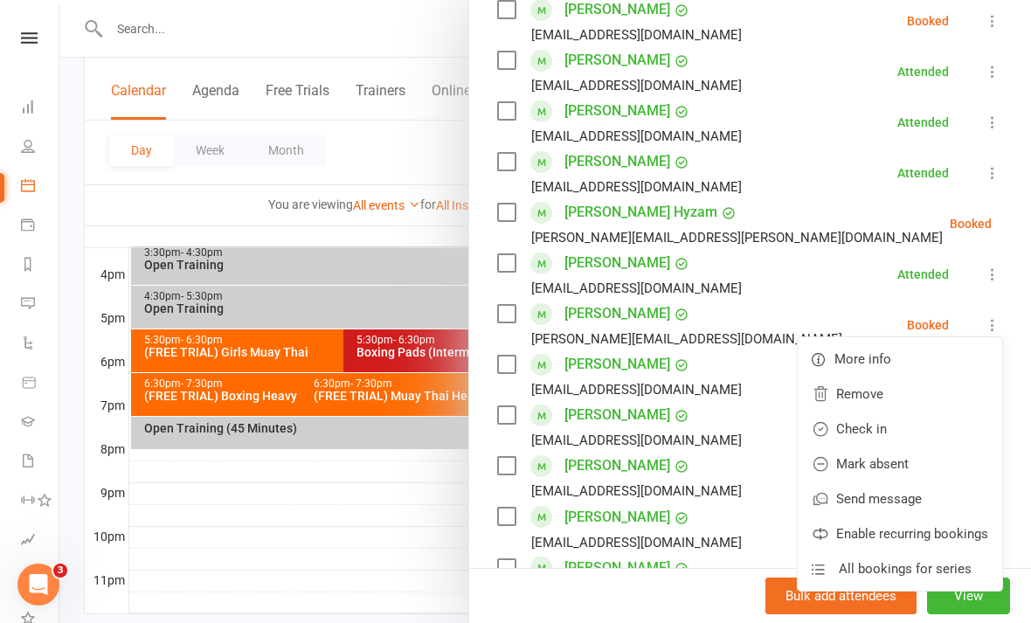
click at [908, 433] on link "Check in" at bounding box center [900, 429] width 204 height 35
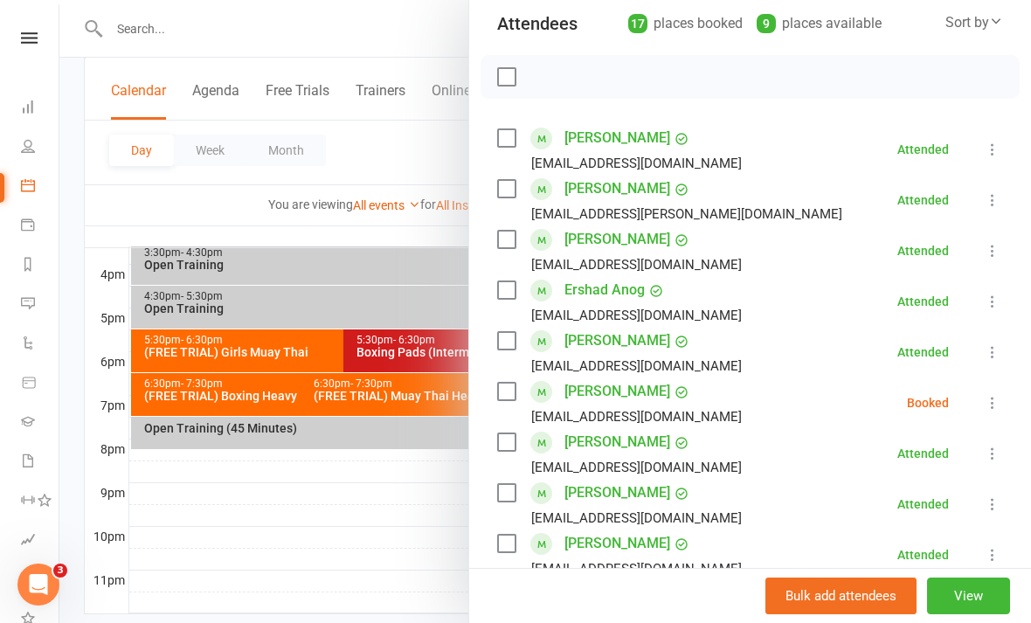
scroll to position [200, 0]
click at [343, 539] on div at bounding box center [545, 311] width 972 height 623
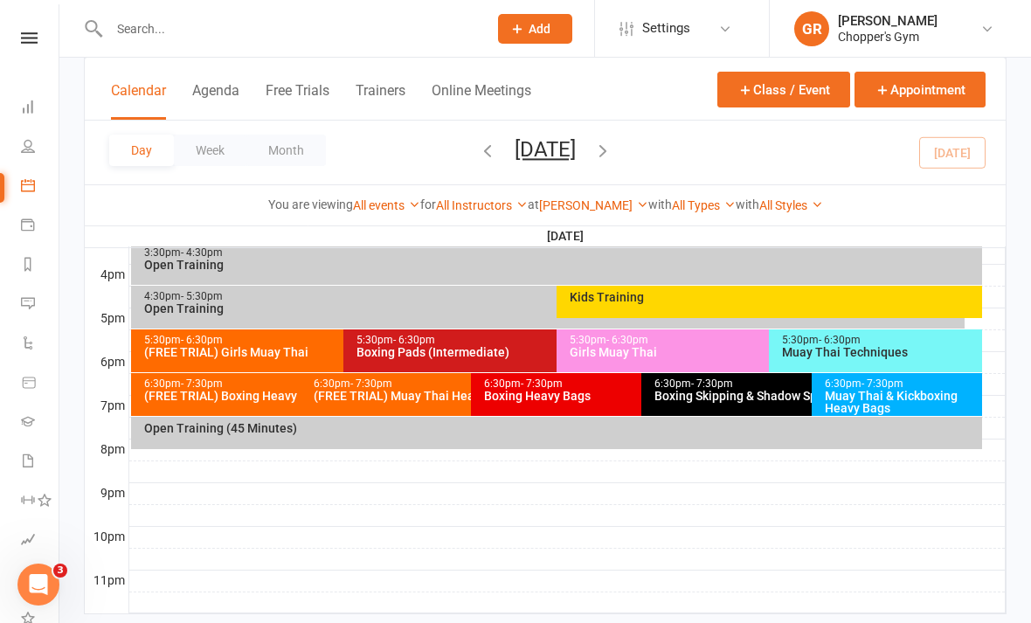
click at [865, 350] on div "Muay Thai Techniques" at bounding box center [880, 352] width 198 height 12
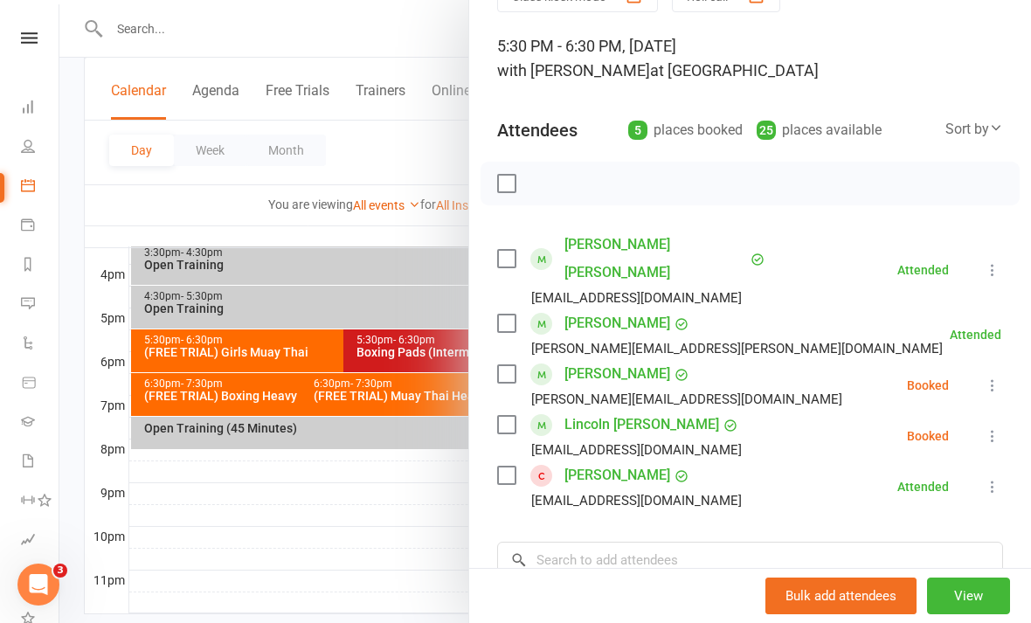
scroll to position [105, 0]
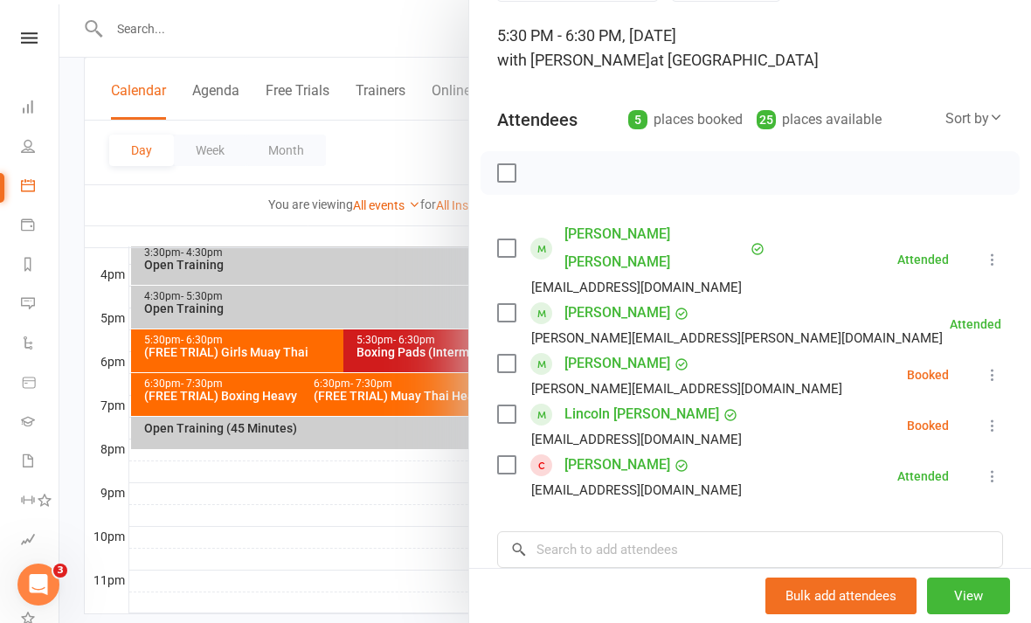
click at [983, 364] on button at bounding box center [992, 374] width 21 height 21
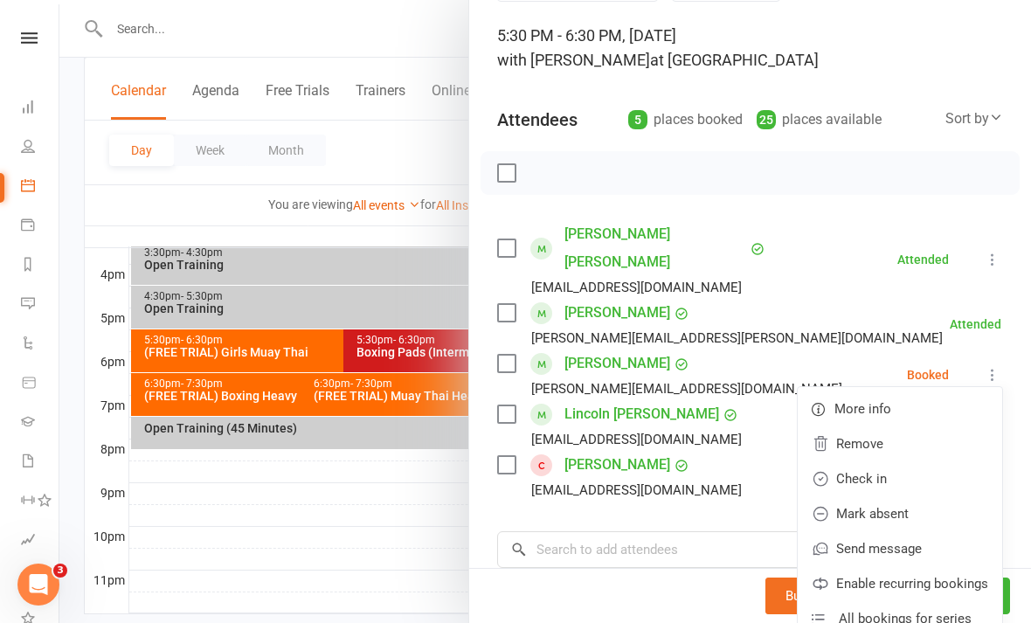
click at [873, 461] on link "Check in" at bounding box center [900, 478] width 204 height 35
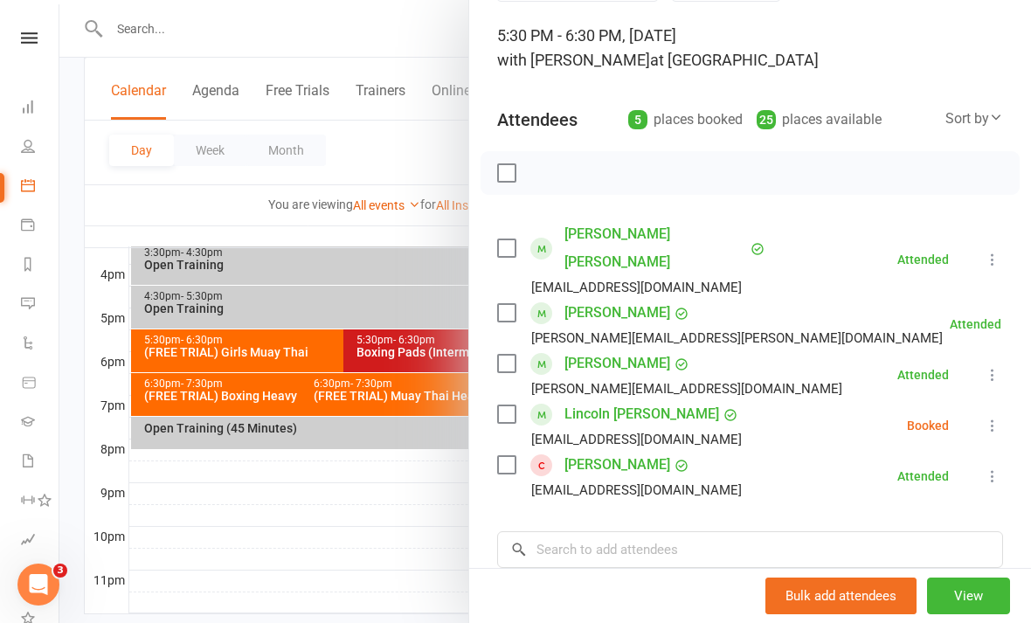
click at [308, 545] on div at bounding box center [545, 311] width 972 height 623
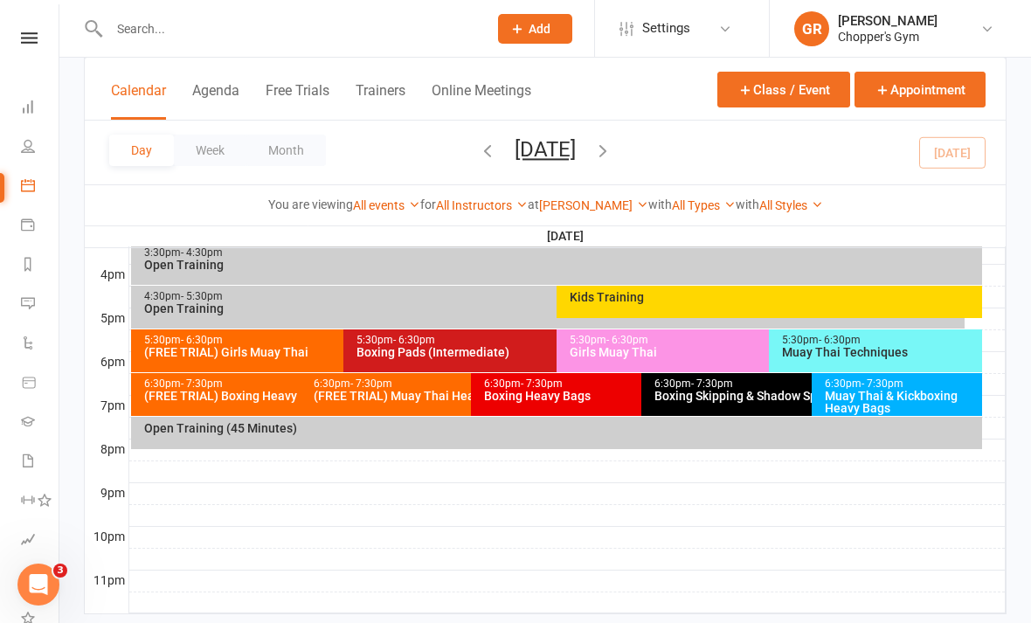
click at [699, 342] on div "5:30pm - 6:30pm" at bounding box center [765, 340] width 392 height 11
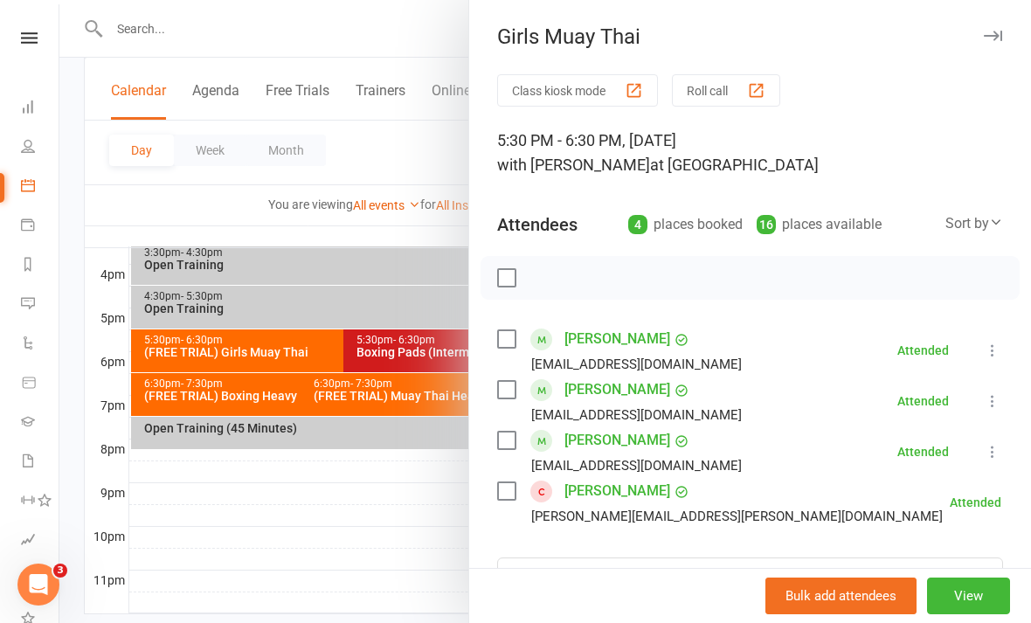
click at [410, 551] on div at bounding box center [545, 311] width 972 height 623
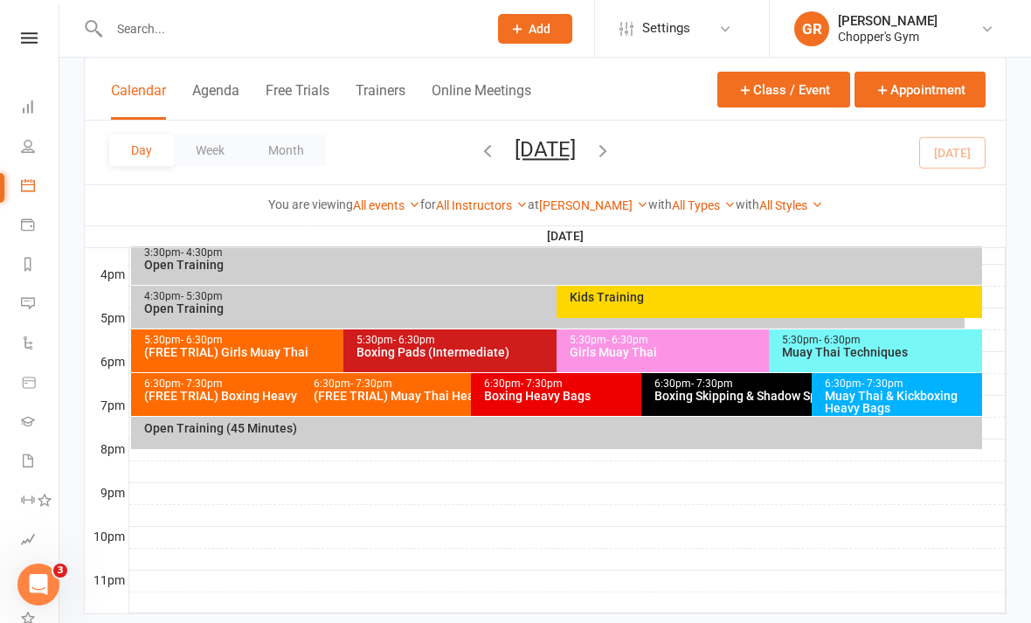
click at [879, 407] on div "Muay Thai & Kickboxing Heavy Bags" at bounding box center [901, 402] width 155 height 24
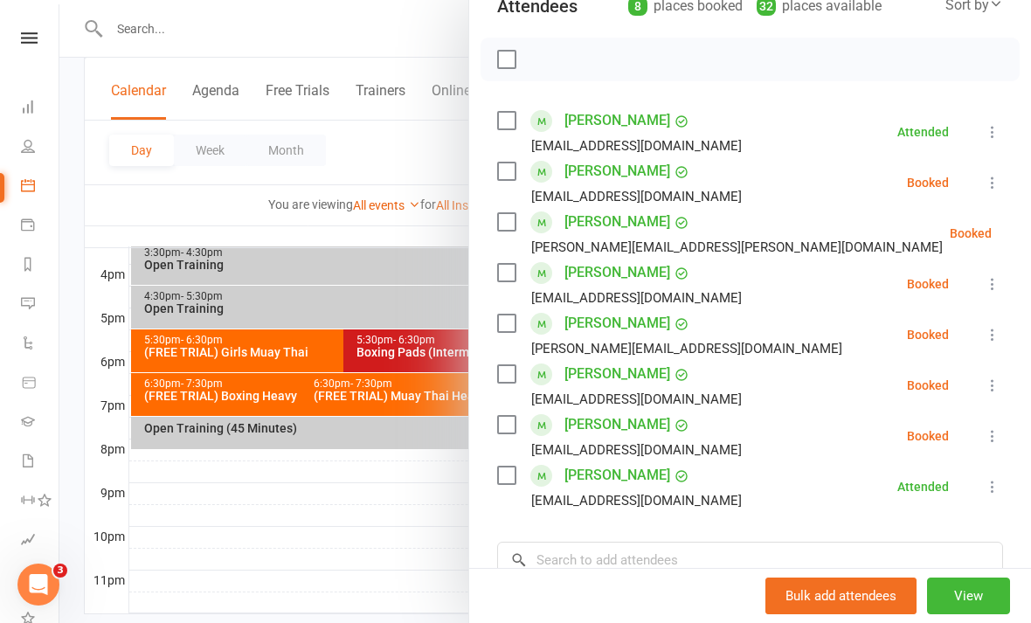
scroll to position [220, 0]
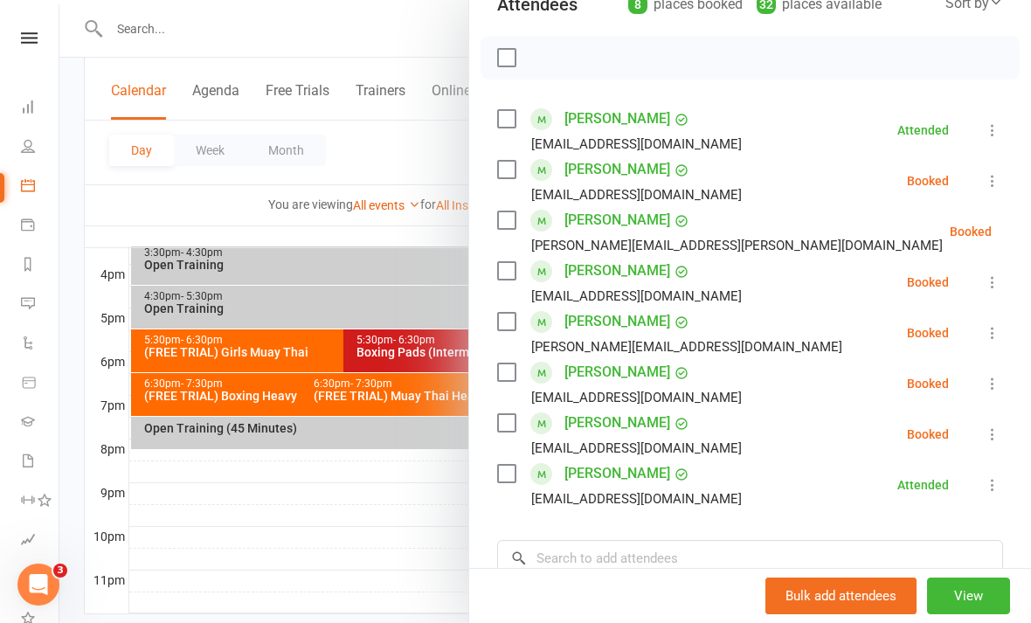
click at [1027, 239] on icon at bounding box center [1035, 231] width 17 height 17
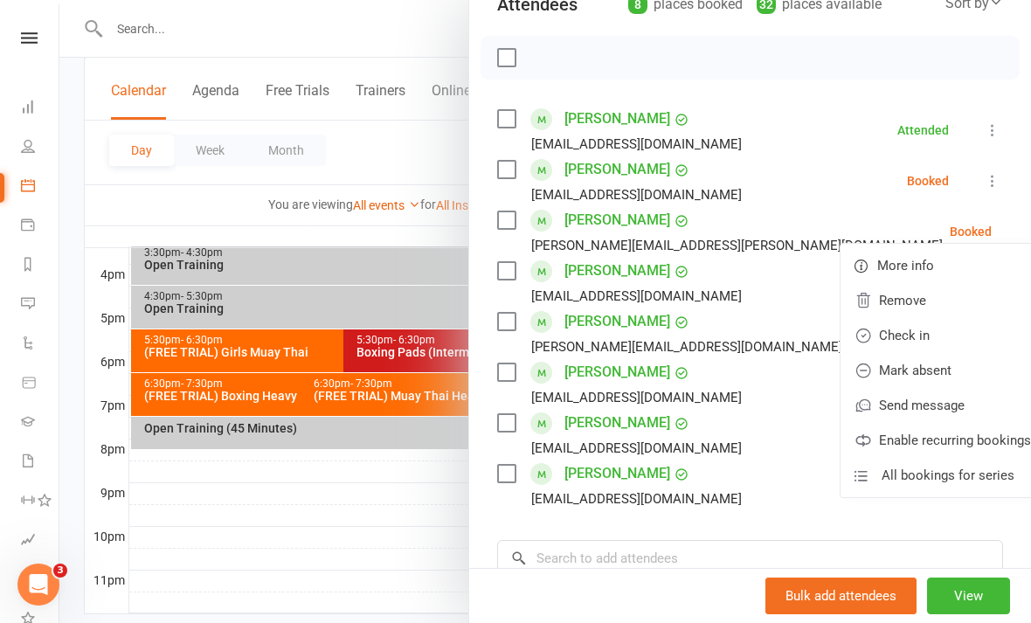
click at [898, 336] on link "Check in" at bounding box center [943, 335] width 204 height 35
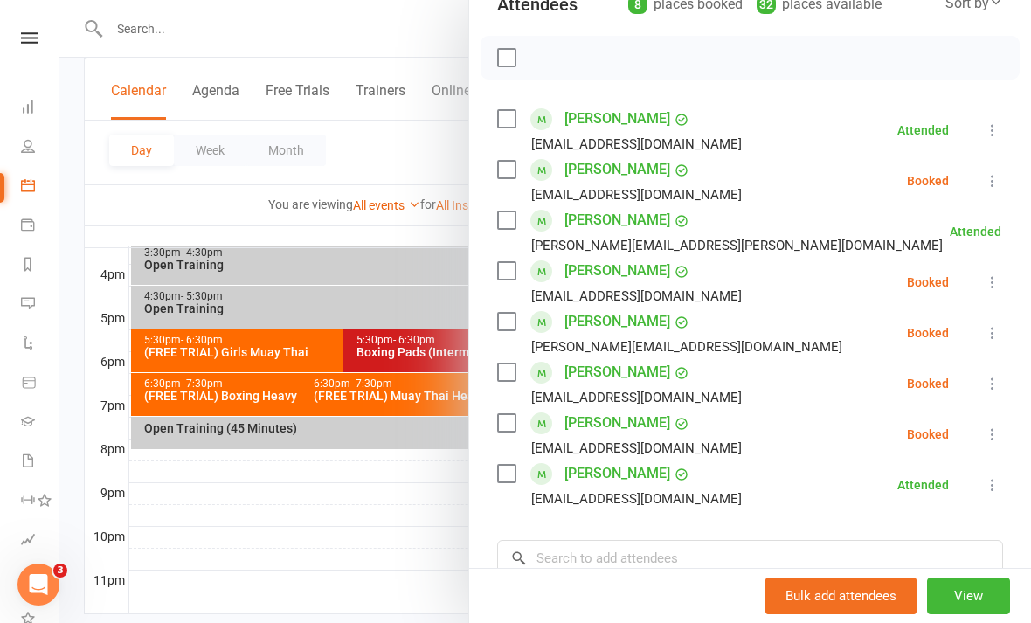
click at [992, 343] on button at bounding box center [992, 332] width 21 height 21
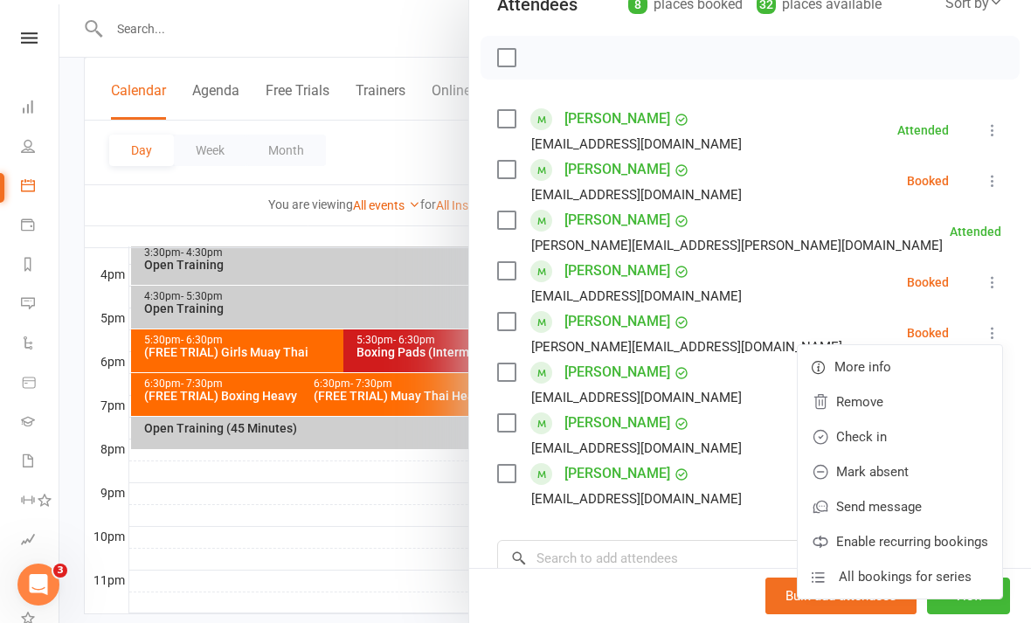
click at [898, 443] on link "Check in" at bounding box center [900, 436] width 204 height 35
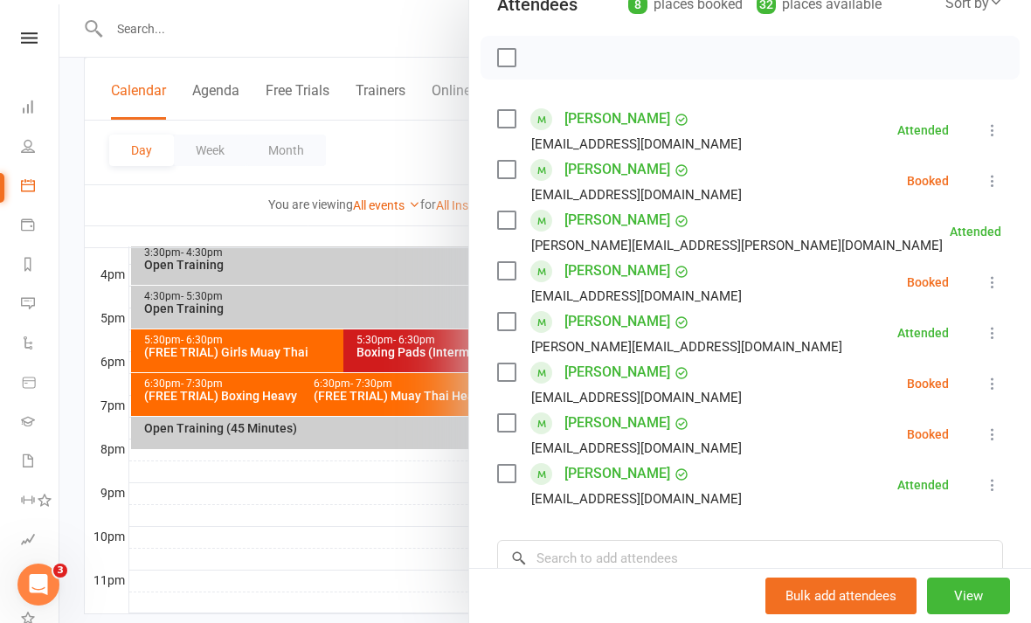
click at [364, 537] on div at bounding box center [545, 311] width 972 height 623
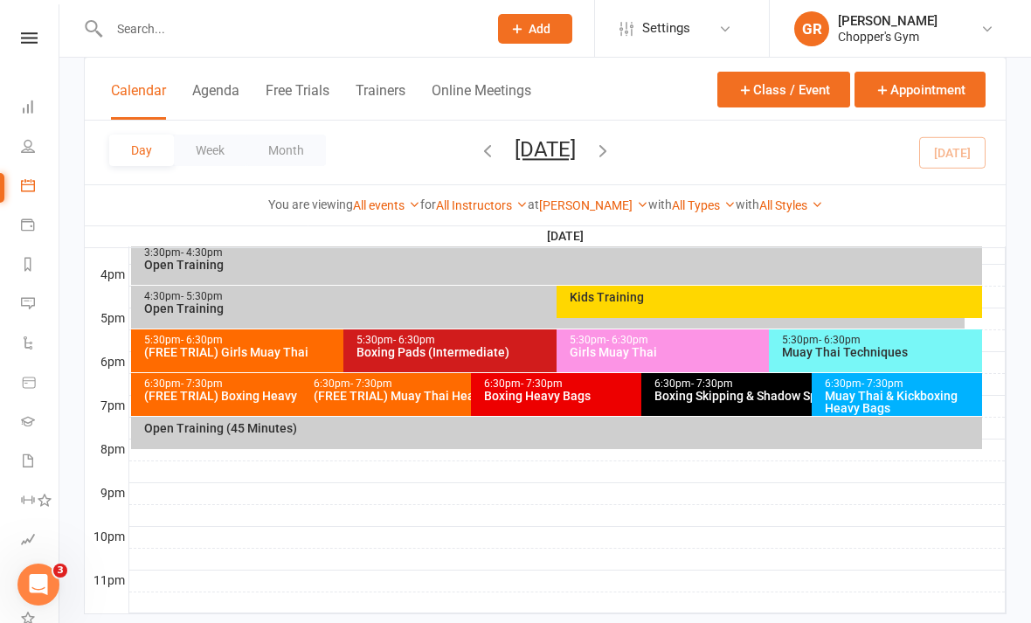
click at [759, 392] on div "Boxing Skipping & Shadow Sparring (Invite Only)" at bounding box center [808, 396] width 308 height 12
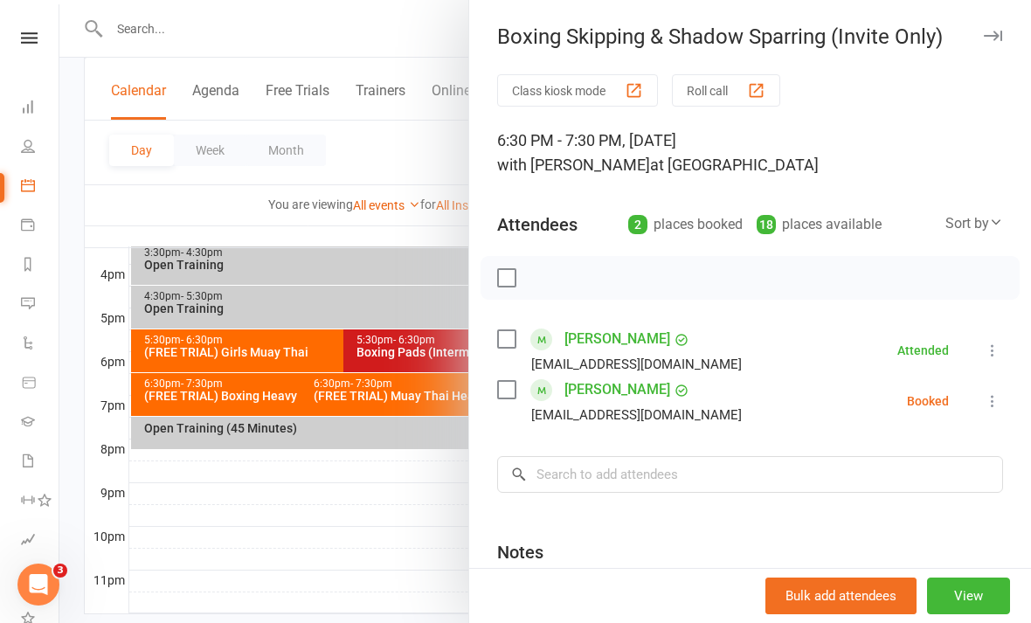
click at [424, 552] on div at bounding box center [545, 311] width 972 height 623
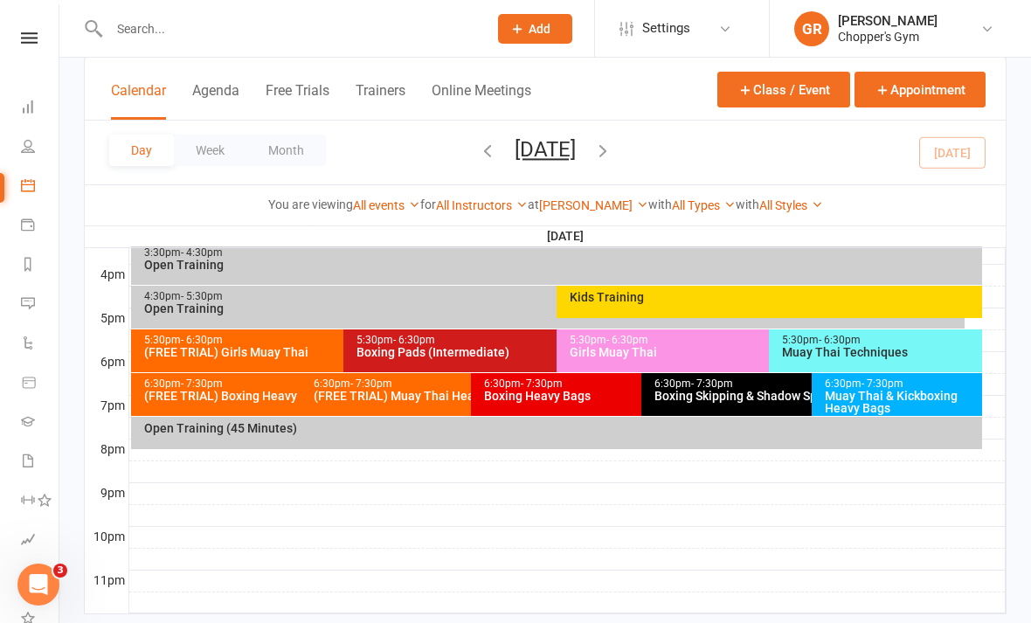
click at [561, 399] on div "Boxing Heavy Bags" at bounding box center [637, 396] width 308 height 12
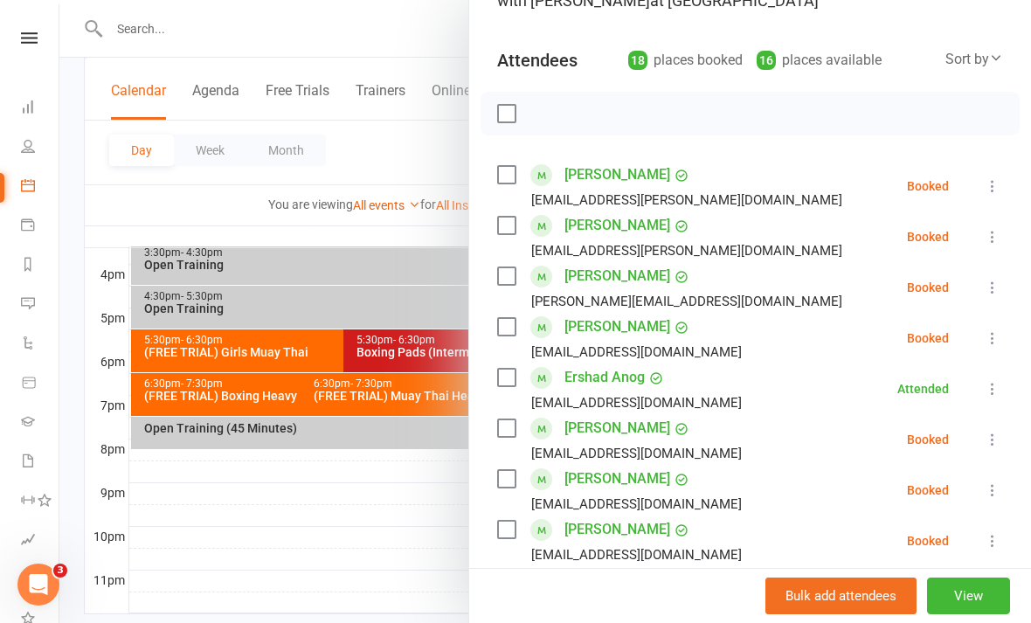
scroll to position [165, 0]
click at [1001, 242] on icon at bounding box center [992, 235] width 17 height 17
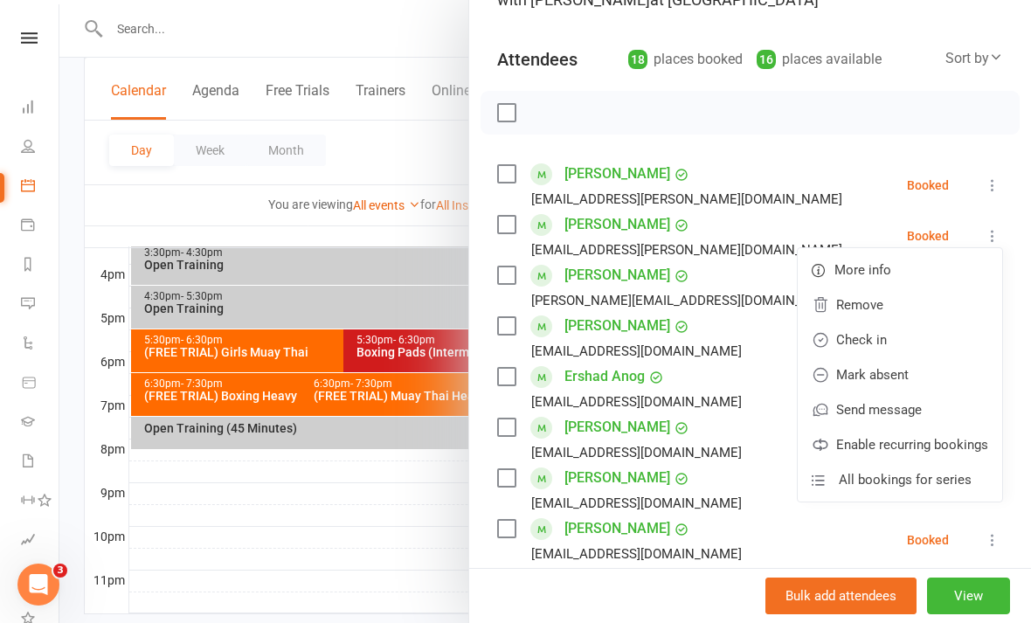
click at [896, 338] on link "Check in" at bounding box center [900, 339] width 204 height 35
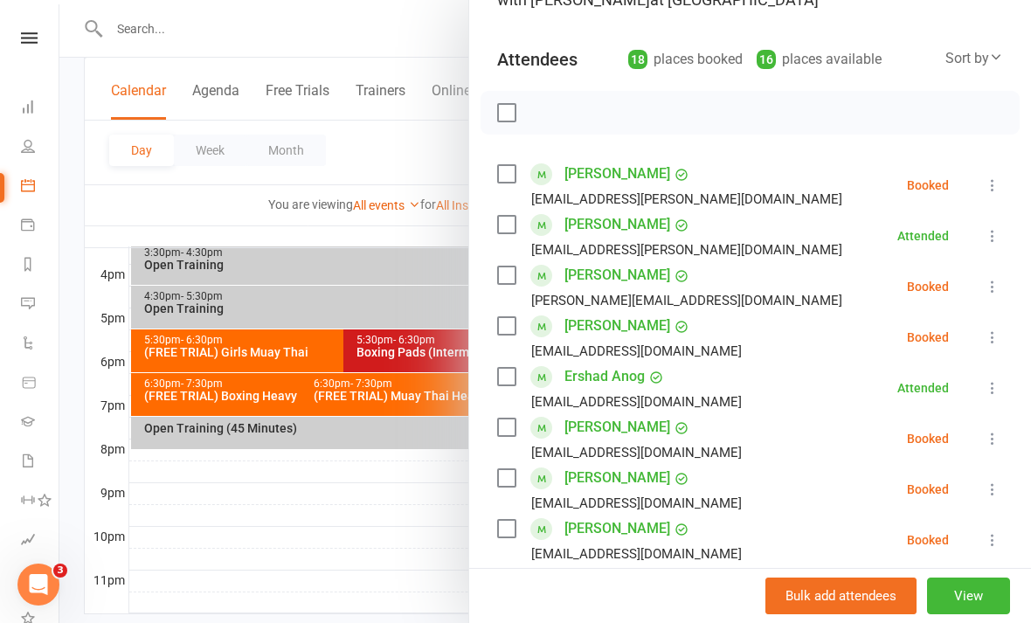
click at [979, 440] on li "Giovanni Bartlett giovannihbartlett@gmail.com Booked More info Remove Check in …" at bounding box center [750, 438] width 506 height 51
click at [982, 445] on button at bounding box center [992, 438] width 21 height 21
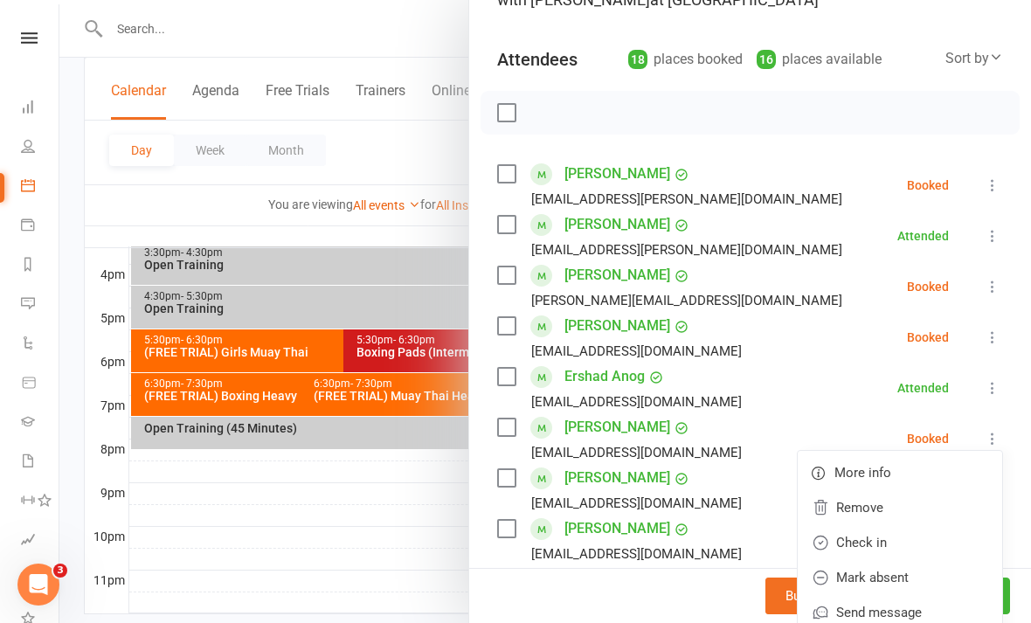
click at [863, 543] on link "Check in" at bounding box center [900, 542] width 204 height 35
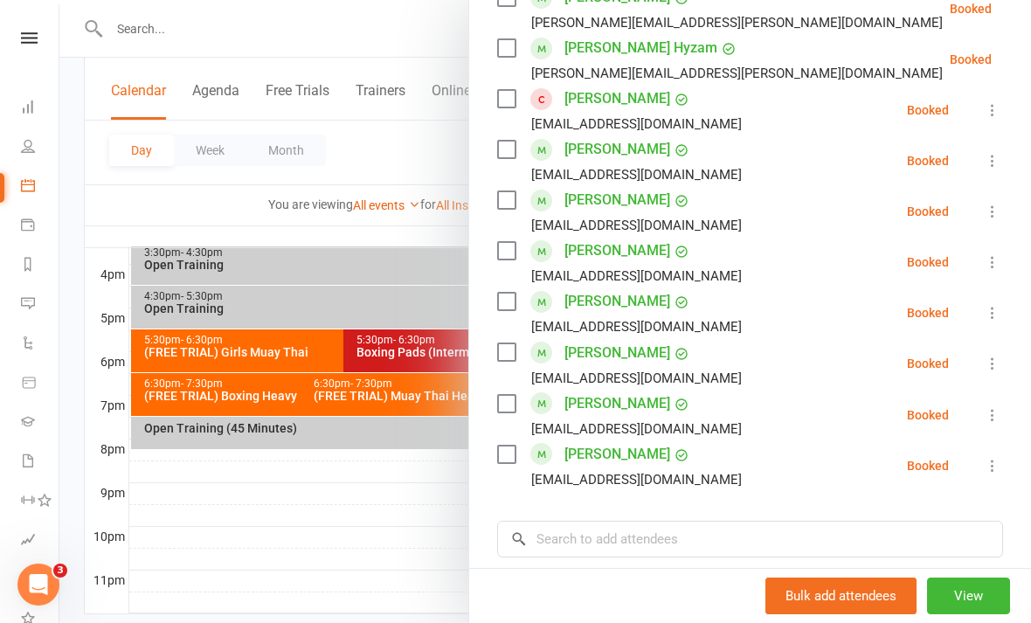
scroll to position [770, 0]
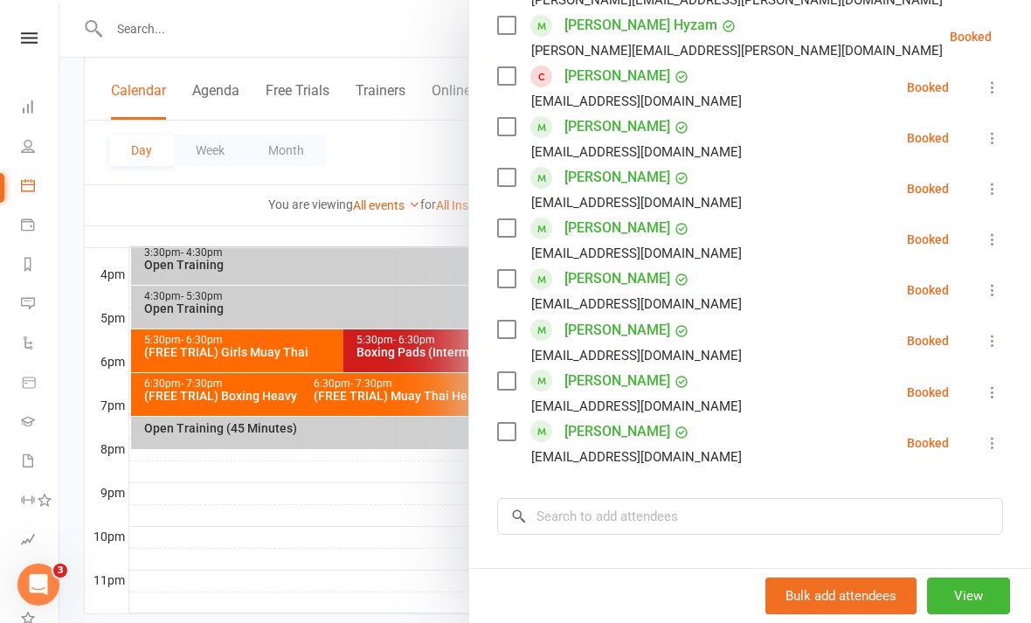
click at [992, 392] on icon at bounding box center [992, 392] width 17 height 17
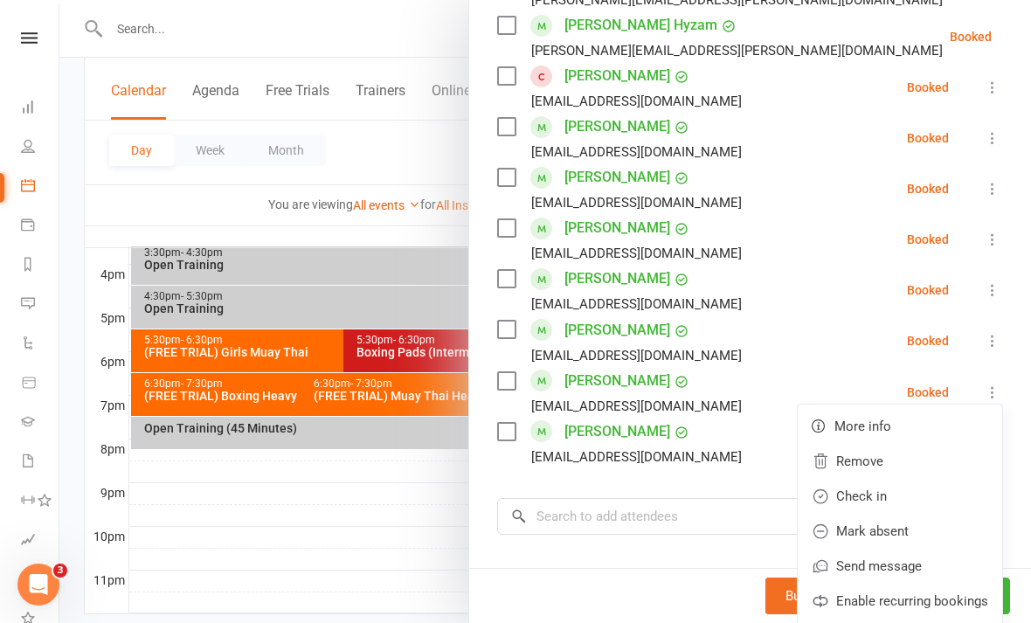
click at [893, 489] on link "Check in" at bounding box center [900, 496] width 204 height 35
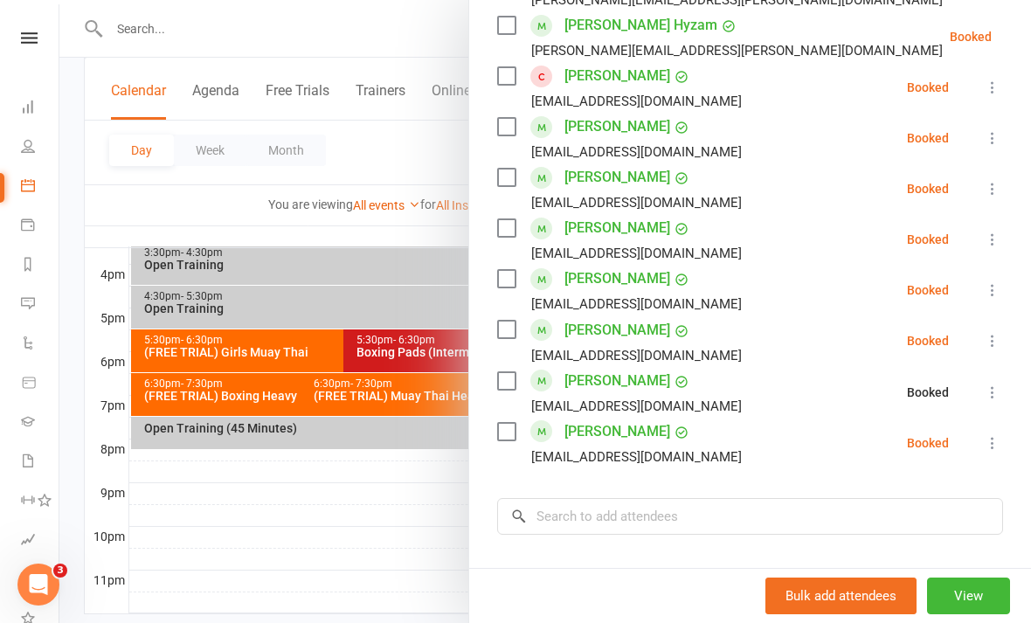
click at [988, 345] on icon at bounding box center [992, 340] width 17 height 17
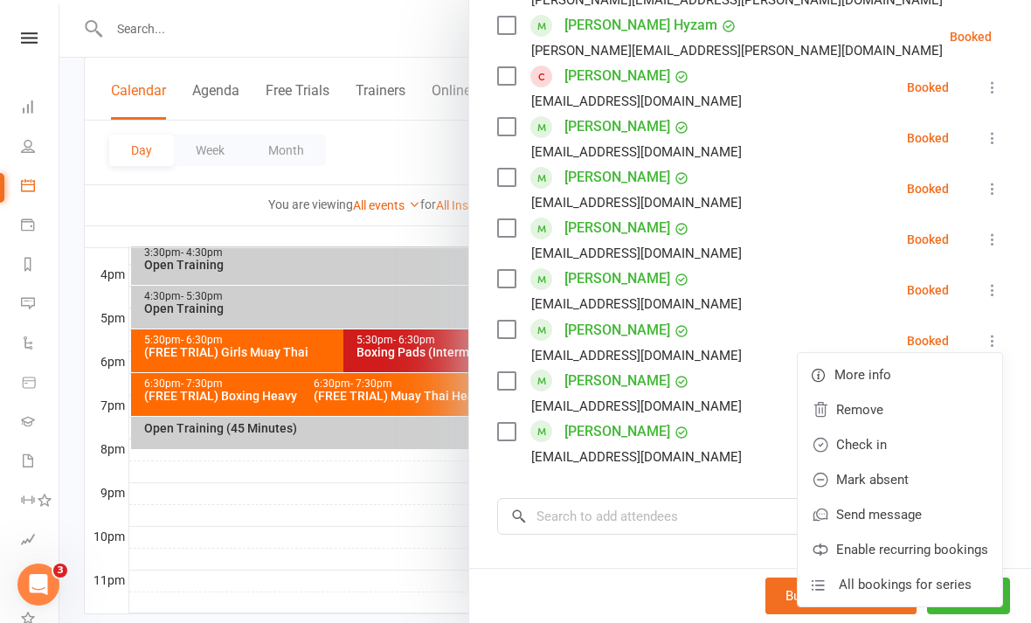
click at [910, 446] on link "Check in" at bounding box center [900, 444] width 204 height 35
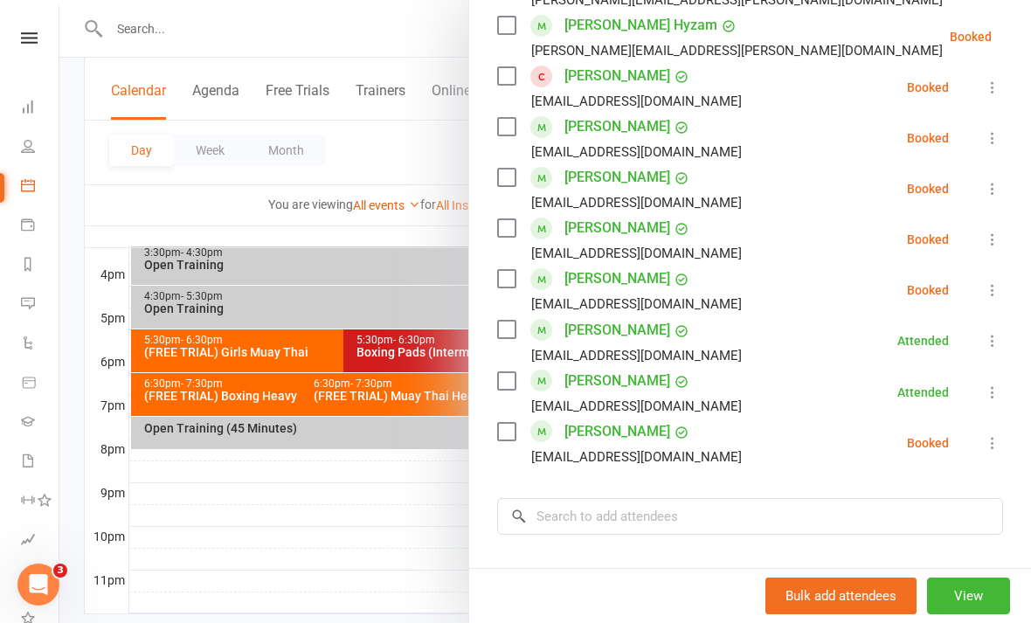
click at [233, 551] on div at bounding box center [545, 311] width 972 height 623
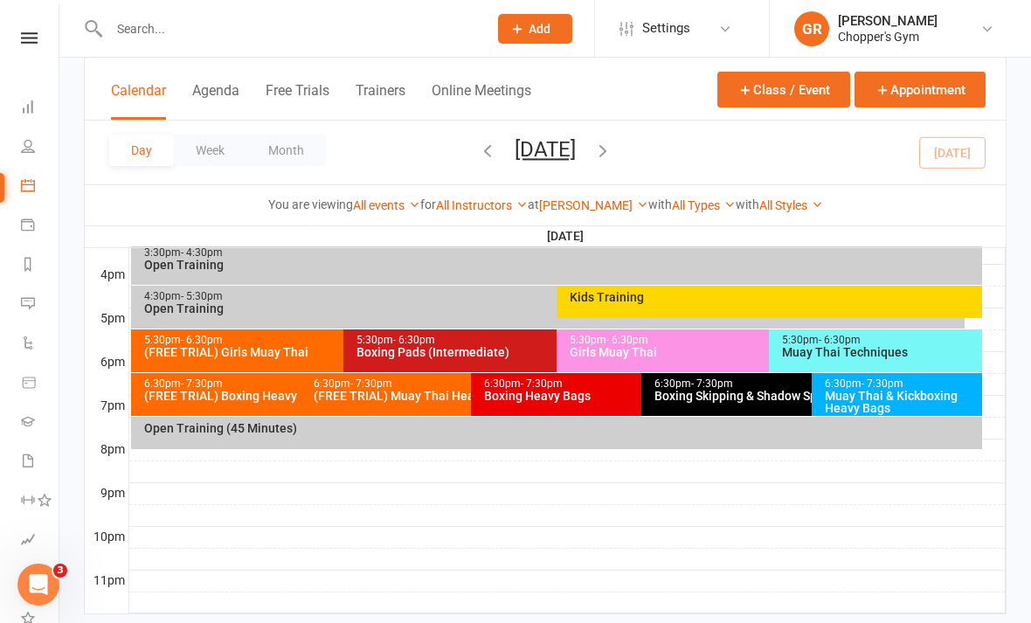
click at [723, 337] on div "5:30pm - 6:30pm" at bounding box center [765, 340] width 392 height 11
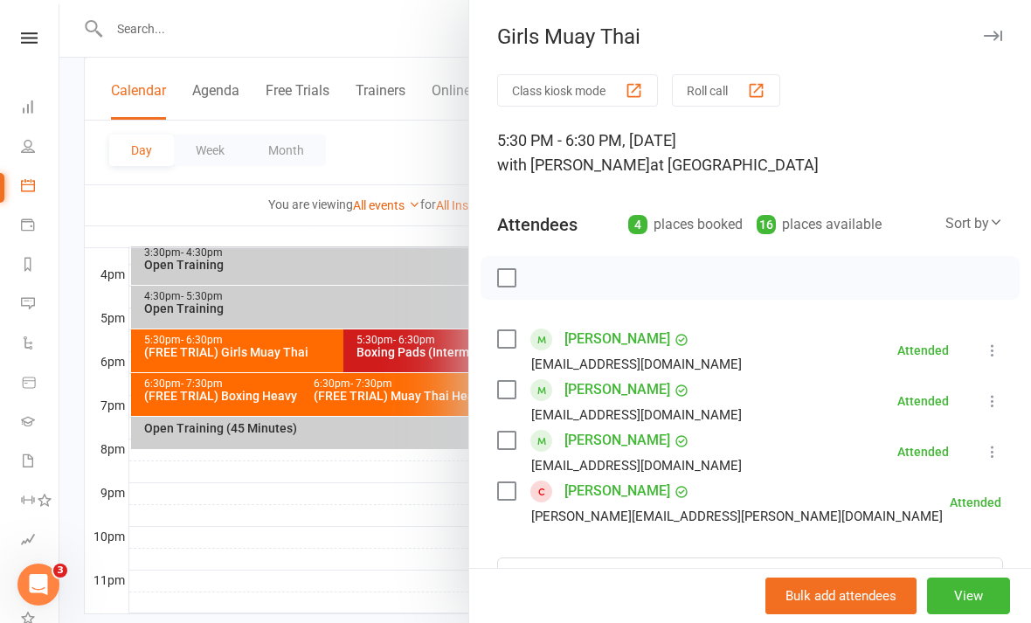
click at [639, 490] on link "[PERSON_NAME]" at bounding box center [618, 491] width 106 height 28
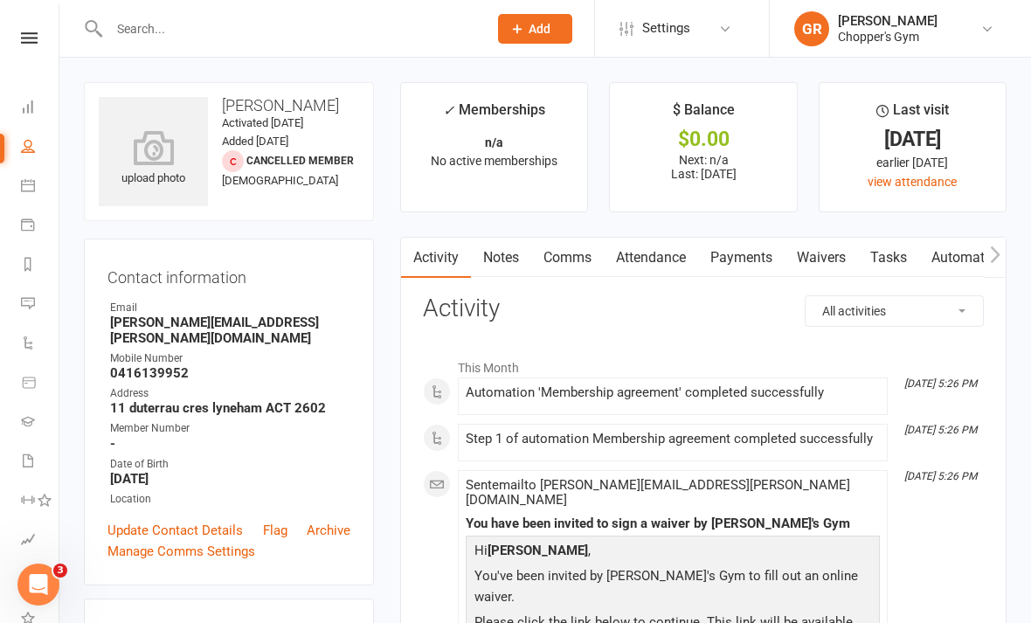
click at [665, 255] on link "Attendance" at bounding box center [651, 258] width 94 height 40
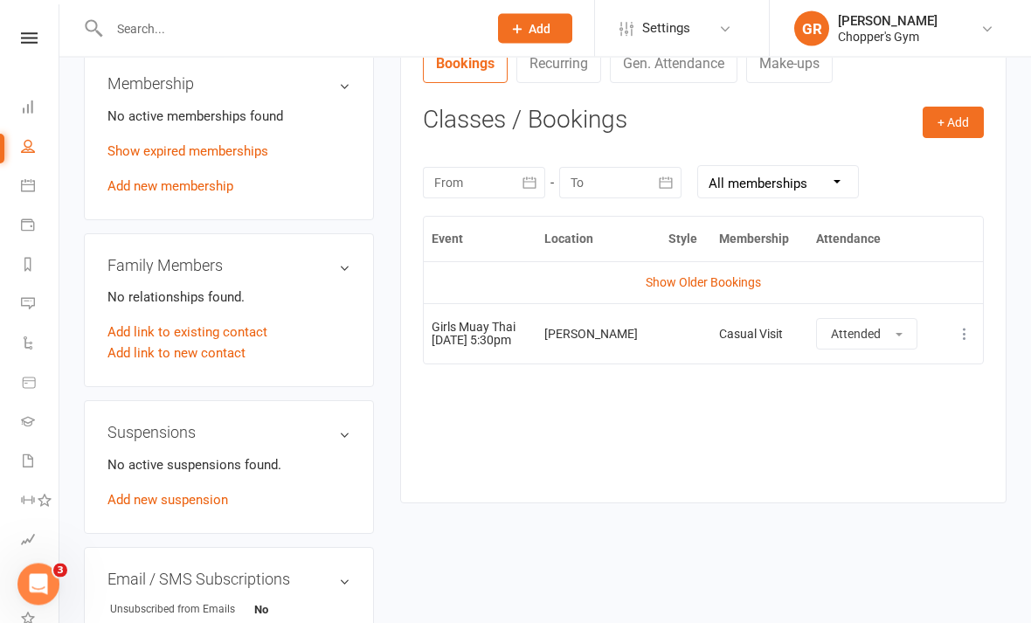
click at [732, 276] on link "Show Older Bookings" at bounding box center [703, 283] width 115 height 14
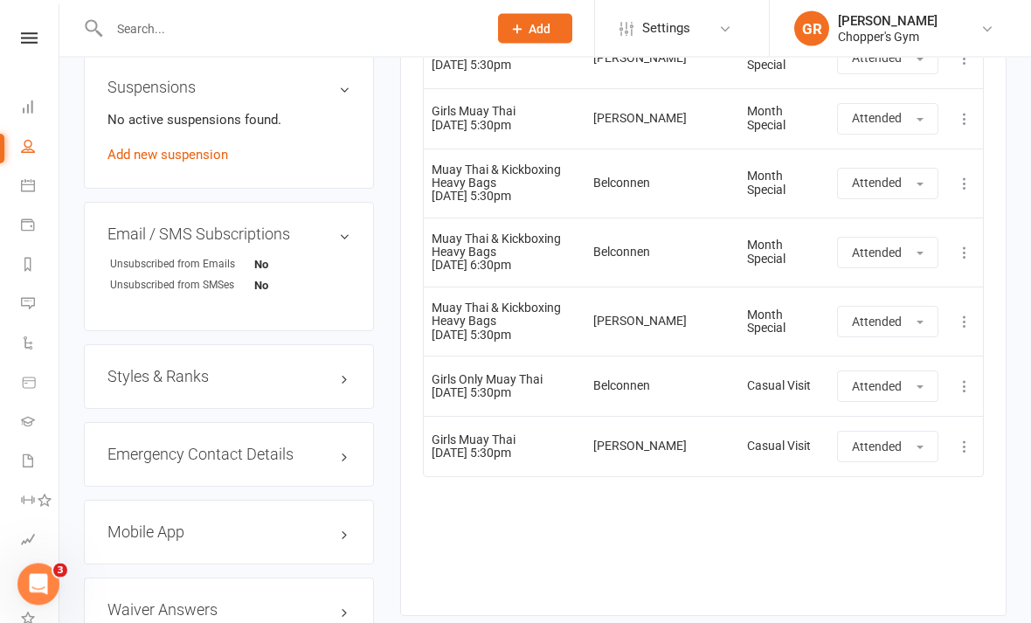
scroll to position [1029, 0]
click at [26, 189] on icon at bounding box center [28, 185] width 14 height 14
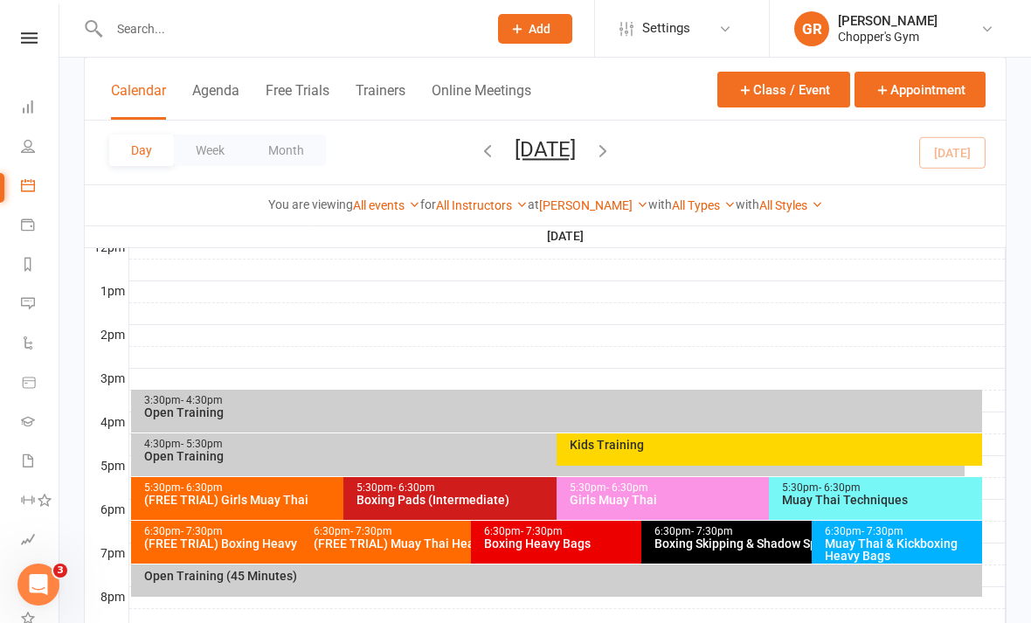
scroll to position [690, 0]
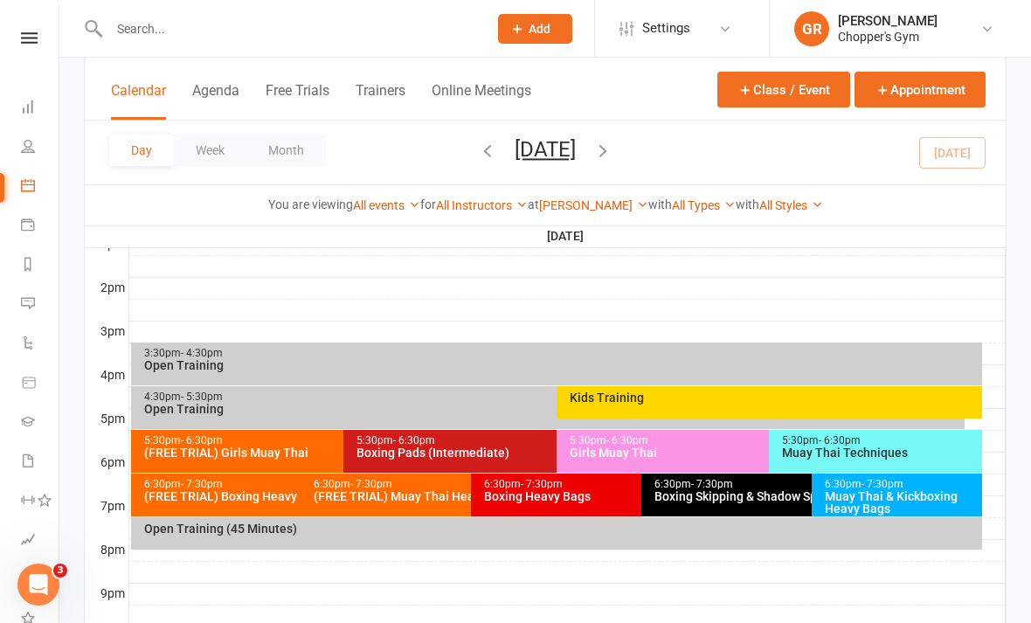
click at [560, 486] on span "- 7:30pm" at bounding box center [542, 484] width 42 height 12
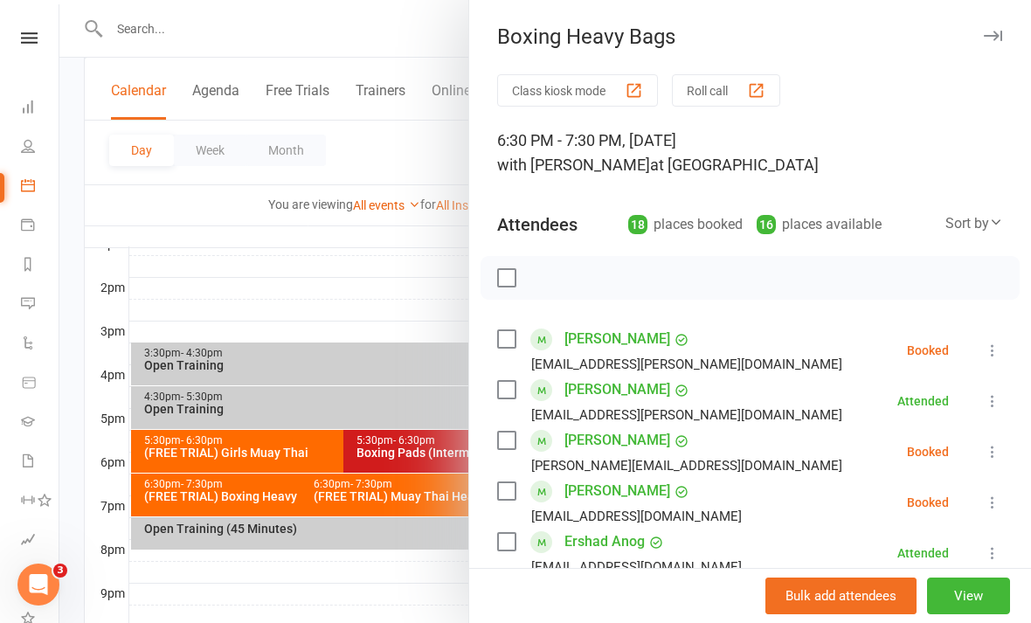
click at [375, 569] on div at bounding box center [545, 311] width 972 height 623
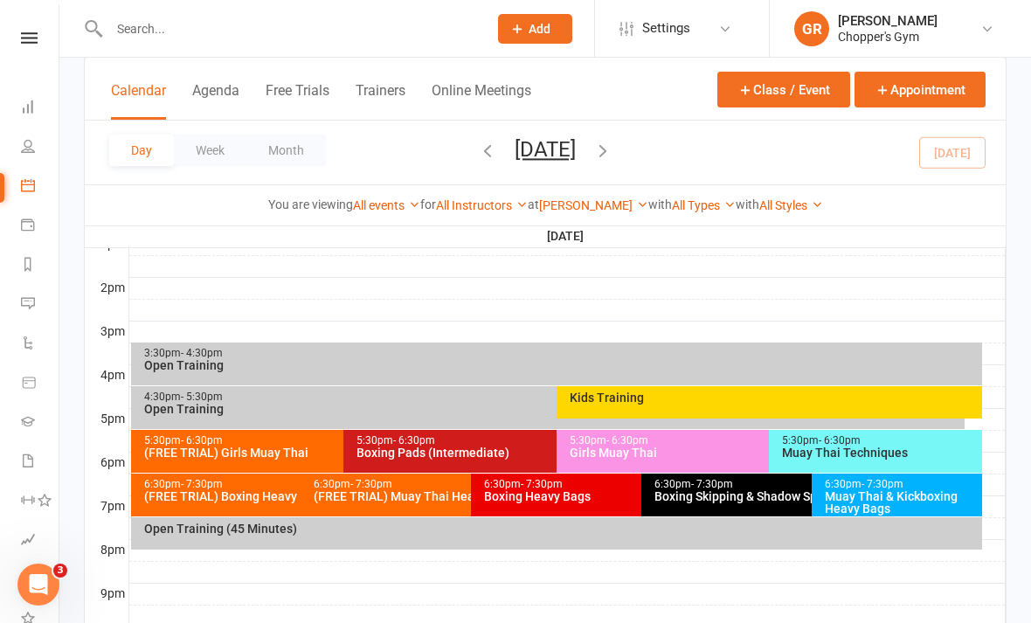
click at [468, 447] on div "Boxing Pads (Intermediate)" at bounding box center [552, 453] width 392 height 12
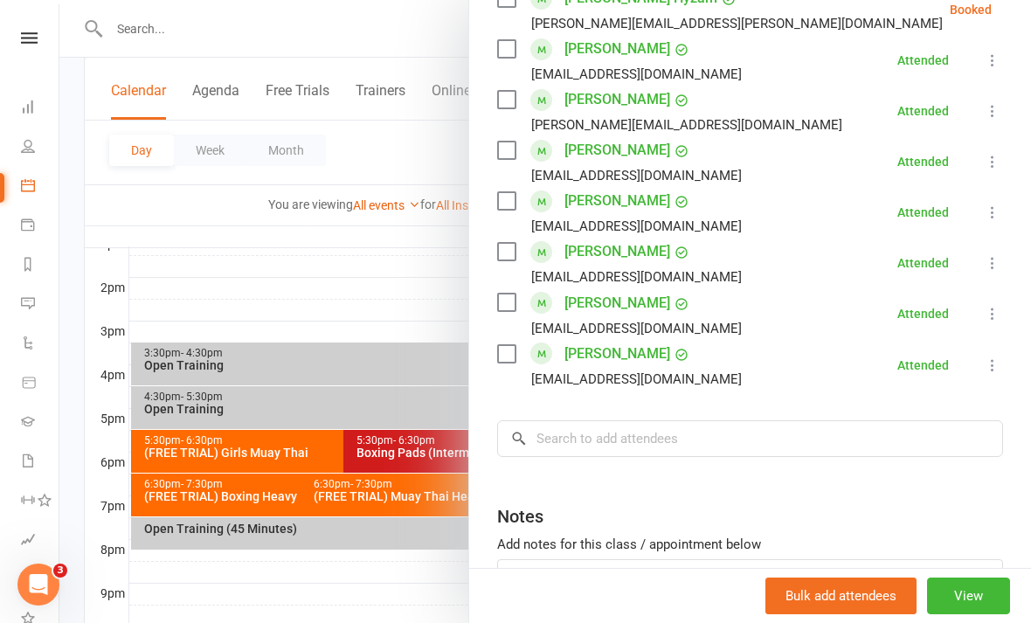
scroll to position [796, 0]
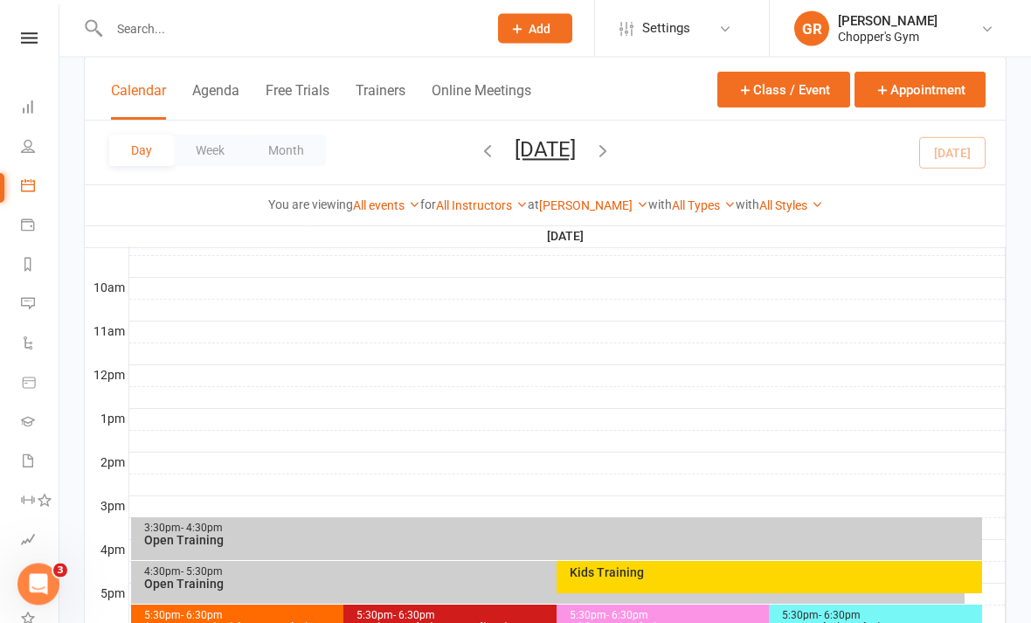
click at [719, 641] on div "5:30pm - 6:30pm Girls Muay Thai" at bounding box center [761, 627] width 408 height 43
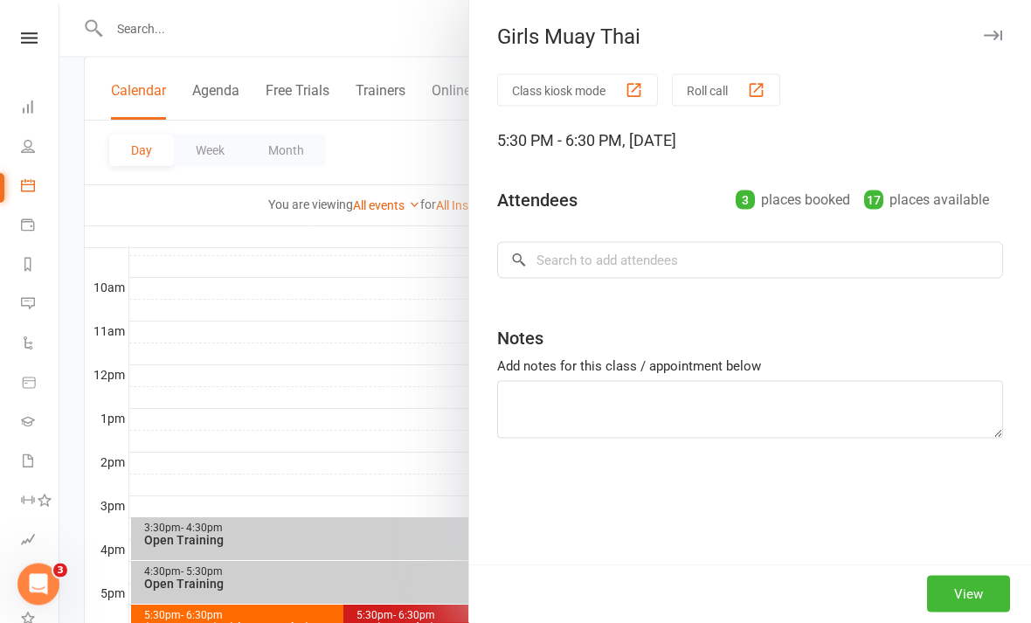
scroll to position [515, 0]
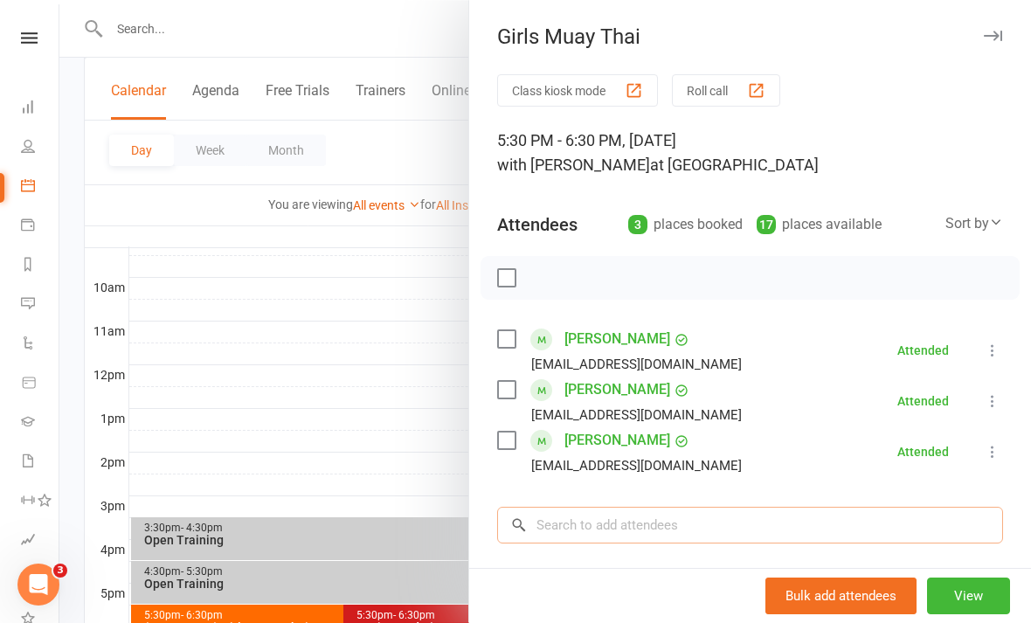
click at [754, 542] on input "search" at bounding box center [750, 525] width 506 height 37
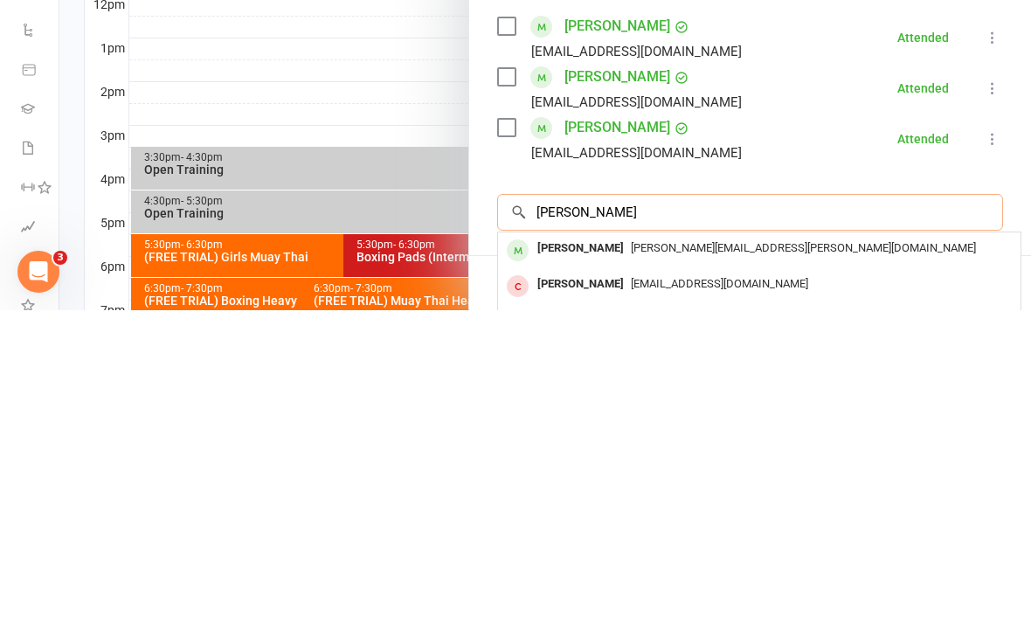
type input "[PERSON_NAME]"
click at [831, 549] on div "[PERSON_NAME][EMAIL_ADDRESS][PERSON_NAME][DOMAIN_NAME]" at bounding box center [759, 561] width 509 height 25
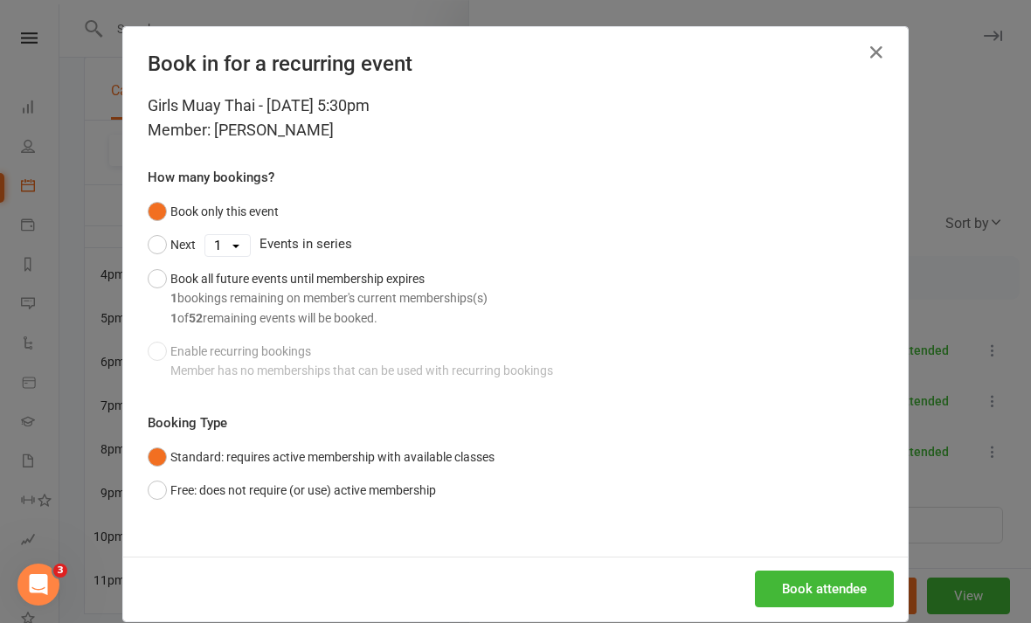
click at [809, 586] on button "Book attendee" at bounding box center [824, 589] width 139 height 37
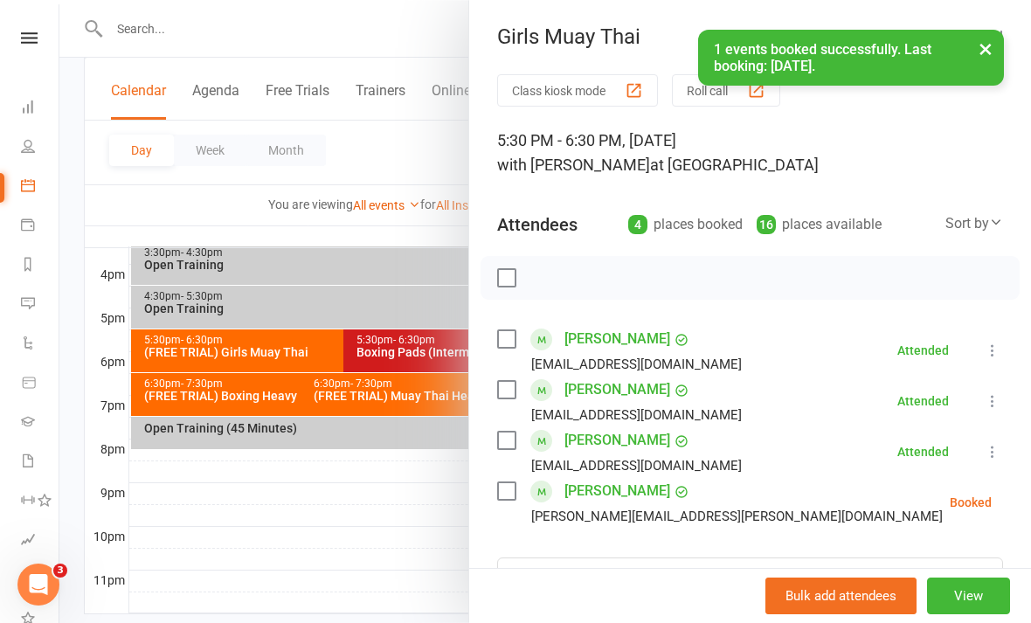
click at [1027, 505] on icon at bounding box center [1035, 502] width 17 height 17
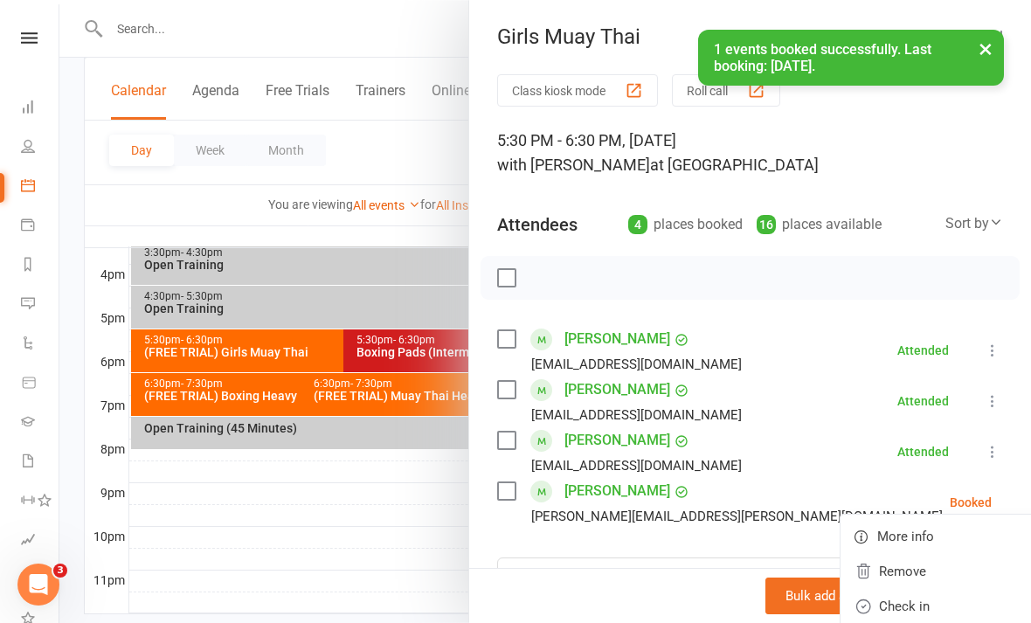
click at [869, 613] on link "Check in" at bounding box center [943, 606] width 204 height 35
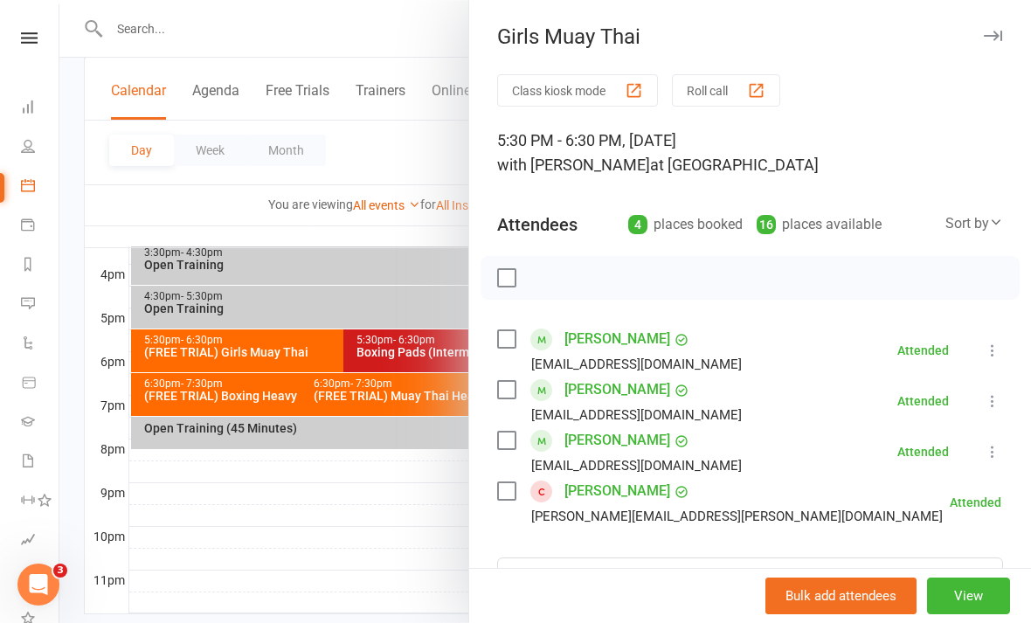
click at [427, 563] on div at bounding box center [545, 311] width 972 height 623
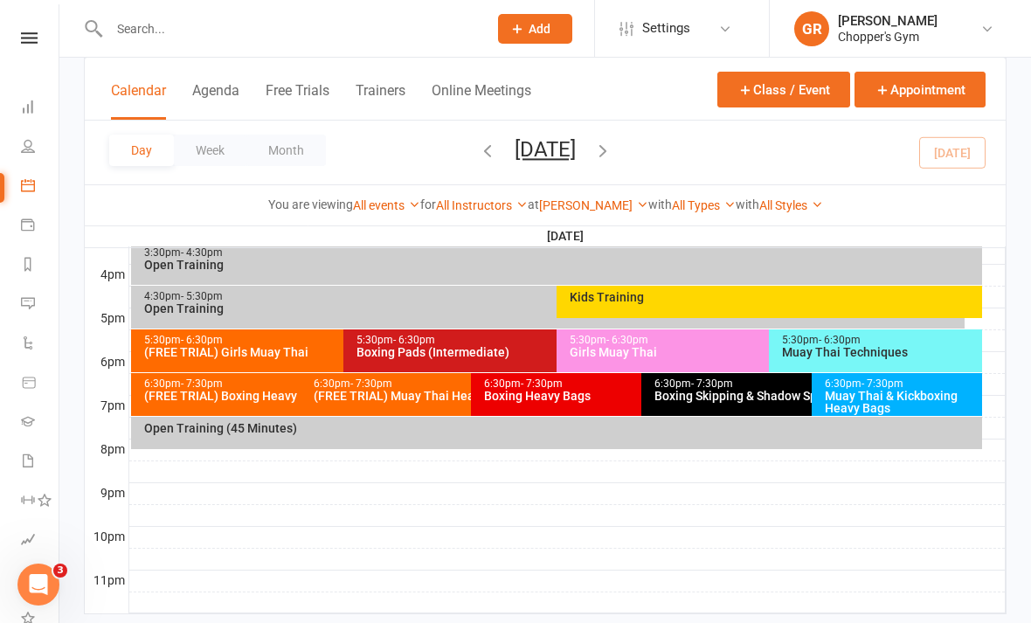
click at [517, 353] on div "Boxing Pads (Intermediate)" at bounding box center [552, 352] width 392 height 12
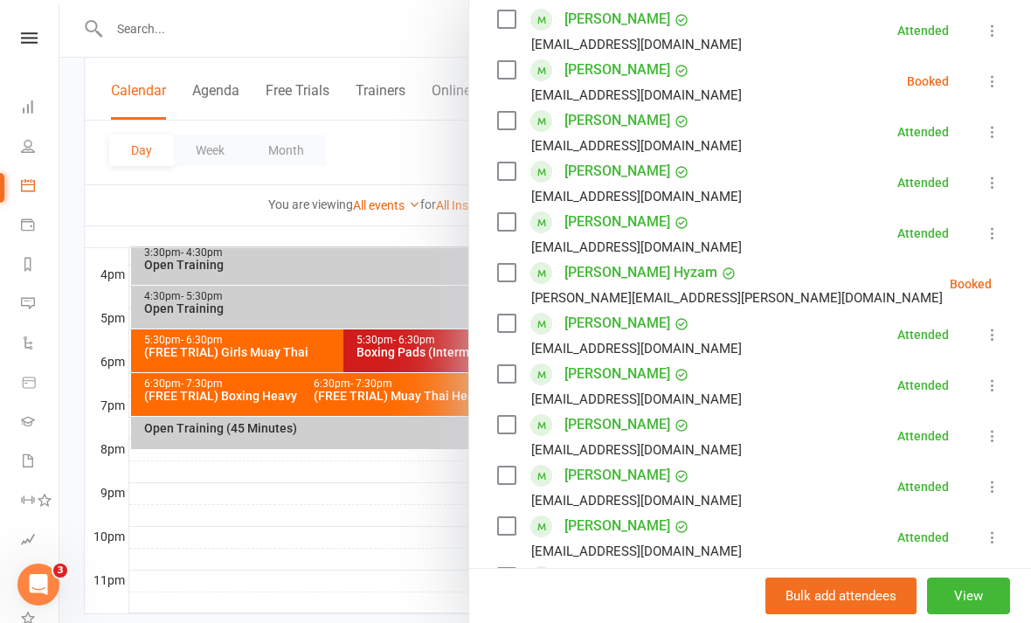
scroll to position [526, 0]
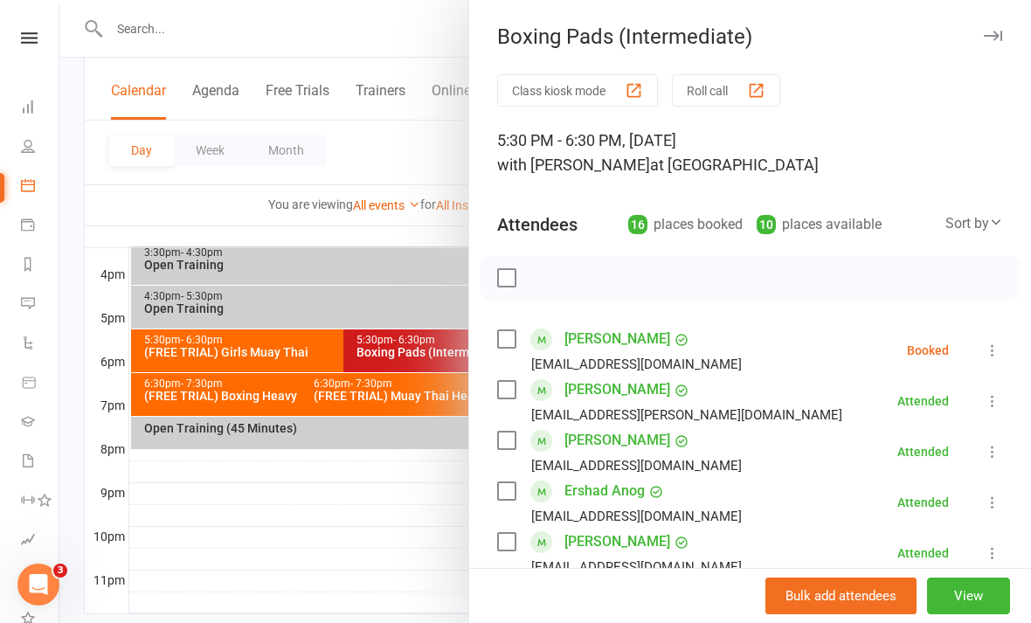
click at [251, 536] on div at bounding box center [545, 311] width 972 height 623
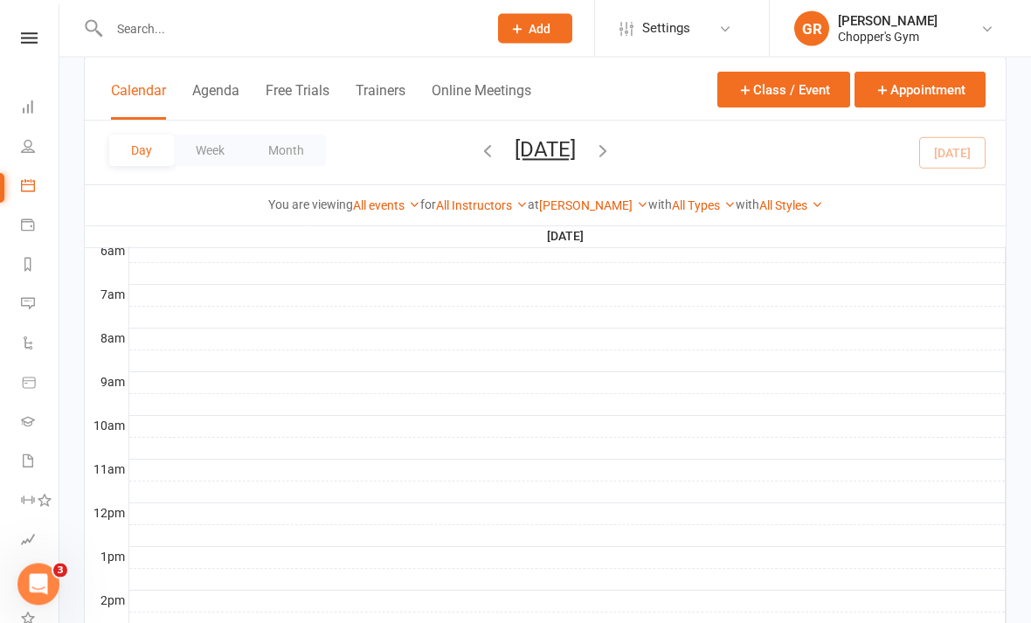
scroll to position [324, 0]
